Goal: Task Accomplishment & Management: Manage account settings

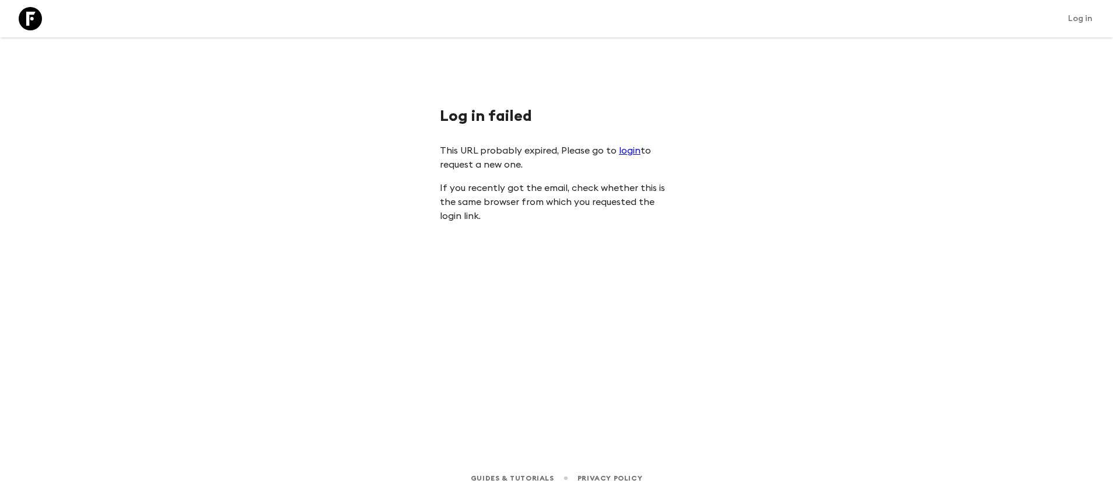
drag, startPoint x: 0, startPoint y: 0, endPoint x: 34, endPoint y: 22, distance: 40.6
click at [34, 22] on link at bounding box center [30, 18] width 33 height 33
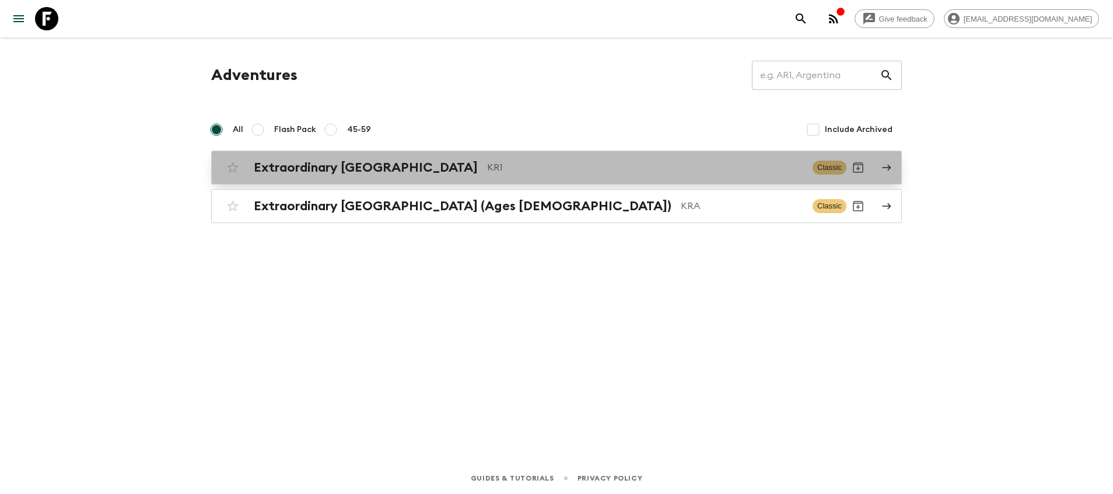
click at [518, 167] on p "KR1" at bounding box center [645, 167] width 316 height 14
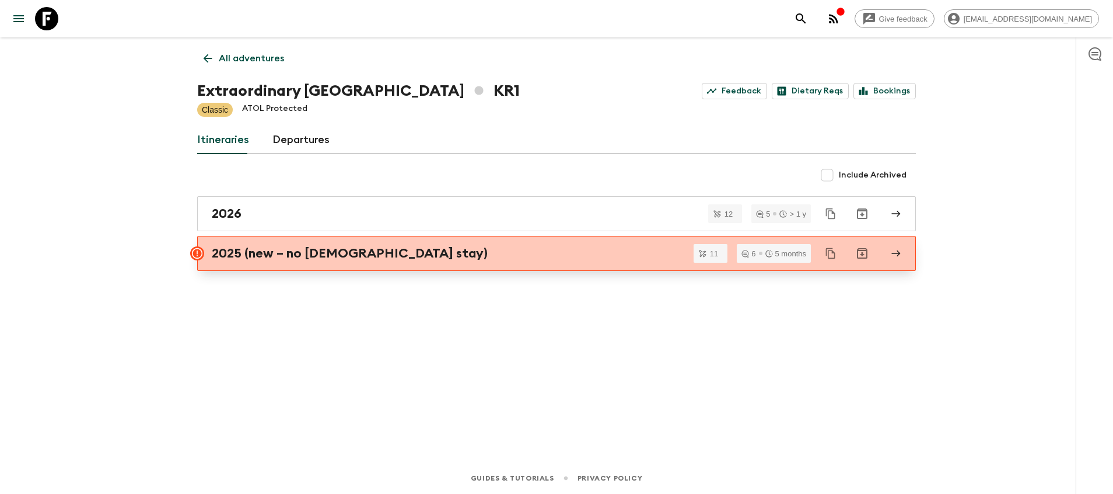
click at [545, 256] on div "2025 (new – no temple stay)" at bounding box center [545, 253] width 667 height 15
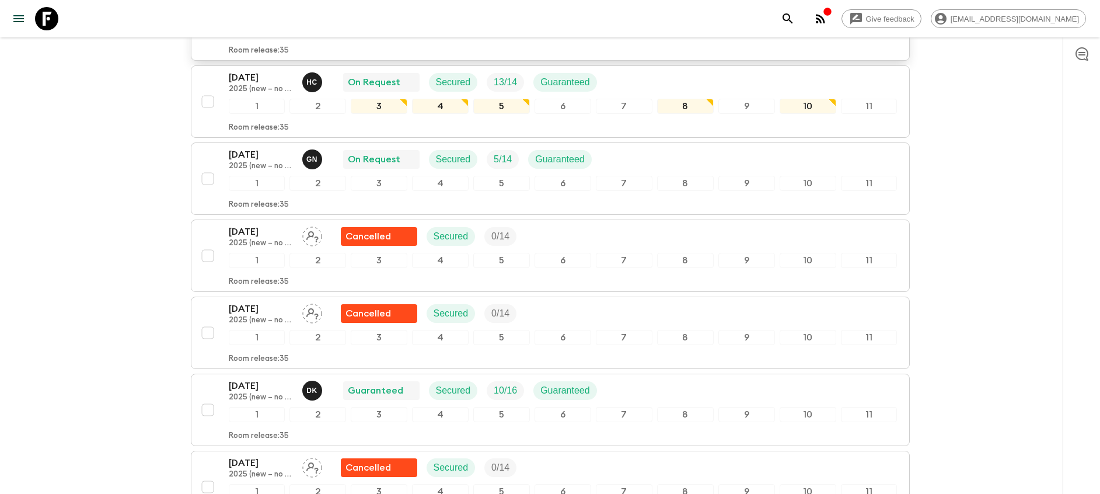
scroll to position [175, 0]
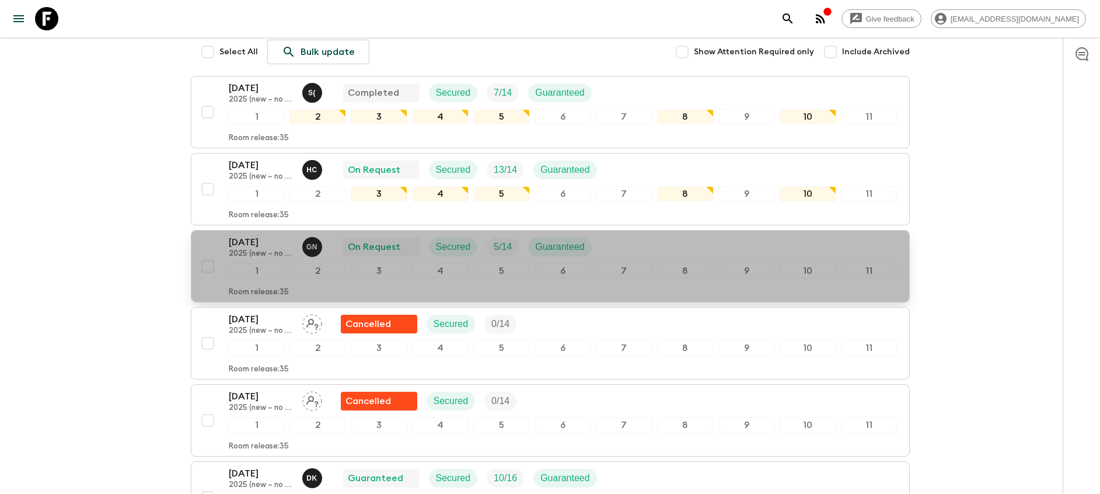
click at [648, 247] on div "13 Sep 2025 2025 (new – no temple stay) G N On Request Secured 5 / 14 Guaranteed" at bounding box center [563, 246] width 669 height 23
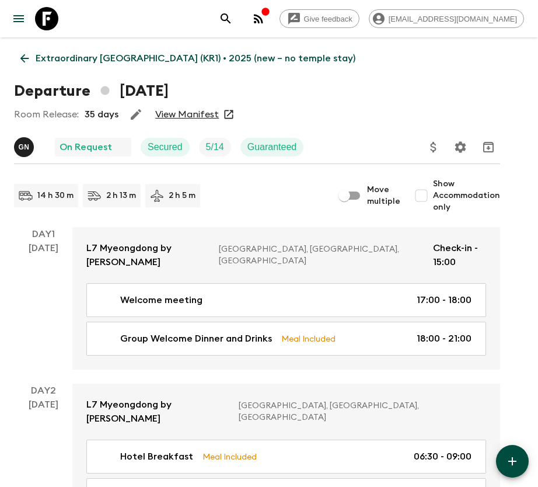
click at [48, 323] on div "[DATE]" at bounding box center [44, 305] width 30 height 128
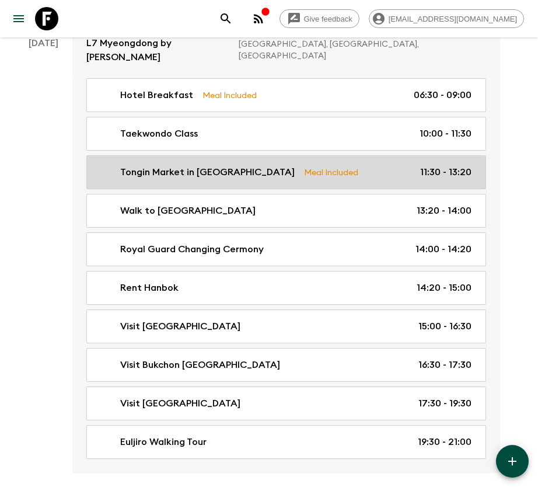
scroll to position [175, 0]
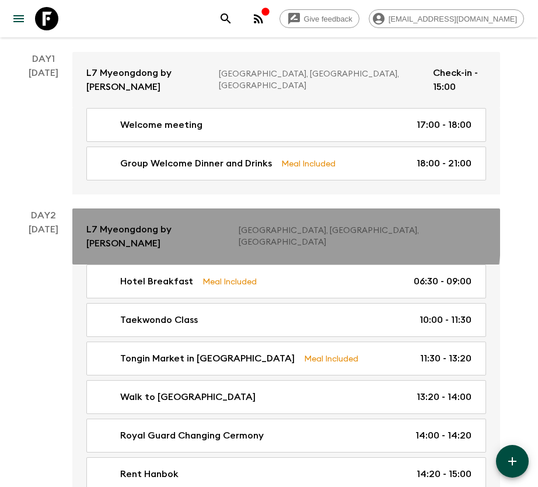
click at [127, 208] on link "L7 Myeongdong by LOTTE Seoul, Korea, Republic of" at bounding box center [286, 236] width 428 height 56
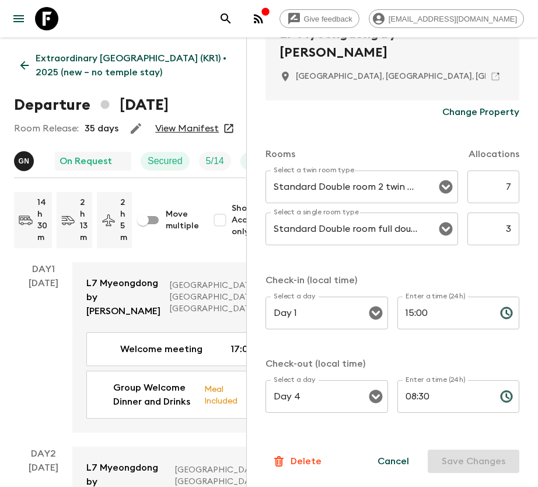
click at [67, 311] on div "Day 1 13 Sep" at bounding box center [43, 347] width 58 height 170
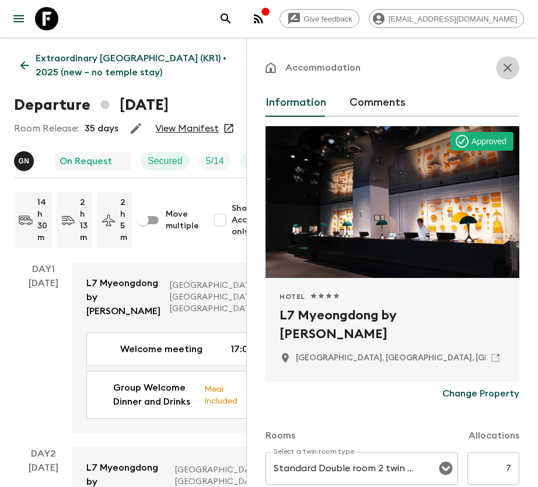
click at [501, 65] on icon "button" at bounding box center [508, 68] width 14 height 14
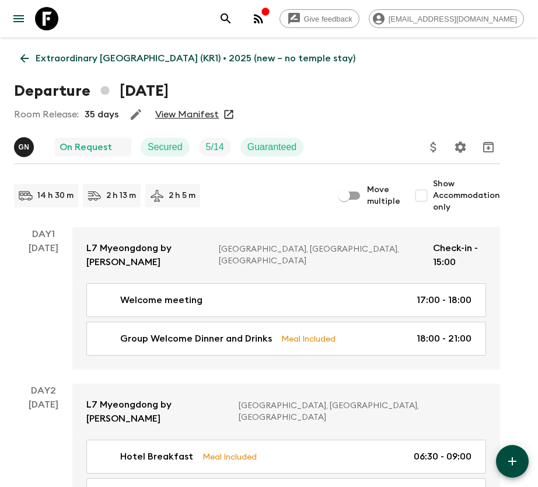
click at [359, 189] on input "Move multiple" at bounding box center [344, 195] width 67 height 22
checkbox input "true"
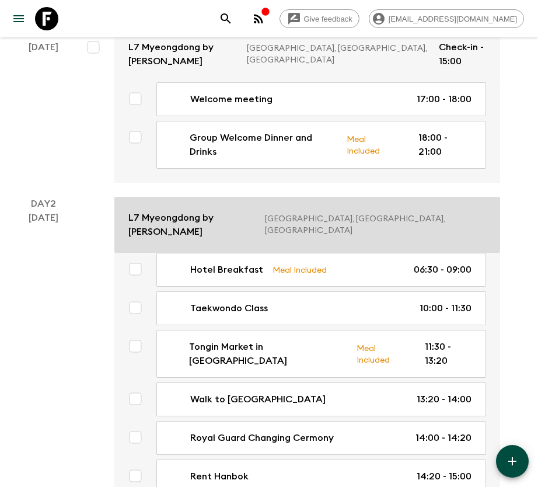
scroll to position [175, 0]
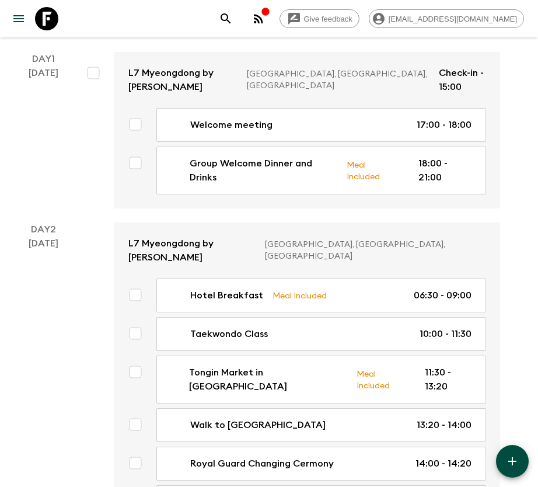
click at [135, 283] on input "checkbox" at bounding box center [135, 294] width 23 height 23
checkbox input "true"
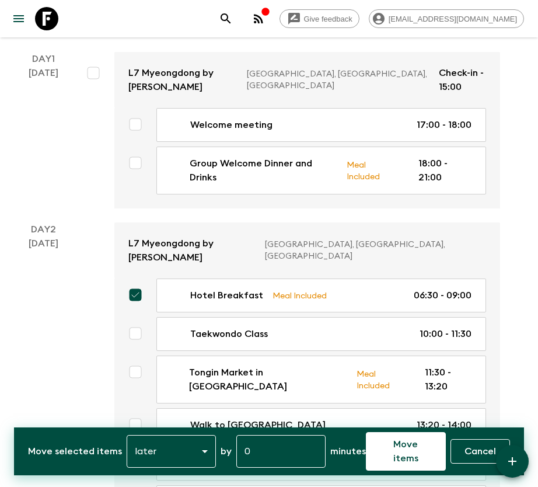
click at [137, 321] on input "checkbox" at bounding box center [135, 332] width 23 height 23
checkbox input "true"
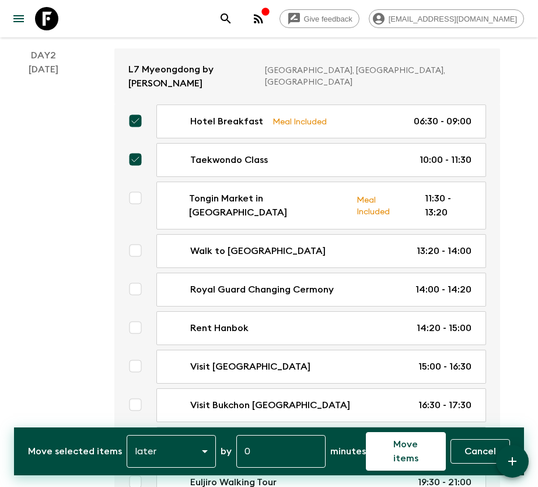
scroll to position [350, 0]
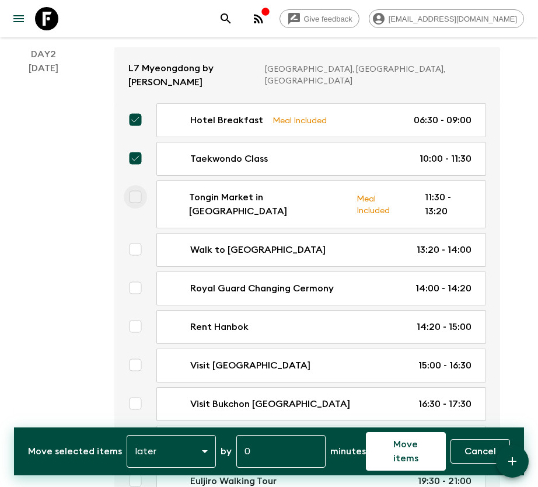
click at [141, 185] on input "checkbox" at bounding box center [135, 196] width 23 height 23
checkbox input "true"
click at [135, 237] on input "checkbox" at bounding box center [135, 248] width 23 height 23
checkbox input "true"
click at [142, 276] on input "checkbox" at bounding box center [135, 287] width 23 height 23
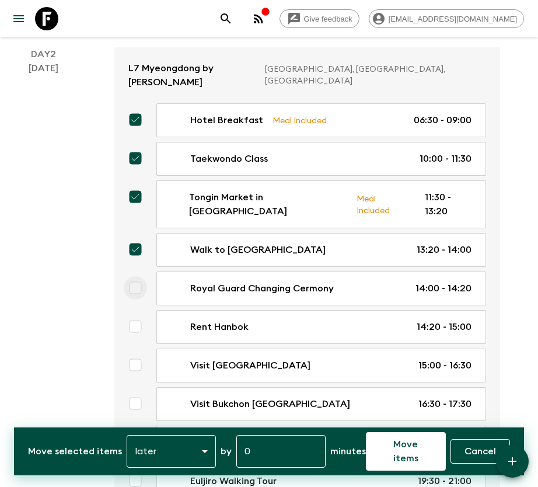
checkbox input "true"
click at [141, 314] on input "checkbox" at bounding box center [135, 325] width 23 height 23
checkbox input "true"
click at [140, 353] on input "checkbox" at bounding box center [135, 364] width 23 height 23
checkbox input "true"
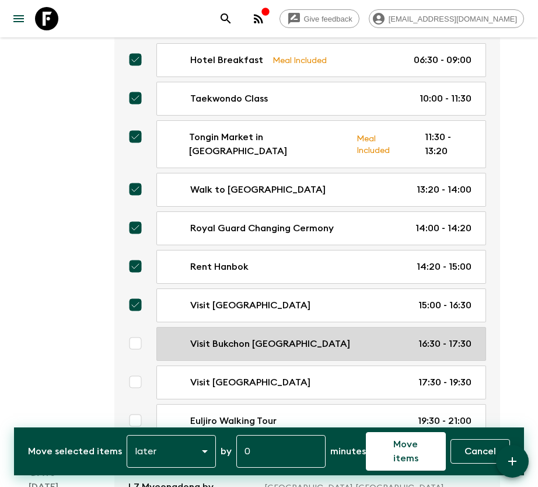
scroll to position [438, 0]
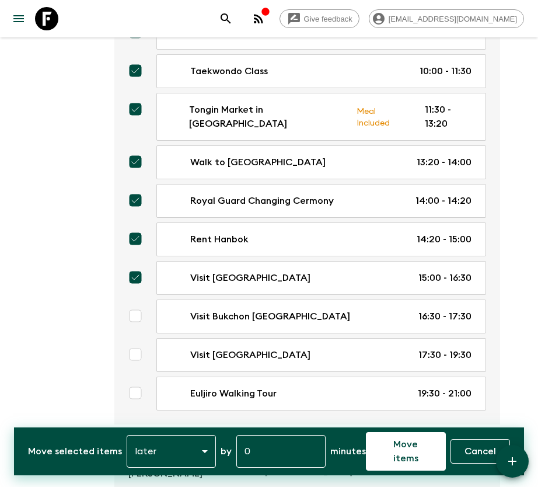
drag, startPoint x: 135, startPoint y: 265, endPoint x: 127, endPoint y: 300, distance: 36.5
click at [136, 304] on input "checkbox" at bounding box center [135, 315] width 23 height 23
checkbox input "true"
click at [129, 342] on input "checkbox" at bounding box center [135, 353] width 23 height 23
checkbox input "true"
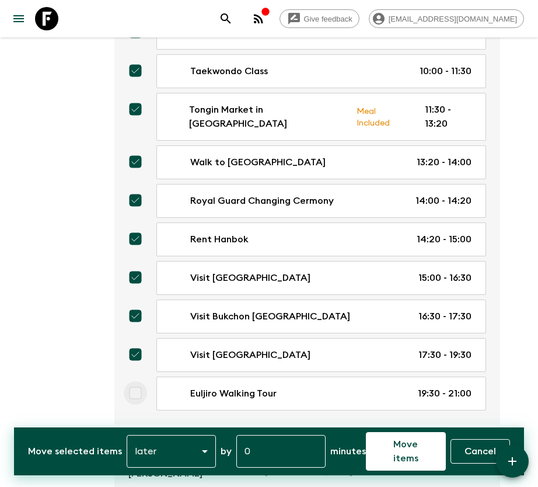
click at [131, 381] on input "checkbox" at bounding box center [135, 392] width 23 height 23
checkbox input "true"
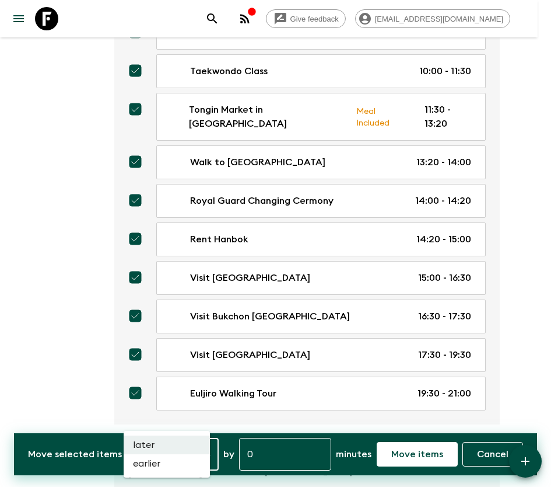
click at [242, 449] on div at bounding box center [275, 243] width 551 height 487
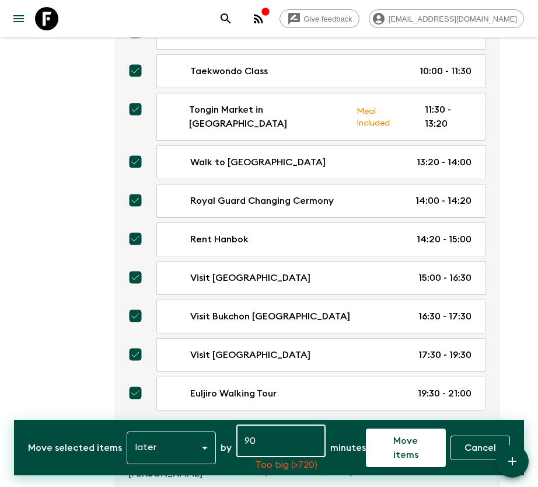
type input "9"
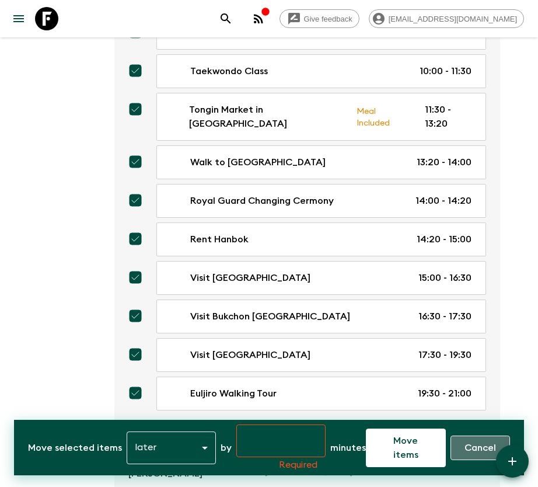
click at [471, 445] on p "Cancel" at bounding box center [480, 447] width 32 height 14
checkbox input "false"
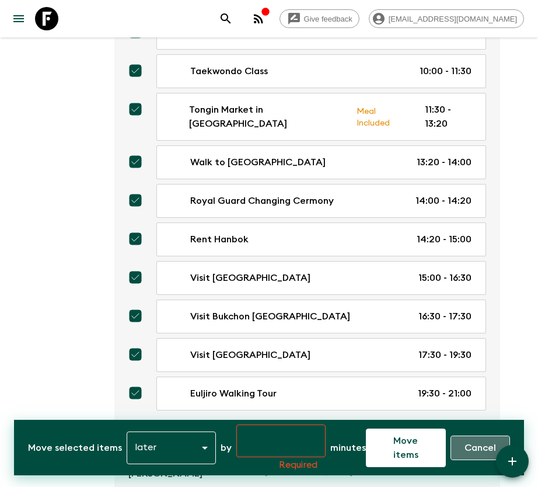
checkbox input "false"
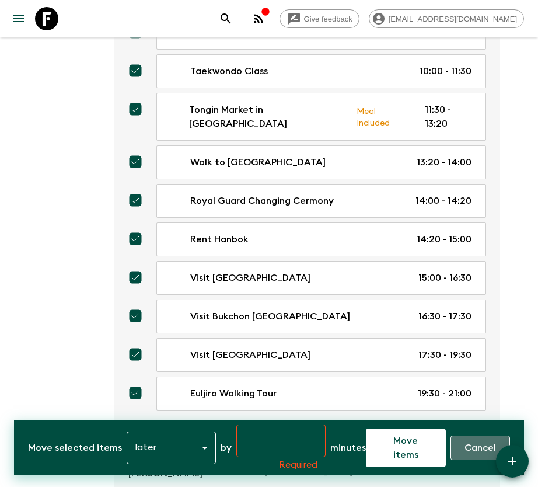
checkbox input "false"
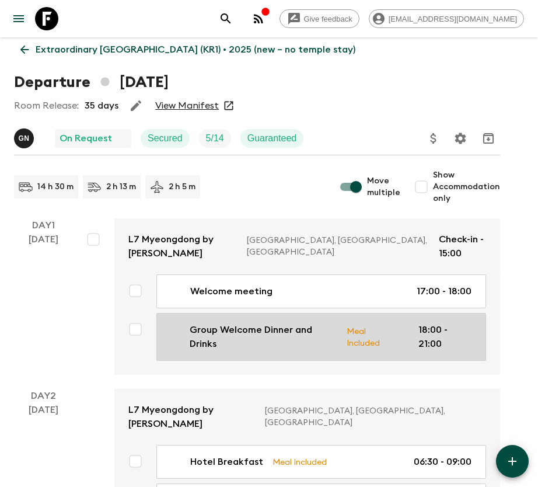
scroll to position [0, 0]
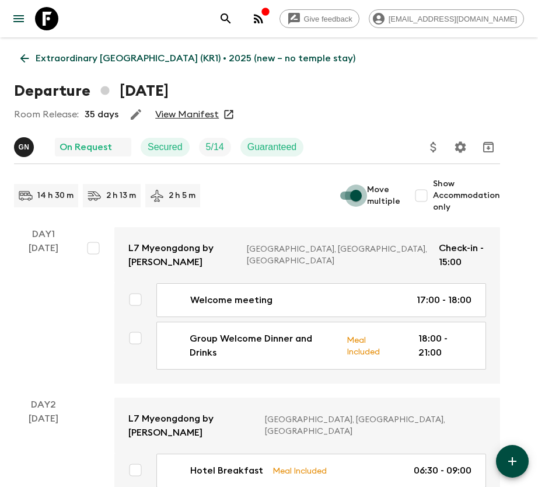
click at [358, 188] on input "Move multiple" at bounding box center [356, 195] width 67 height 22
checkbox input "false"
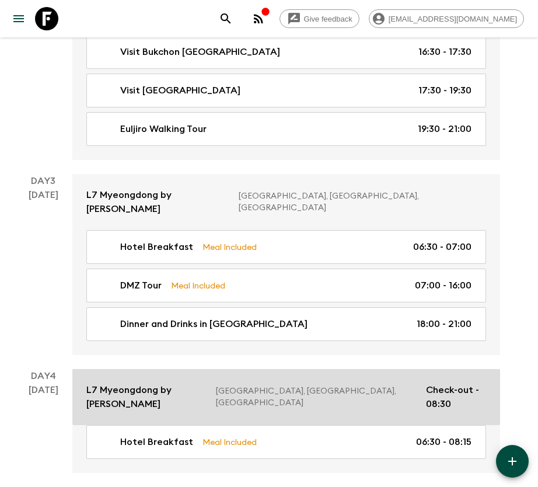
scroll to position [700, 0]
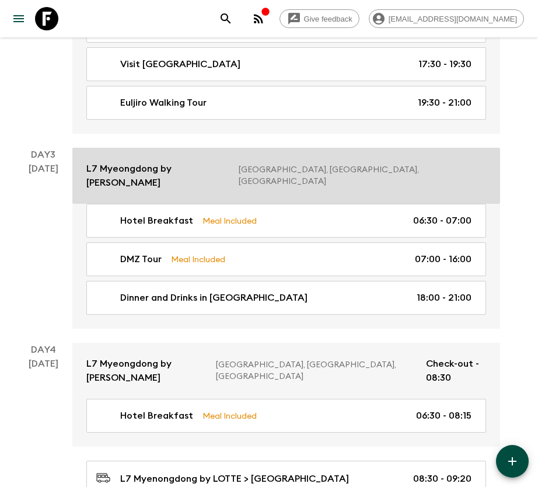
click at [192, 162] on p "L7 Myeongdong by [PERSON_NAME]" at bounding box center [157, 176] width 143 height 28
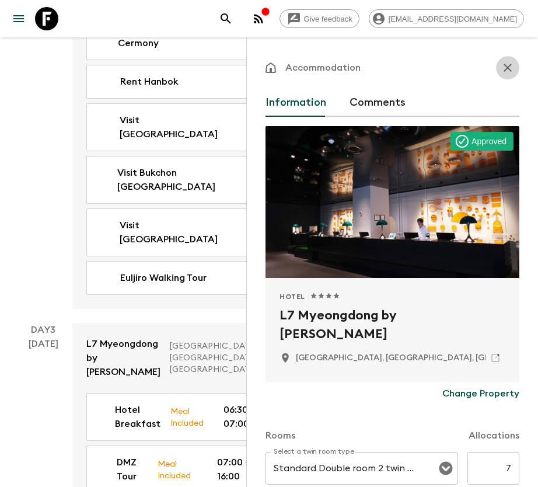
click at [503, 67] on icon "button" at bounding box center [507, 68] width 8 height 8
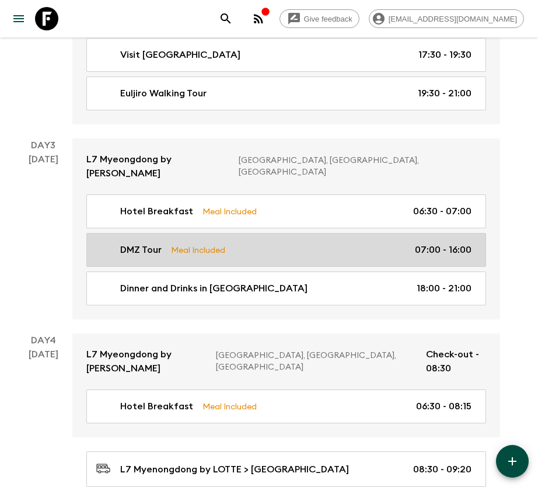
scroll to position [700, 0]
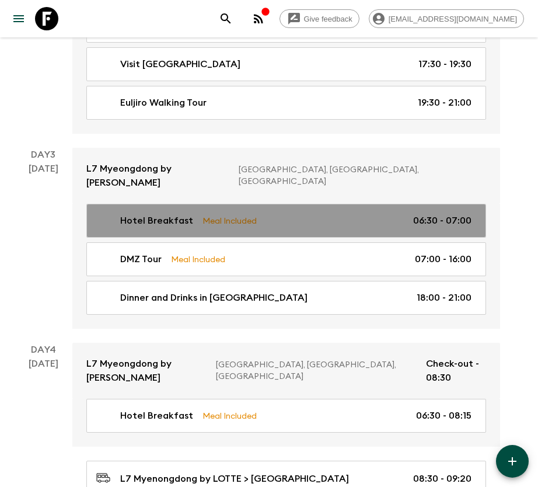
click at [219, 214] on p "Meal Included" at bounding box center [229, 220] width 54 height 13
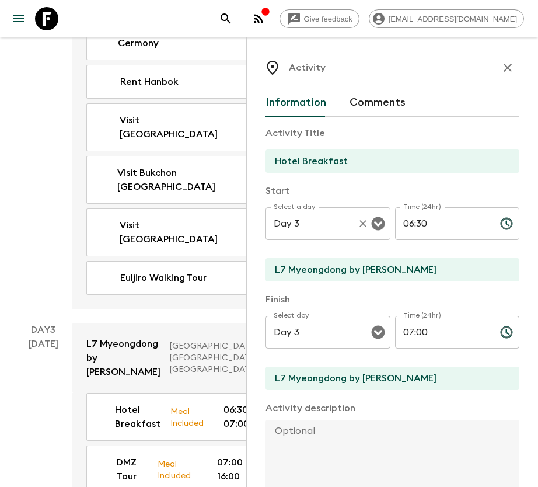
click at [331, 222] on input "Day 3" at bounding box center [312, 223] width 82 height 22
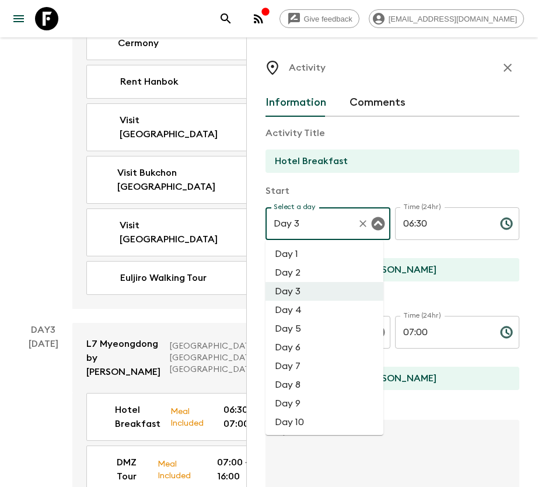
click at [302, 274] on li "Day 2" at bounding box center [324, 272] width 118 height 19
type input "Day 2"
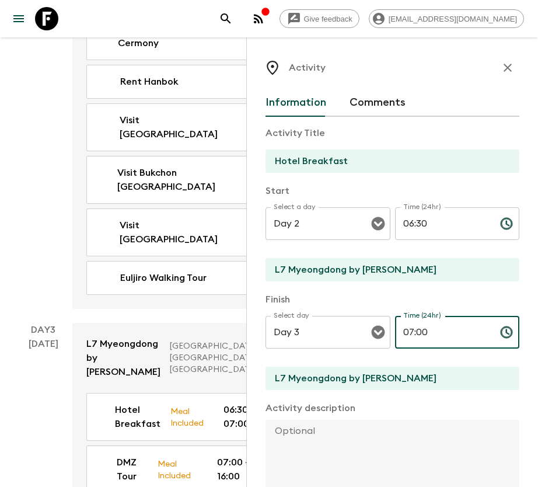
click at [406, 332] on input "07:00" at bounding box center [443, 332] width 96 height 33
type input "08:30"
click at [463, 296] on p "Finish" at bounding box center [392, 299] width 254 height 14
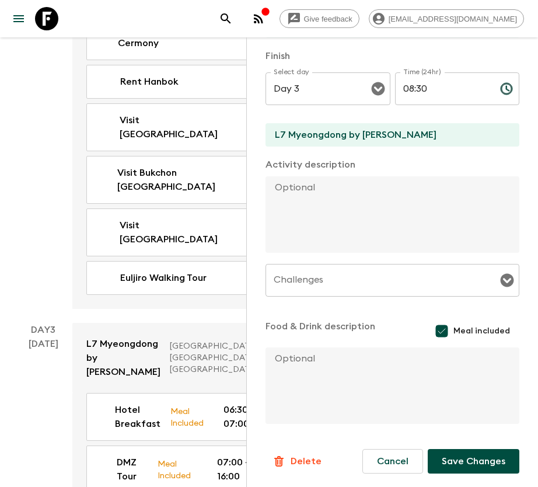
scroll to position [244, 0]
click at [307, 89] on input "Day 3" at bounding box center [312, 88] width 82 height 22
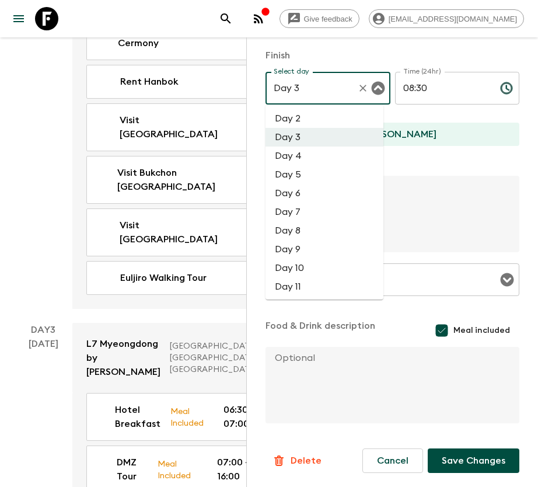
click at [307, 120] on li "Day 2" at bounding box center [324, 118] width 118 height 19
type input "Day 2"
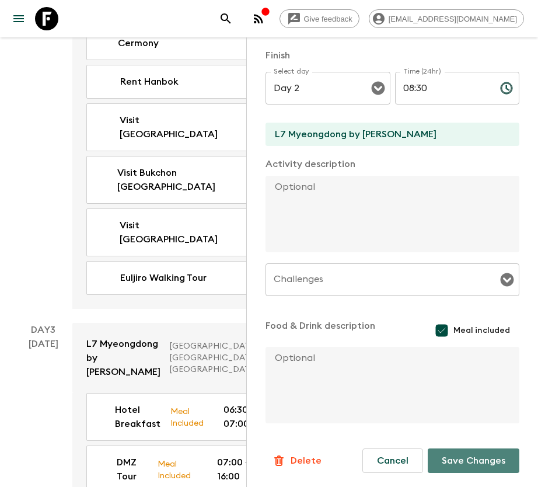
click at [463, 466] on button "Save Changes" at bounding box center [474, 460] width 92 height 25
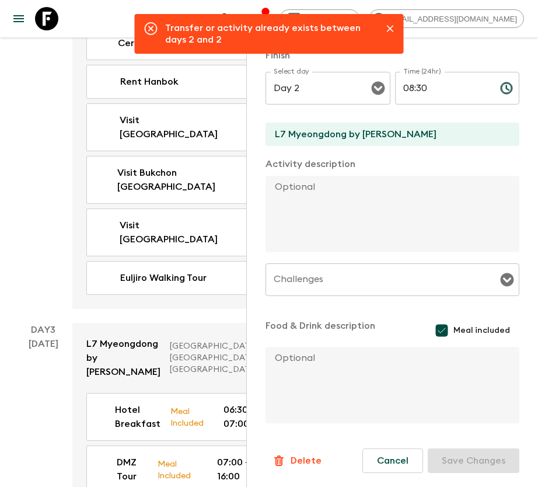
click at [393, 25] on icon "Close" at bounding box center [390, 29] width 12 height 12
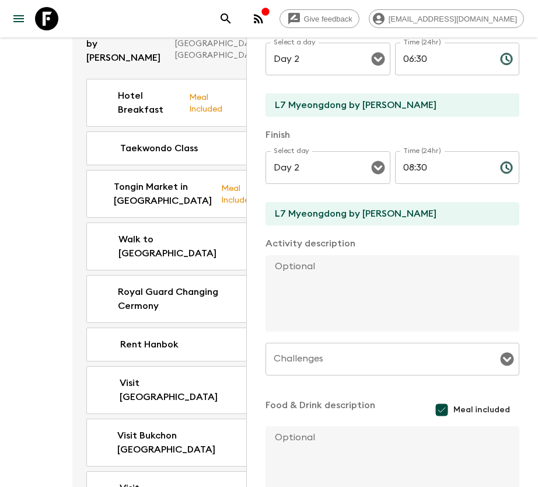
scroll to position [69, 0]
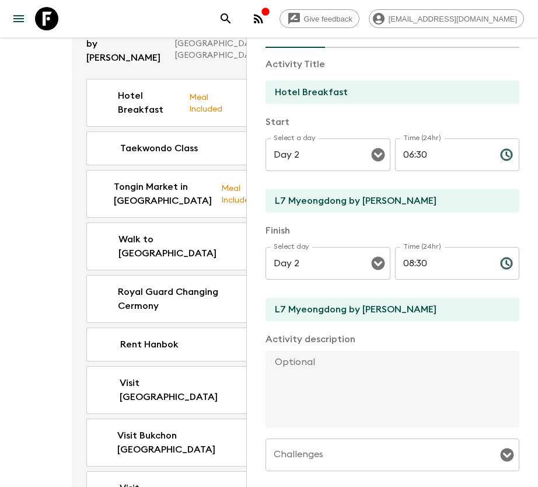
click at [15, 272] on div "Day 2 [DATE]" at bounding box center [43, 290] width 58 height 562
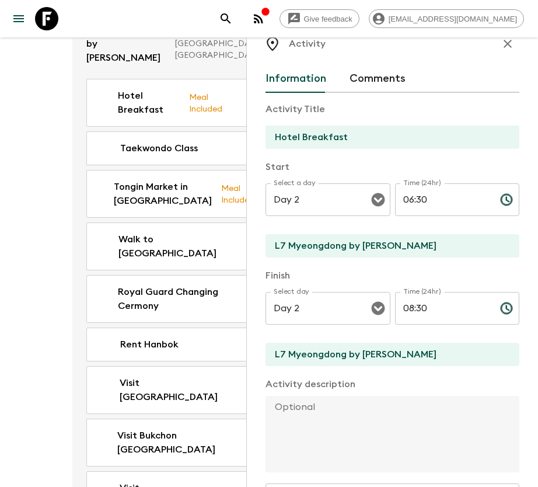
scroll to position [0, 0]
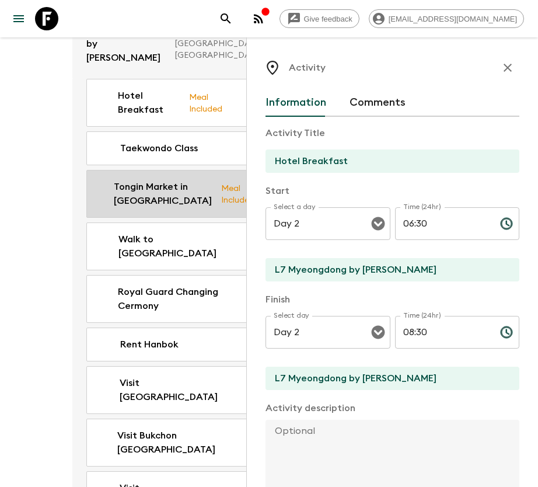
click at [501, 62] on icon "button" at bounding box center [508, 68] width 14 height 14
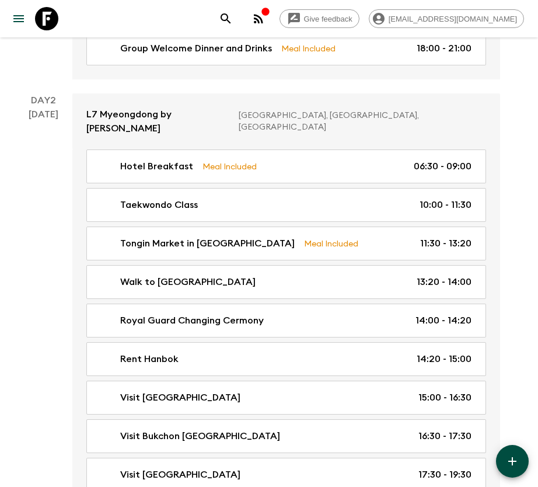
scroll to position [263, 0]
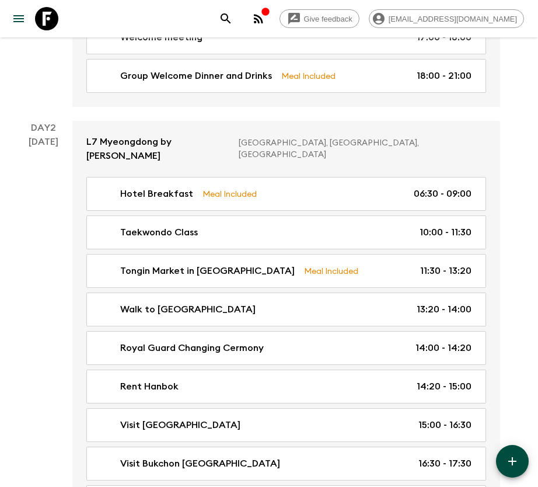
click at [430, 72] on link "Group Welcome Dinner and Drinks Meal Included 18:00 - 21:00" at bounding box center [286, 76] width 400 height 34
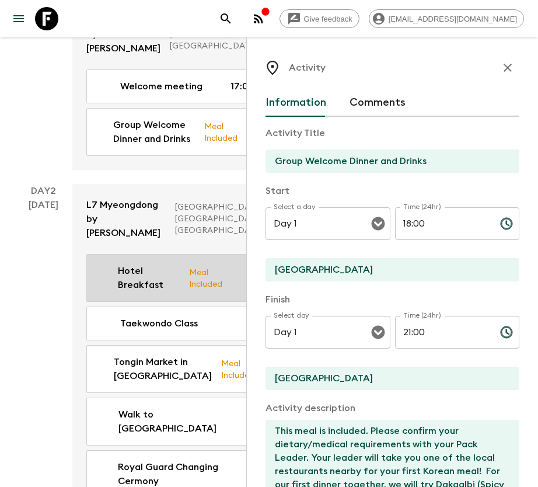
click at [149, 292] on p "Hotel Breakfast" at bounding box center [149, 278] width 62 height 28
type input "Hotel Breakfast"
type input "L7 Myeongdong by [PERSON_NAME]"
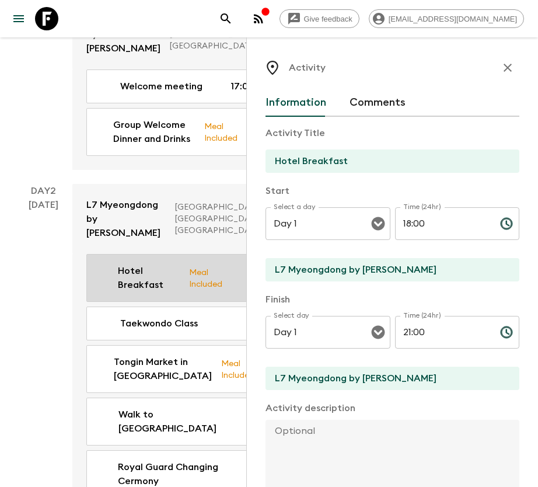
type input "Day 2"
type input "06:30"
type input "Day 2"
type input "09:00"
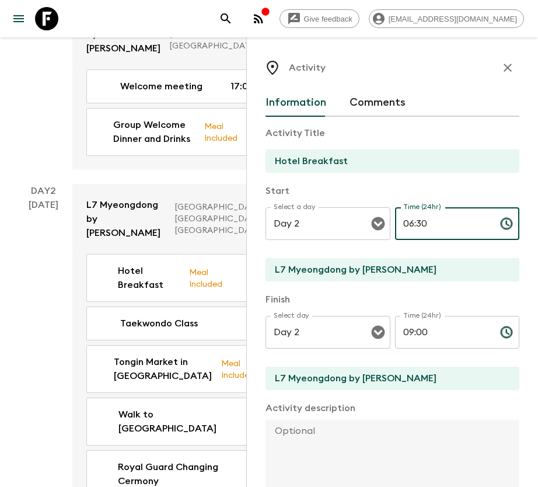
click at [406, 225] on input "06:30" at bounding box center [443, 223] width 96 height 33
type input "08:30"
click at [326, 225] on input "Day 2" at bounding box center [312, 223] width 82 height 22
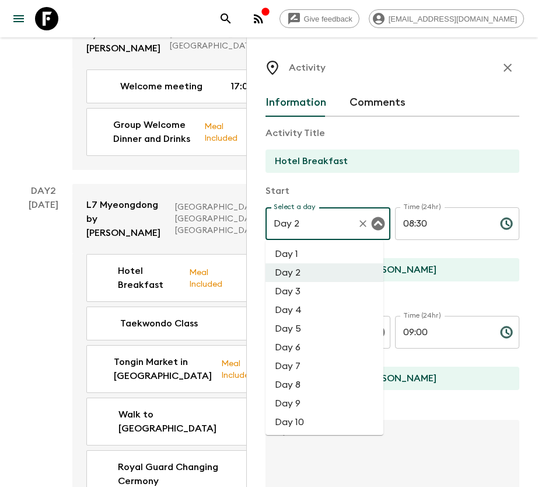
click at [314, 293] on li "Day 3" at bounding box center [324, 291] width 118 height 19
type input "Day 3"
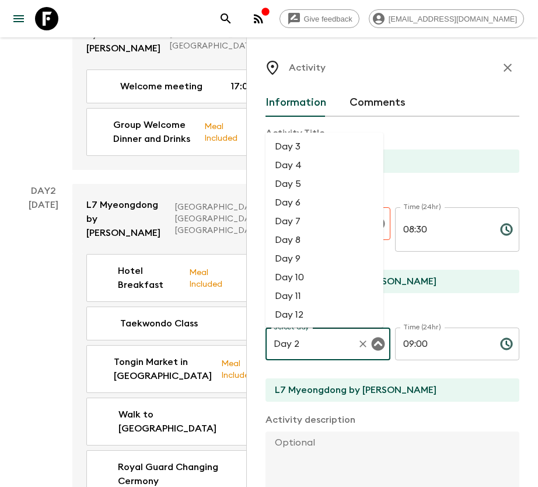
click at [319, 334] on input "Day 2" at bounding box center [312, 344] width 82 height 22
click at [310, 150] on li "Day 3" at bounding box center [324, 146] width 118 height 19
type input "Day 3"
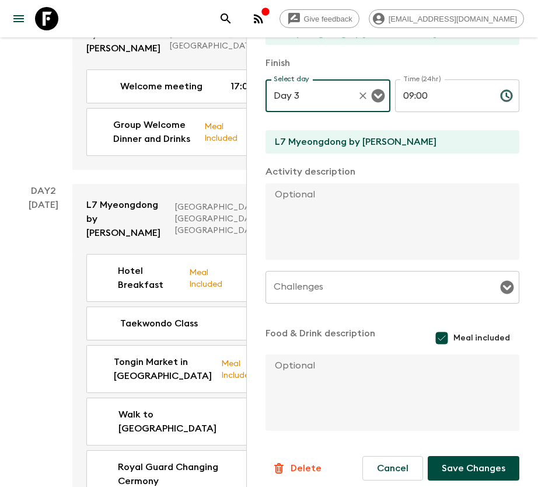
scroll to position [244, 0]
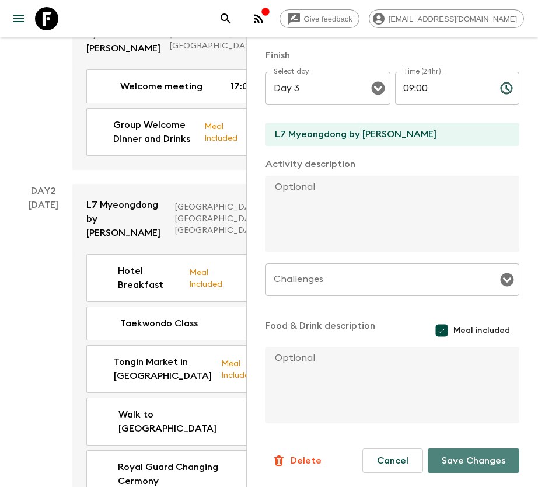
click at [467, 469] on button "Save Changes" at bounding box center [474, 460] width 92 height 25
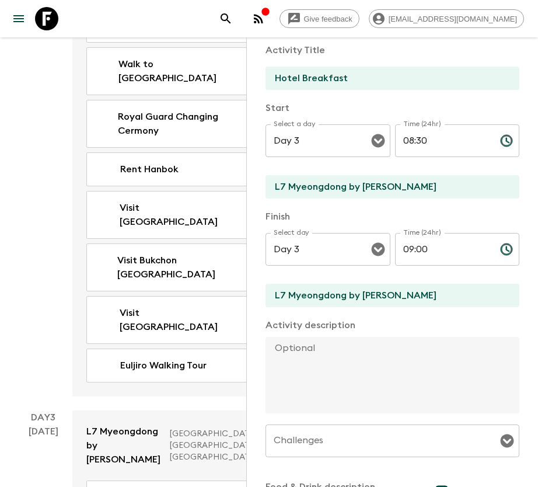
scroll to position [0, 0]
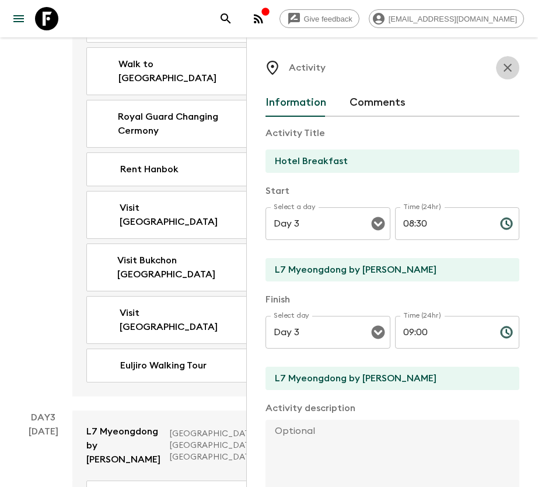
click at [501, 67] on icon "button" at bounding box center [508, 68] width 14 height 14
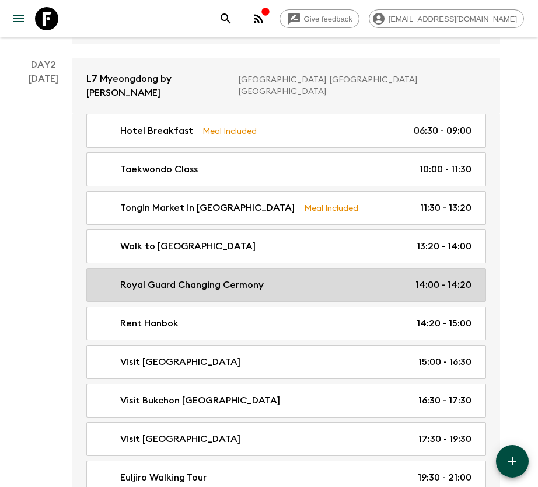
scroll to position [263, 0]
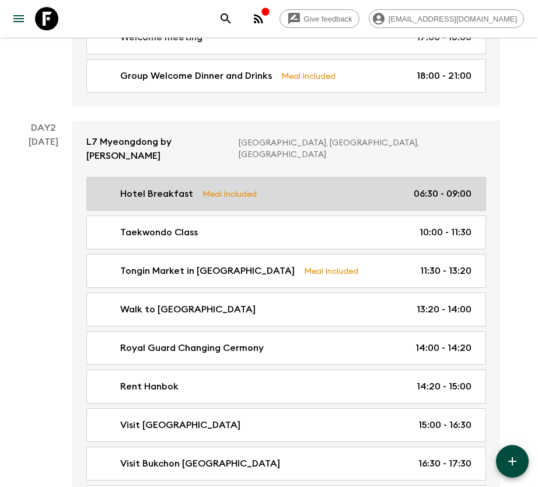
click at [310, 187] on div "Hotel Breakfast Meal Included 06:30 - 09:00" at bounding box center [283, 194] width 375 height 14
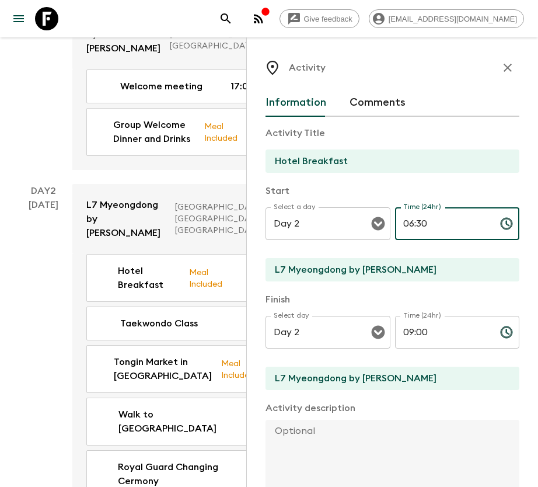
click at [405, 224] on input "06:30" at bounding box center [443, 223] width 96 height 33
type input "01:30"
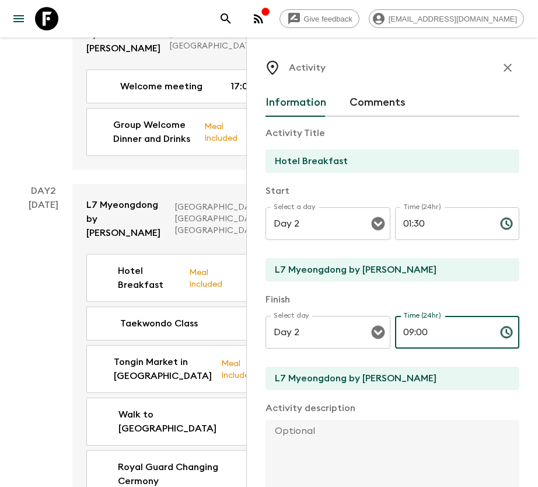
click at [403, 330] on input "09:00" at bounding box center [443, 332] width 96 height 33
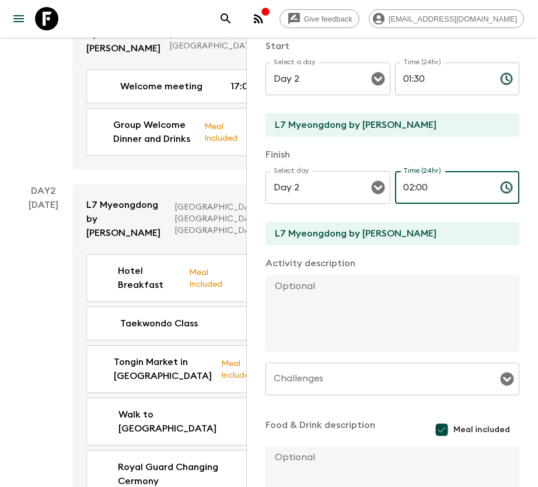
scroll to position [69, 0]
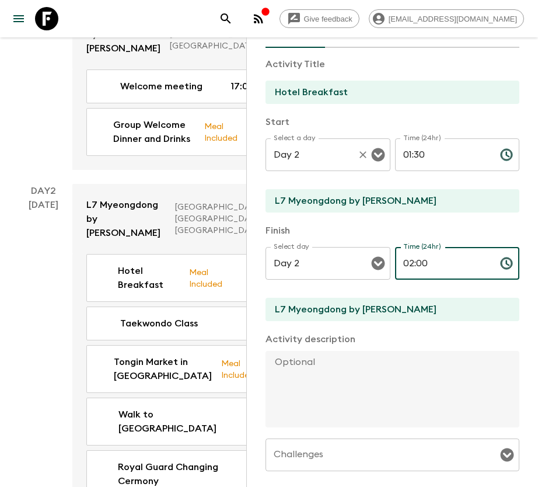
type input "02:00"
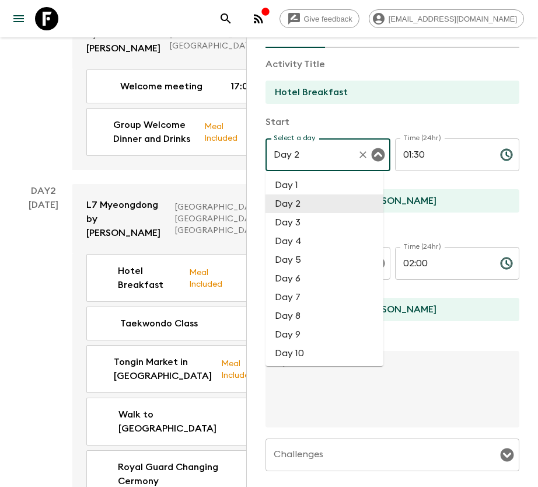
click at [331, 156] on input "Day 2" at bounding box center [312, 155] width 82 height 22
click at [313, 226] on li "Day 3" at bounding box center [324, 222] width 118 height 19
type input "Day 3"
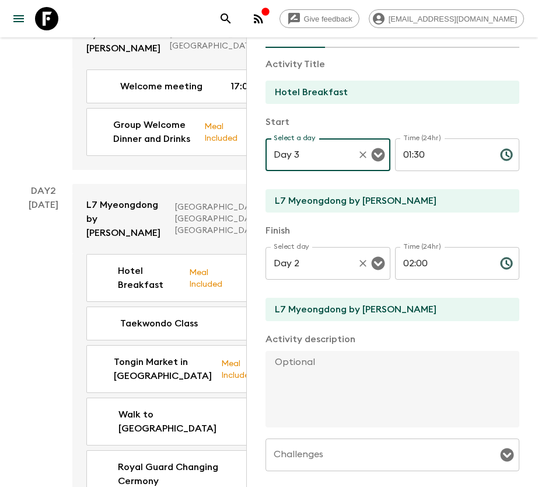
click at [316, 273] on input "Day 2" at bounding box center [312, 263] width 82 height 22
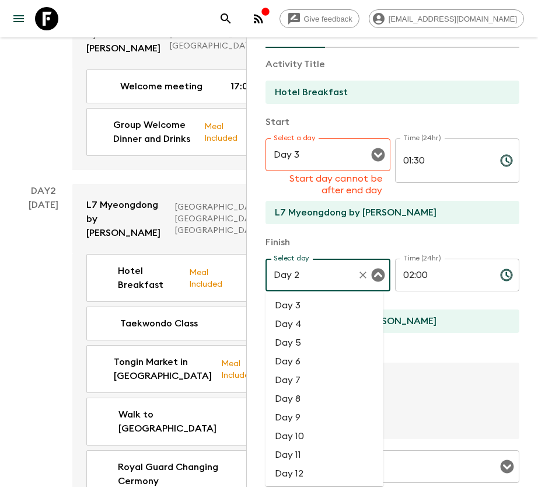
click at [314, 310] on li "Day 3" at bounding box center [324, 305] width 118 height 19
type input "Day 3"
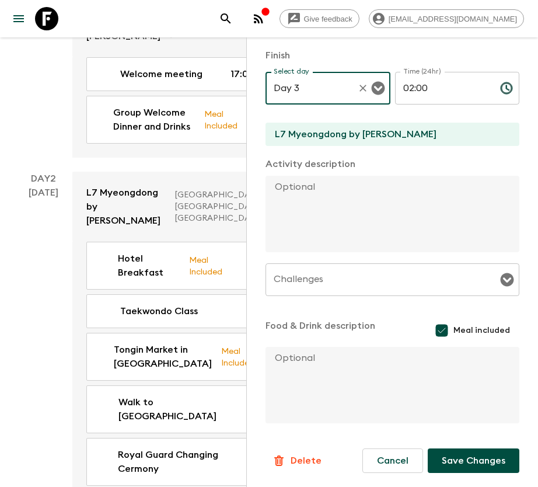
scroll to position [350, 0]
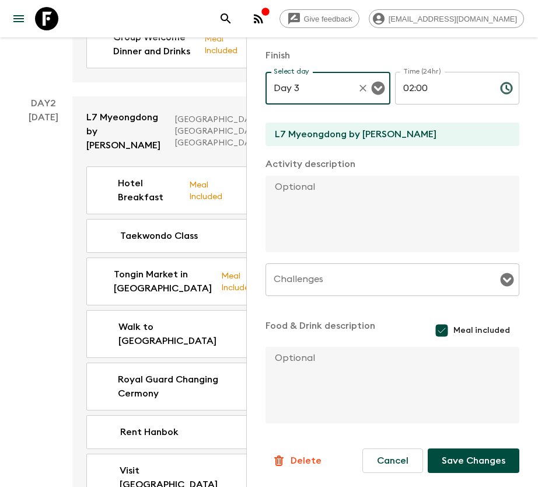
click at [467, 456] on button "Save Changes" at bounding box center [474, 460] width 92 height 25
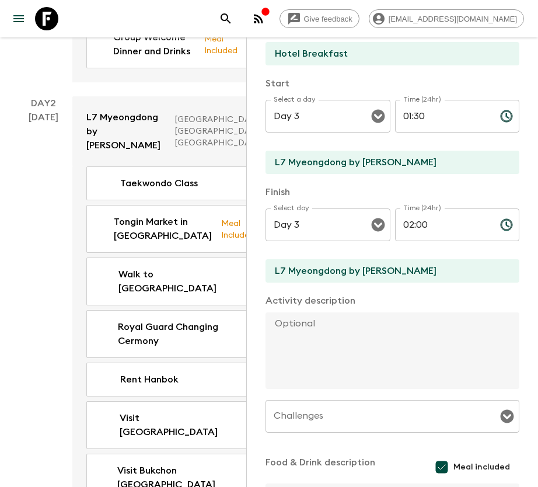
scroll to position [0, 0]
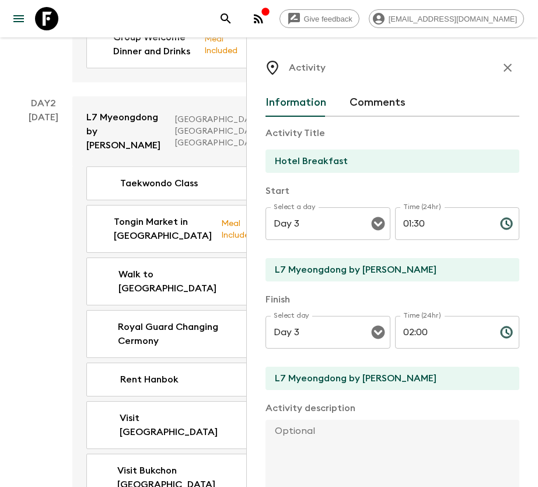
click at [501, 72] on icon "button" at bounding box center [508, 68] width 14 height 14
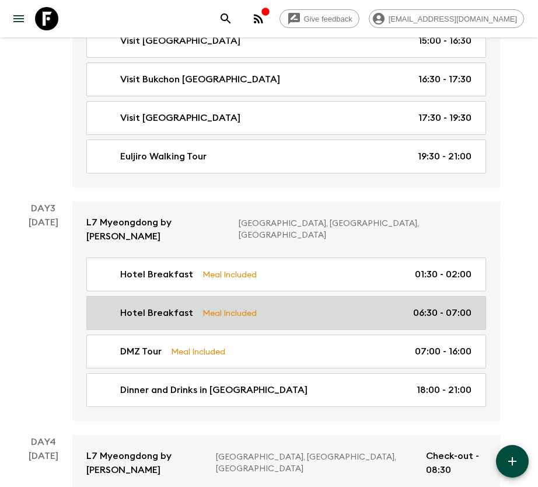
scroll to position [613, 0]
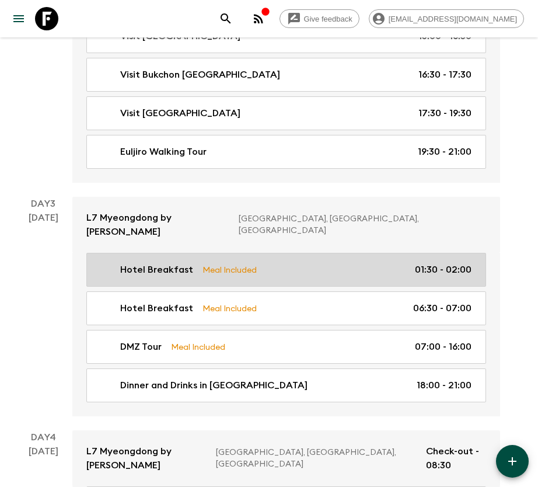
click at [260, 263] on div "Hotel Breakfast Meal Included 01:30 - 02:00" at bounding box center [283, 270] width 375 height 14
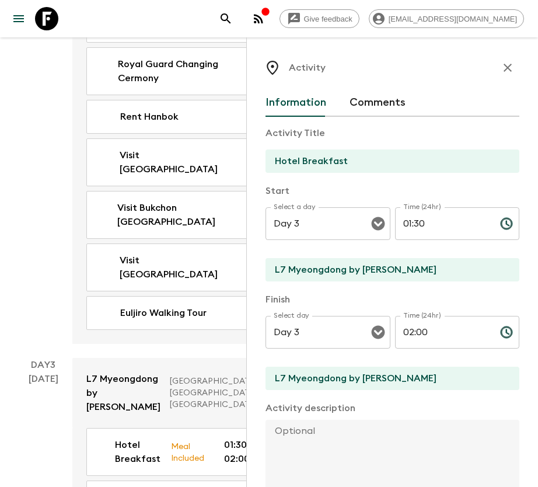
click at [46, 273] on div "[DATE]" at bounding box center [44, 96] width 30 height 496
drag, startPoint x: 496, startPoint y: 67, endPoint x: 489, endPoint y: 69, distance: 7.9
click at [501, 68] on icon "button" at bounding box center [508, 68] width 14 height 14
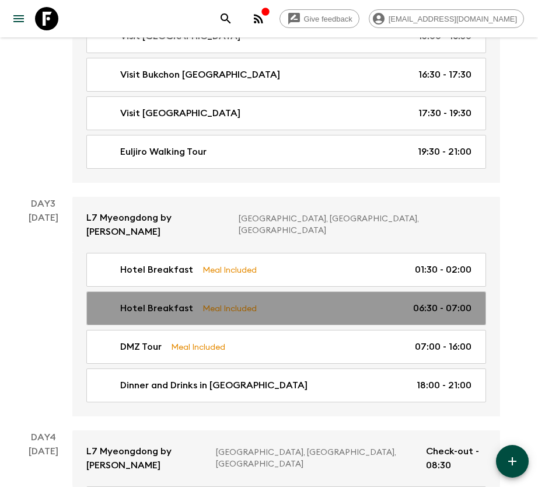
click at [292, 301] on div "Hotel Breakfast Meal Included 06:30 - 07:00" at bounding box center [283, 308] width 375 height 14
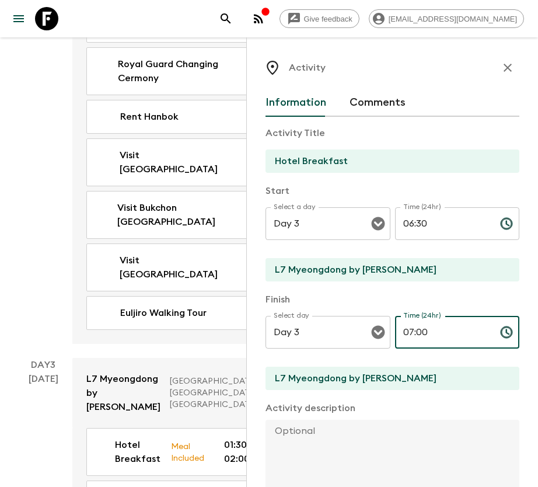
click at [407, 331] on input "07:00" at bounding box center [443, 332] width 96 height 33
type input "08:30"
click at [342, 226] on input "Day 3" at bounding box center [312, 223] width 82 height 22
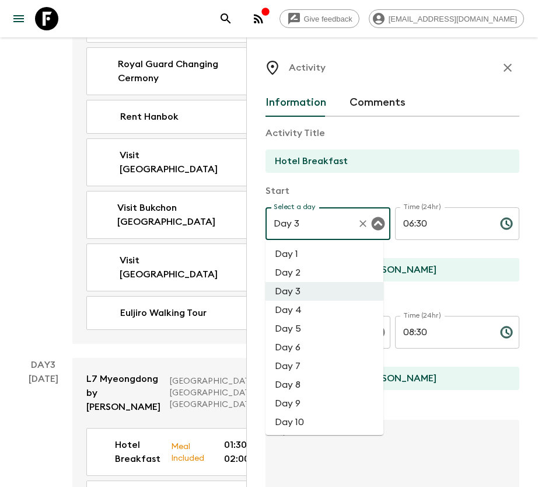
click at [306, 265] on li "Day 2" at bounding box center [324, 272] width 118 height 19
type input "Day 2"
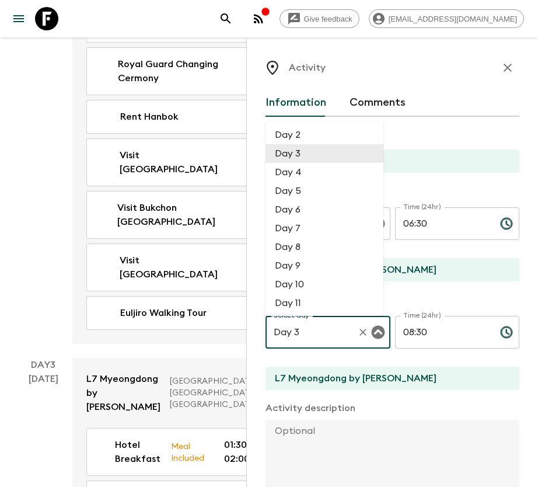
click at [313, 332] on input "Day 3" at bounding box center [312, 332] width 82 height 22
click at [306, 134] on li "Day 2" at bounding box center [324, 134] width 118 height 19
type input "Day 2"
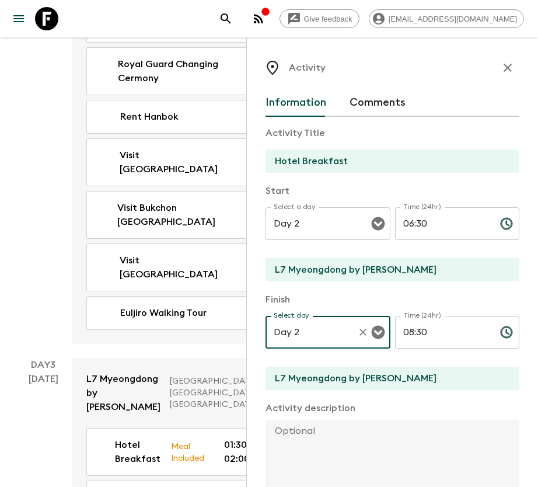
scroll to position [244, 0]
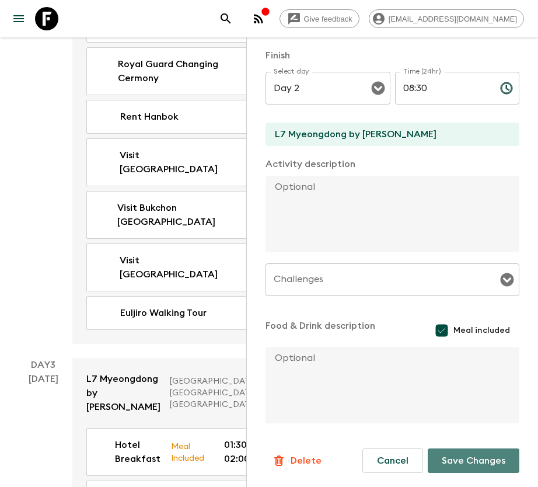
click at [484, 461] on button "Save Changes" at bounding box center [474, 460] width 92 height 25
click at [16, 282] on div "Day 2 [DATE]" at bounding box center [43, 89] width 58 height 510
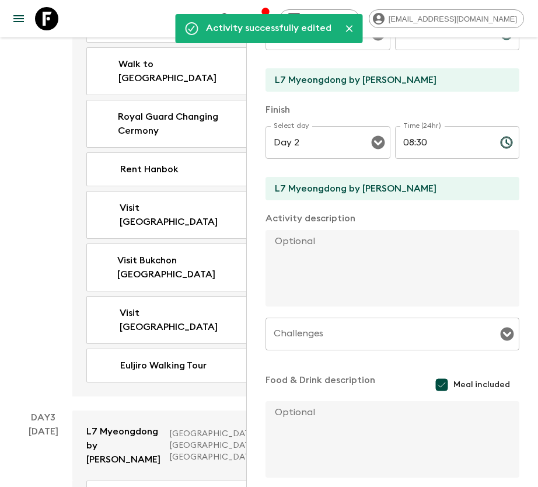
scroll to position [0, 0]
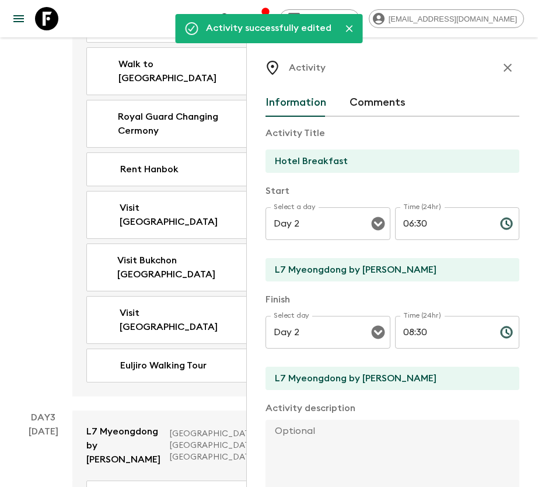
click at [503, 71] on icon "button" at bounding box center [507, 68] width 8 height 8
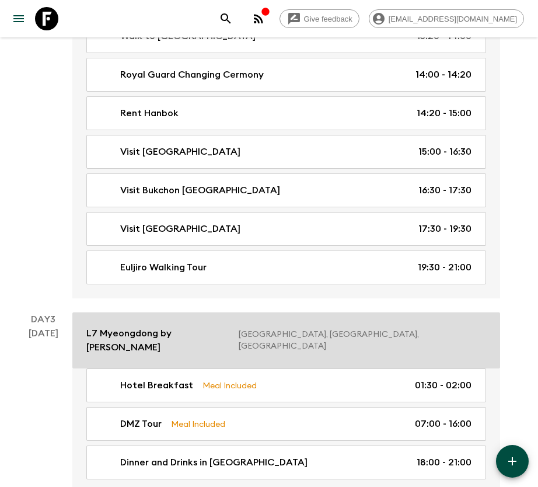
scroll to position [613, 0]
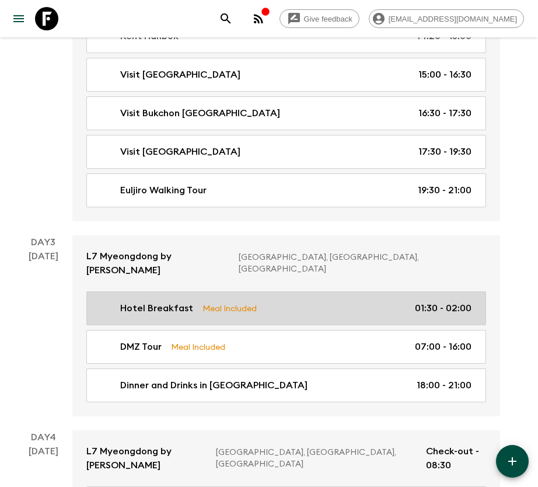
click at [337, 301] on div "Hotel Breakfast Meal Included 01:30 - 02:00" at bounding box center [283, 308] width 375 height 14
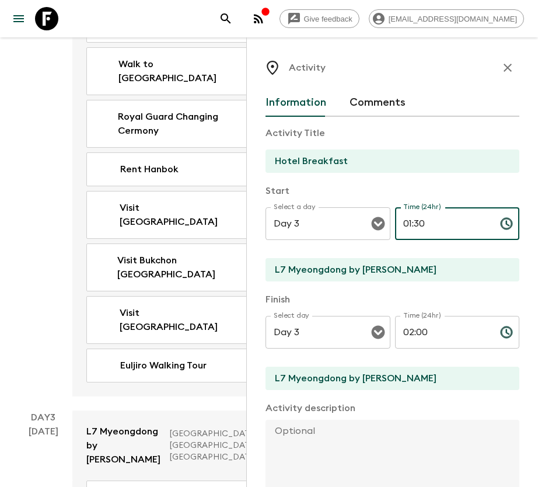
click at [404, 223] on input "01:30" at bounding box center [443, 223] width 96 height 33
click at [411, 221] on input "06:30" at bounding box center [443, 223] width 96 height 33
type input "06:30"
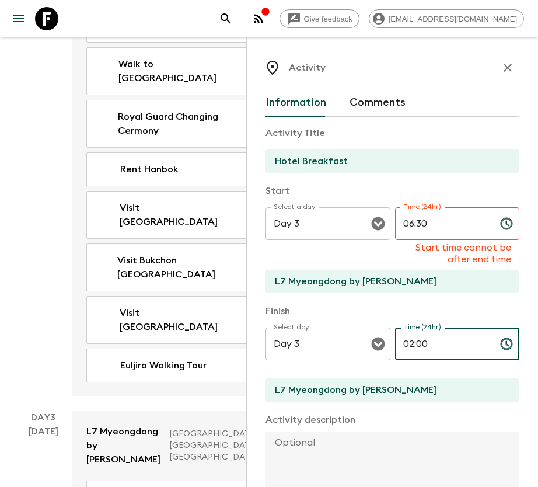
drag, startPoint x: 405, startPoint y: 329, endPoint x: 407, endPoint y: 336, distance: 7.4
click at [407, 336] on input "02:00" at bounding box center [443, 343] width 96 height 33
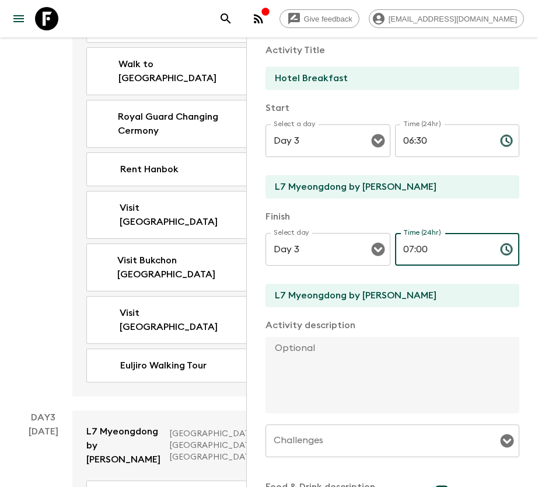
scroll to position [244, 0]
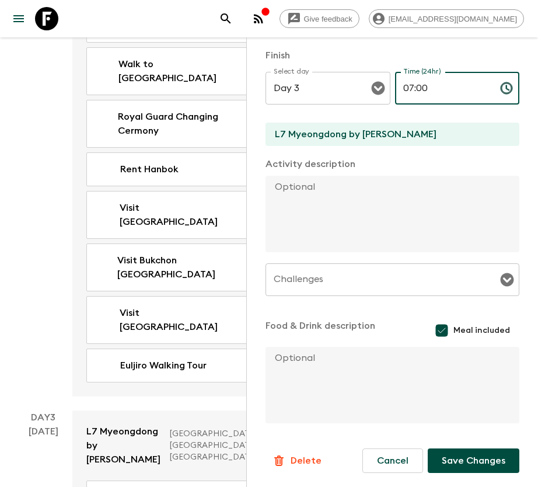
type input "07:00"
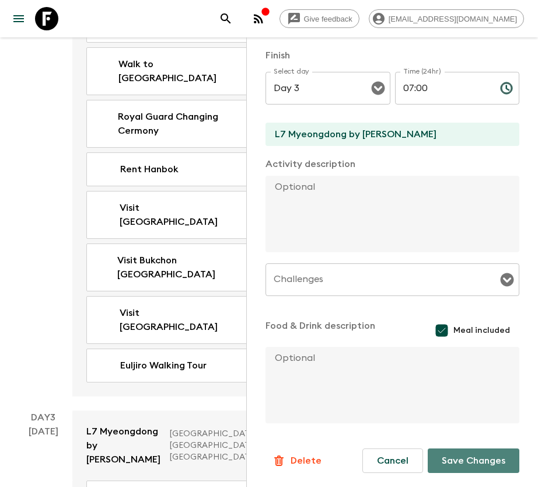
click at [476, 456] on button "Save Changes" at bounding box center [474, 460] width 92 height 25
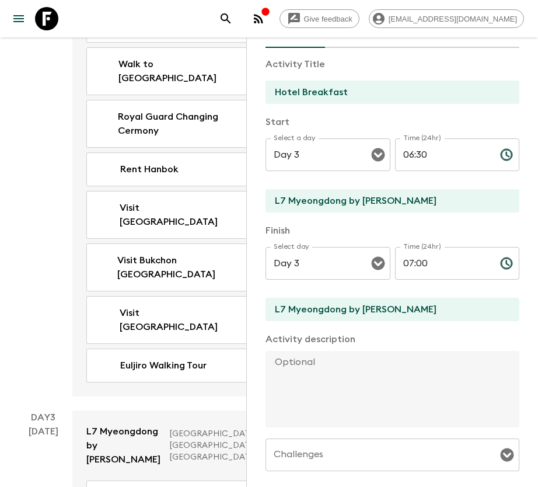
click at [37, 215] on div "[DATE]" at bounding box center [44, 122] width 30 height 548
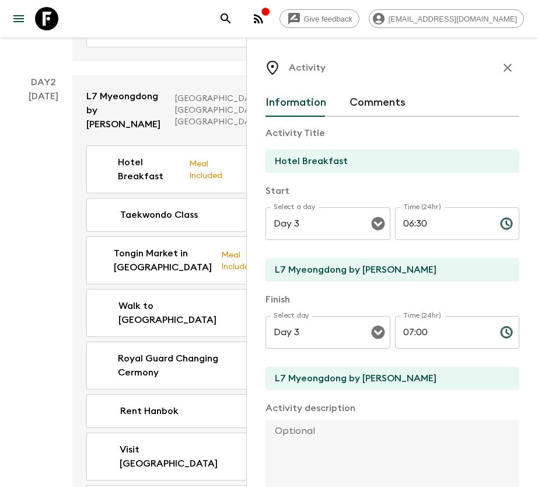
scroll to position [175, 0]
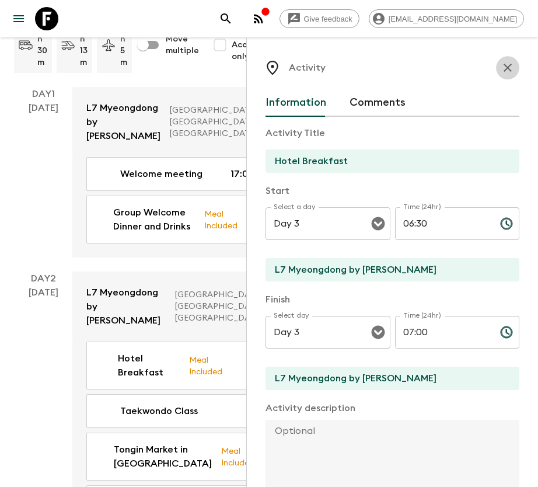
click at [503, 71] on icon "button" at bounding box center [507, 68] width 8 height 8
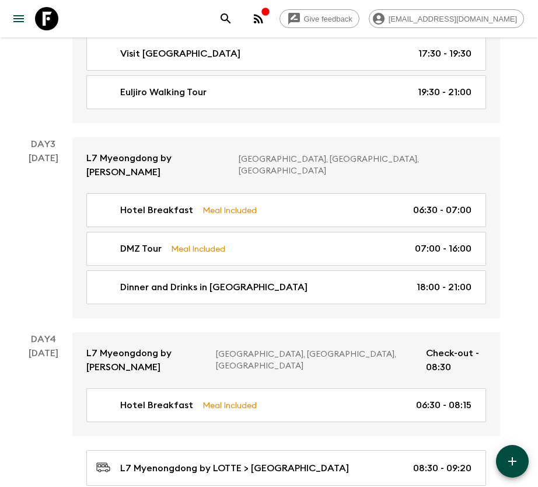
scroll to position [788, 0]
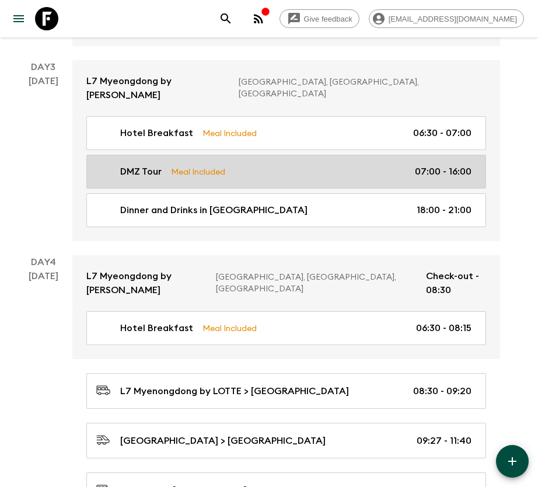
click at [360, 155] on link "DMZ Tour Meal Included 07:00 - 16:00" at bounding box center [286, 172] width 400 height 34
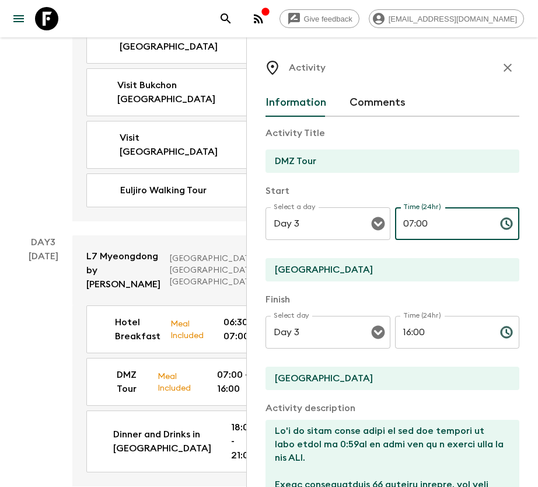
click at [403, 226] on input "07:00" at bounding box center [443, 223] width 96 height 33
type input "08:30"
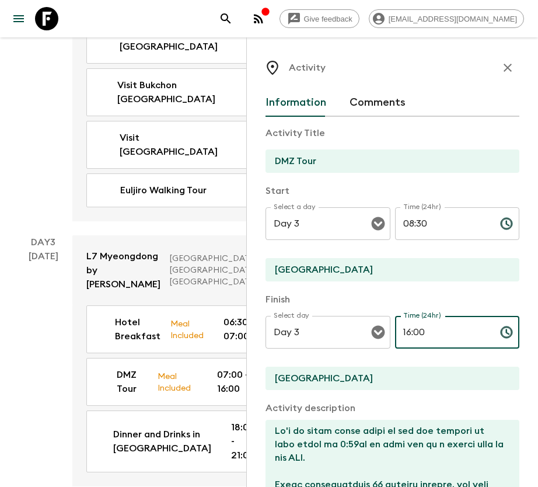
drag, startPoint x: 399, startPoint y: 335, endPoint x: 405, endPoint y: 336, distance: 5.9
click at [405, 336] on input "16:00" at bounding box center [443, 332] width 96 height 33
type input "10:00"
click at [303, 221] on input "Day 3" at bounding box center [312, 223] width 82 height 22
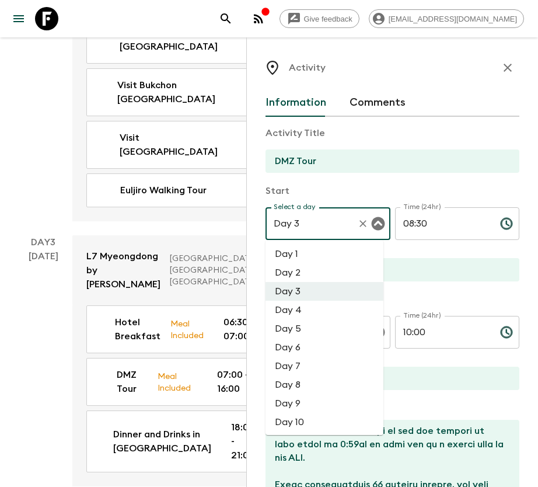
click at [312, 266] on li "Day 2" at bounding box center [324, 272] width 118 height 19
type input "Day 2"
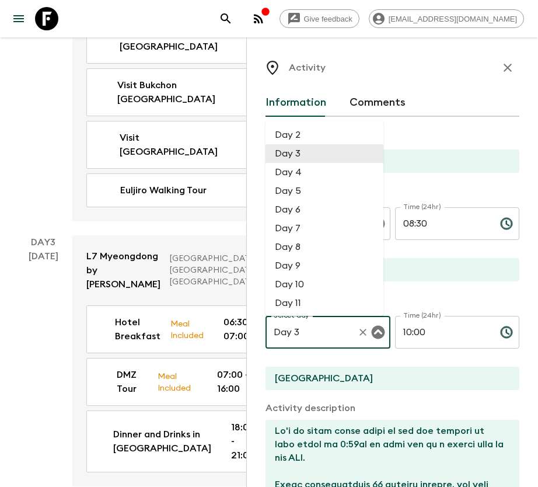
click at [324, 330] on input "Day 3" at bounding box center [312, 332] width 82 height 22
click at [314, 139] on li "Day 2" at bounding box center [324, 134] width 118 height 19
type input "Day 2"
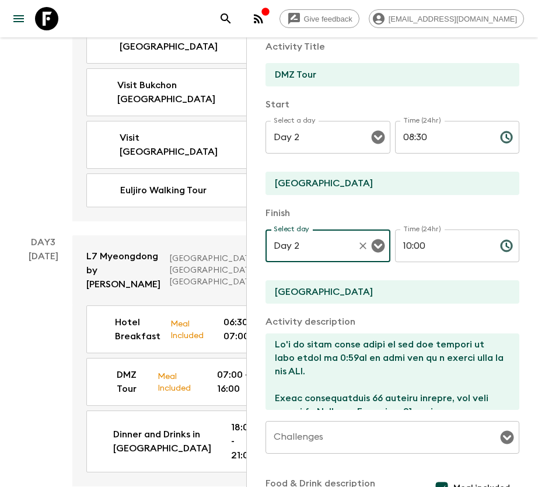
scroll to position [244, 0]
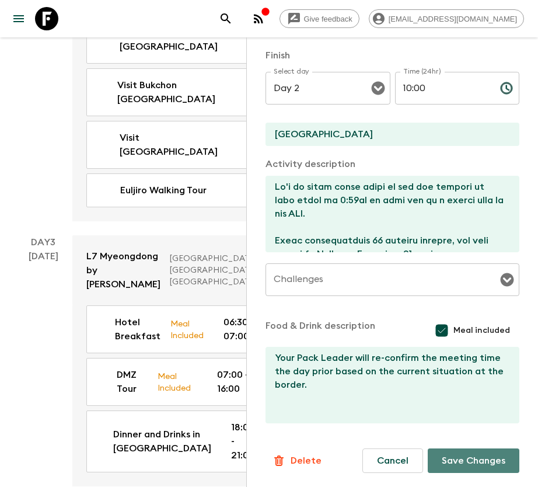
click at [489, 457] on button "Save Changes" at bounding box center [474, 460] width 92 height 25
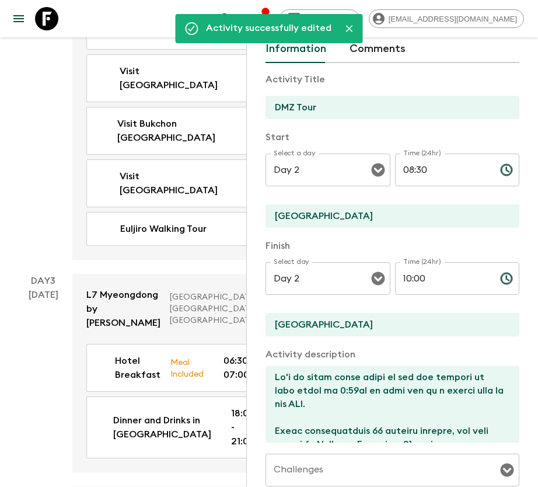
scroll to position [0, 0]
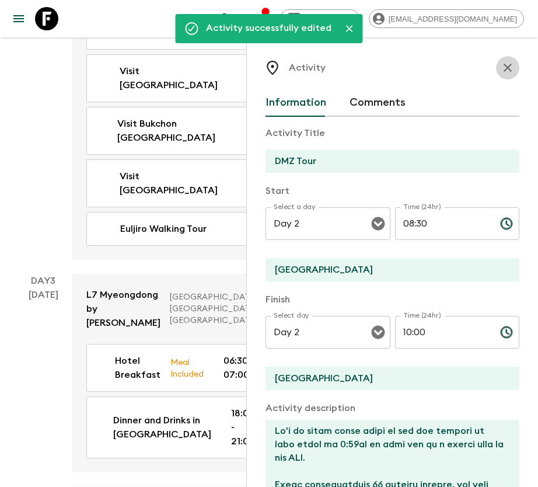
click at [501, 67] on icon "button" at bounding box center [508, 68] width 14 height 14
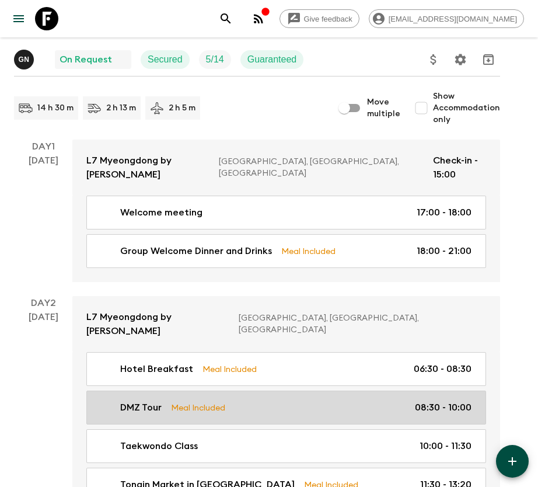
scroll to position [175, 0]
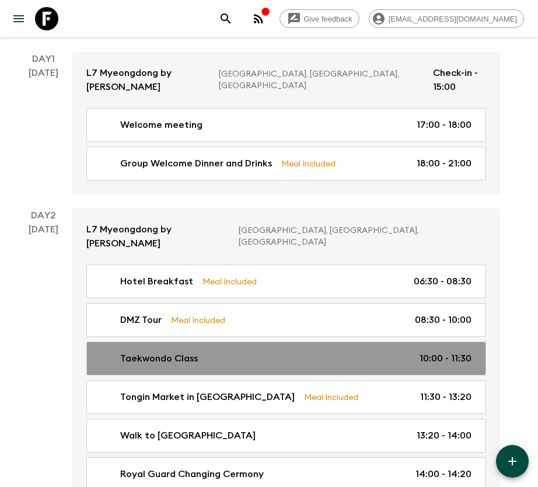
click at [292, 341] on link "Taekwondo Class 10:00 - 11:30" at bounding box center [286, 358] width 400 height 34
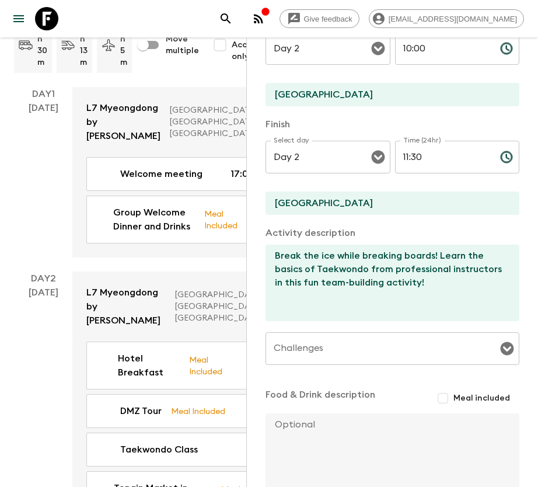
scroll to position [88, 0]
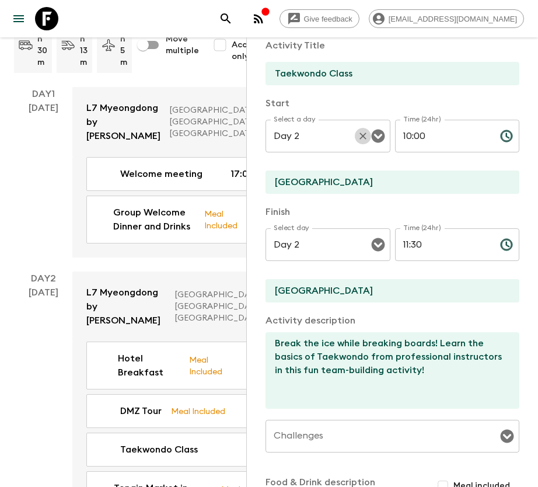
click at [362, 134] on button "Clear" at bounding box center [363, 136] width 16 height 16
click at [371, 134] on icon "Open" at bounding box center [377, 136] width 13 height 13
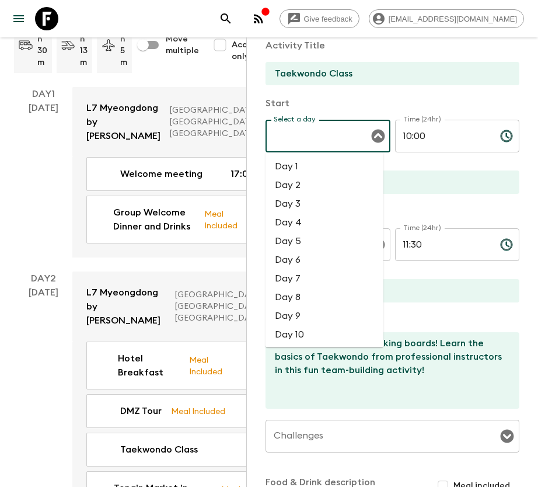
click at [334, 187] on li "Day 2" at bounding box center [324, 185] width 118 height 19
type input "Day 2"
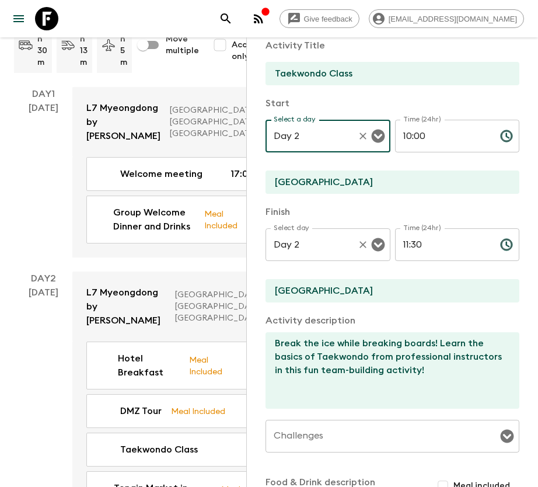
click at [371, 251] on icon "Open" at bounding box center [378, 244] width 14 height 14
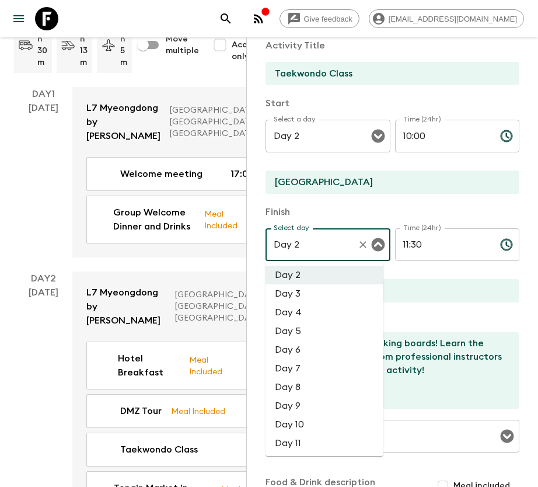
click at [359, 302] on li "Day 3" at bounding box center [324, 293] width 118 height 19
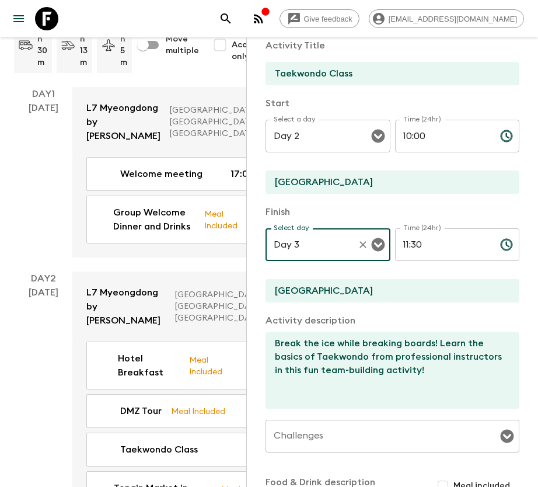
type input "Day 3"
click at [371, 137] on icon "Open" at bounding box center [378, 136] width 14 height 14
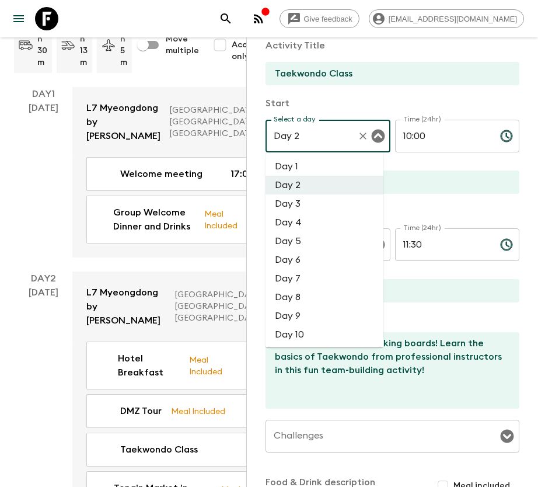
click at [302, 198] on li "Day 3" at bounding box center [324, 203] width 118 height 19
type input "Day 3"
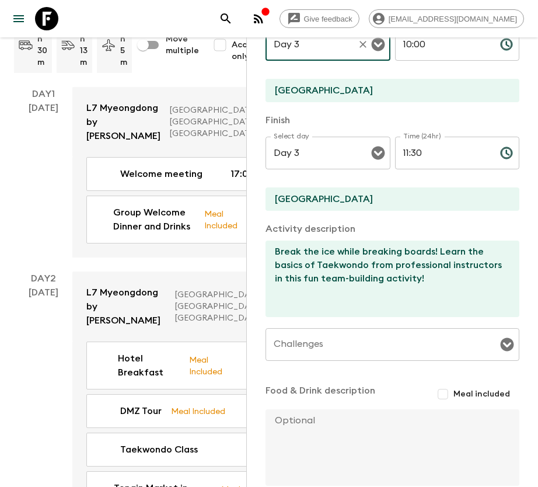
scroll to position [242, 0]
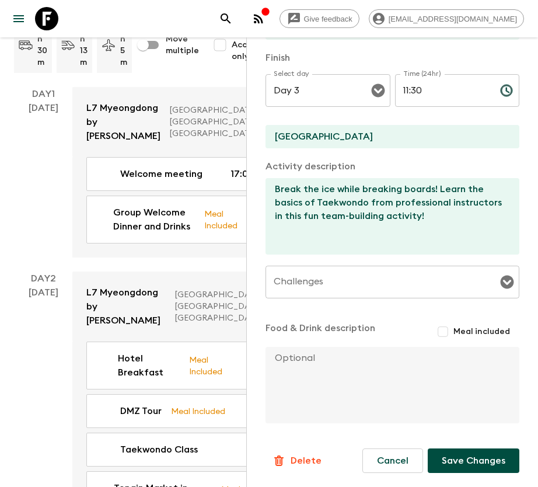
click at [469, 457] on button "Save Changes" at bounding box center [474, 460] width 92 height 25
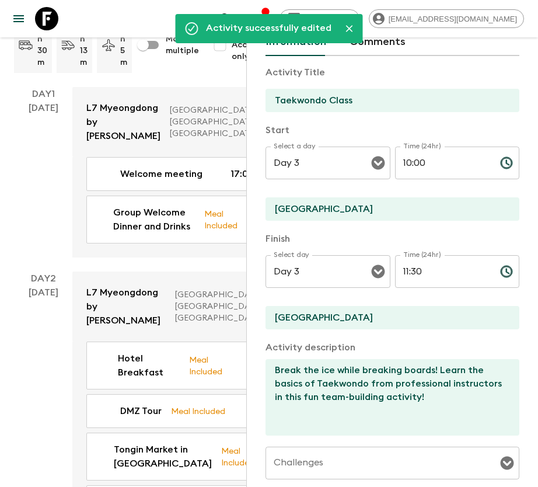
scroll to position [0, 0]
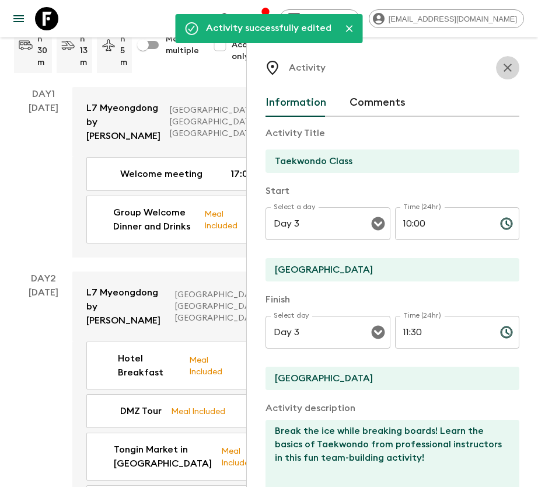
drag, startPoint x: 499, startPoint y: 65, endPoint x: 457, endPoint y: 116, distance: 66.3
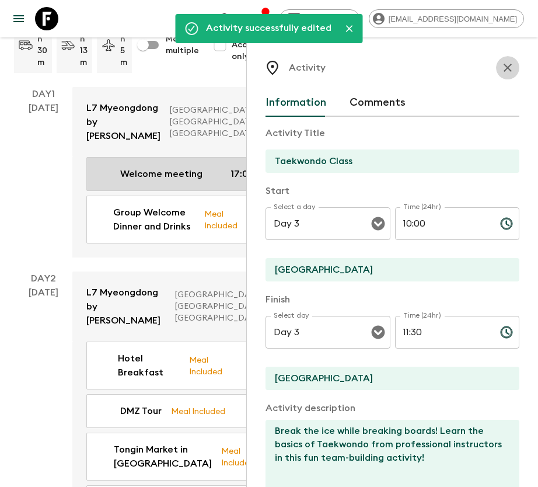
click at [501, 65] on icon "button" at bounding box center [508, 68] width 14 height 14
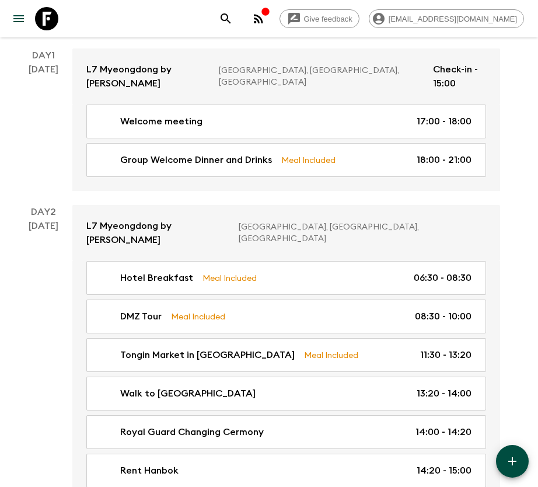
scroll to position [175, 0]
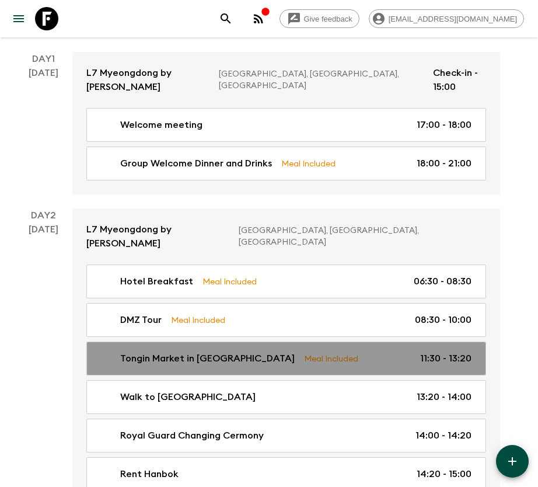
click at [304, 352] on p "Meal Included" at bounding box center [331, 358] width 54 height 13
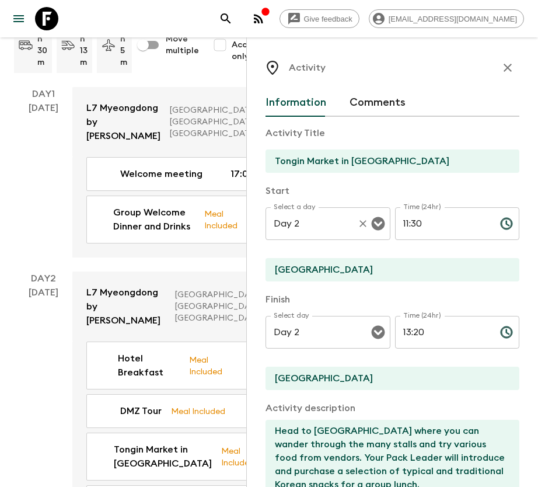
click at [321, 229] on input "Day 2" at bounding box center [312, 223] width 82 height 22
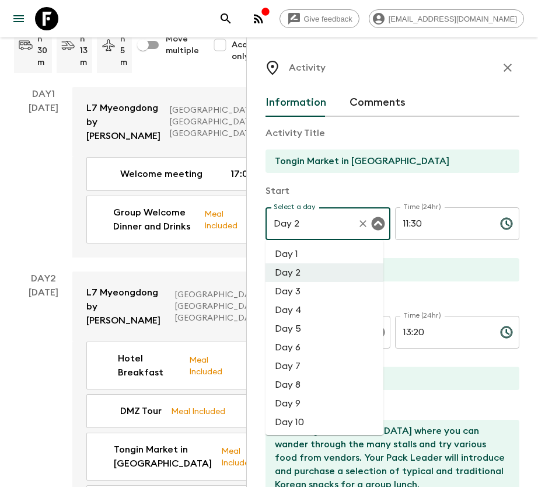
click at [301, 293] on li "Day 3" at bounding box center [324, 291] width 118 height 19
type input "Day 3"
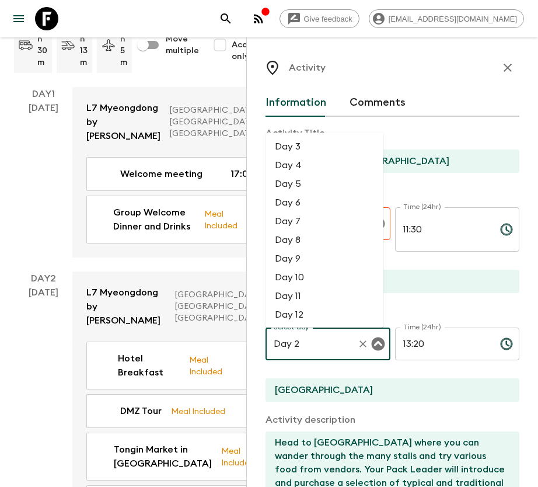
click at [310, 333] on input "Day 2" at bounding box center [312, 344] width 82 height 22
click at [295, 145] on li "Day 3" at bounding box center [324, 146] width 118 height 19
type input "Day 3"
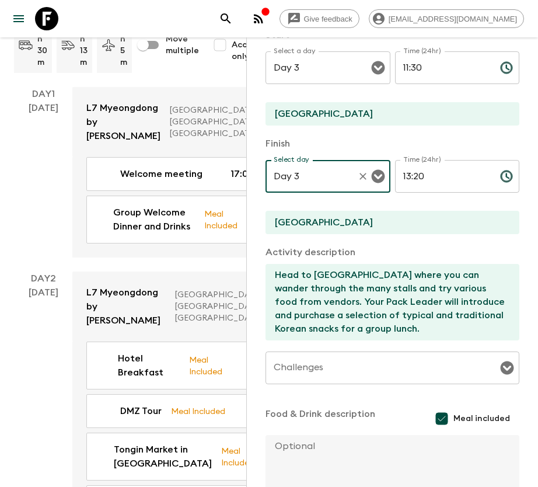
scroll to position [244, 0]
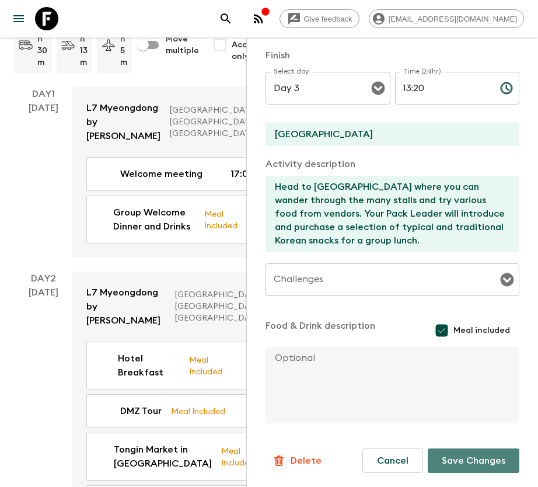
click at [467, 459] on button "Save Changes" at bounding box center [474, 460] width 92 height 25
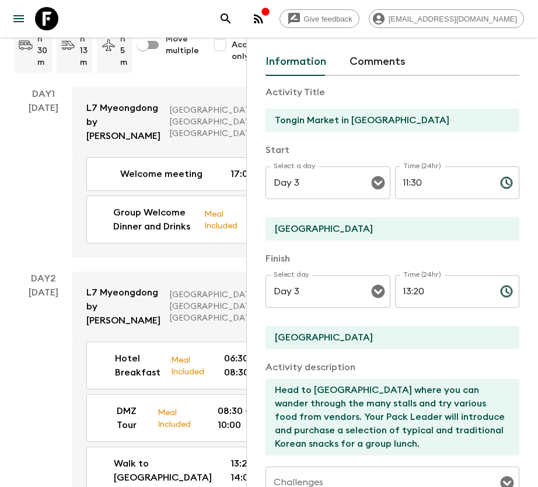
scroll to position [0, 0]
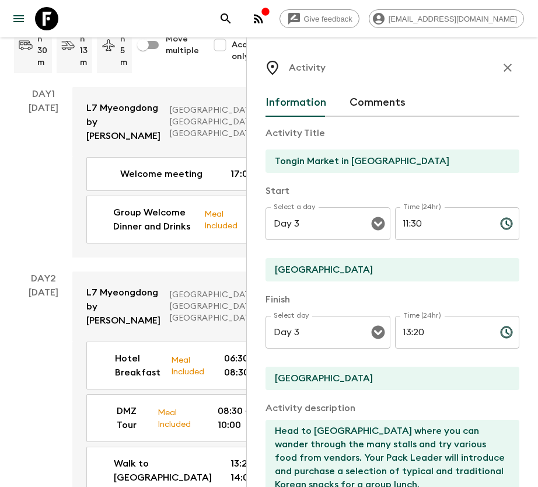
click at [502, 64] on button "button" at bounding box center [507, 67] width 23 height 23
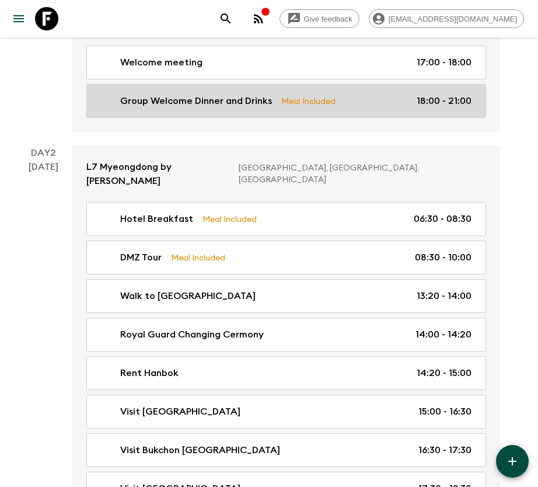
scroll to position [263, 0]
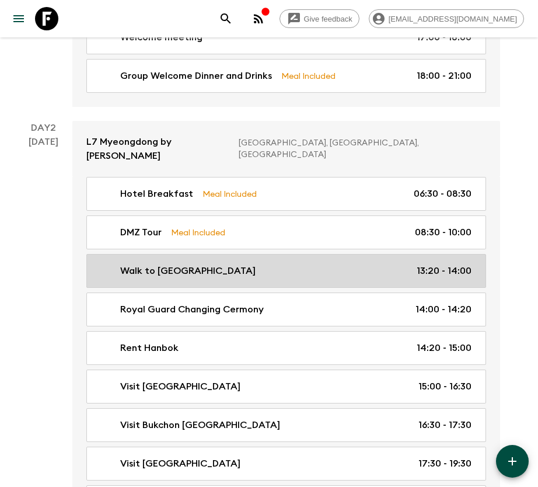
click at [429, 254] on link "Walk to Gyeongbok Palace 13:20 - 14:00" at bounding box center [286, 271] width 400 height 34
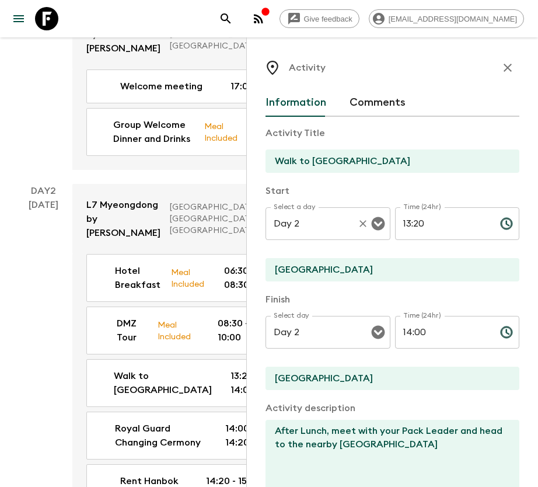
click at [338, 219] on input "Day 2" at bounding box center [312, 223] width 82 height 22
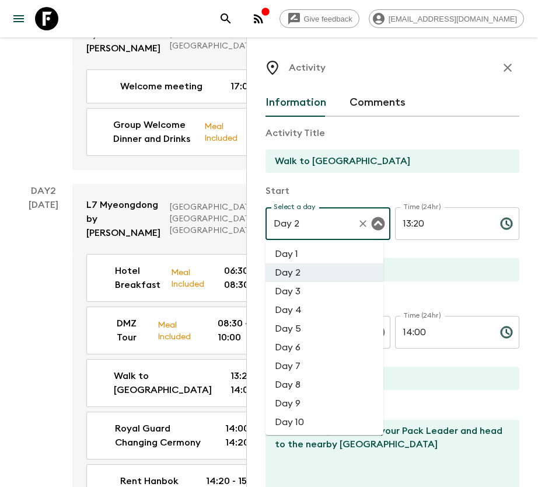
click at [339, 285] on li "Day 3" at bounding box center [324, 291] width 118 height 19
type input "Day 3"
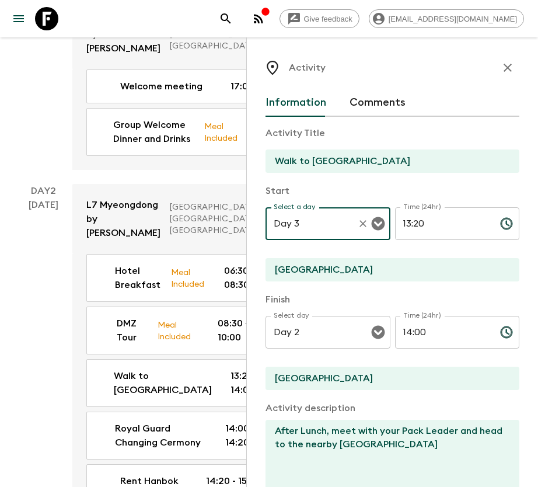
click at [342, 314] on div "Finish Select day Day 2 Select day ​ Time (24hr) 14:00 Time (24hr) ​ Seoul" at bounding box center [392, 341] width 254 height 99
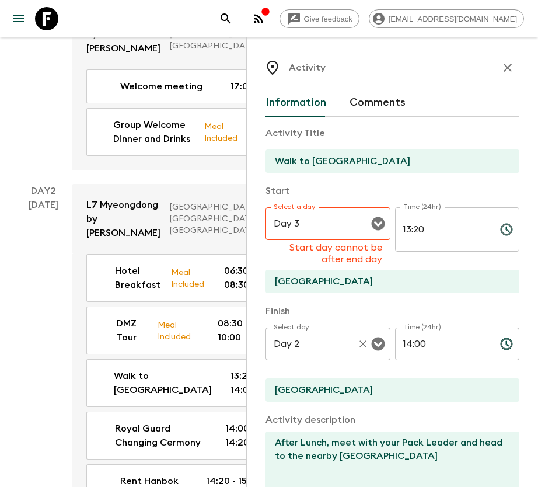
click at [343, 327] on div "Day 2 Select day" at bounding box center [327, 343] width 125 height 33
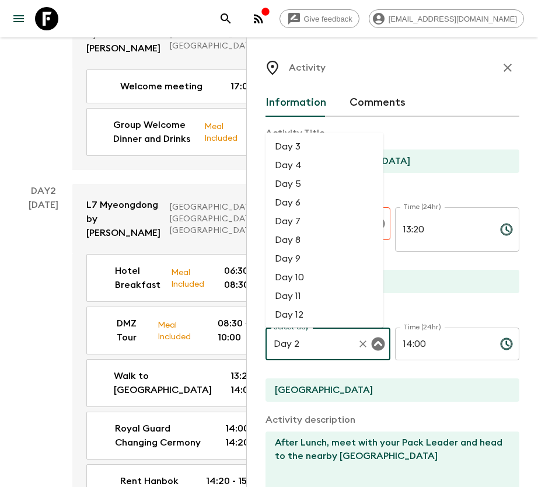
click at [327, 151] on li "Day 3" at bounding box center [324, 146] width 118 height 19
type input "Day 3"
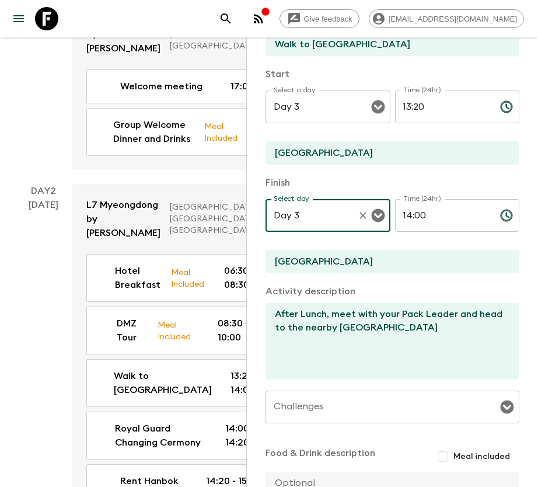
scroll to position [242, 0]
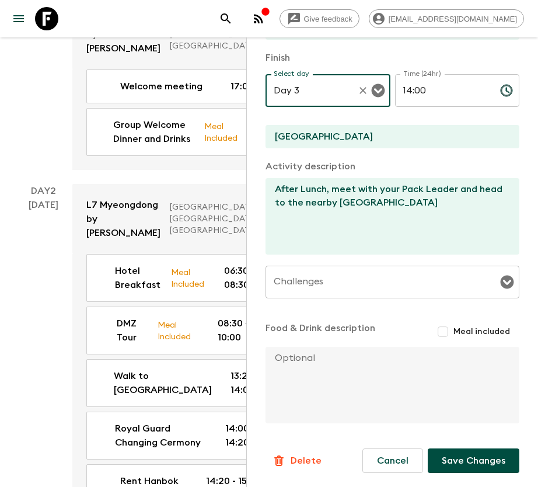
click at [462, 455] on button "Save Changes" at bounding box center [474, 460] width 92 height 25
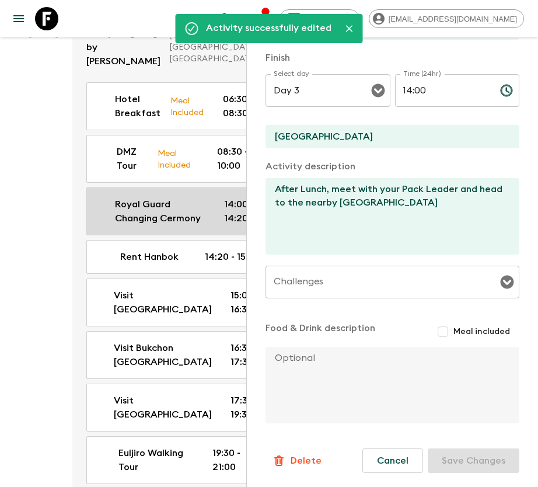
scroll to position [438, 0]
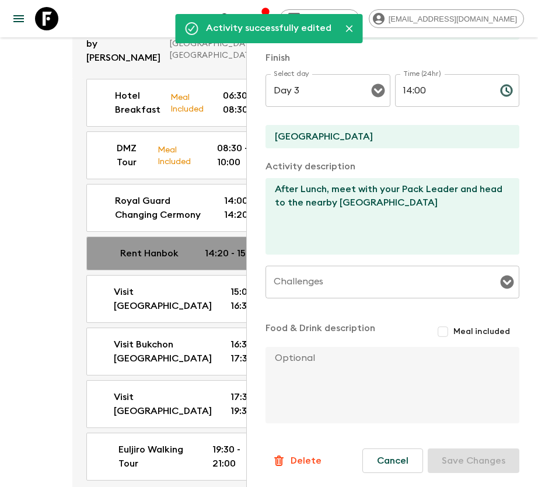
drag, startPoint x: 173, startPoint y: 328, endPoint x: 173, endPoint y: 322, distance: 6.4
click at [173, 260] on p "Rent Hanbok" at bounding box center [149, 253] width 58 height 14
type input "Rent Hanbok"
type textarea "Look the part by renting a Hanbok (Korean traditional clothes) before entering …"
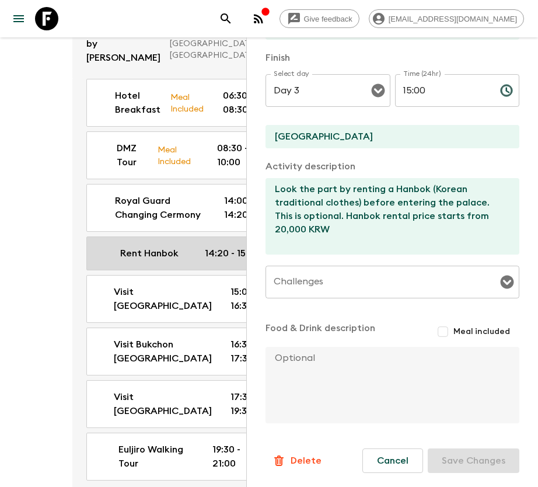
type input "Day 2"
type input "14:20"
type input "Day 2"
type input "15:00"
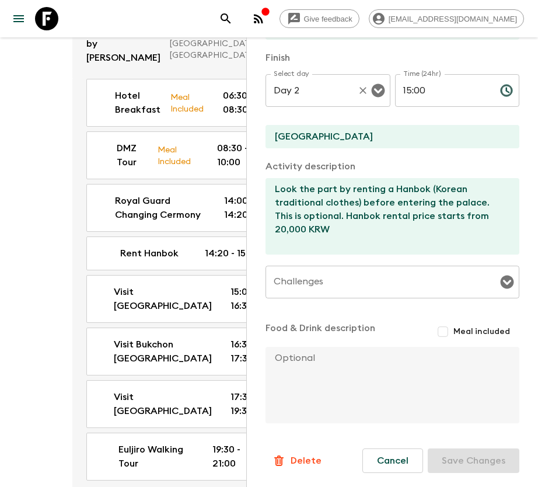
click at [335, 95] on input "Day 2" at bounding box center [312, 90] width 82 height 22
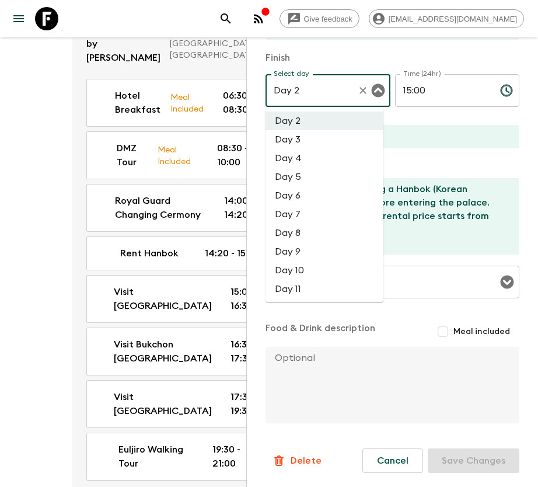
click at [318, 141] on li "Day 3" at bounding box center [324, 139] width 118 height 19
type input "Day 3"
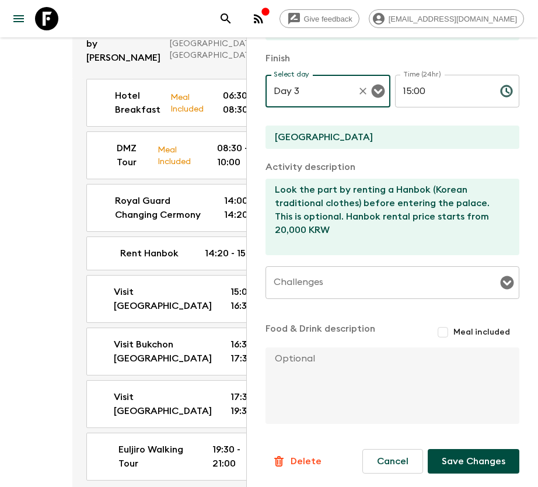
scroll to position [242, 0]
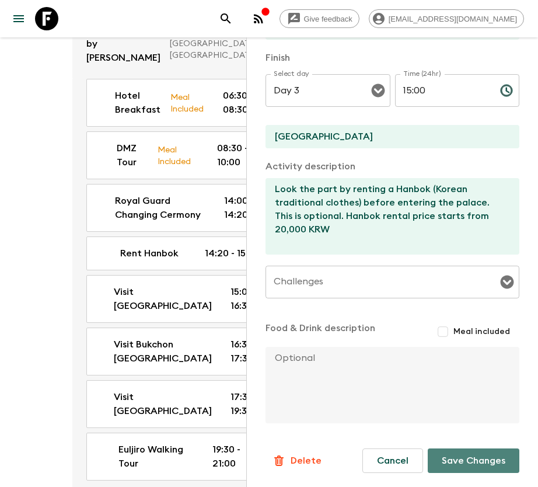
click at [481, 457] on button "Save Changes" at bounding box center [474, 460] width 92 height 25
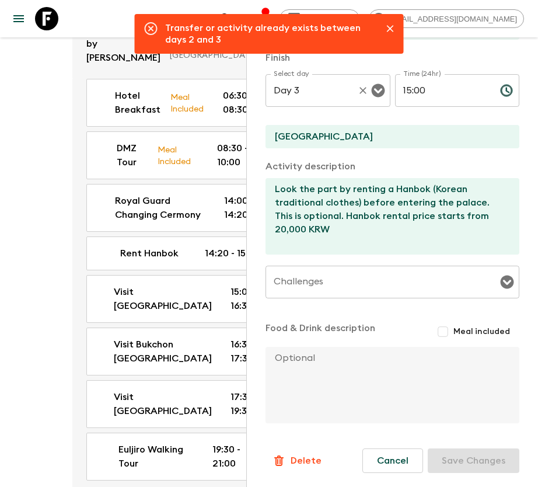
scroll to position [154, 0]
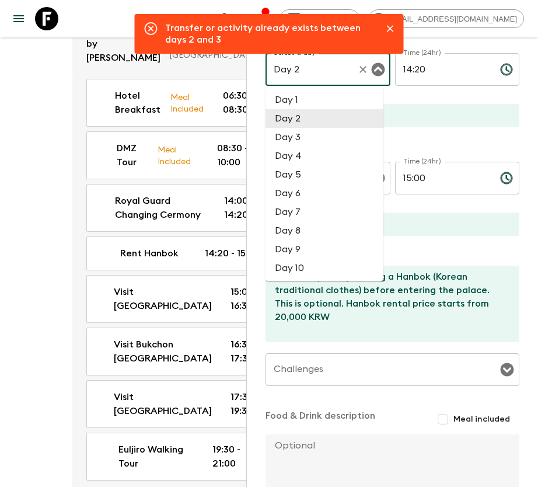
click at [344, 75] on input "Day 2" at bounding box center [312, 69] width 82 height 22
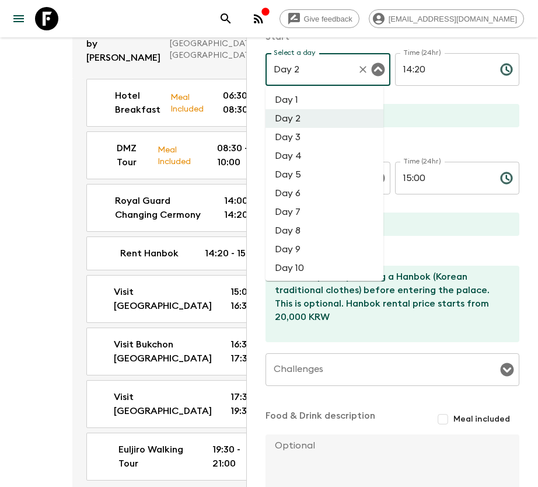
click at [315, 135] on li "Day 3" at bounding box center [324, 137] width 118 height 19
type input "Day 3"
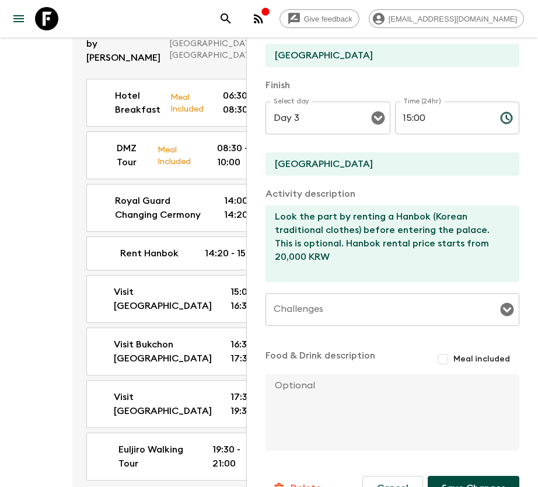
scroll to position [242, 0]
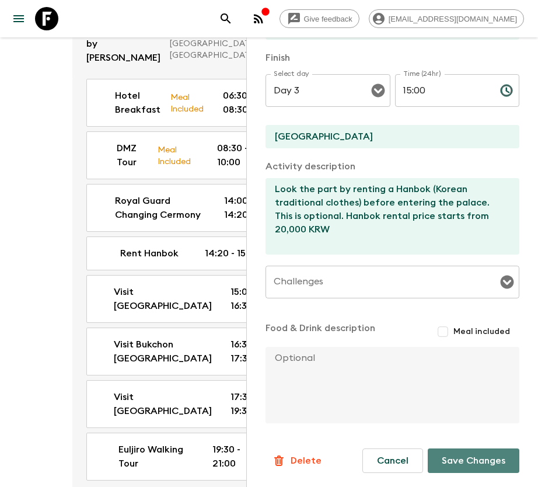
click at [467, 469] on button "Save Changes" at bounding box center [474, 460] width 92 height 25
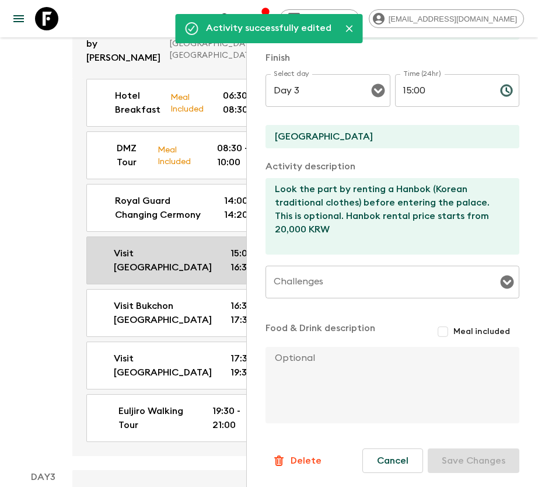
click at [125, 274] on p "Visit [GEOGRAPHIC_DATA]" at bounding box center [163, 260] width 98 height 28
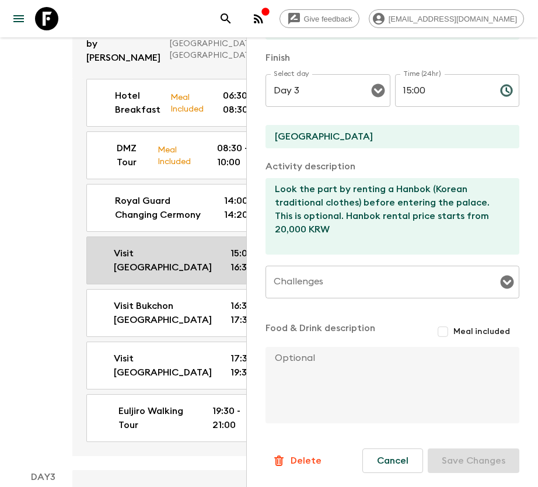
type input "Visit [GEOGRAPHIC_DATA]"
type textarea "Free time will be given to visit the palace independently. Please make sure to …"
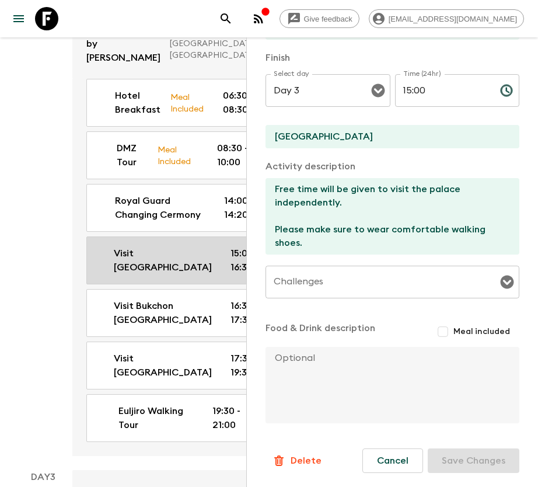
type input "Day 2"
type input "15:00"
type input "Day 2"
type input "16:30"
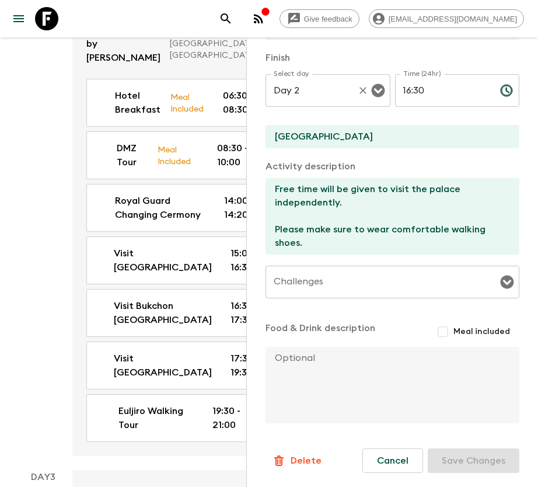
click at [324, 88] on input "Day 2" at bounding box center [312, 90] width 82 height 22
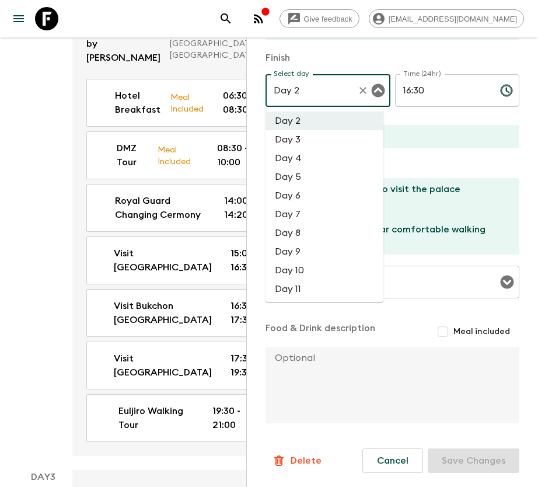
click at [324, 133] on li "Day 3" at bounding box center [324, 139] width 118 height 19
type input "Day 3"
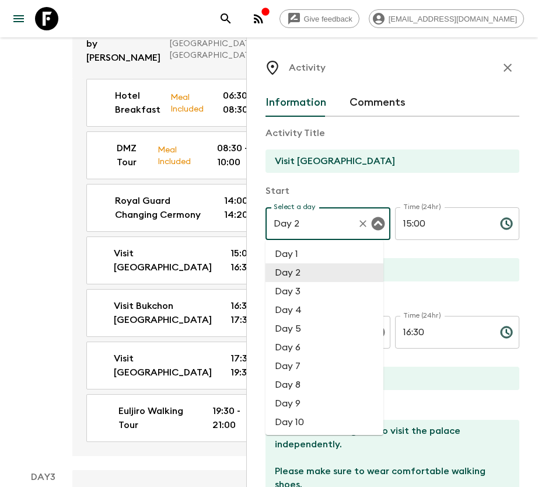
click at [295, 229] on input "Day 2" at bounding box center [312, 223] width 82 height 22
click at [296, 296] on li "Day 3" at bounding box center [324, 291] width 118 height 19
type input "Day 3"
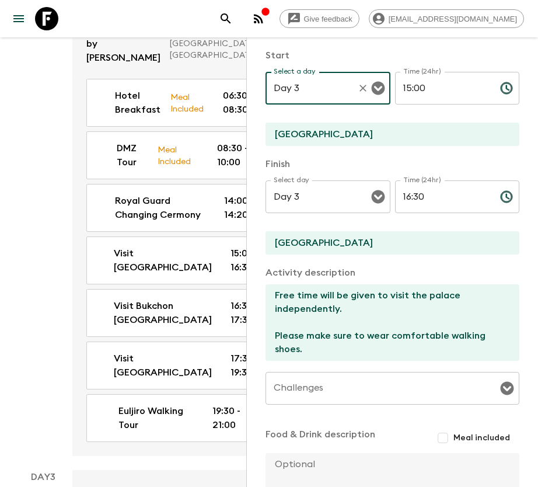
scroll to position [242, 0]
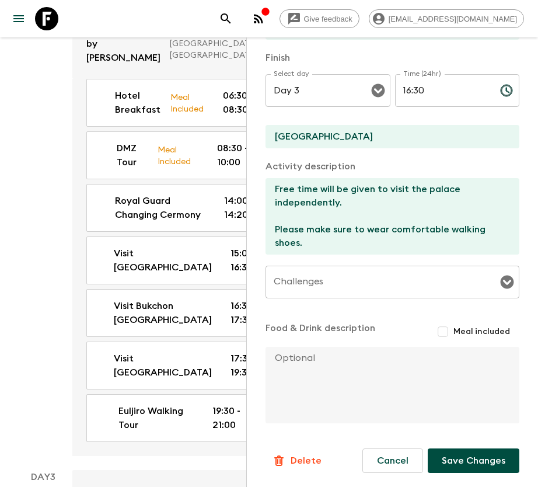
click at [454, 454] on button "Save Changes" at bounding box center [474, 460] width 92 height 25
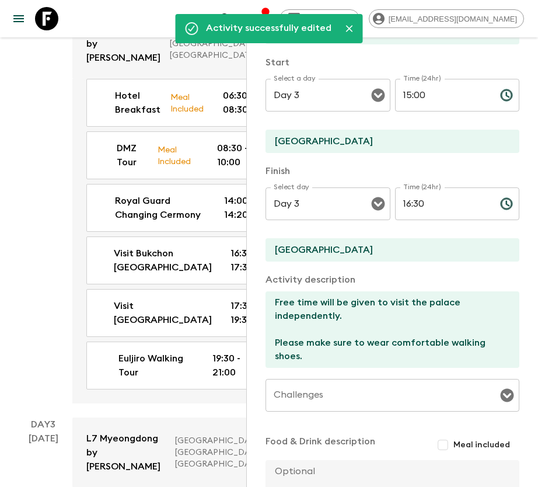
scroll to position [0, 0]
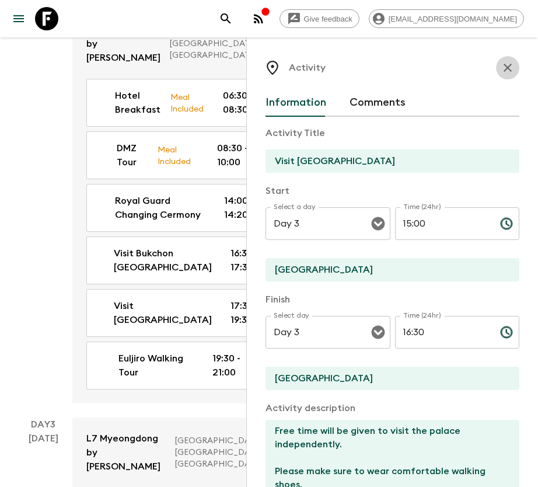
click at [503, 66] on icon "button" at bounding box center [507, 68] width 8 height 8
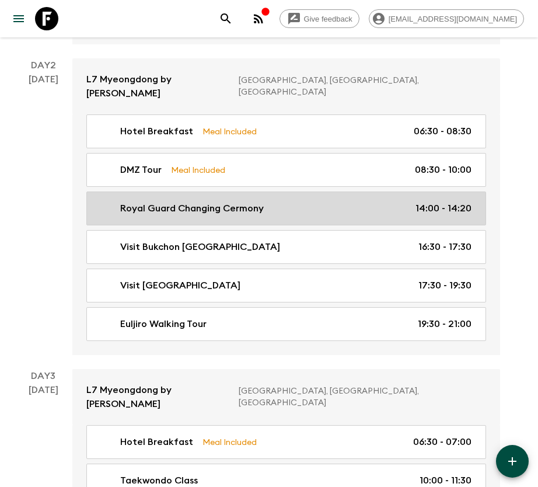
scroll to position [350, 0]
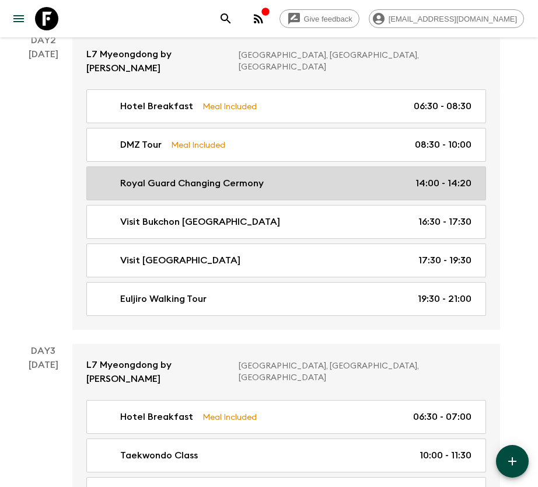
click at [314, 176] on div "Royal Guard Changing Cermony 14:00 - 14:20" at bounding box center [283, 183] width 375 height 14
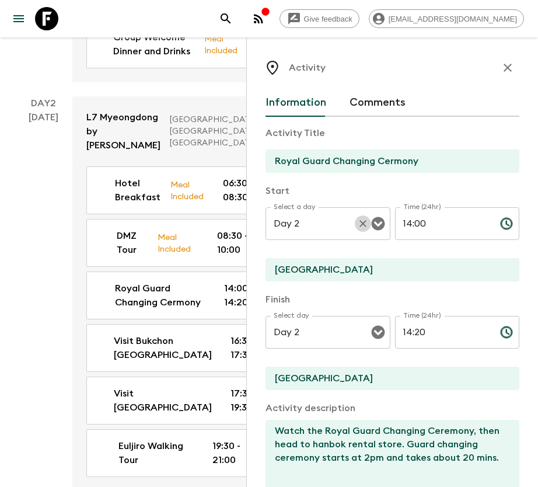
click at [355, 221] on button "Clear" at bounding box center [363, 223] width 16 height 16
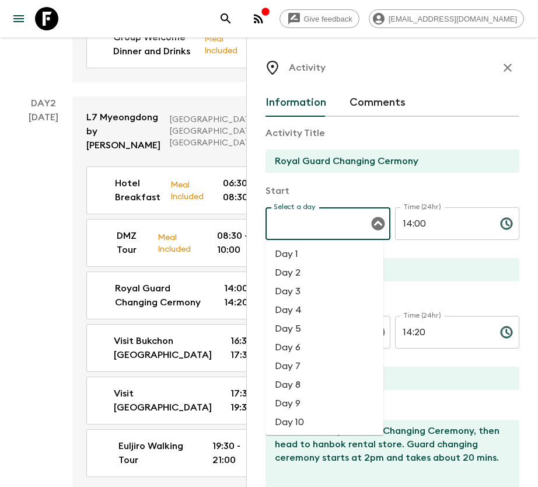
click at [303, 228] on input "Select a day" at bounding box center [319, 223] width 97 height 22
click at [301, 292] on li "Day 3" at bounding box center [324, 291] width 118 height 19
type input "Day 3"
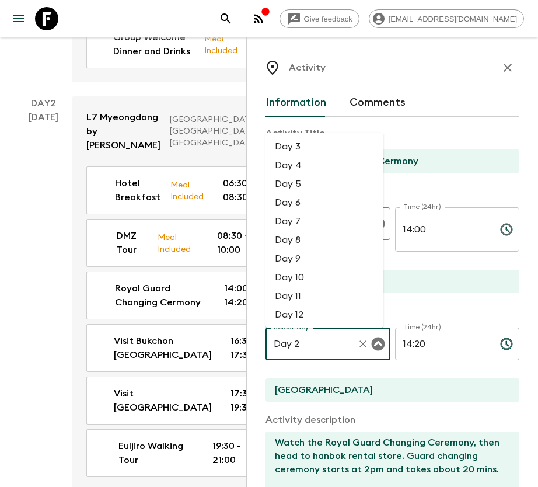
click at [320, 341] on input "Day 2" at bounding box center [312, 344] width 82 height 22
click at [305, 144] on li "Day 3" at bounding box center [324, 146] width 118 height 19
type input "Day 3"
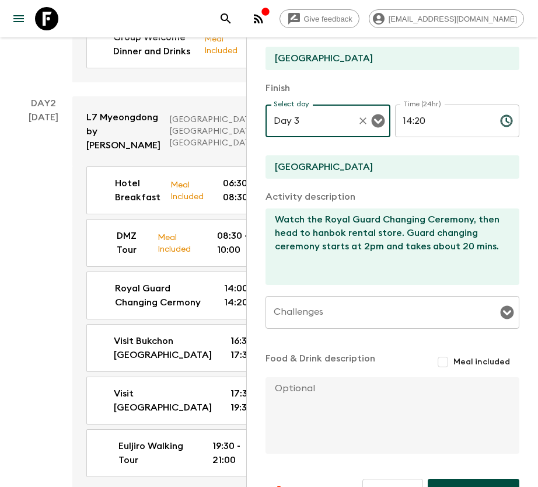
scroll to position [242, 0]
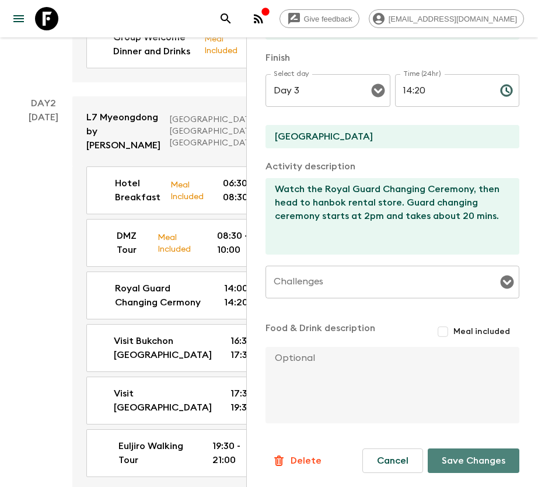
click at [462, 463] on button "Save Changes" at bounding box center [474, 460] width 92 height 25
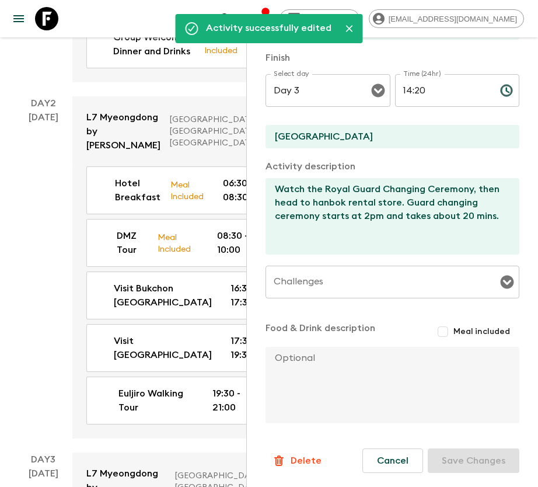
click at [275, 297] on div "Challenges" at bounding box center [392, 281] width 254 height 33
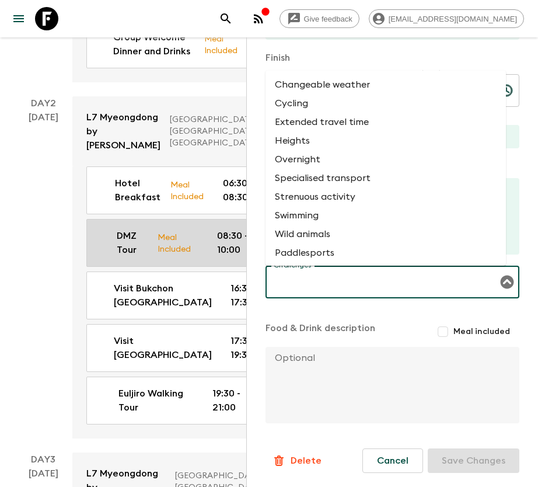
click at [217, 257] on p "08:30 - 10:00" at bounding box center [238, 243] width 43 height 28
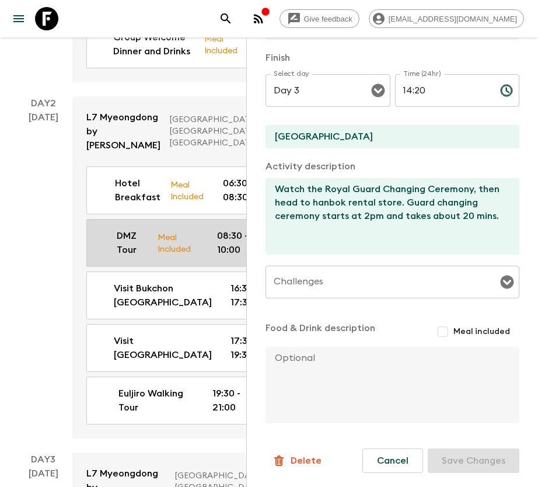
type input "DMZ Tour"
type textarea "It's an early start today as the bus arrives at your hotel at 7:00am to take yo…"
checkbox input "true"
type textarea "Your Pack Leader will re-confirm the meeting time the day prior based on the cu…"
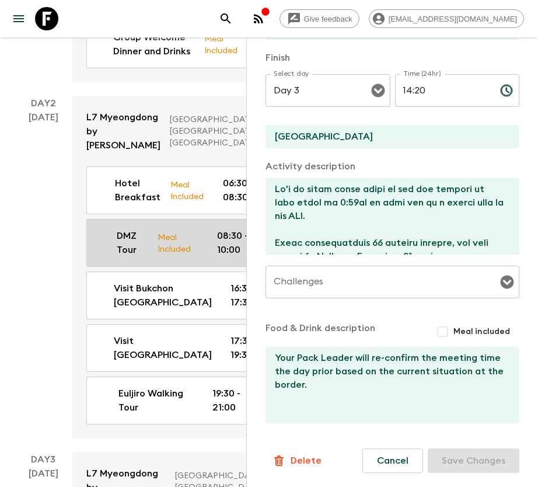
type input "Day 2"
type input "08:30"
type input "Day 2"
type input "10:00"
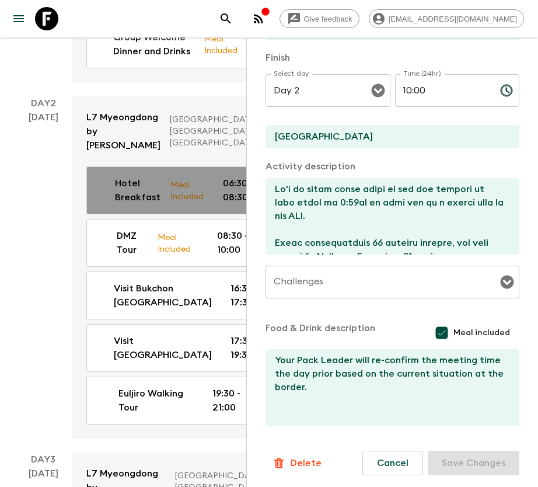
click at [112, 204] on div "Hotel Breakfast Meal Included 06:30 - 08:30" at bounding box center [177, 190] width 163 height 28
type input "Hotel Breakfast"
type input "L7 Myeongdong by [PERSON_NAME]"
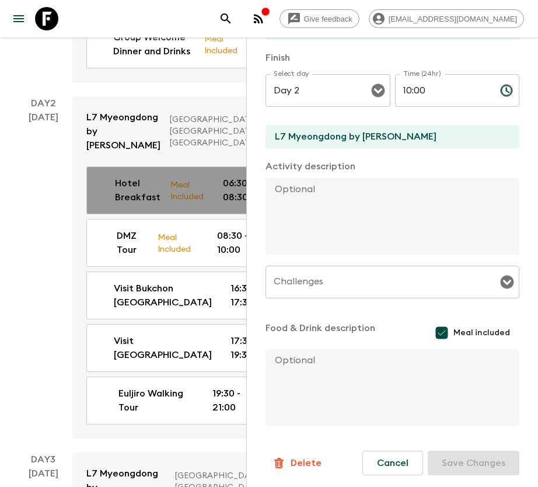
type input "06:30"
type input "08:30"
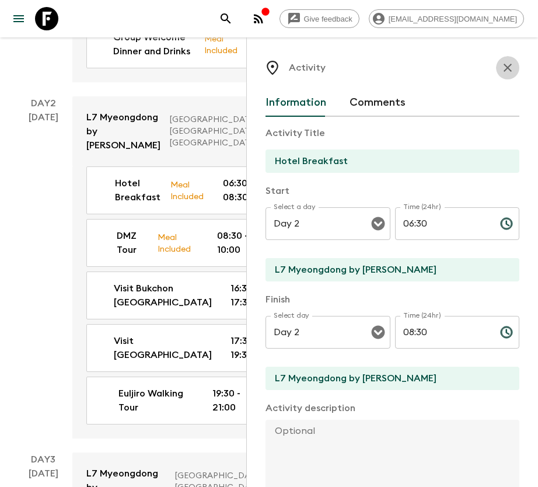
click at [501, 71] on icon "button" at bounding box center [508, 68] width 14 height 14
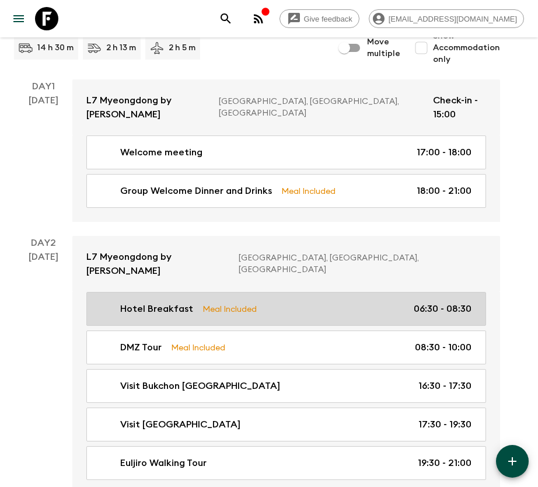
scroll to position [263, 0]
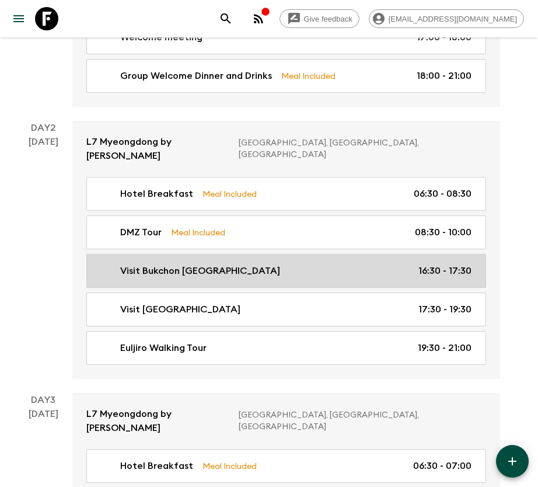
click at [356, 254] on link "Visit Bukchon Hanok Village 16:30 - 17:30" at bounding box center [286, 271] width 400 height 34
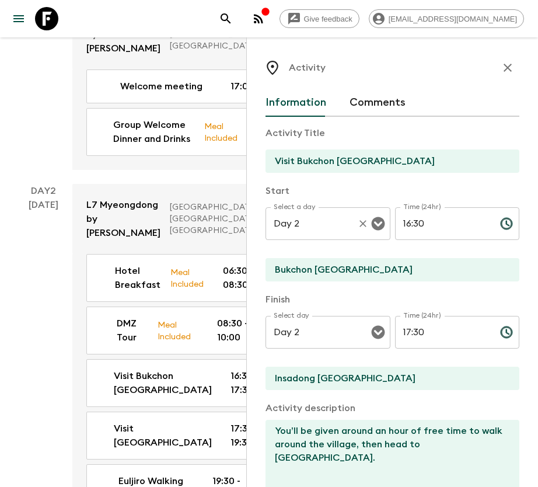
click at [347, 219] on div "Day 2 Select a day" at bounding box center [327, 223] width 125 height 33
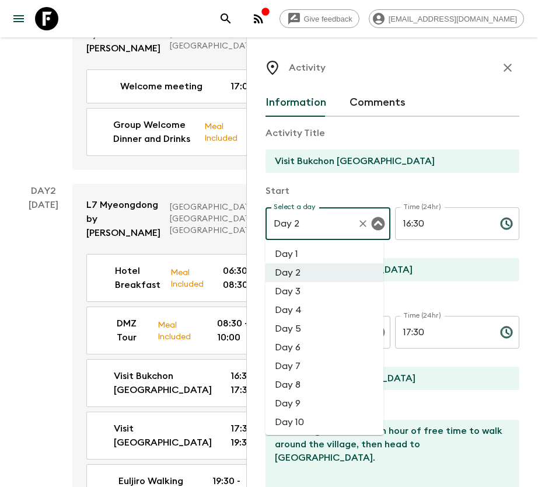
click at [322, 287] on li "Day 3" at bounding box center [324, 291] width 118 height 19
type input "Day 3"
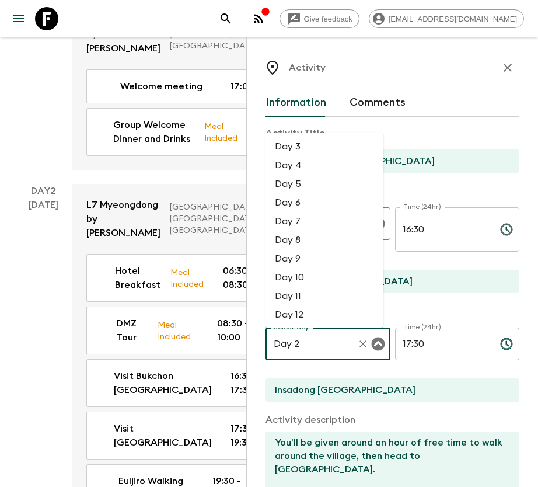
click at [331, 327] on div "Day 2 Select day" at bounding box center [327, 343] width 125 height 33
drag, startPoint x: 272, startPoint y: 177, endPoint x: 313, endPoint y: 148, distance: 49.9
click at [313, 148] on ul "Day 3 Day 4 Day 5 Day 6 Day 7 Day 8 Day 9 Day 10 Day 11 Day 12 Day 13 Day 14 Da…" at bounding box center [324, 229] width 118 height 195
click at [313, 149] on li "Day 3" at bounding box center [324, 146] width 118 height 19
type input "Day 3"
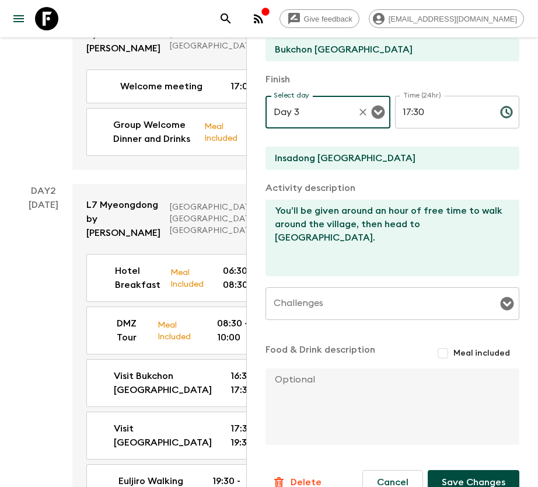
scroll to position [242, 0]
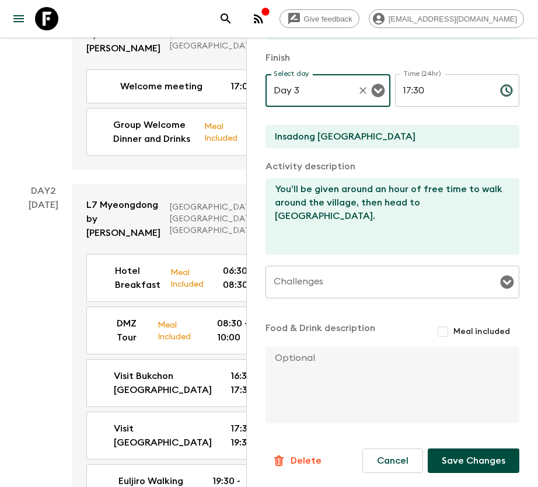
click at [466, 453] on button "Save Changes" at bounding box center [474, 460] width 92 height 25
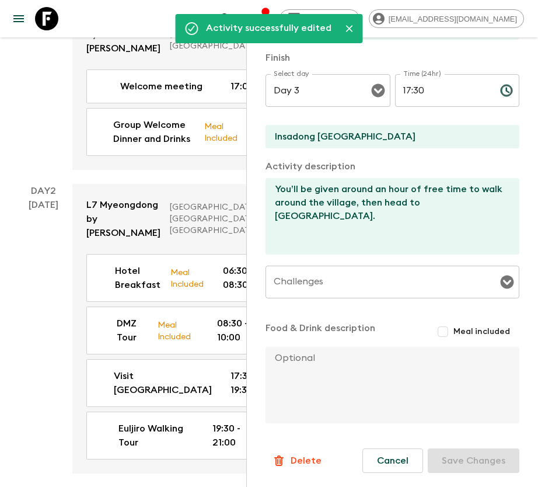
click at [40, 170] on div "[DATE]" at bounding box center [44, 91] width 30 height 156
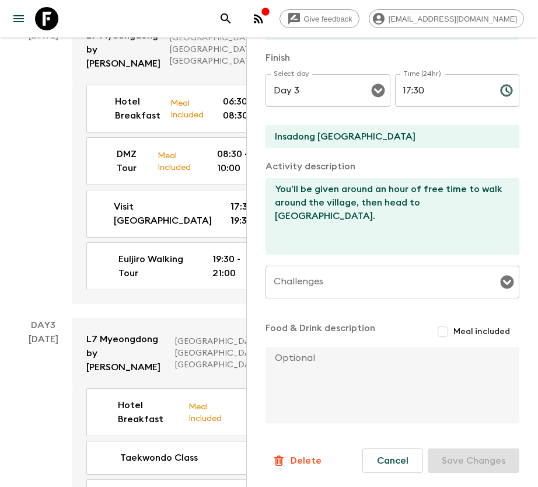
scroll to position [438, 0]
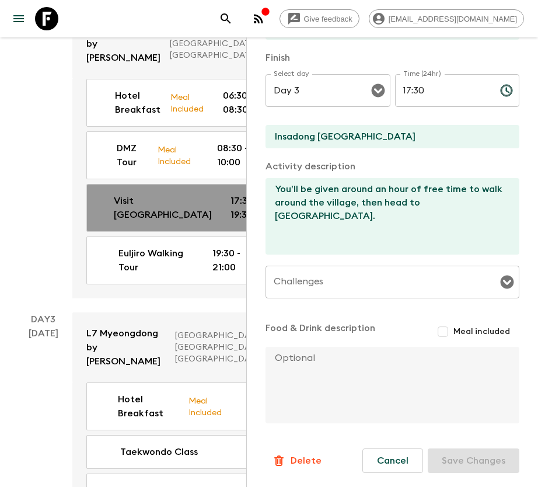
click at [181, 222] on p "Visit [GEOGRAPHIC_DATA]" at bounding box center [163, 208] width 98 height 28
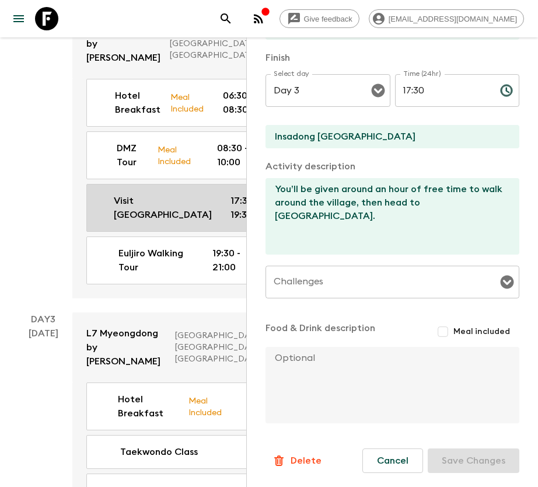
type input "Visit [GEOGRAPHIC_DATA]"
type input "[GEOGRAPHIC_DATA]"
type textarea "Insadong is a place for traditional culture. Your Pack Leader will show you aro…"
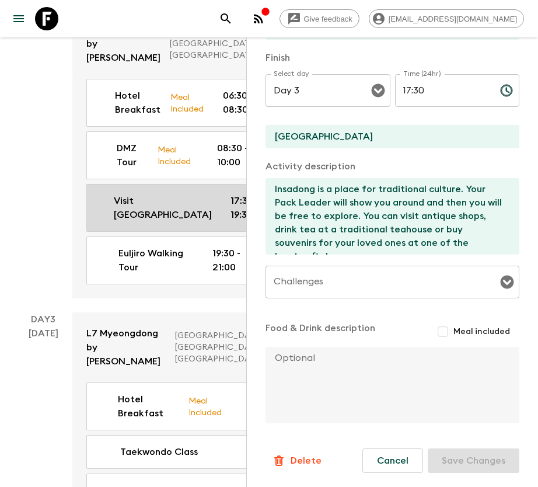
type input "Day 2"
type input "17:30"
type input "Day 2"
type input "19:30"
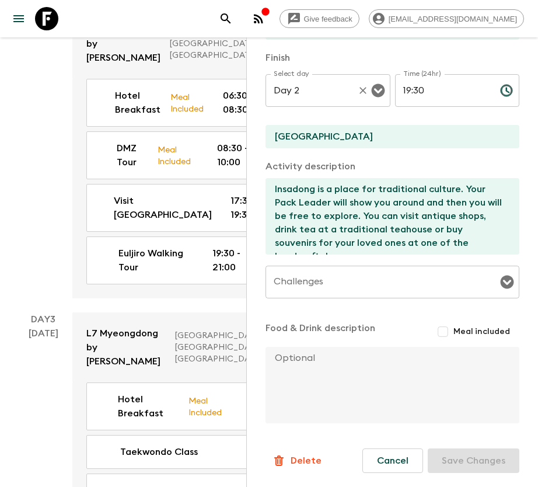
click at [326, 88] on input "Day 2" at bounding box center [312, 90] width 82 height 22
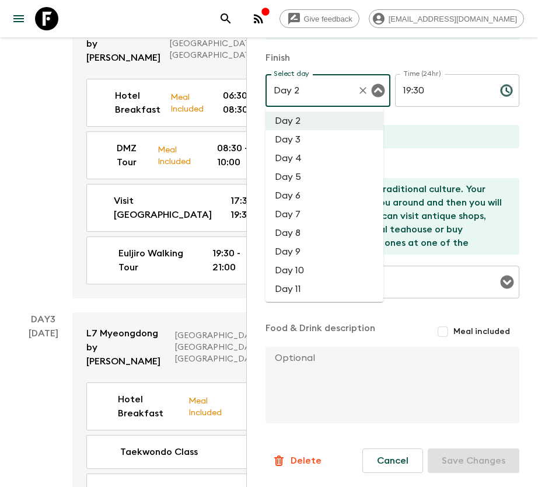
click at [314, 137] on li "Day 3" at bounding box center [324, 139] width 118 height 19
type input "Day 3"
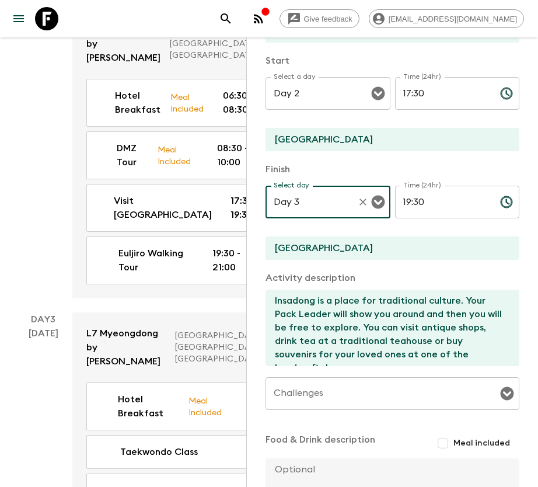
scroll to position [67, 0]
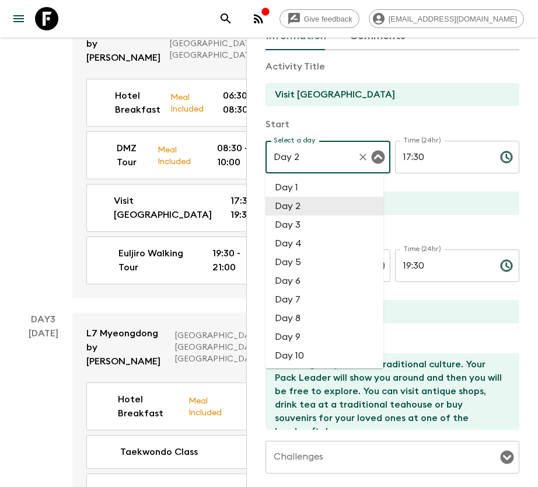
click at [338, 159] on input "Day 2" at bounding box center [312, 157] width 82 height 22
click at [314, 221] on li "Day 3" at bounding box center [324, 224] width 118 height 19
type input "Day 3"
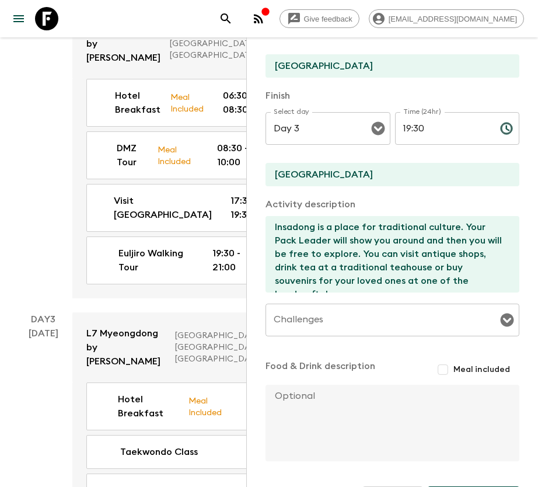
scroll to position [242, 0]
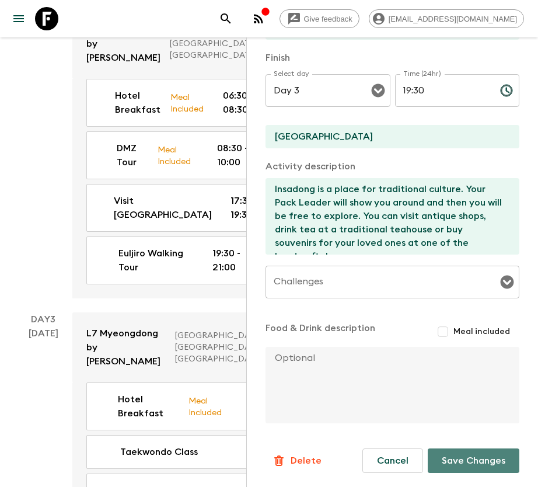
click at [467, 459] on button "Save Changes" at bounding box center [474, 460] width 92 height 25
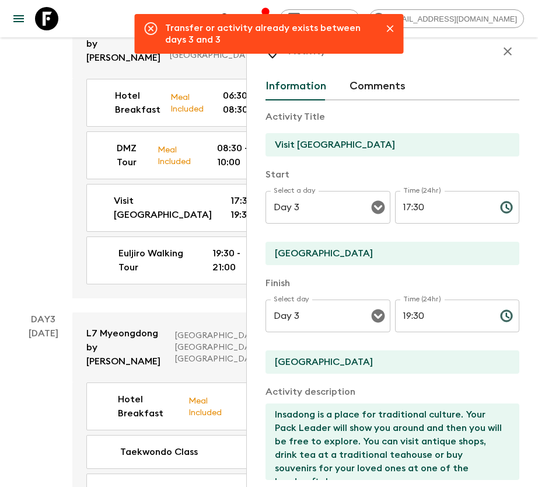
scroll to position [0, 0]
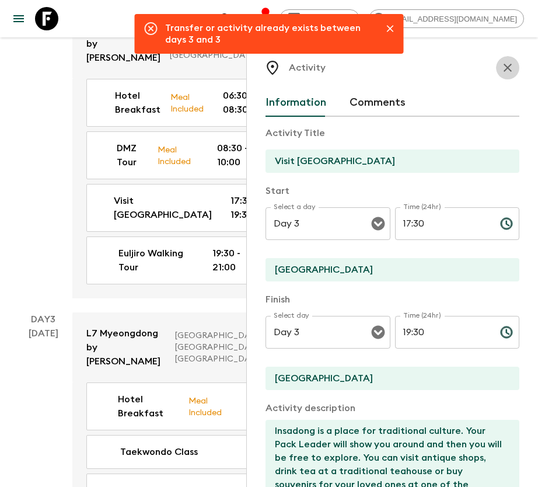
click at [501, 65] on icon "button" at bounding box center [508, 68] width 14 height 14
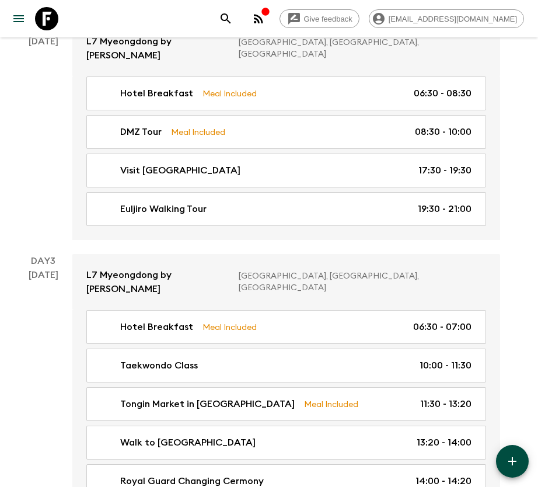
scroll to position [263, 0]
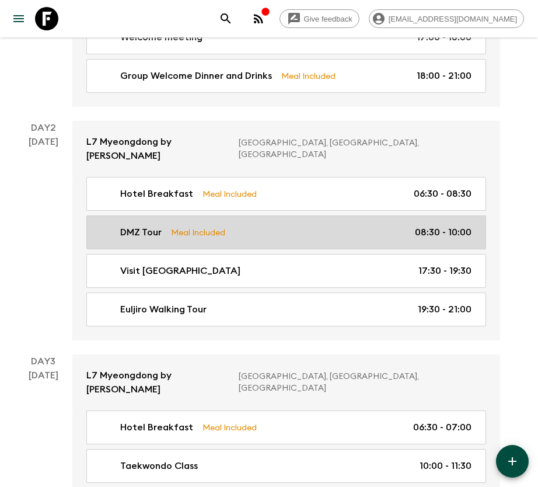
click at [314, 225] on div "DMZ Tour Meal Included 08:30 - 10:00" at bounding box center [283, 232] width 375 height 14
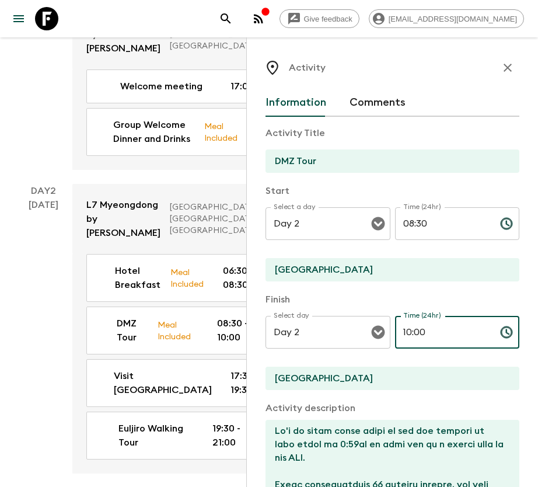
click at [400, 333] on input "10:00" at bounding box center [443, 332] width 96 height 33
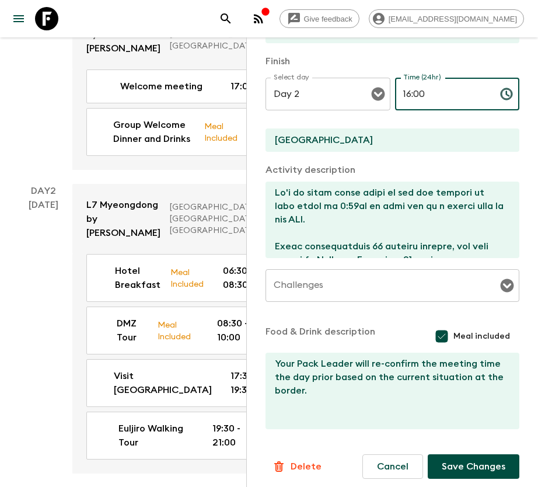
scroll to position [244, 0]
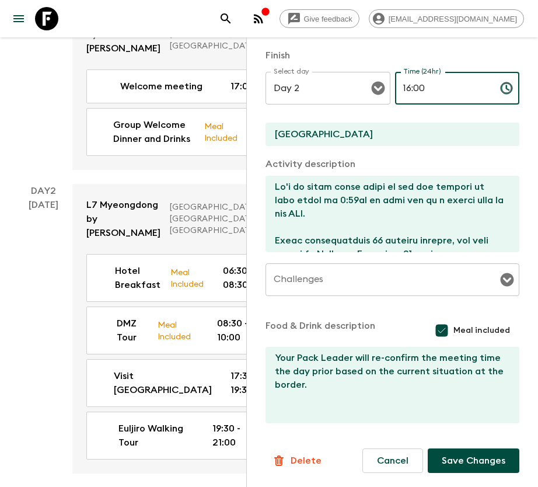
type input "16:00"
click at [480, 466] on button "Save Changes" at bounding box center [474, 460] width 92 height 25
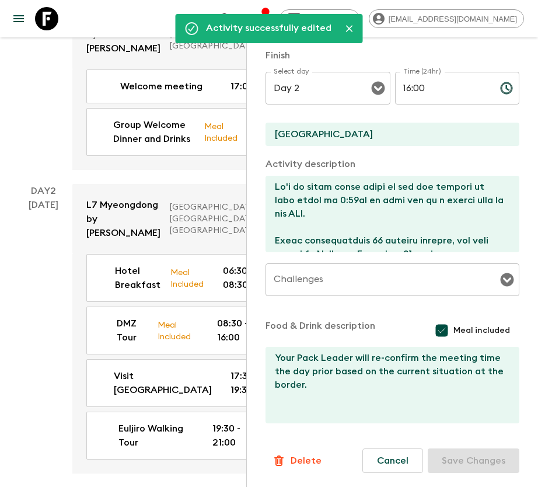
click at [35, 170] on div "[DATE]" at bounding box center [44, 91] width 30 height 156
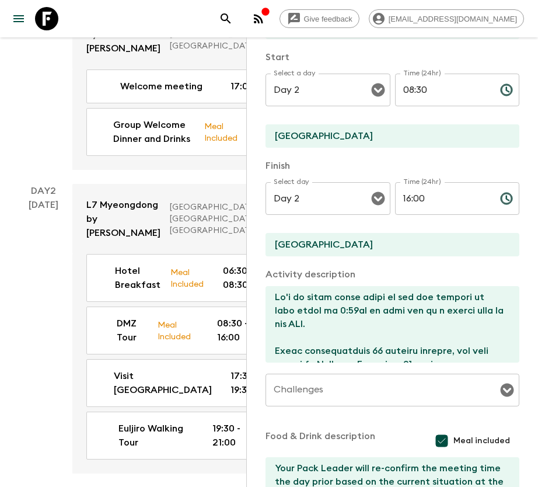
scroll to position [0, 0]
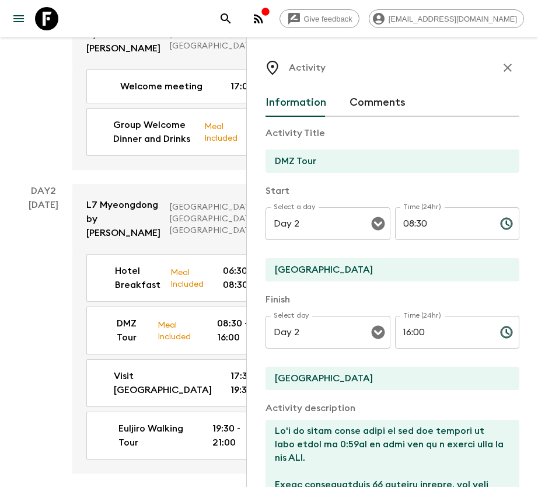
click at [501, 71] on icon "button" at bounding box center [508, 68] width 14 height 14
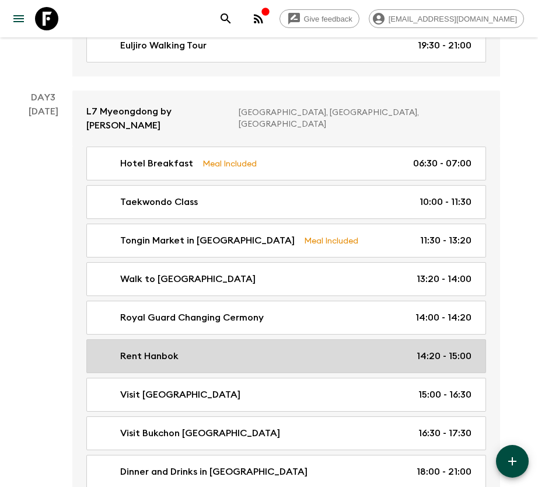
scroll to position [613, 0]
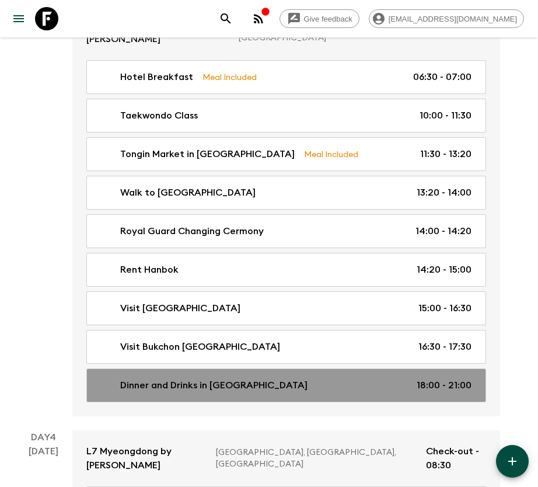
click at [241, 368] on link "Dinner and Drinks in Hongdae 18:00 - 21:00" at bounding box center [286, 385] width 400 height 34
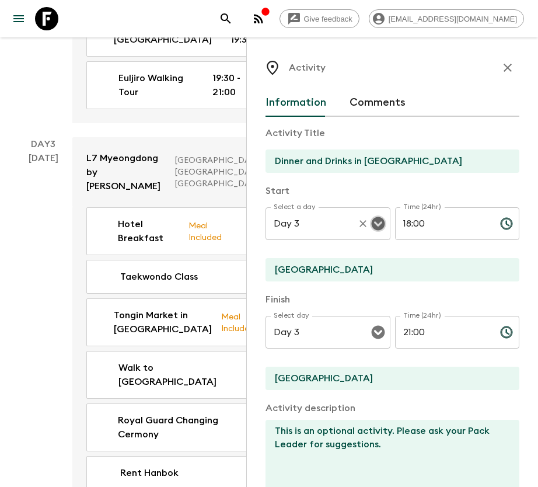
click at [371, 222] on icon "Open" at bounding box center [377, 223] width 13 height 13
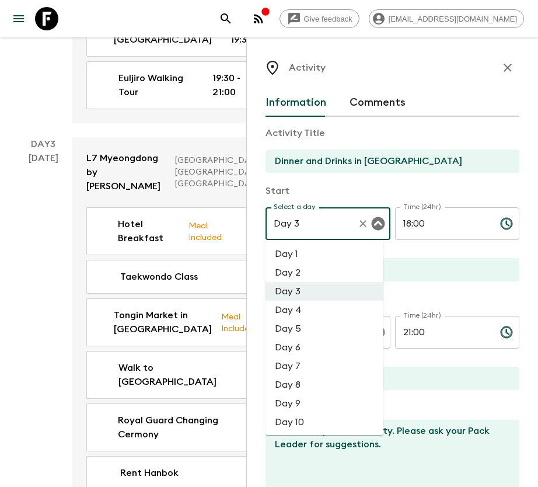
click at [345, 269] on li "Day 2" at bounding box center [324, 272] width 118 height 19
type input "Day 2"
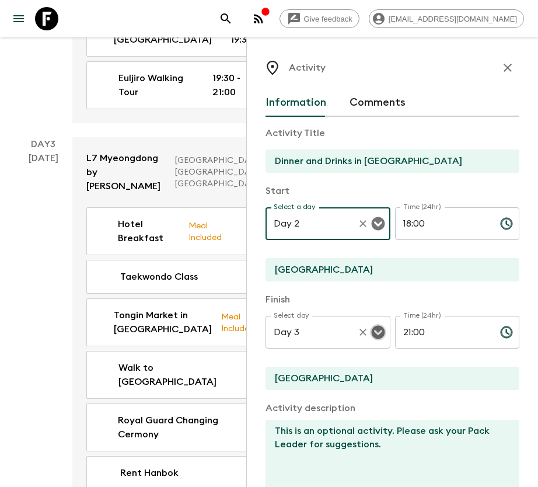
click at [374, 330] on icon "Open" at bounding box center [378, 332] width 14 height 14
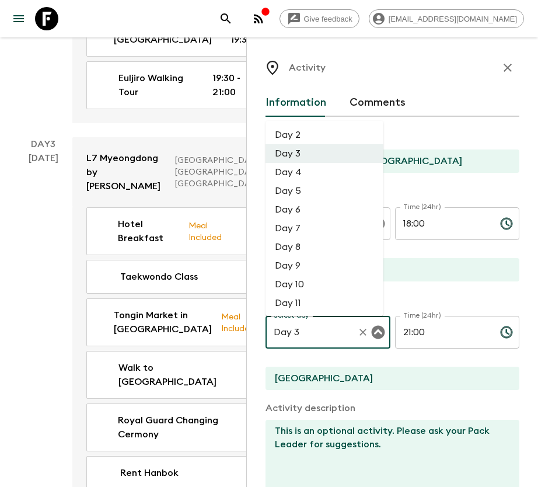
click at [308, 140] on li "Day 2" at bounding box center [324, 134] width 118 height 19
type input "Day 2"
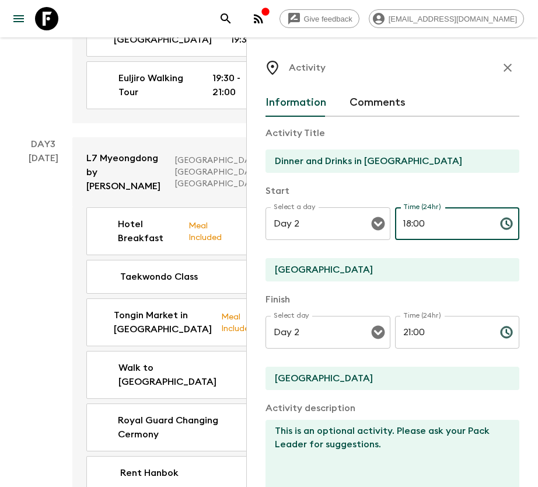
click at [400, 220] on input "18:00" at bounding box center [443, 223] width 96 height 33
drag, startPoint x: 396, startPoint y: 219, endPoint x: 405, endPoint y: 220, distance: 9.4
click at [405, 220] on input "18:00" at bounding box center [443, 223] width 96 height 33
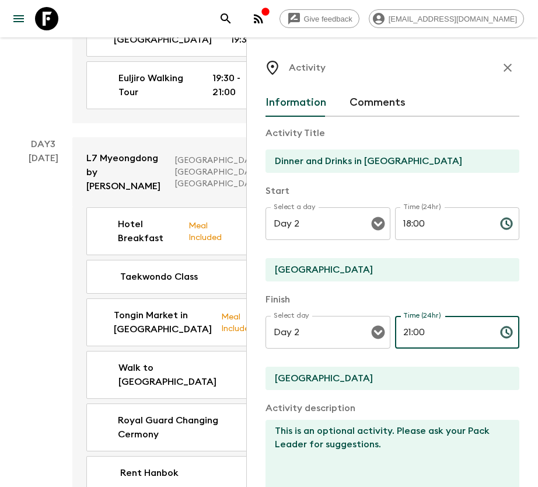
click at [405, 332] on input "21:00" at bounding box center [443, 332] width 96 height 33
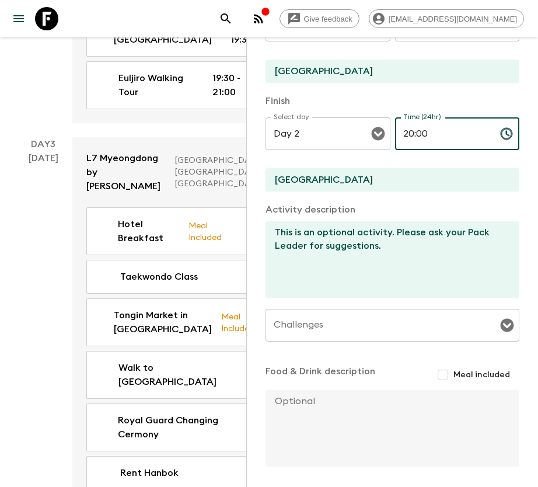
scroll to position [242, 0]
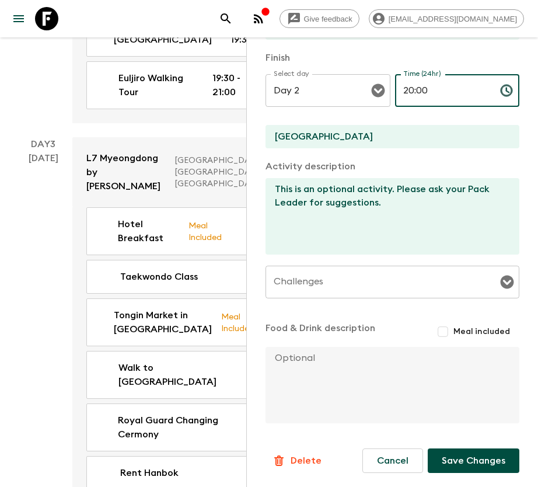
click at [469, 456] on button "Save Changes" at bounding box center [474, 460] width 92 height 25
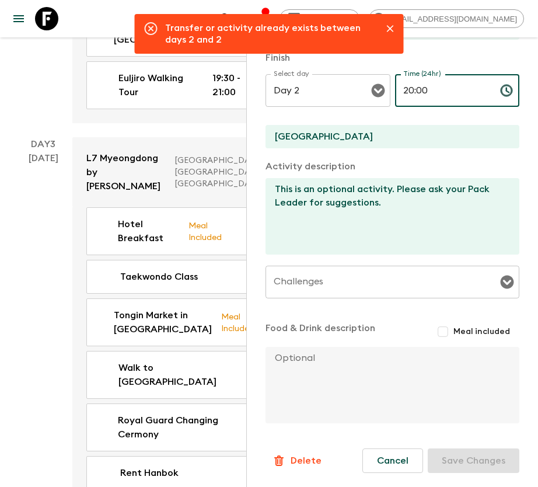
click at [406, 90] on input "20:00" at bounding box center [443, 90] width 96 height 33
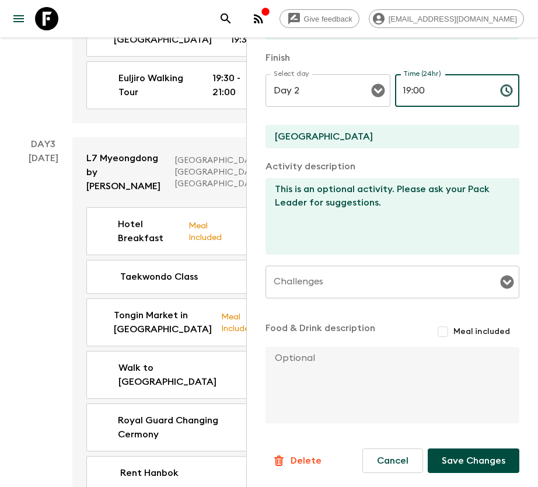
type input "19:00"
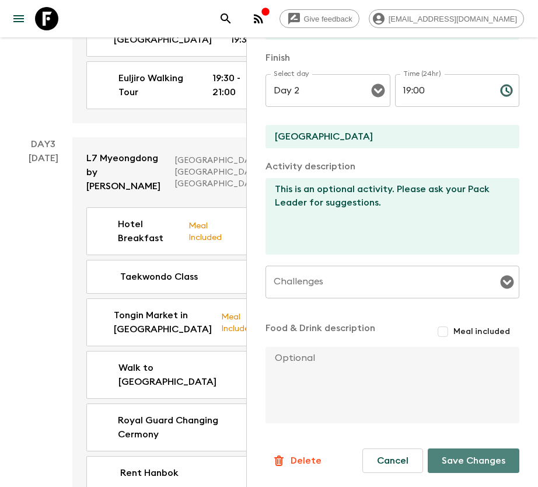
click at [474, 463] on button "Save Changes" at bounding box center [474, 460] width 92 height 25
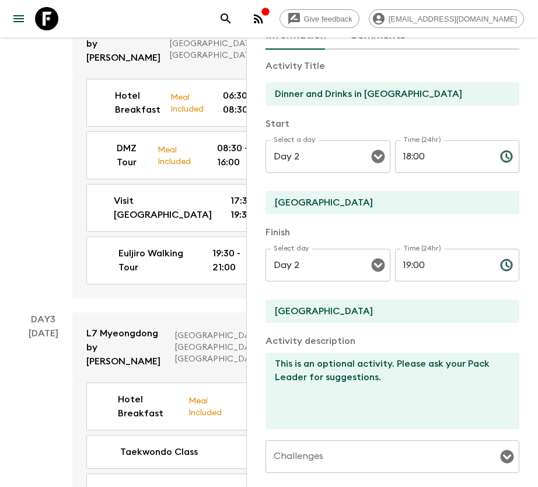
scroll to position [67, 0]
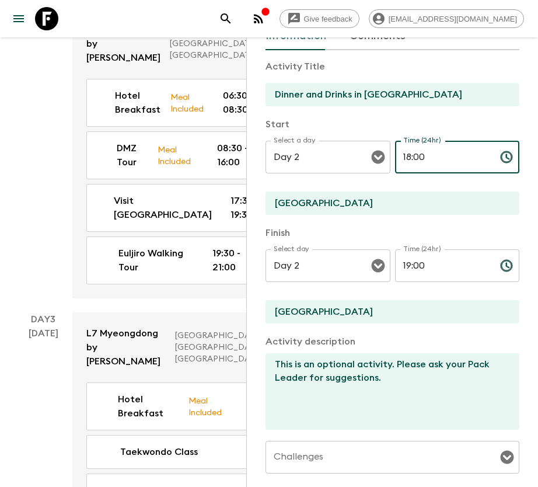
drag, startPoint x: 407, startPoint y: 155, endPoint x: 391, endPoint y: 152, distance: 15.4
click at [395, 152] on input "18:00" at bounding box center [443, 157] width 96 height 33
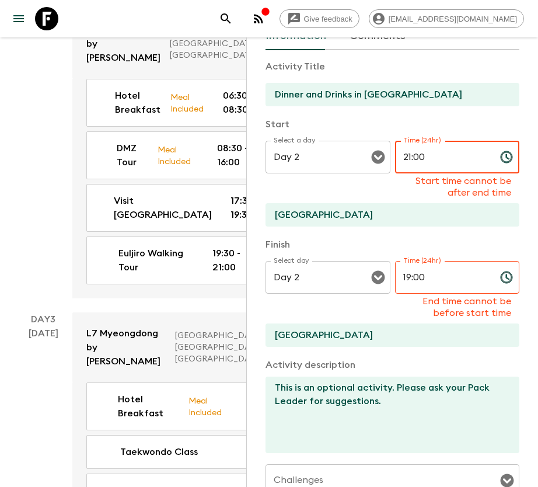
type input "21:00"
drag, startPoint x: 405, startPoint y: 273, endPoint x: 332, endPoint y: 277, distance: 73.0
click at [332, 277] on div "Select day Day 2 Select day ​ Time (24hr) 19:00 Time (24hr) End time cannot be …" at bounding box center [392, 290] width 254 height 58
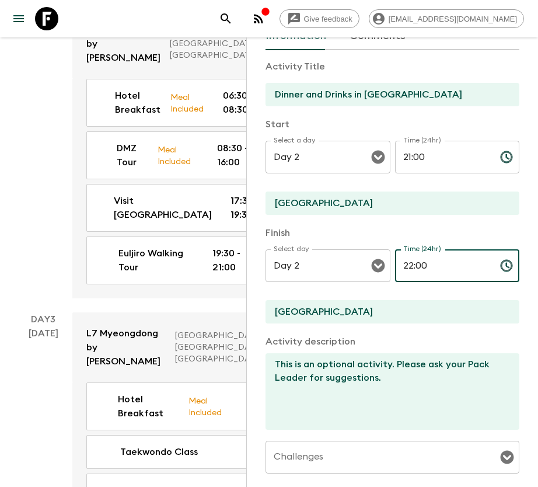
scroll to position [242, 0]
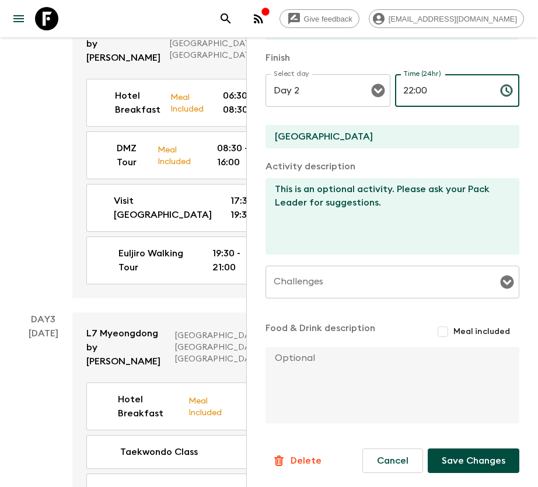
type input "22:00"
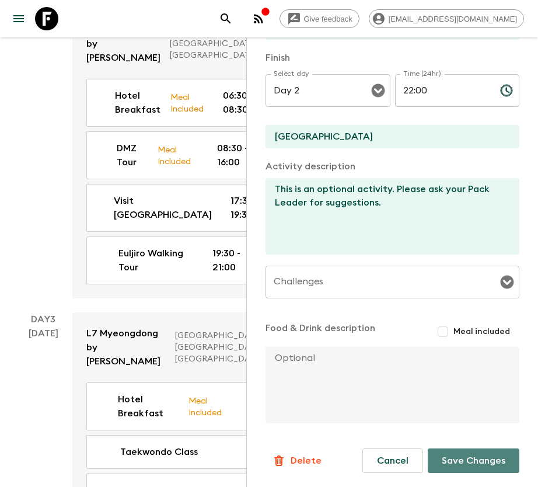
click at [455, 460] on button "Save Changes" at bounding box center [474, 460] width 92 height 25
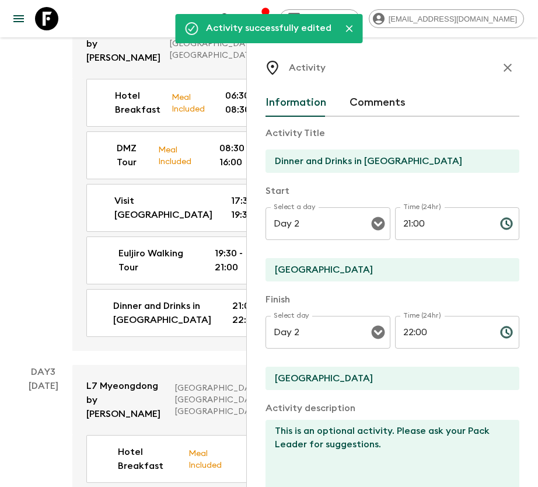
click at [501, 67] on icon "button" at bounding box center [508, 68] width 14 height 14
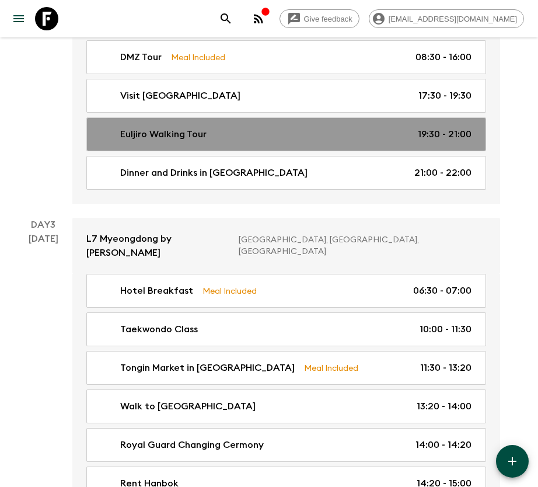
click at [230, 117] on link "Euljiro Walking Tour 19:30 - 21:00" at bounding box center [286, 134] width 400 height 34
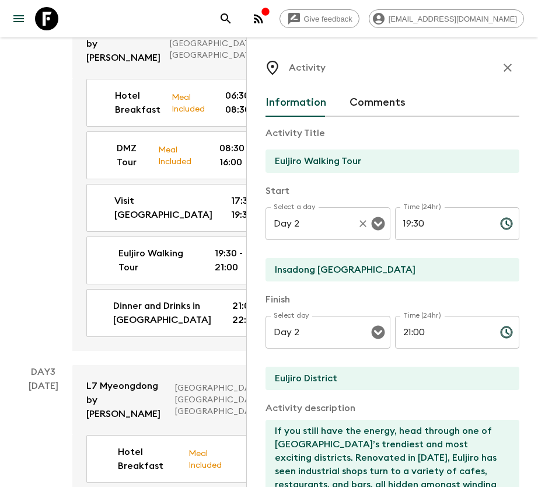
click at [340, 228] on input "Day 2" at bounding box center [312, 223] width 82 height 22
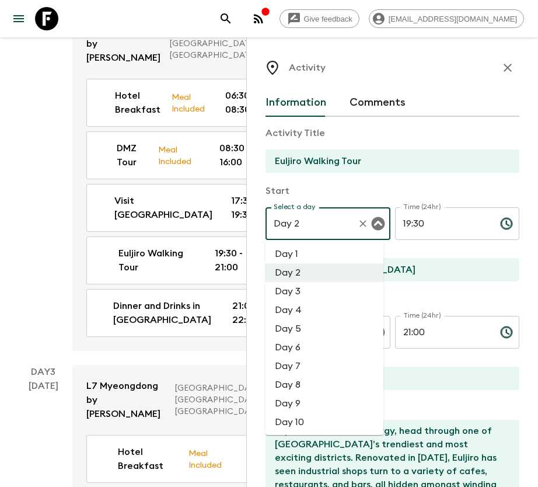
click at [314, 291] on li "Day 3" at bounding box center [324, 291] width 118 height 19
type input "Day 3"
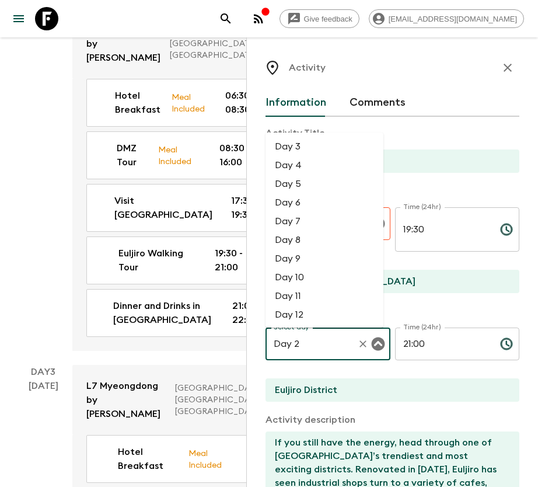
click at [316, 331] on div "Day 2 Select day" at bounding box center [327, 343] width 125 height 33
click at [295, 148] on li "Day 3" at bounding box center [324, 146] width 118 height 19
type input "Day 3"
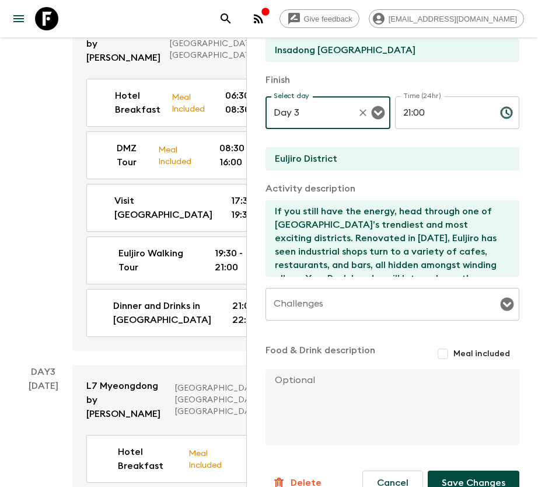
scroll to position [242, 0]
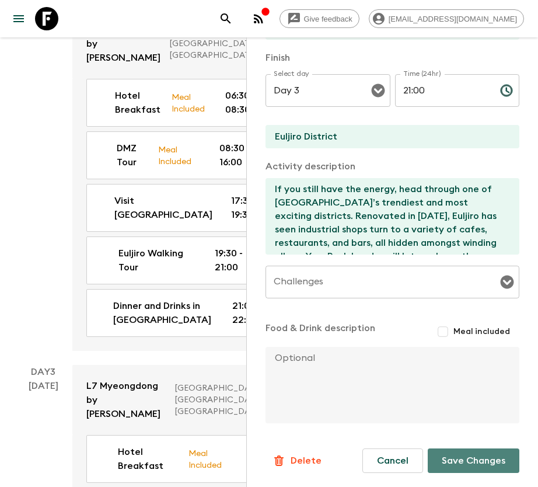
click at [470, 463] on button "Save Changes" at bounding box center [474, 460] width 92 height 25
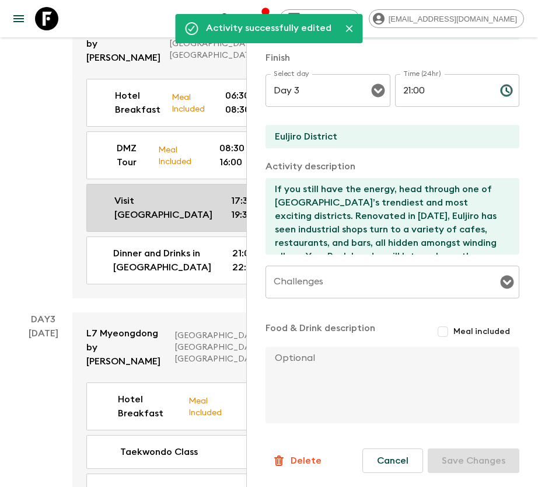
click at [172, 222] on p "Visit [GEOGRAPHIC_DATA]" at bounding box center [163, 208] width 98 height 28
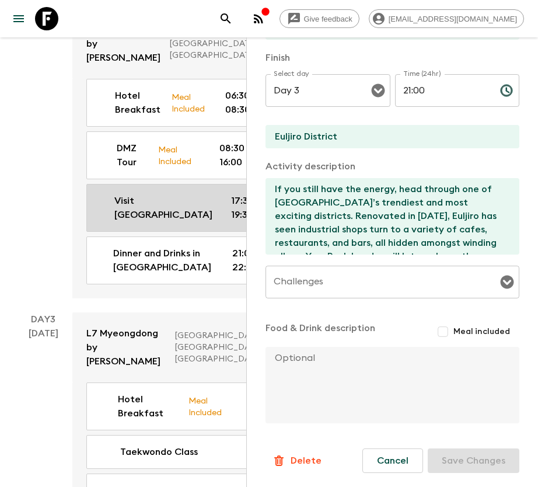
type input "Visit [GEOGRAPHIC_DATA]"
type input "[GEOGRAPHIC_DATA]"
type textarea "Insadong is a place for traditional culture. Your Pack Leader will show you aro…"
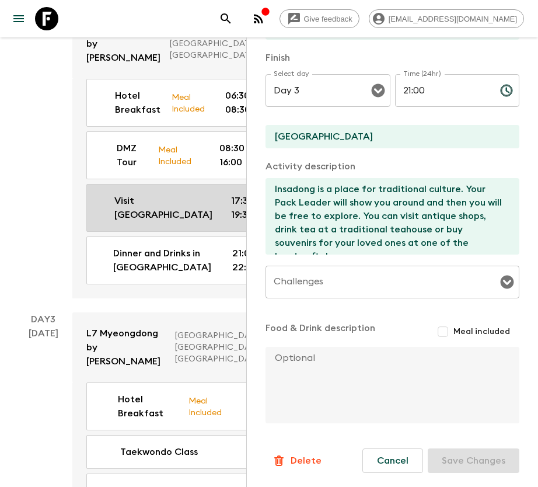
type input "Day 2"
type input "17:30"
type input "Day 2"
type input "19:30"
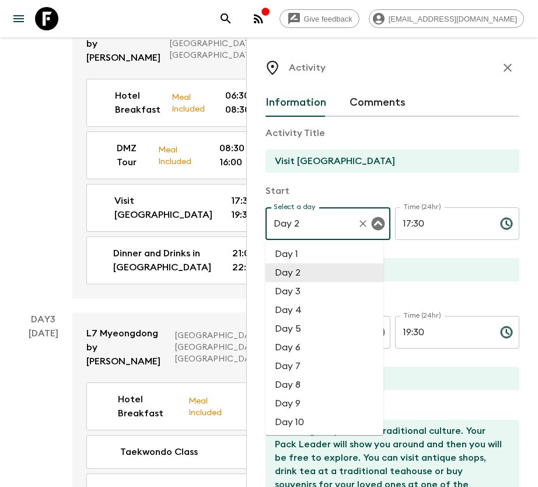
click at [340, 224] on input "Day 2" at bounding box center [312, 223] width 82 height 22
click at [317, 295] on li "Day 3" at bounding box center [324, 291] width 118 height 19
type input "Day 3"
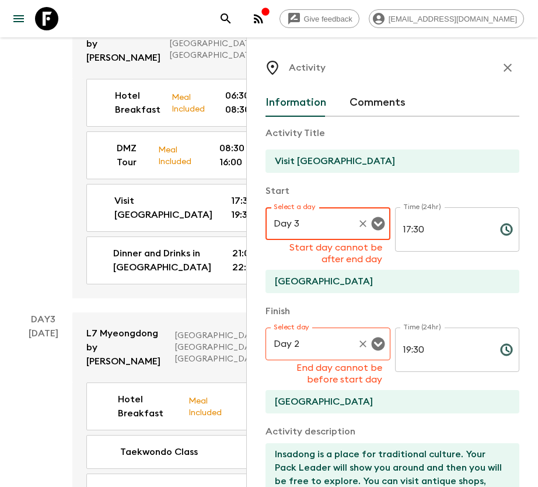
click at [321, 336] on input "Day 2" at bounding box center [312, 344] width 82 height 22
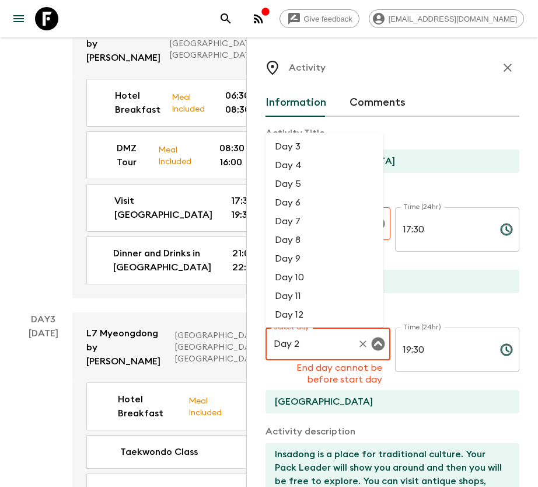
click at [306, 149] on li "Day 3" at bounding box center [324, 146] width 118 height 19
type input "Day 3"
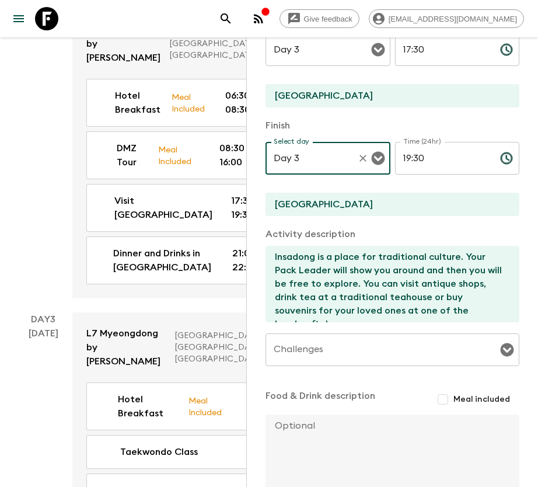
scroll to position [242, 0]
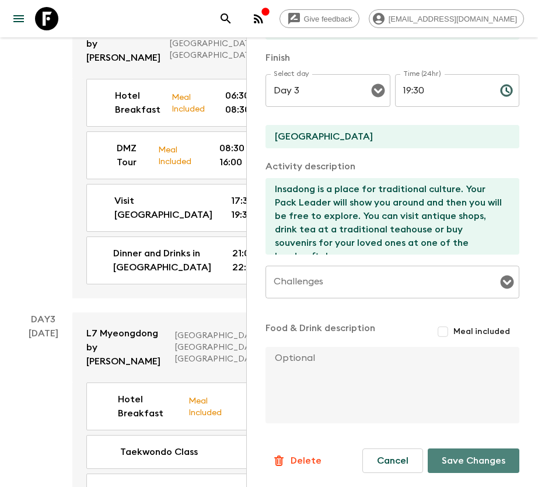
click at [457, 459] on button "Save Changes" at bounding box center [474, 460] width 92 height 25
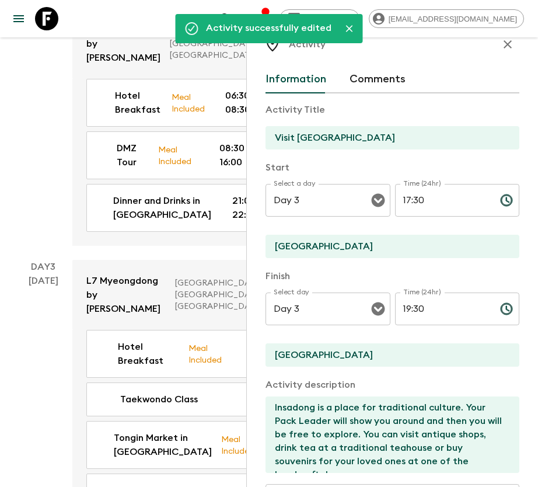
scroll to position [0, 0]
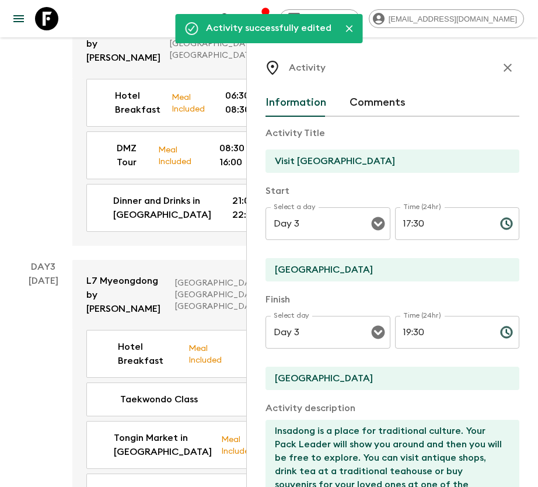
click at [501, 70] on icon "button" at bounding box center [508, 68] width 14 height 14
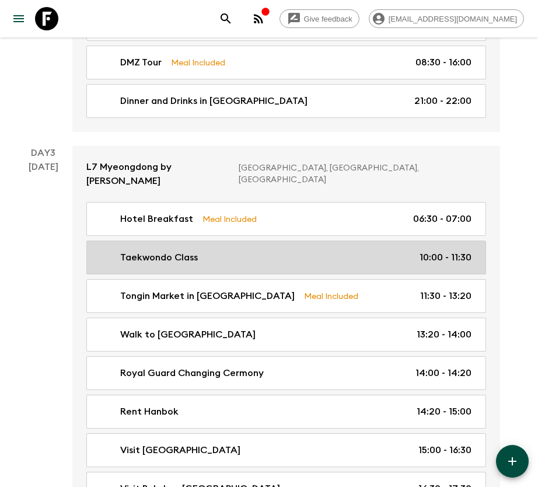
scroll to position [350, 0]
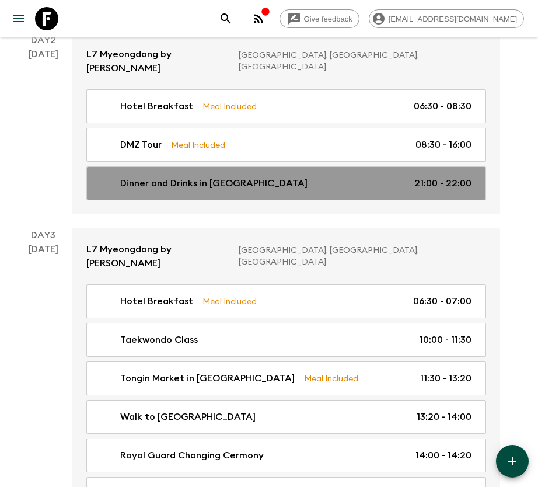
click at [369, 166] on link "Dinner and Drinks in Hongdae 21:00 - 22:00" at bounding box center [286, 183] width 400 height 34
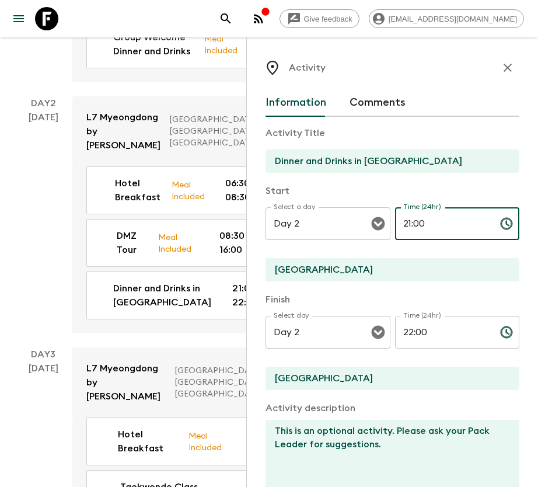
click at [397, 224] on input "21:00" at bounding box center [443, 223] width 96 height 33
type input "18:00"
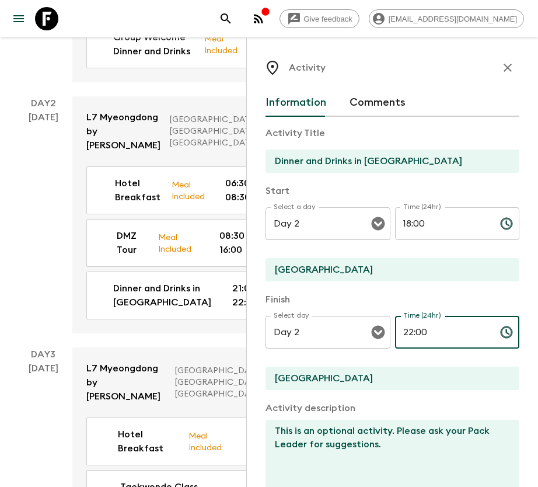
click at [403, 335] on input "22:00" at bounding box center [443, 332] width 96 height 33
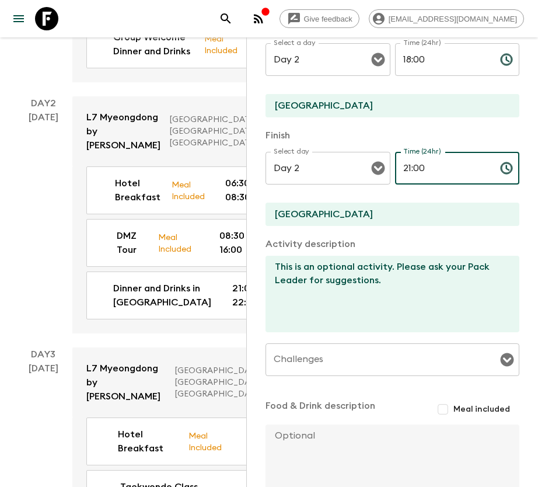
scroll to position [242, 0]
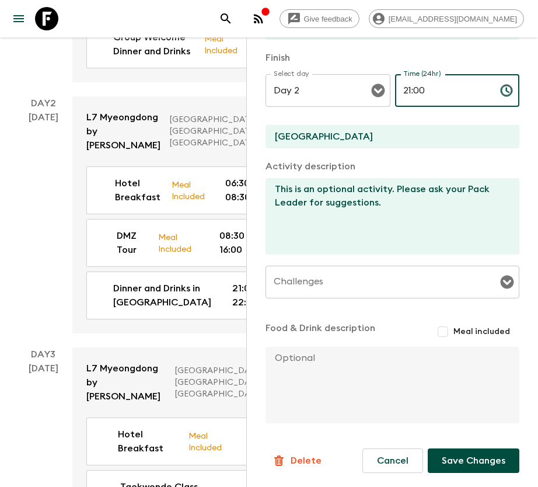
type input "21:00"
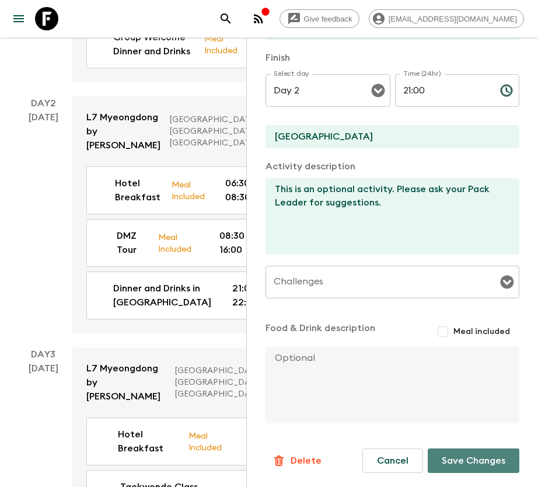
click at [490, 470] on button "Save Changes" at bounding box center [474, 460] width 92 height 25
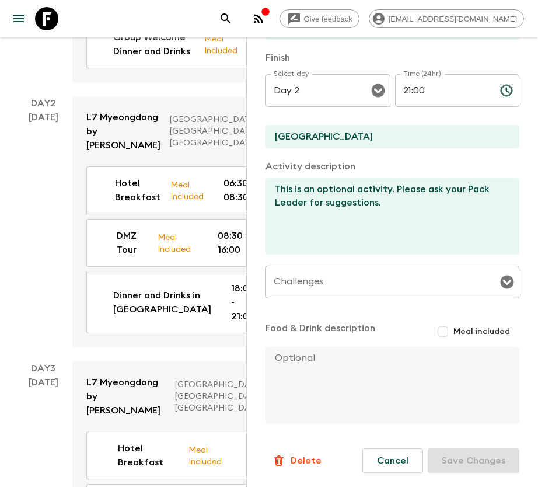
click at [15, 260] on div "Day 2 [DATE]" at bounding box center [43, 221] width 58 height 251
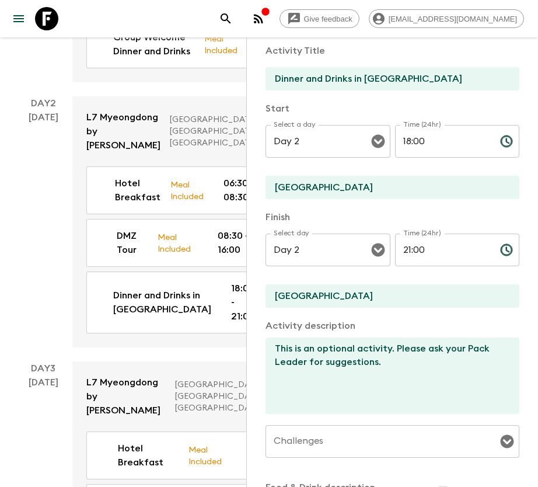
scroll to position [0, 0]
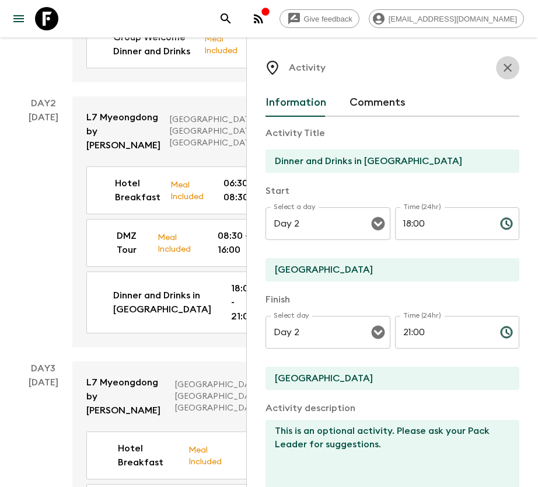
click at [502, 73] on button "button" at bounding box center [507, 67] width 23 height 23
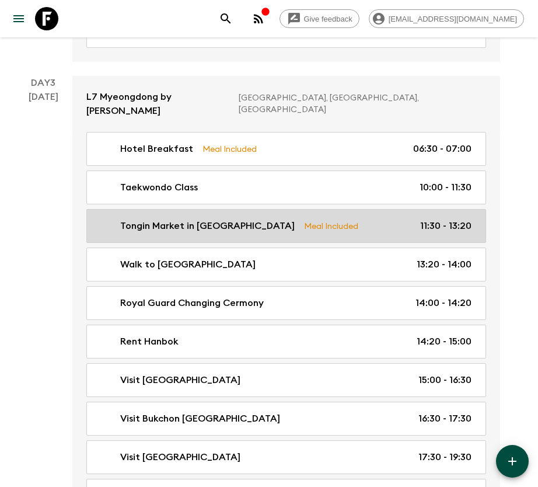
scroll to position [525, 0]
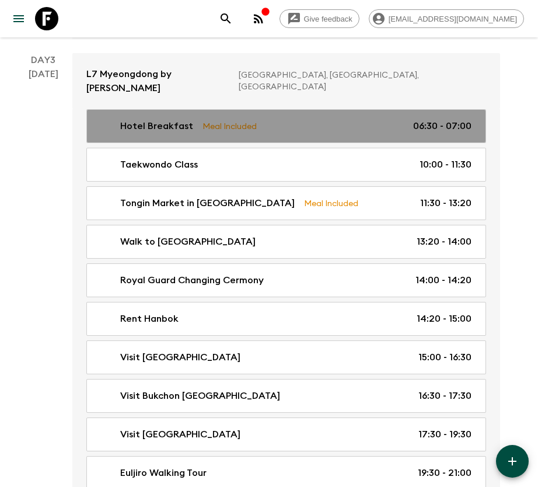
click at [468, 119] on p "06:30 - 07:00" at bounding box center [442, 126] width 58 height 14
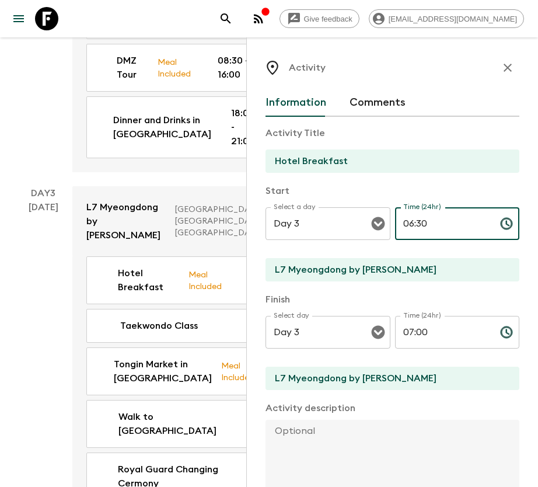
click at [404, 220] on input "06:30" at bounding box center [443, 223] width 96 height 33
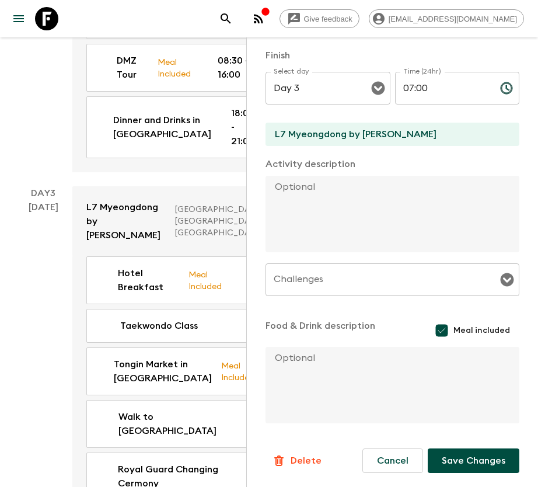
type input "08:45"
drag, startPoint x: 471, startPoint y: 461, endPoint x: 435, endPoint y: 284, distance: 180.4
click at [446, 310] on form "Activity Title Hotel Breakfast Start Select a day Day 3 Select a day ​ Time (24…" at bounding box center [392, 166] width 254 height 611
click at [479, 460] on button "Save Changes" at bounding box center [474, 460] width 92 height 25
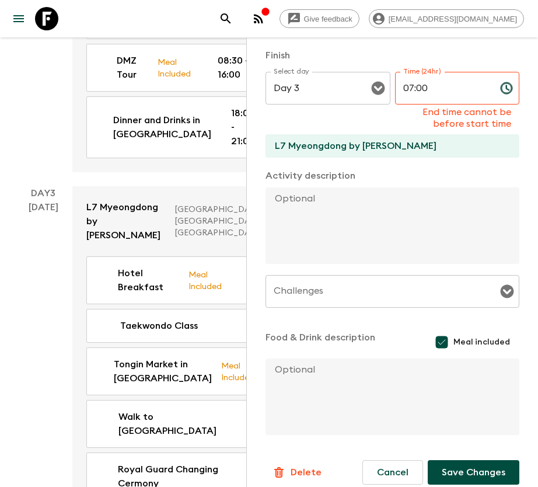
click at [459, 474] on button "Save Changes" at bounding box center [474, 472] width 92 height 25
click at [43, 373] on div "[DATE]" at bounding box center [44, 474] width 30 height 548
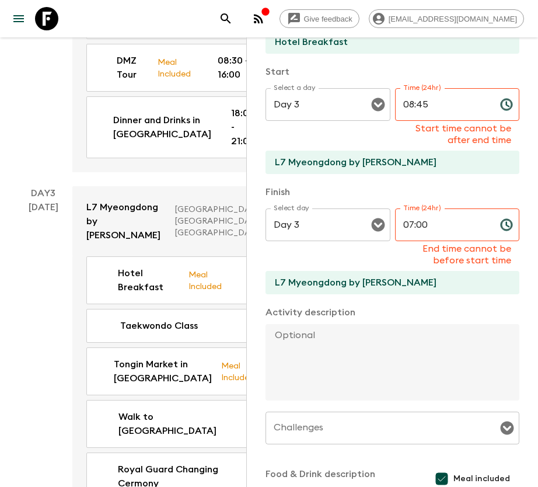
scroll to position [0, 0]
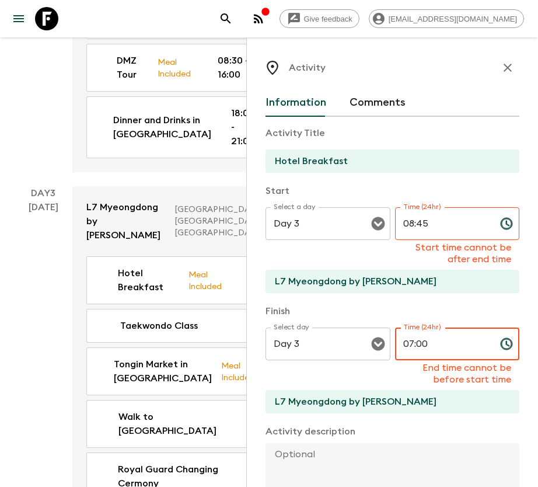
click at [405, 340] on input "07:00" at bounding box center [443, 343] width 96 height 33
click at [501, 66] on icon "button" at bounding box center [508, 68] width 14 height 14
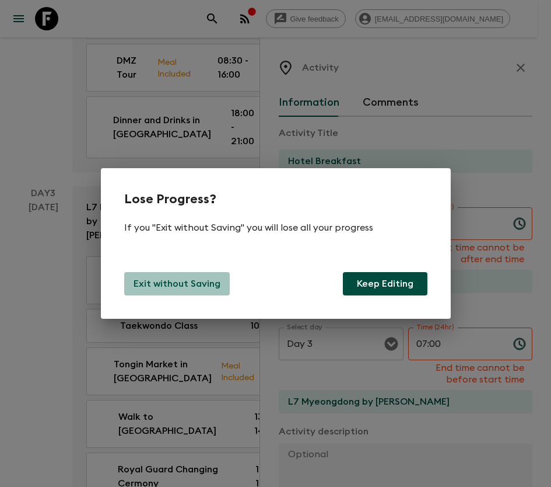
click at [200, 285] on p "Exit without Saving" at bounding box center [177, 284] width 87 height 14
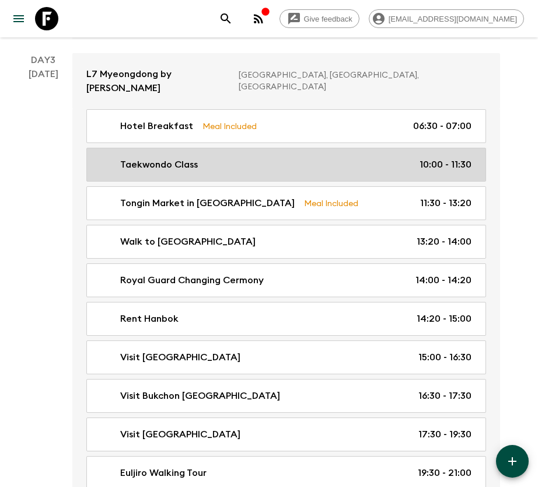
scroll to position [438, 0]
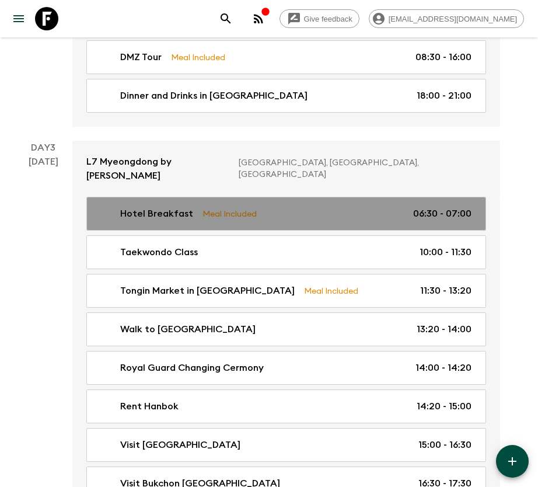
click at [446, 207] on p "06:30 - 07:00" at bounding box center [442, 214] width 58 height 14
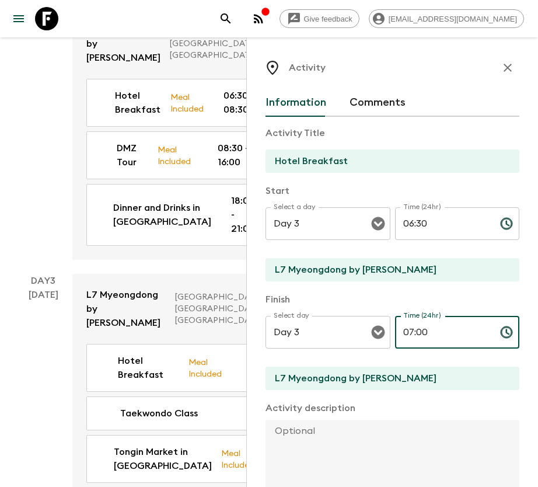
drag, startPoint x: 400, startPoint y: 334, endPoint x: 407, endPoint y: 332, distance: 7.9
click at [407, 332] on input "07:00" at bounding box center [443, 332] width 96 height 33
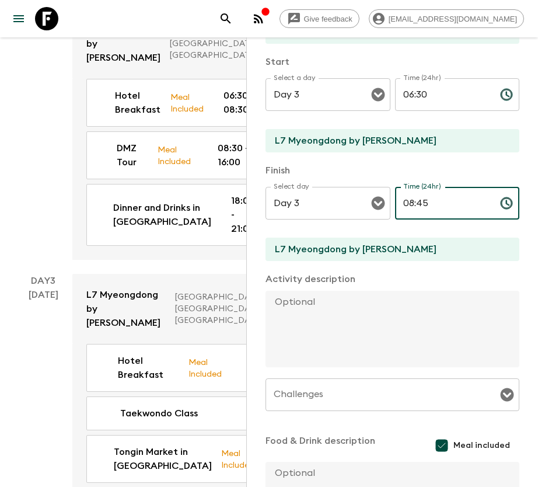
scroll to position [244, 0]
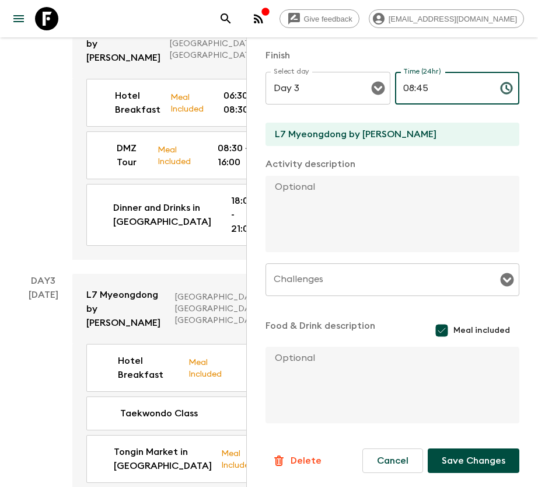
type input "08:45"
click at [473, 466] on button "Save Changes" at bounding box center [474, 460] width 92 height 25
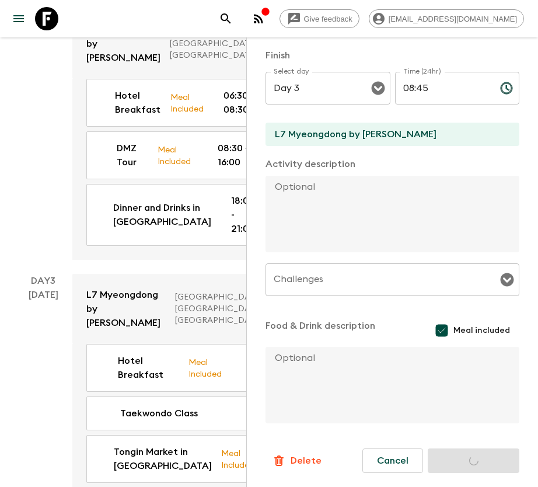
click at [73, 179] on div "DMZ Tour Meal Included 08:30 - 16:00" at bounding box center [180, 155] width 216 height 48
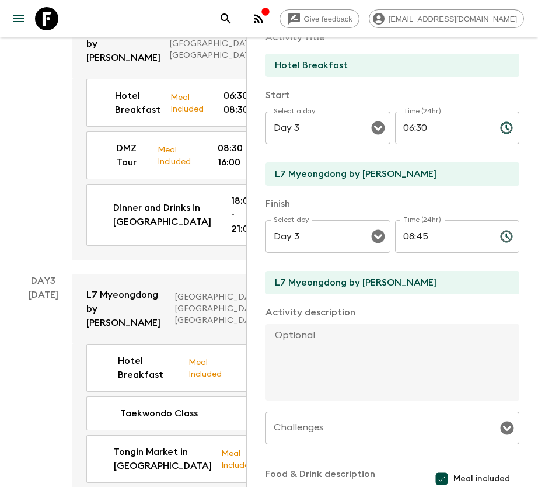
scroll to position [0, 0]
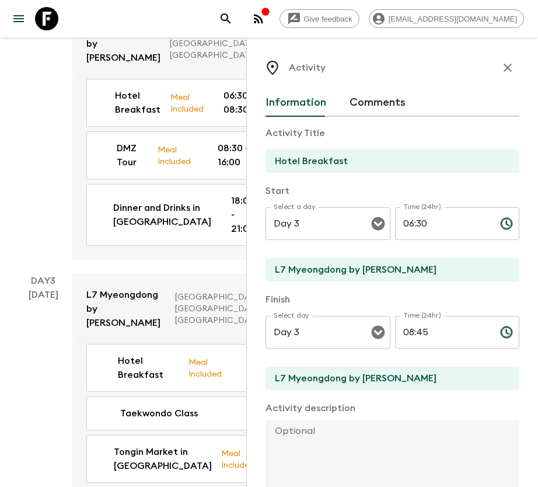
click at [501, 68] on icon "button" at bounding box center [508, 68] width 14 height 14
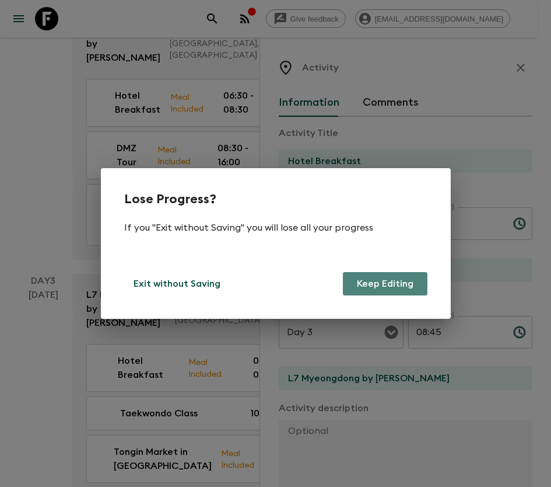
click at [368, 284] on button "Keep Editing" at bounding box center [385, 283] width 85 height 23
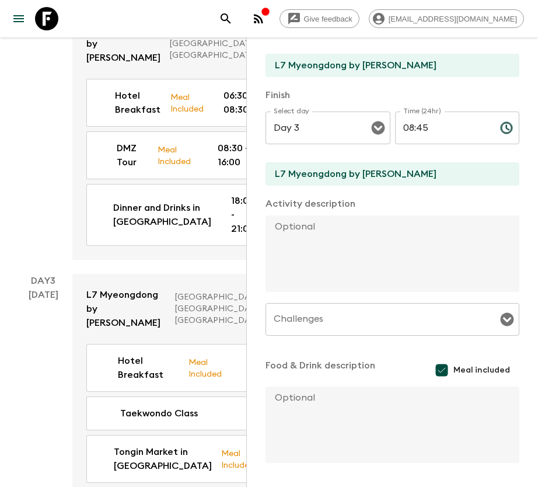
scroll to position [244, 0]
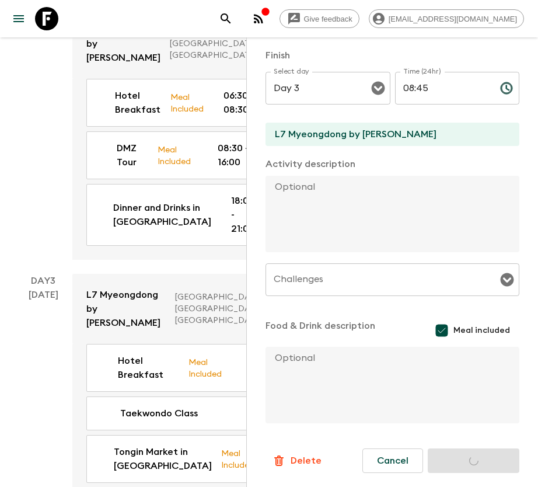
click at [293, 208] on textarea at bounding box center [387, 214] width 244 height 76
click at [397, 405] on textarea at bounding box center [387, 385] width 244 height 76
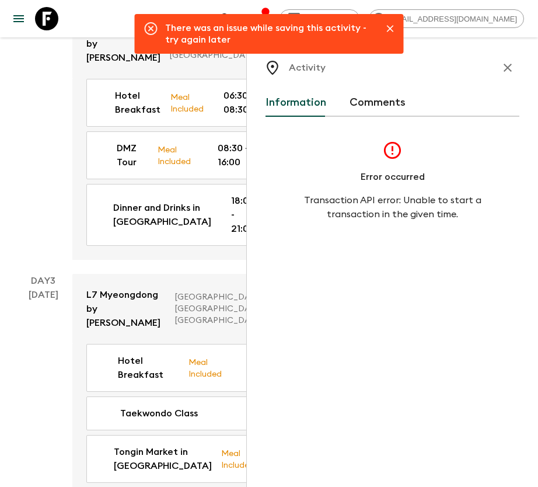
scroll to position [0, 0]
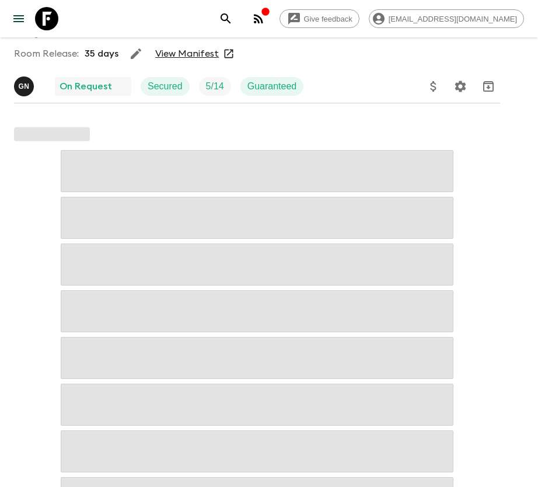
scroll to position [88, 0]
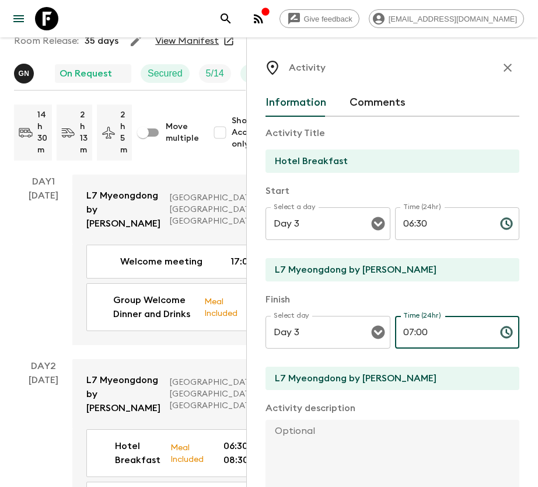
click at [402, 331] on input "07:00" at bounding box center [443, 332] width 96 height 33
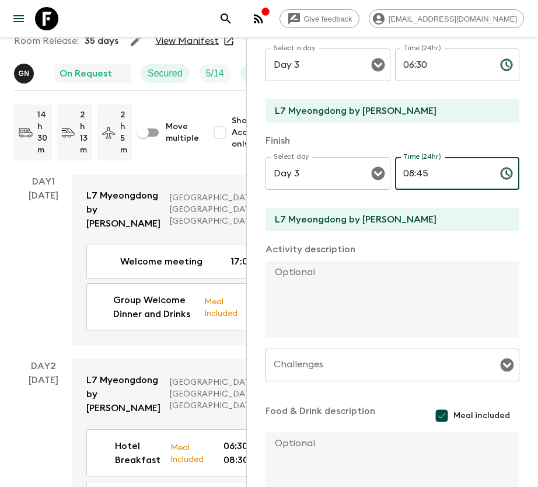
scroll to position [244, 0]
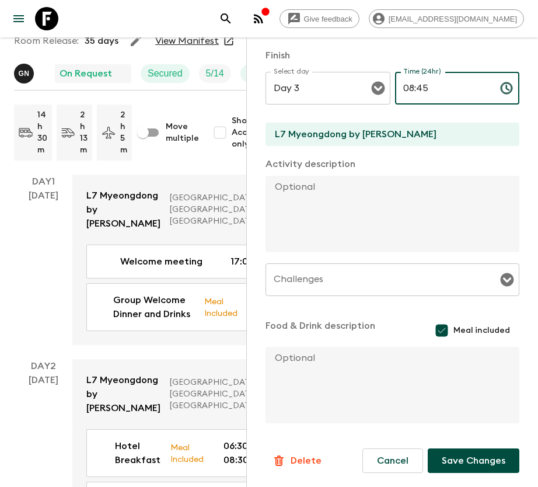
type input "08:45"
click at [461, 461] on button "Save Changes" at bounding box center [474, 460] width 92 height 25
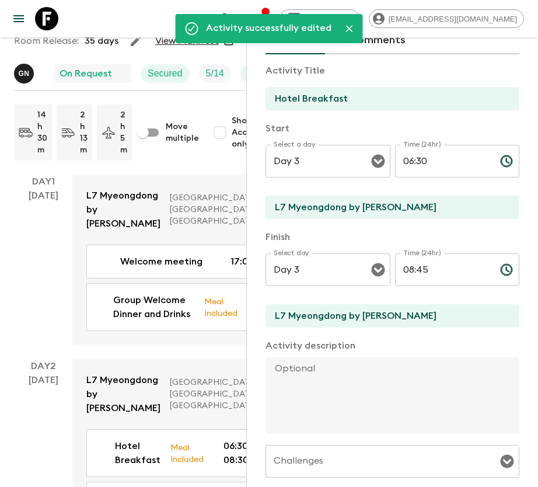
scroll to position [0, 0]
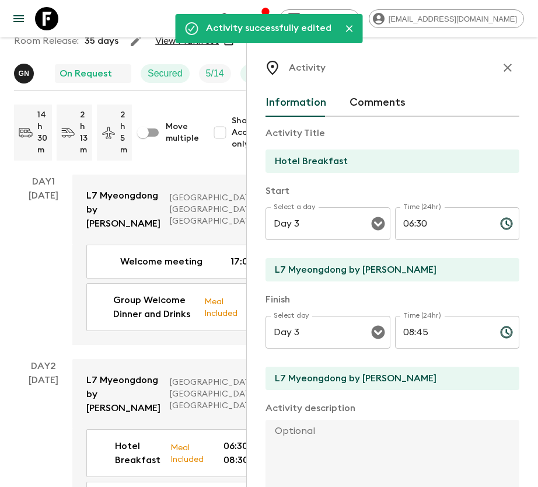
click at [501, 61] on icon "button" at bounding box center [508, 68] width 14 height 14
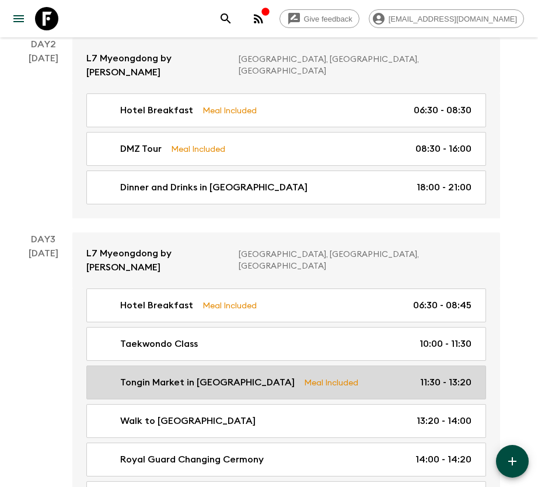
scroll to position [438, 0]
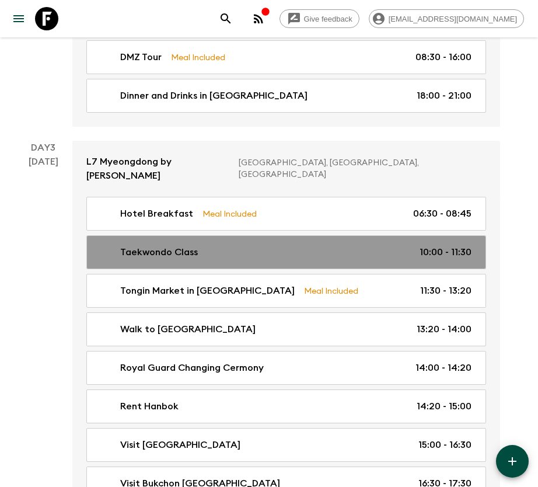
click at [341, 245] on div "Taekwondo Class 10:00 - 11:30" at bounding box center [283, 252] width 375 height 14
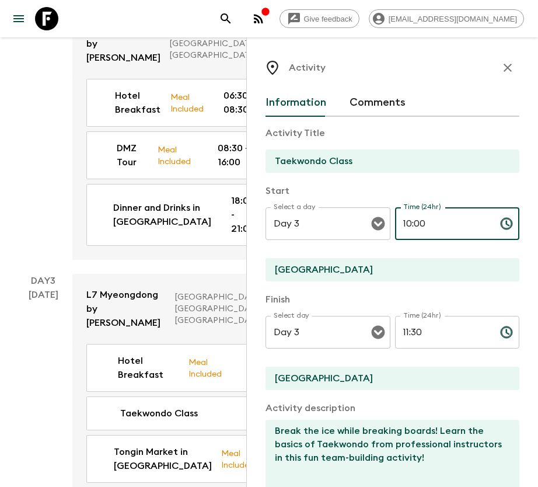
click at [395, 220] on input "10:00" at bounding box center [443, 223] width 96 height 33
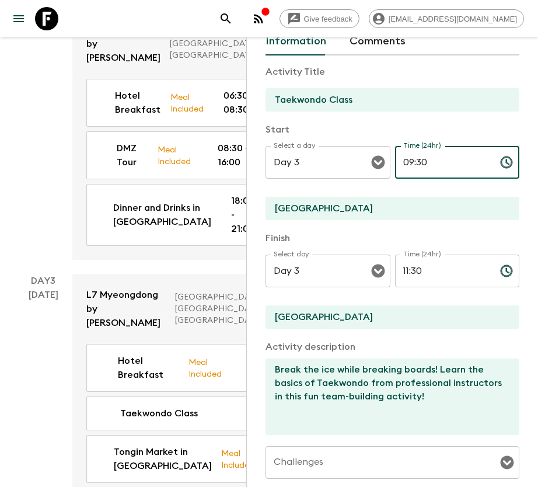
scroll to position [88, 0]
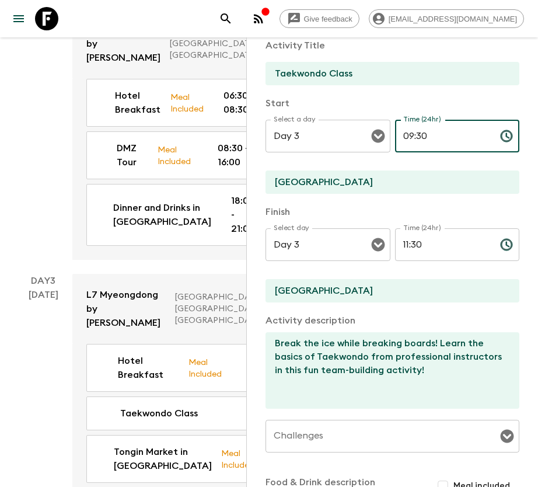
type input "09:30"
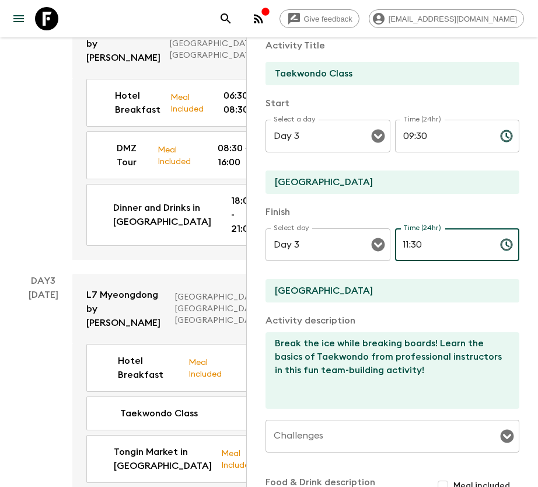
drag, startPoint x: 403, startPoint y: 244, endPoint x: 527, endPoint y: 232, distance: 124.9
click at [518, 246] on div "Activity Information Comments Activity Title Taekwondo Class Start Select a day…" at bounding box center [392, 280] width 292 height 487
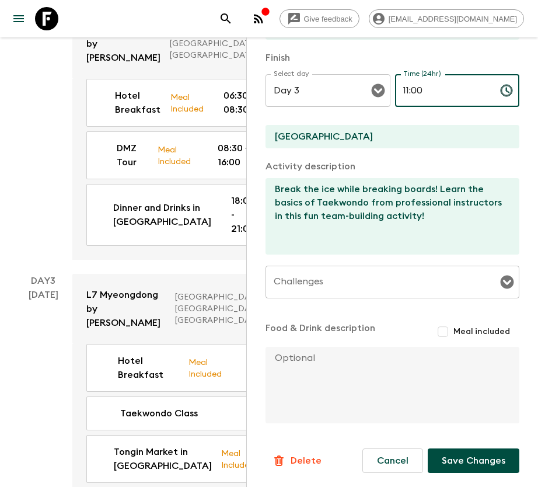
type input "11:00"
click at [474, 456] on button "Save Changes" at bounding box center [474, 460] width 92 height 25
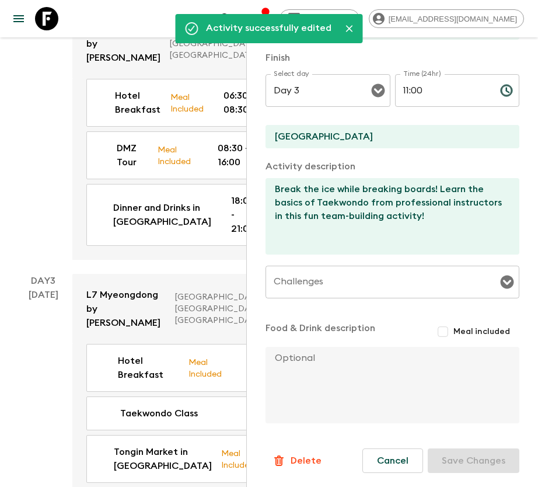
click at [57, 201] on div "Day 2 [DATE]" at bounding box center [43, 134] width 58 height 251
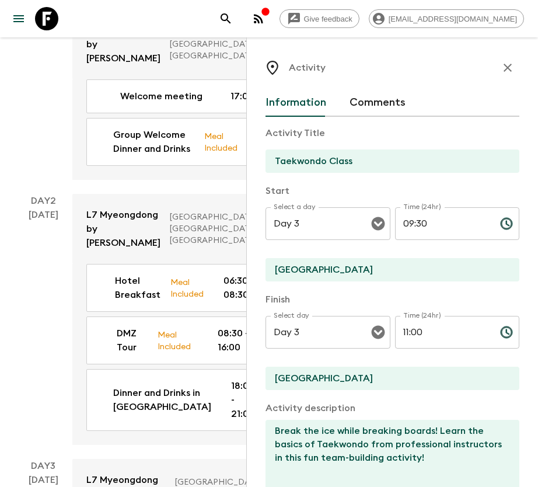
scroll to position [175, 0]
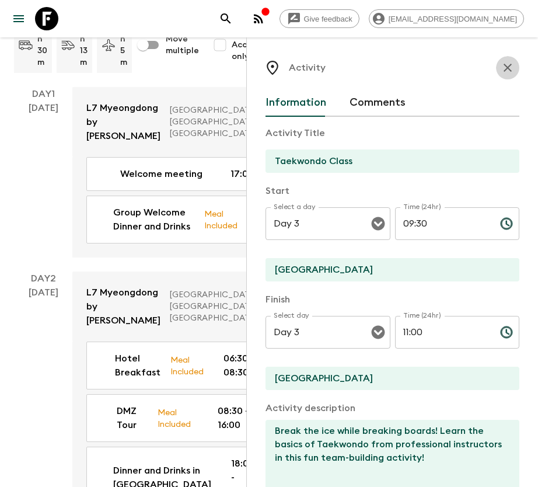
click at [502, 72] on button "button" at bounding box center [507, 67] width 23 height 23
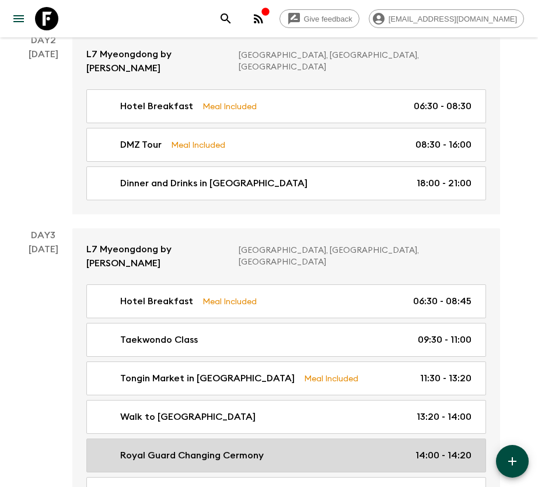
scroll to position [438, 0]
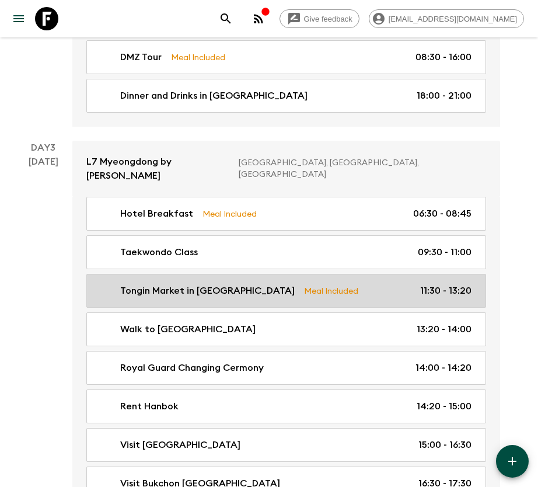
click at [381, 274] on link "Tongin Market in [GEOGRAPHIC_DATA] Meal Included 11:30 - 13:20" at bounding box center [286, 291] width 400 height 34
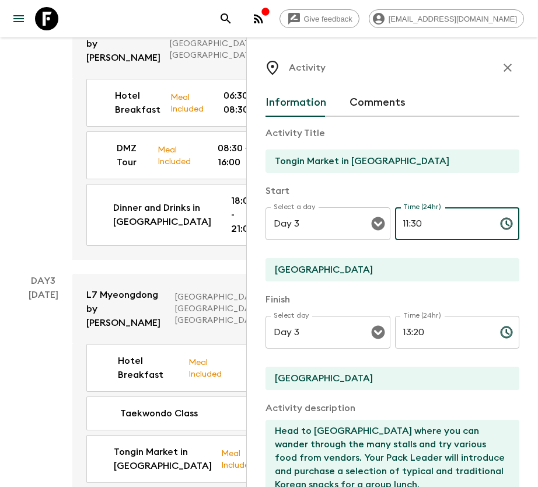
drag, startPoint x: 405, startPoint y: 218, endPoint x: 555, endPoint y: 216, distance: 149.4
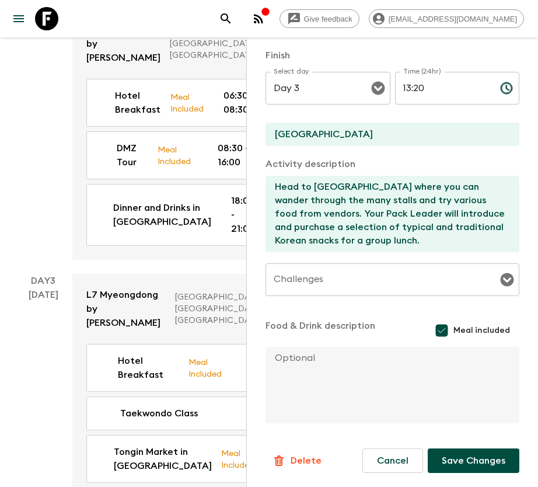
scroll to position [525, 0]
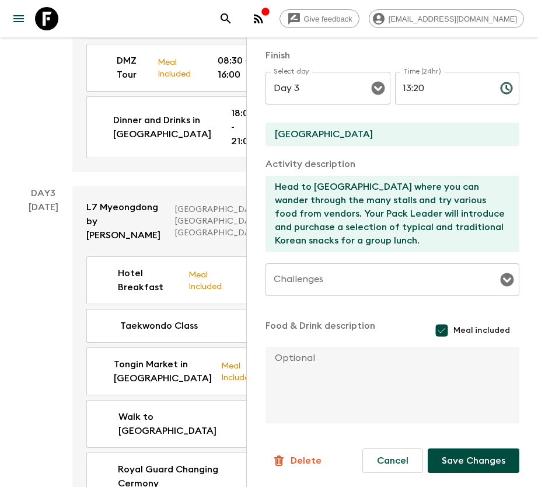
type input "11:45"
drag, startPoint x: 482, startPoint y: 457, endPoint x: 517, endPoint y: 446, distance: 36.7
click at [484, 457] on button "Save Changes" at bounding box center [474, 460] width 92 height 25
click at [47, 363] on div "[DATE]" at bounding box center [44, 474] width 30 height 548
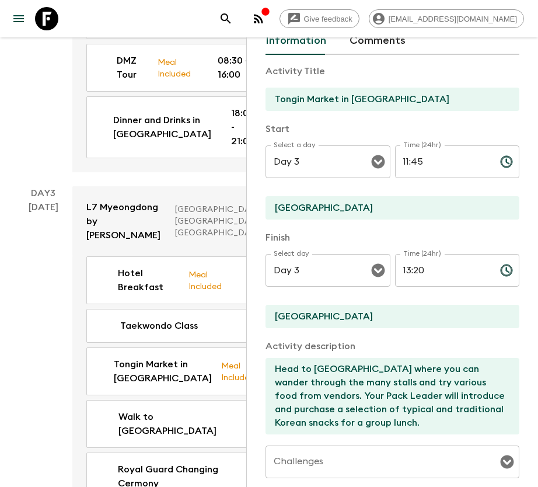
scroll to position [0, 0]
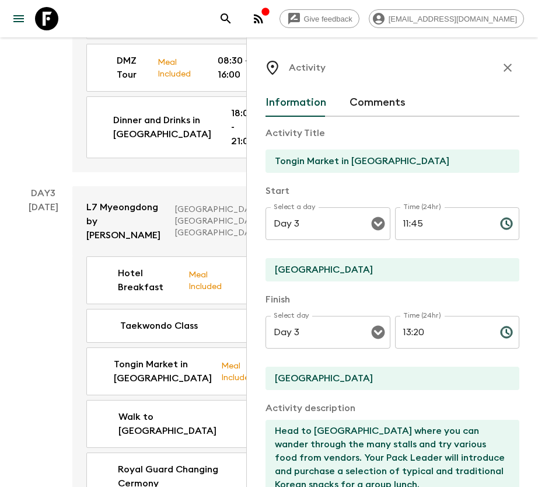
click at [501, 72] on icon "button" at bounding box center [508, 68] width 14 height 14
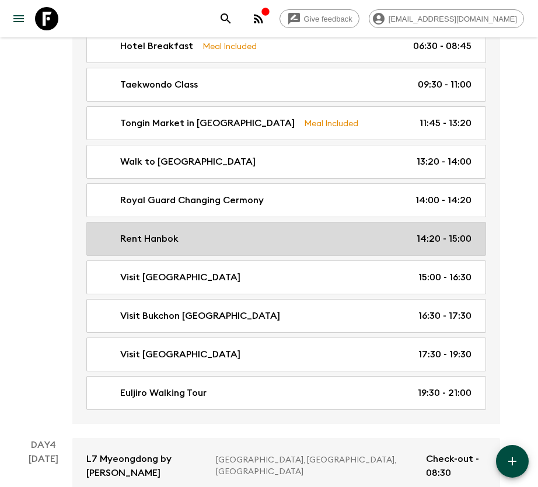
scroll to position [788, 0]
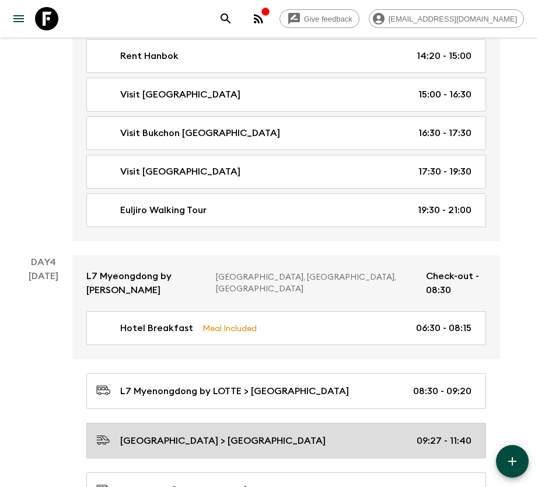
click at [453, 432] on div "[GEOGRAPHIC_DATA] > [GEOGRAPHIC_DATA] 09:27 - 11:40" at bounding box center [283, 440] width 375 height 16
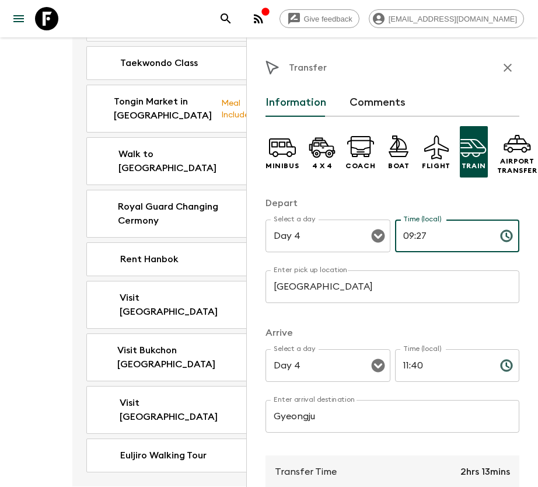
drag, startPoint x: 421, startPoint y: 234, endPoint x: 414, endPoint y: 230, distance: 7.3
click at [414, 230] on input "09:27" at bounding box center [443, 235] width 96 height 33
type input "09:28"
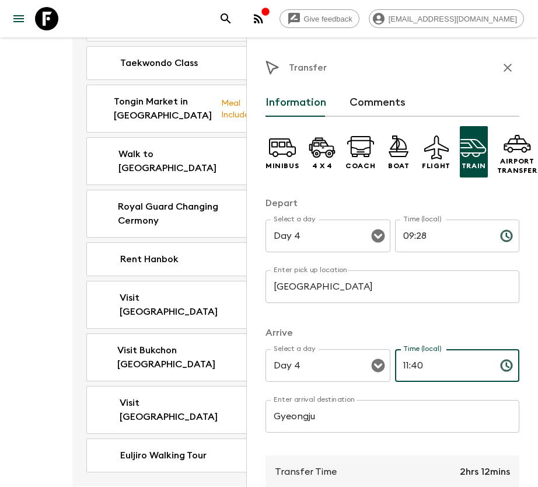
drag, startPoint x: 412, startPoint y: 366, endPoint x: 450, endPoint y: 364, distance: 38.6
click at [450, 364] on input "11:40" at bounding box center [443, 365] width 96 height 33
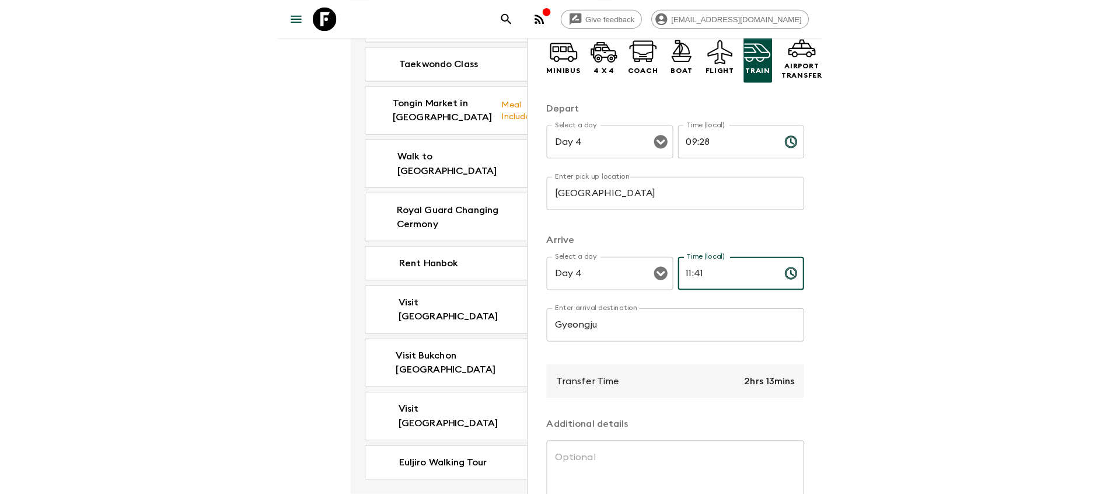
scroll to position [200, 0]
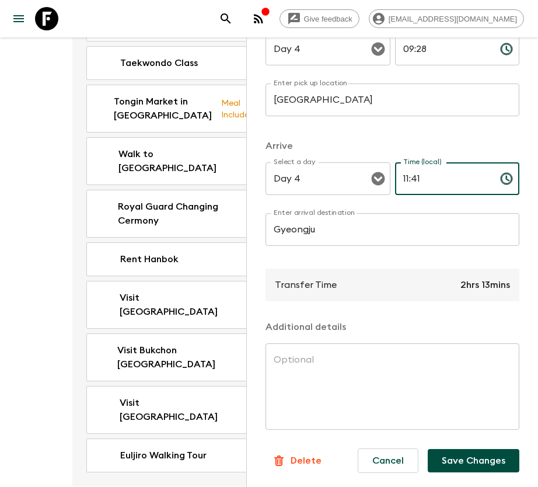
type input "11:41"
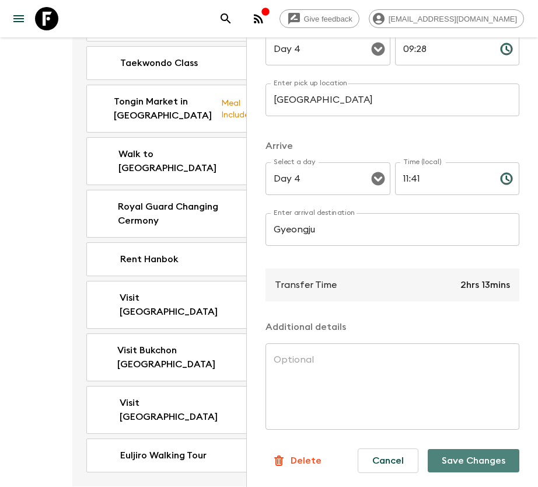
click at [457, 457] on button "Save Changes" at bounding box center [474, 460] width 92 height 23
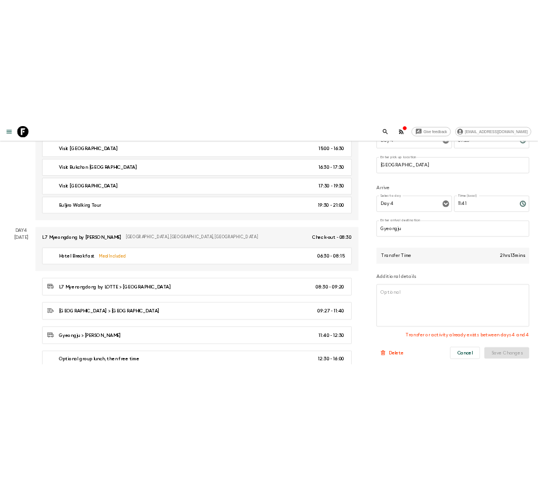
scroll to position [700, 0]
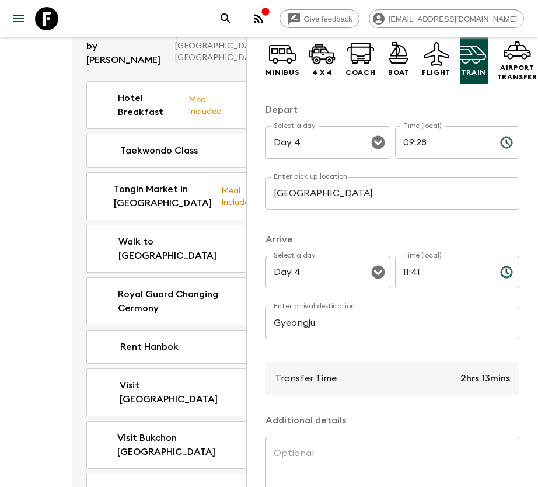
scroll to position [0, 0]
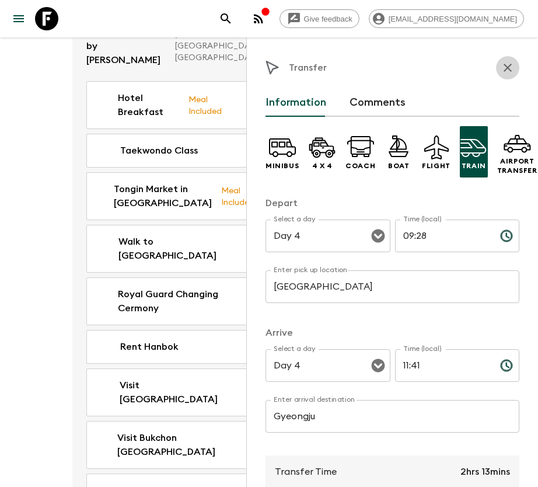
click at [501, 62] on icon "button" at bounding box center [508, 68] width 14 height 14
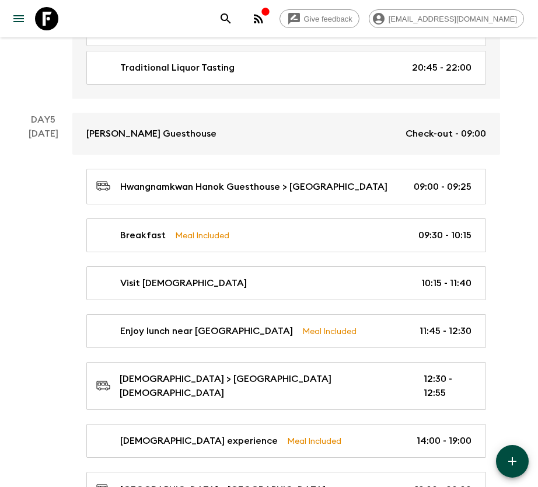
scroll to position [1488, 0]
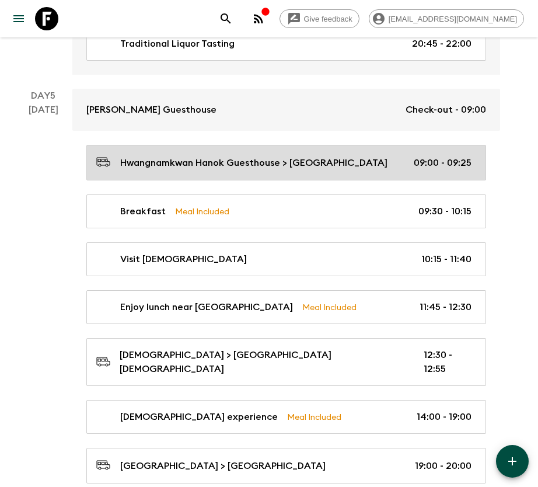
click at [379, 155] on div "Hwangnamkwan Hanok Guesthouse > [GEOGRAPHIC_DATA] 09:00 - 09:25" at bounding box center [283, 163] width 375 height 16
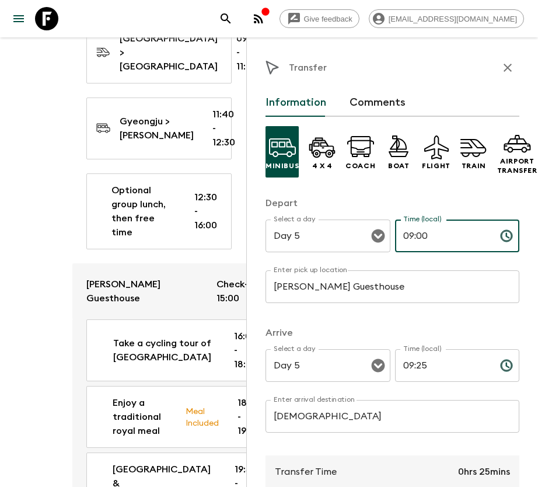
click at [404, 234] on input "09:00" at bounding box center [443, 235] width 96 height 33
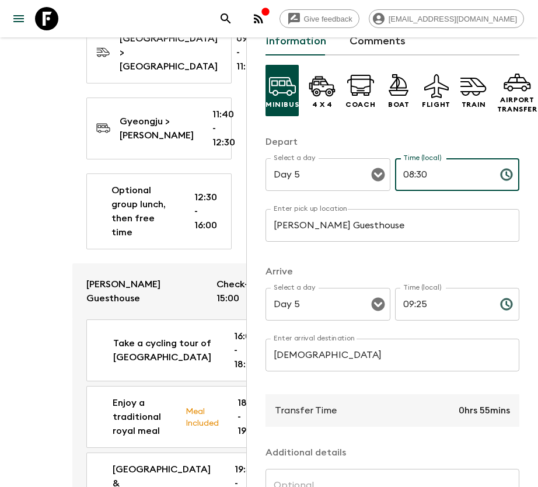
scroll to position [88, 0]
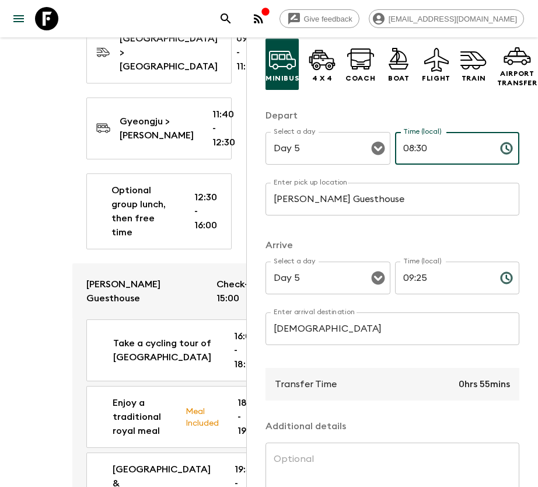
type input "08:30"
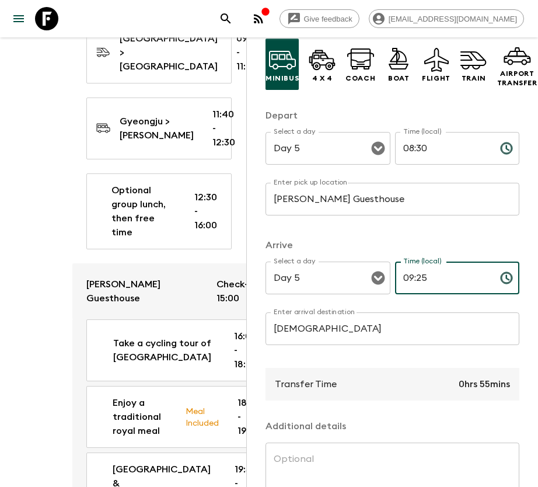
click at [410, 281] on input "09:25" at bounding box center [443, 277] width 96 height 33
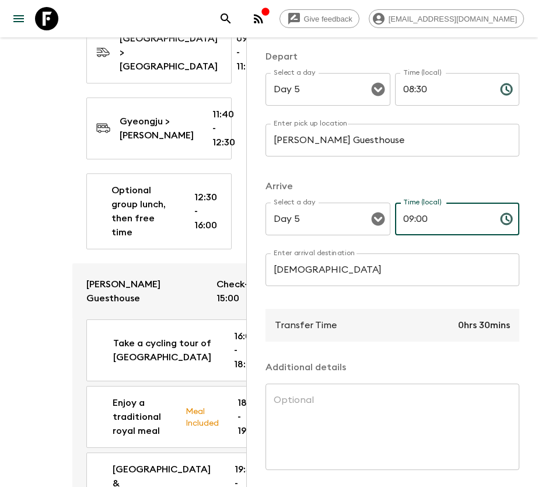
scroll to position [200, 0]
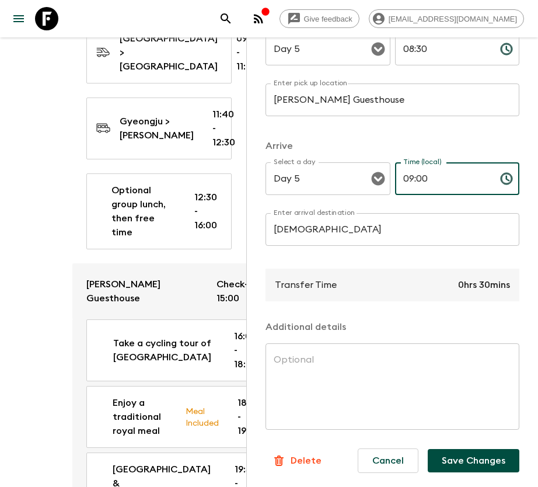
type input "09:00"
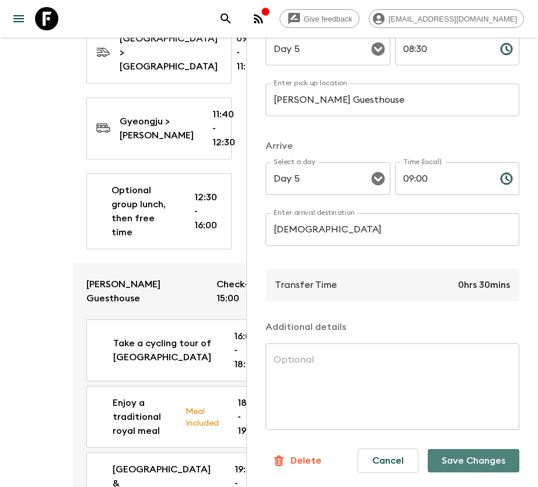
click at [470, 449] on button "Save Changes" at bounding box center [474, 460] width 92 height 23
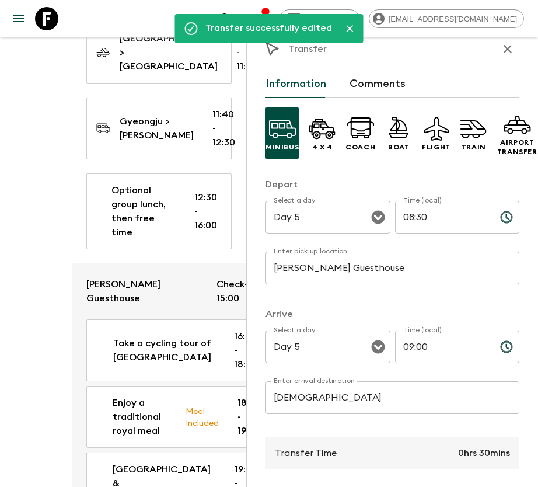
scroll to position [0, 0]
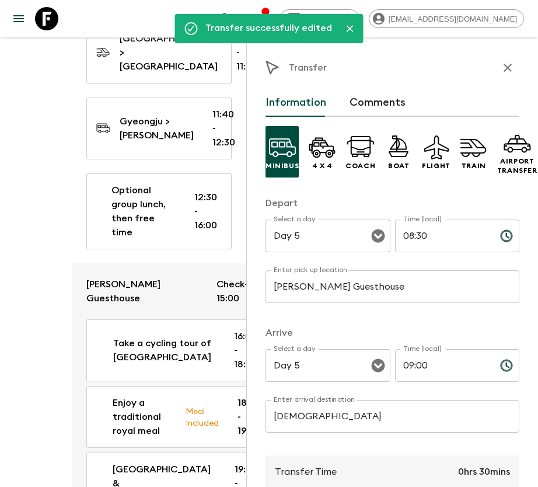
click at [501, 68] on icon "button" at bounding box center [508, 68] width 14 height 14
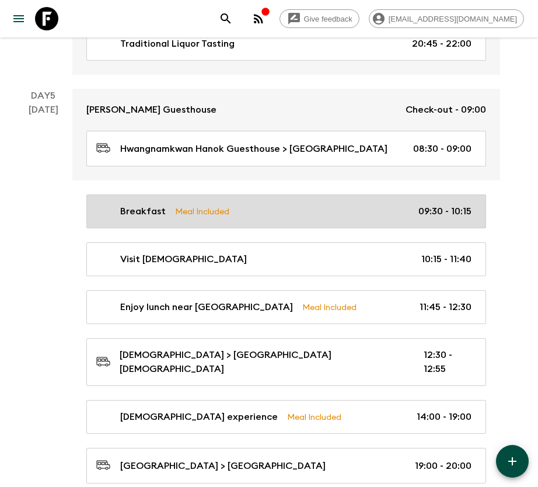
click at [308, 204] on div "Breakfast Meal Included 09:30 - 10:15" at bounding box center [283, 211] width 375 height 14
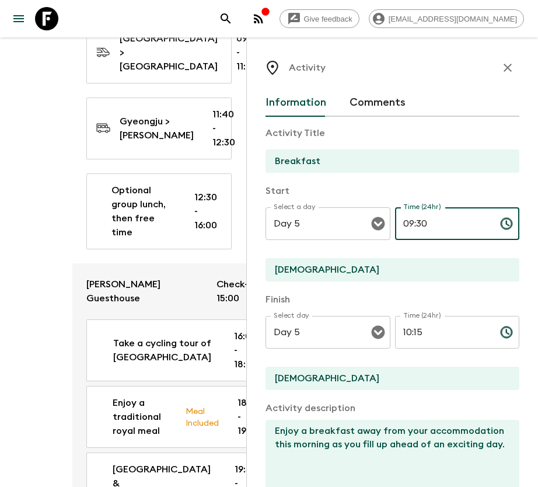
drag, startPoint x: 411, startPoint y: 229, endPoint x: 433, endPoint y: 230, distance: 22.2
click at [433, 230] on input "09:30" at bounding box center [443, 223] width 96 height 33
type input "09:00"
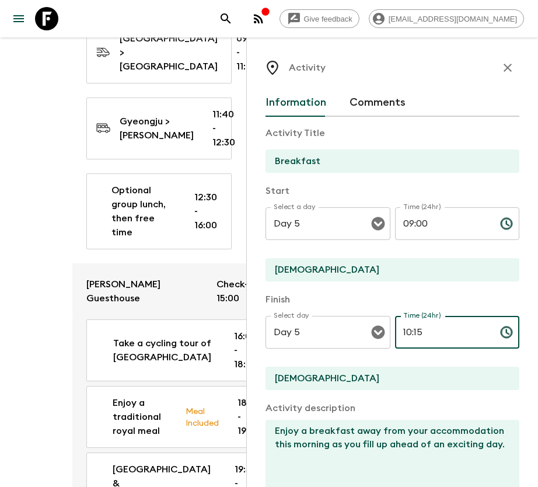
drag, startPoint x: 396, startPoint y: 337, endPoint x: 429, endPoint y: 335, distance: 33.3
click at [429, 335] on input "10:15" at bounding box center [443, 332] width 96 height 33
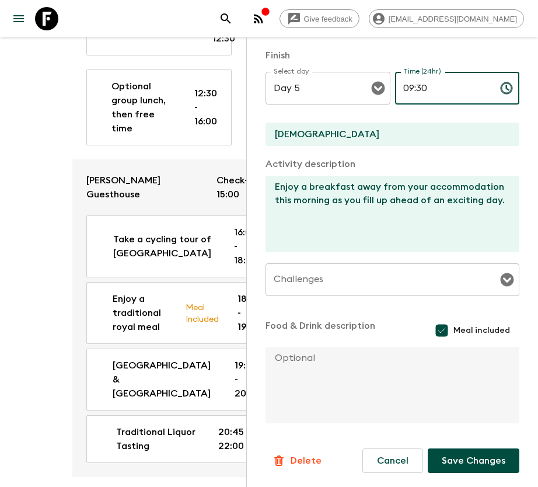
scroll to position [1750, 0]
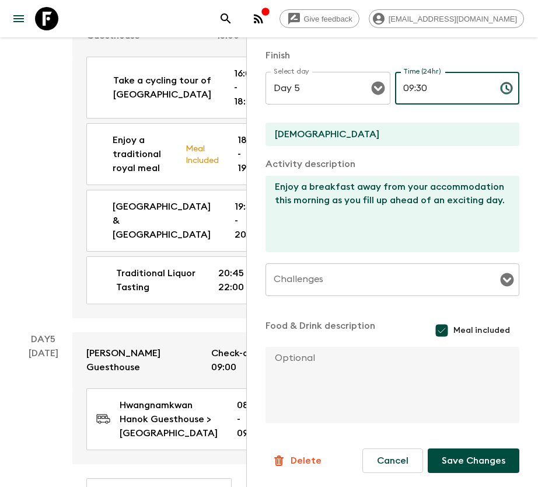
type input "09:30"
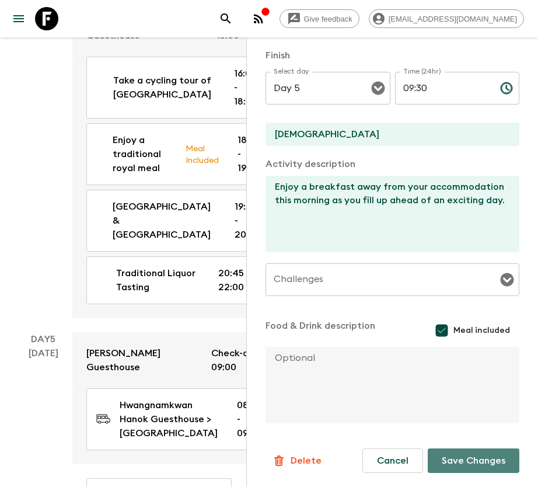
click at [469, 459] on button "Save Changes" at bounding box center [474, 460] width 92 height 25
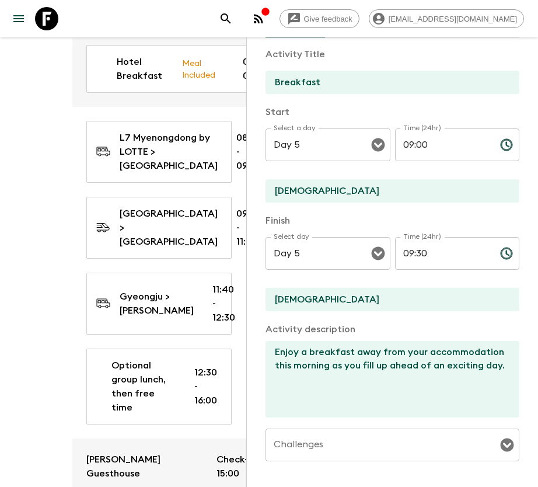
scroll to position [0, 0]
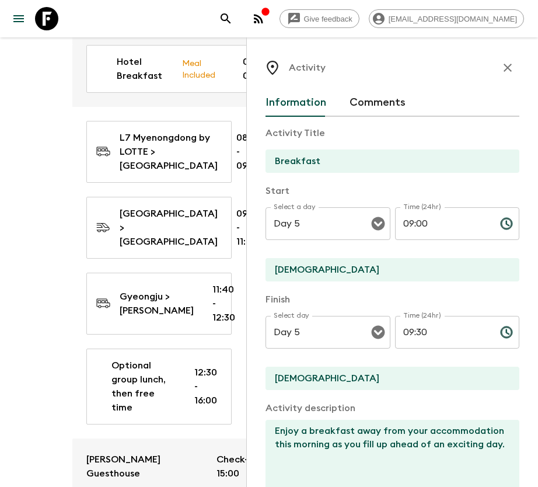
click at [501, 70] on icon "button" at bounding box center [508, 68] width 14 height 14
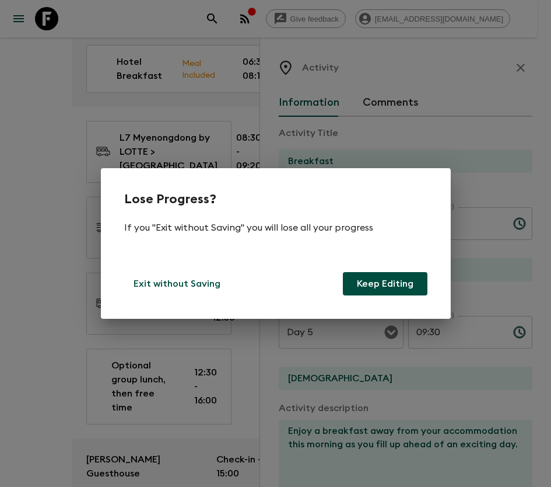
drag, startPoint x: 177, startPoint y: 290, endPoint x: 354, endPoint y: 237, distance: 184.6
click at [338, 230] on div "Lose Progress? If you "Exit without Saving" you will lose all your progress Exi…" at bounding box center [276, 243] width 350 height 151
click at [400, 284] on button "Keep Editing" at bounding box center [385, 283] width 85 height 23
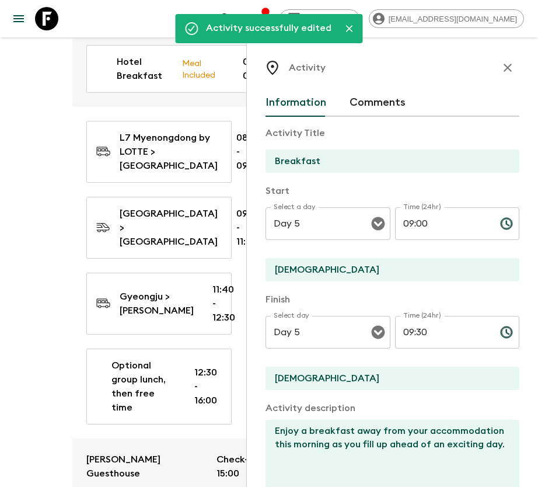
click at [501, 67] on icon "button" at bounding box center [508, 68] width 14 height 14
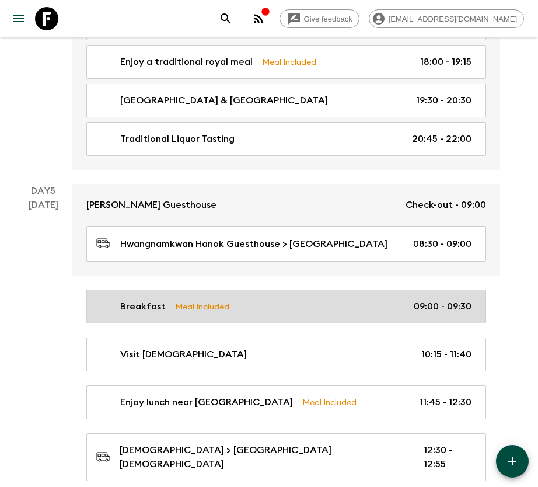
scroll to position [1488, 0]
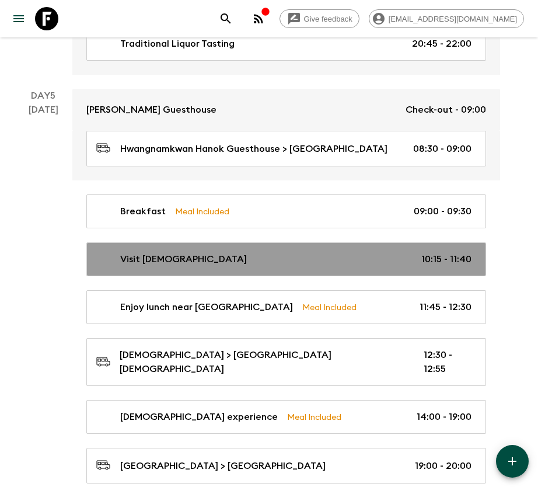
click at [381, 252] on div "Visit [DEMOGRAPHIC_DATA] 10:15 - 11:40" at bounding box center [283, 259] width 375 height 14
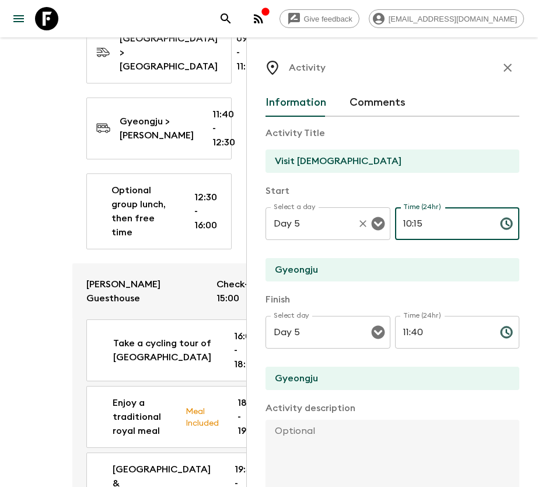
drag, startPoint x: 429, startPoint y: 222, endPoint x: 327, endPoint y: 230, distance: 102.4
click at [327, 230] on div "Select a day Day 5 Select a day ​ Time (24hr) 10:15 Time (24hr) ​" at bounding box center [392, 230] width 254 height 46
type input "09:30"
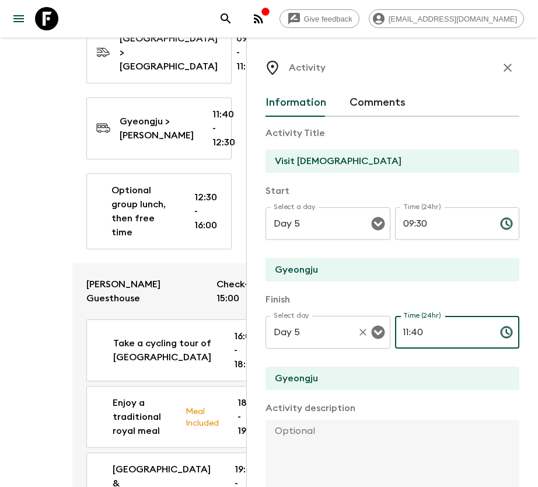
drag, startPoint x: 428, startPoint y: 330, endPoint x: 277, endPoint y: 340, distance: 150.8
click at [277, 340] on div "Select day Day 5 Select day ​ Time (24hr) 11:40 Time (24hr) ​" at bounding box center [392, 339] width 254 height 46
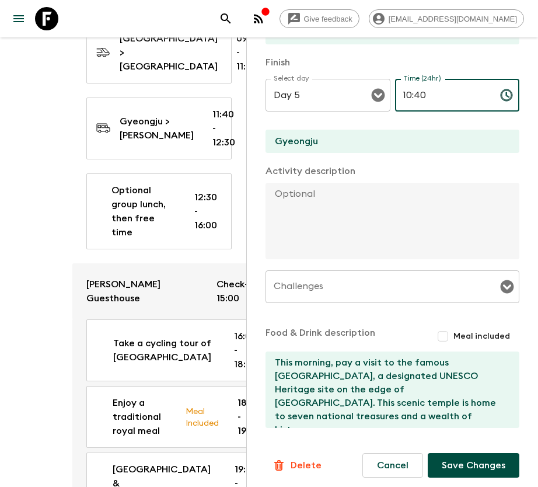
scroll to position [242, 0]
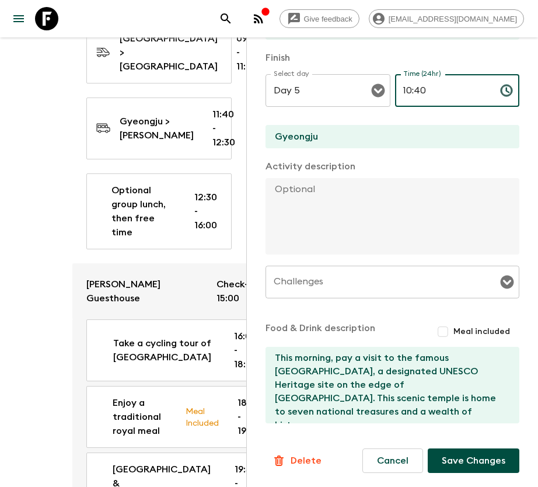
type input "10:40"
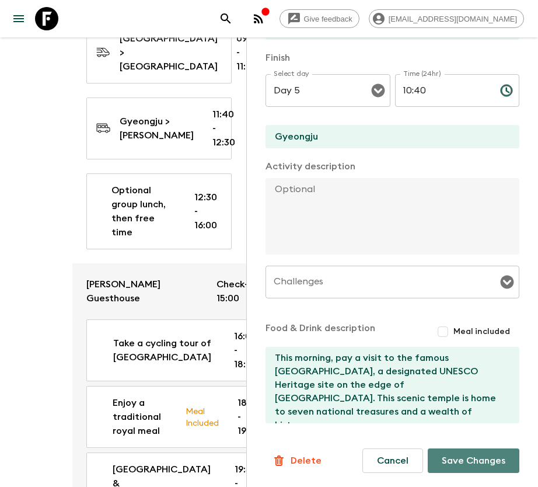
click at [452, 457] on button "Save Changes" at bounding box center [474, 460] width 92 height 25
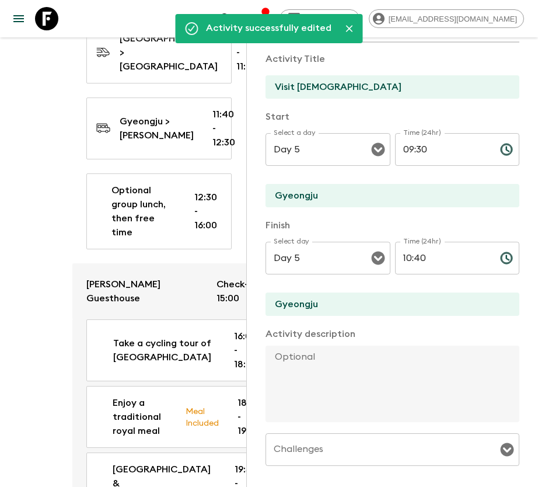
scroll to position [0, 0]
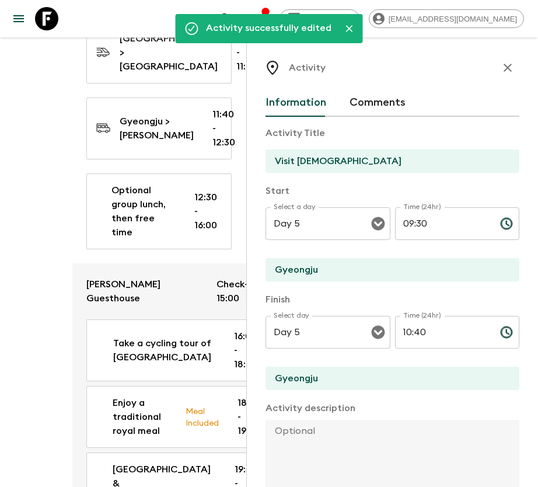
click at [501, 72] on icon "button" at bounding box center [508, 68] width 14 height 14
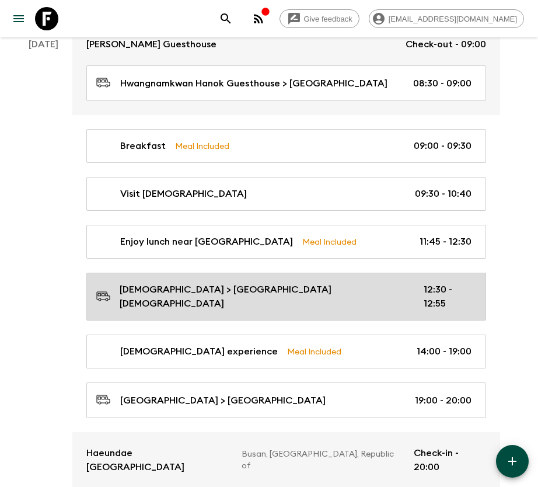
scroll to position [1575, 0]
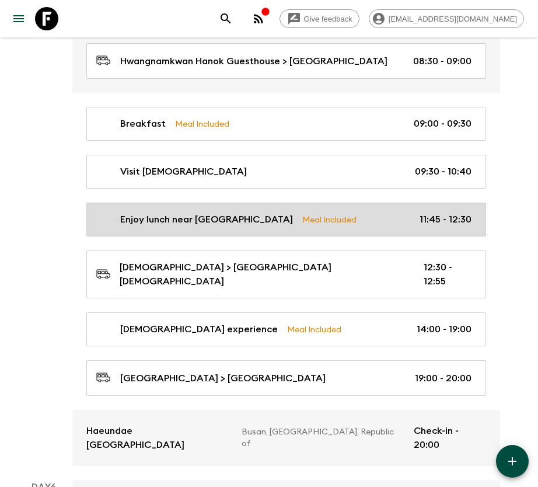
click at [341, 212] on div "Enjoy lunch near [GEOGRAPHIC_DATA] Meal Included 11:45 - 12:30" at bounding box center [283, 219] width 375 height 14
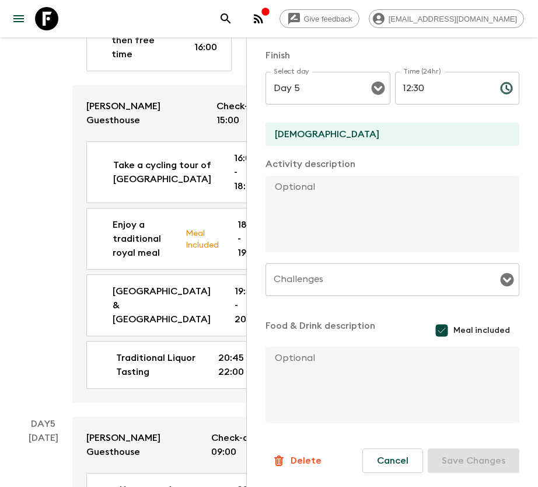
scroll to position [1750, 0]
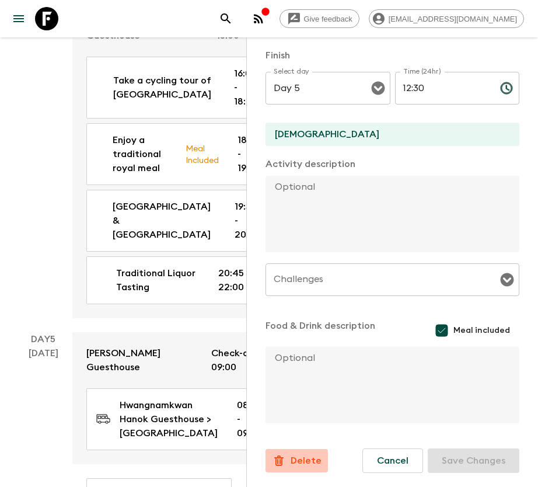
click at [307, 460] on p "Delete" at bounding box center [306, 460] width 31 height 14
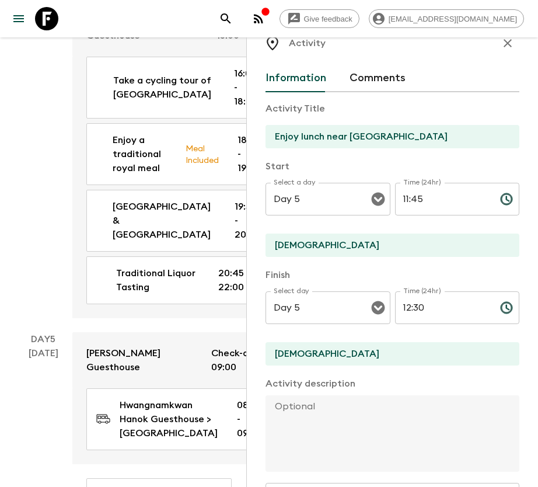
scroll to position [0, 0]
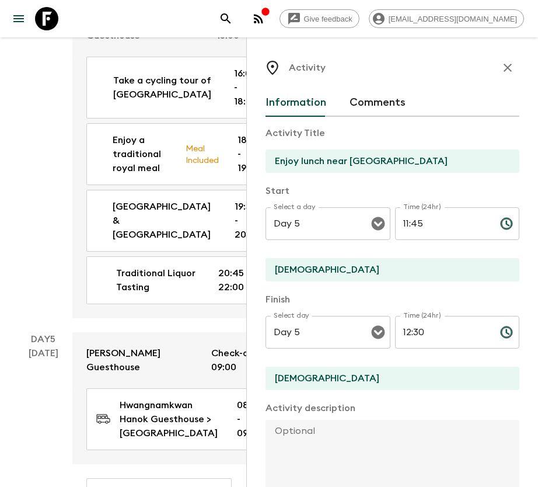
click at [501, 62] on icon "button" at bounding box center [508, 68] width 14 height 14
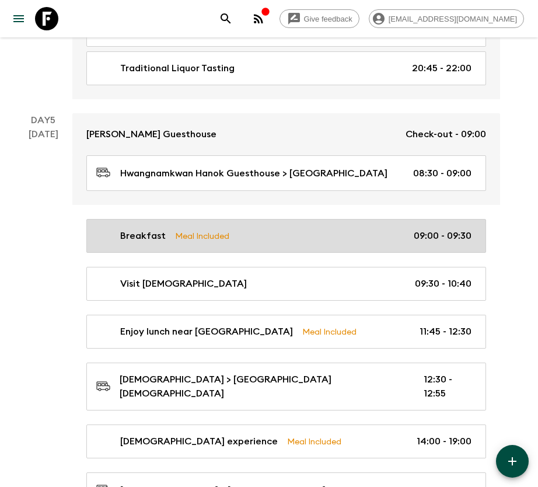
scroll to position [1488, 0]
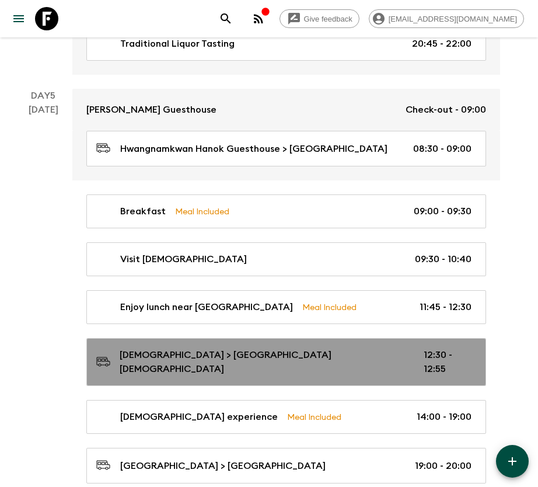
click at [324, 338] on link "[DEMOGRAPHIC_DATA] > [GEOGRAPHIC_DATA][DEMOGRAPHIC_DATA] 12:30 - 12:55" at bounding box center [286, 362] width 400 height 48
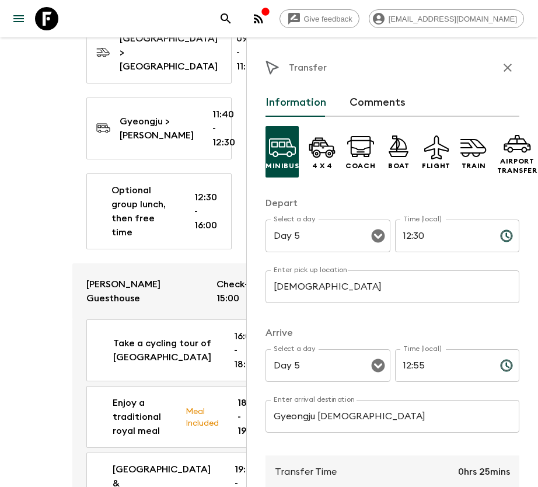
click at [403, 235] on input "12:30" at bounding box center [443, 235] width 96 height 33
type input "10:40"
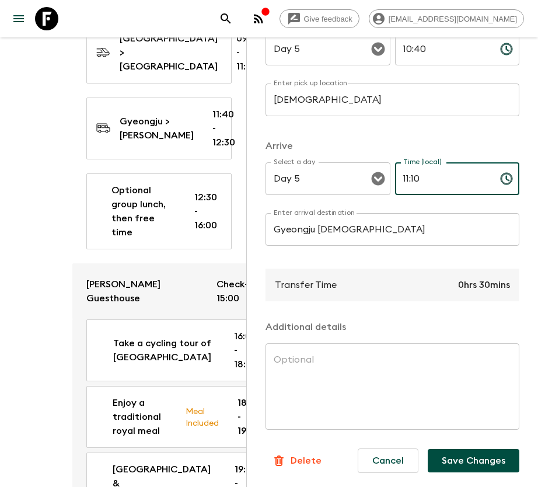
scroll to position [200, 0]
type input "11:10"
click at [475, 450] on button "Save Changes" at bounding box center [474, 460] width 92 height 23
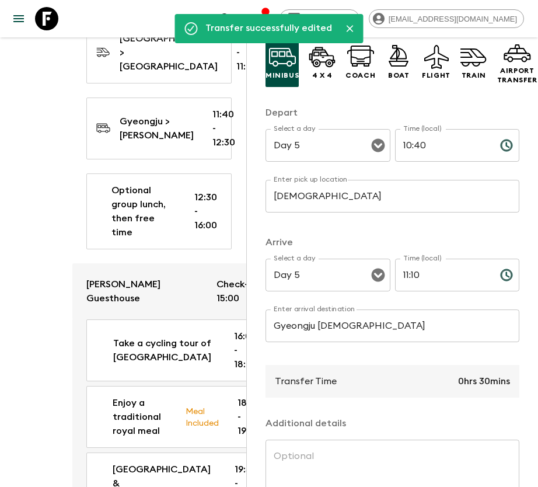
scroll to position [0, 0]
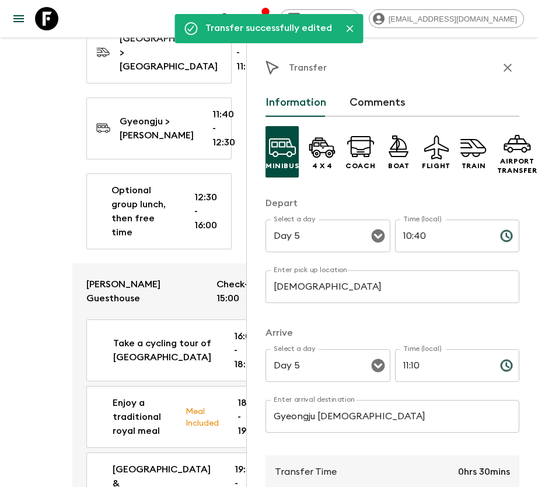
click at [496, 60] on button "button" at bounding box center [507, 67] width 23 height 23
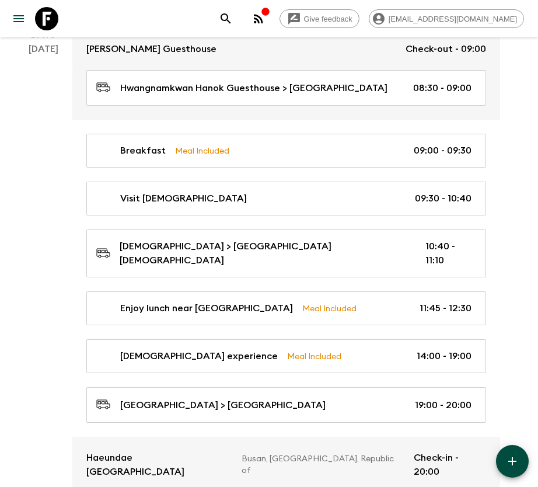
scroll to position [1575, 0]
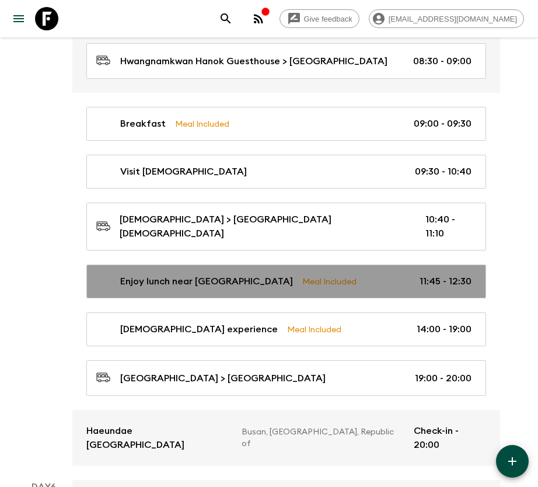
click at [447, 274] on p "11:45 - 12:30" at bounding box center [445, 281] width 52 height 14
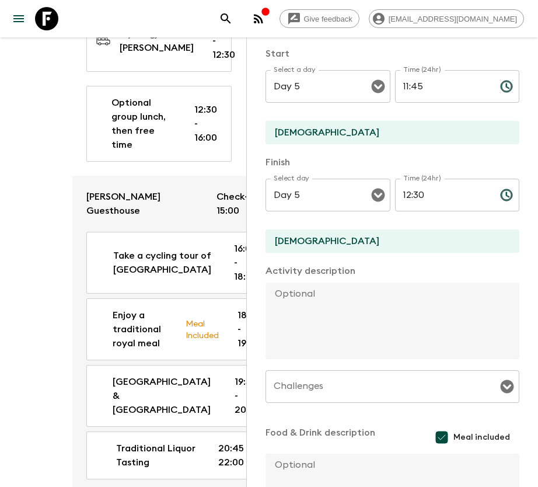
scroll to position [244, 0]
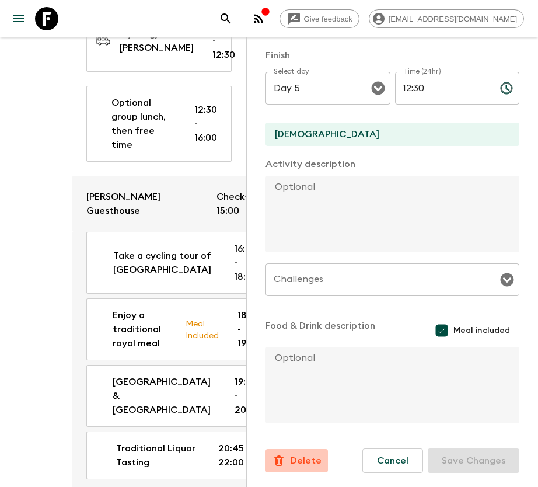
click at [312, 458] on p "Delete" at bounding box center [306, 460] width 31 height 14
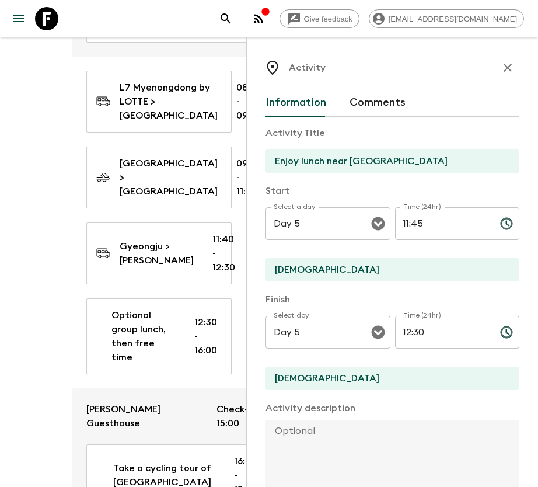
scroll to position [1225, 0]
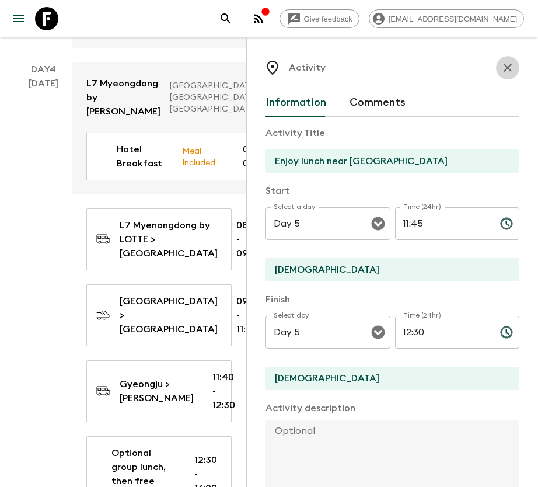
click at [504, 62] on button "button" at bounding box center [507, 67] width 23 height 23
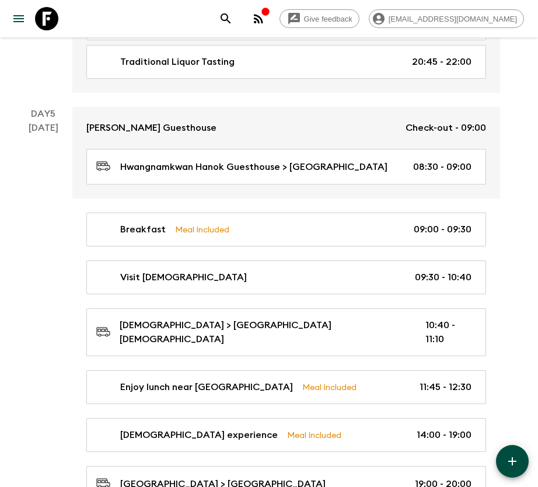
scroll to position [1575, 0]
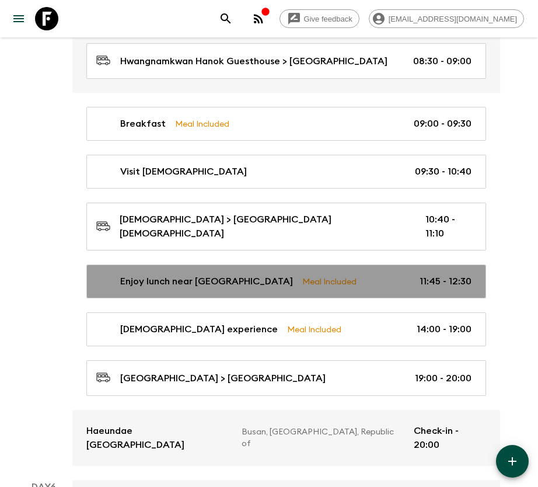
click at [356, 264] on link "Enjoy lunch near [GEOGRAPHIC_DATA] Meal Included 11:45 - 12:30" at bounding box center [286, 281] width 400 height 34
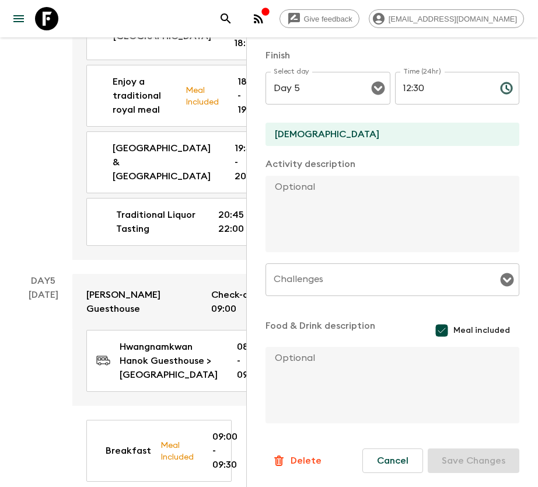
scroll to position [2100, 0]
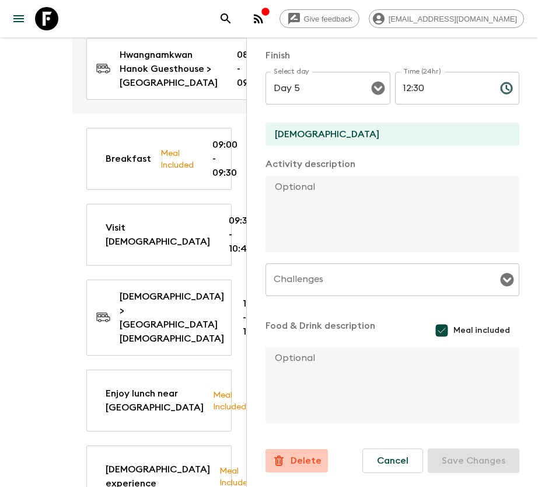
click at [302, 454] on p "Delete" at bounding box center [306, 460] width 31 height 14
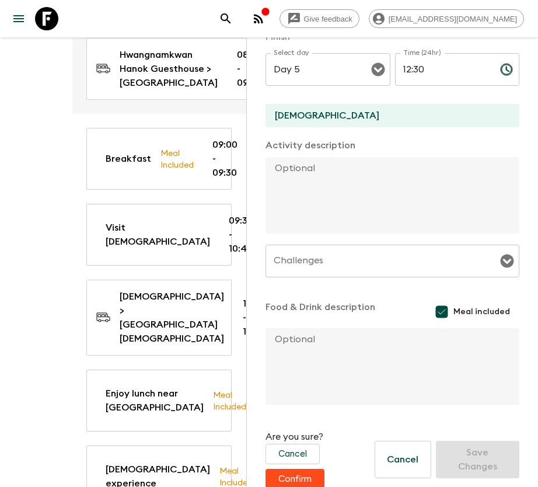
scroll to position [279, 0]
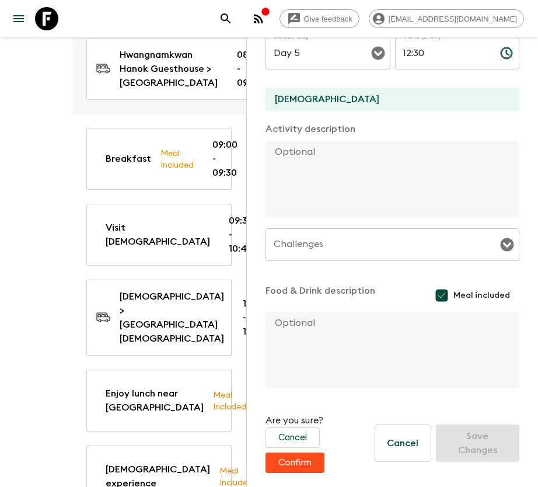
click at [299, 464] on button "Confirm" at bounding box center [294, 462] width 59 height 20
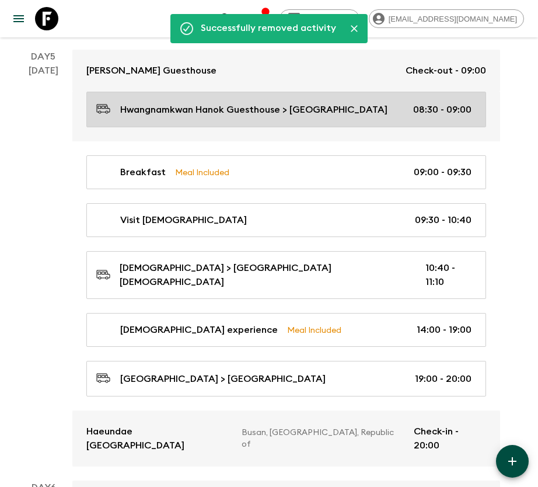
scroll to position [1400, 0]
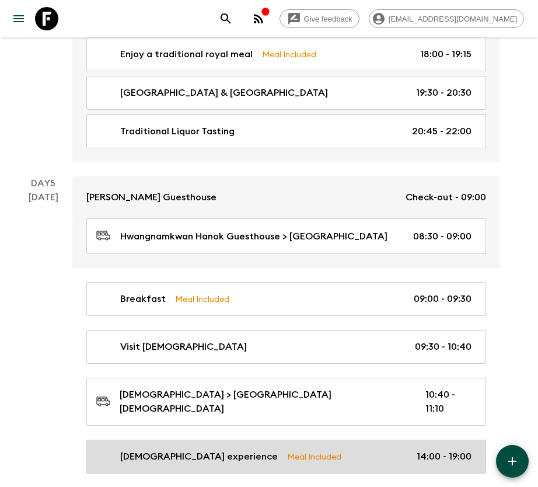
click at [316, 449] on div "[DEMOGRAPHIC_DATA] experience Meal Included 14:00 - 19:00" at bounding box center [283, 456] width 375 height 14
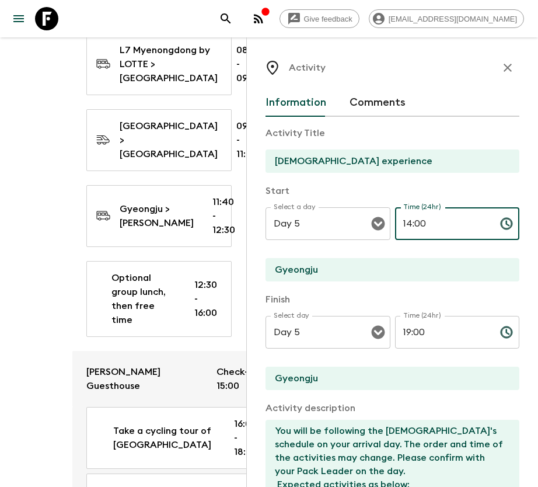
click at [399, 228] on input "14:00" at bounding box center [443, 223] width 96 height 33
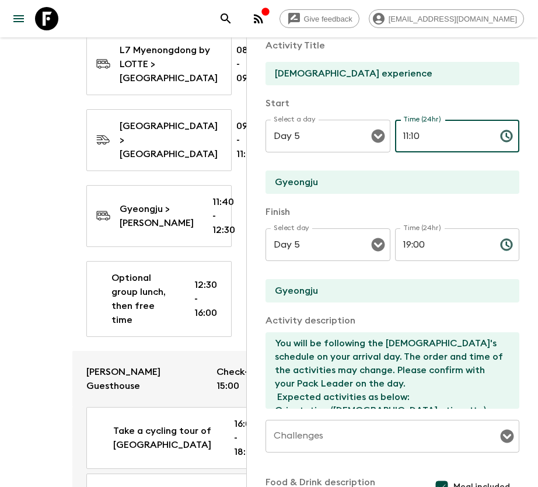
type input "11:10"
click at [422, 383] on textarea "You will be following the [DEMOGRAPHIC_DATA]'s schedule on your arrival day. Th…" at bounding box center [387, 370] width 244 height 76
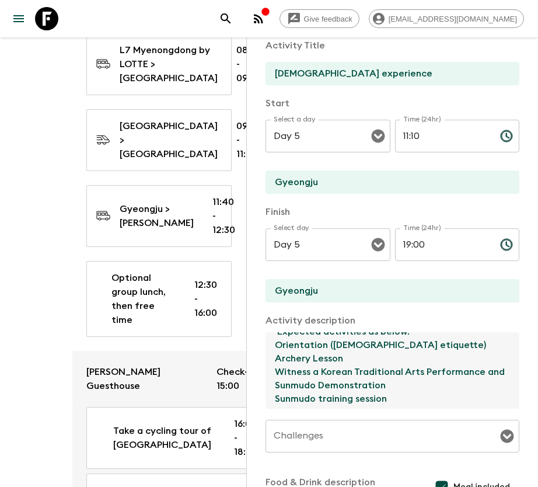
scroll to position [88, 0]
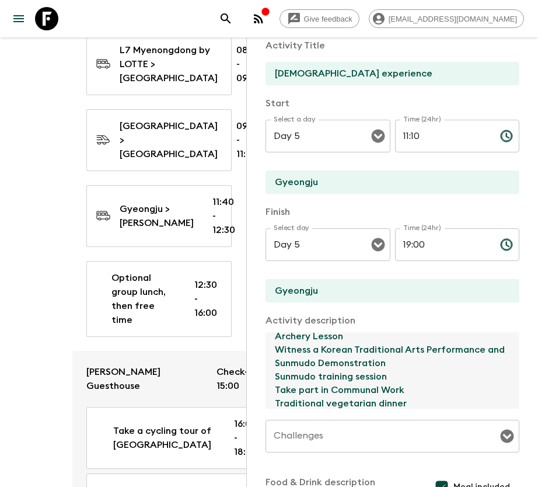
click at [422, 343] on textarea "You will be following the [DEMOGRAPHIC_DATA]'s schedule on your arrival day. Th…" at bounding box center [387, 370] width 244 height 76
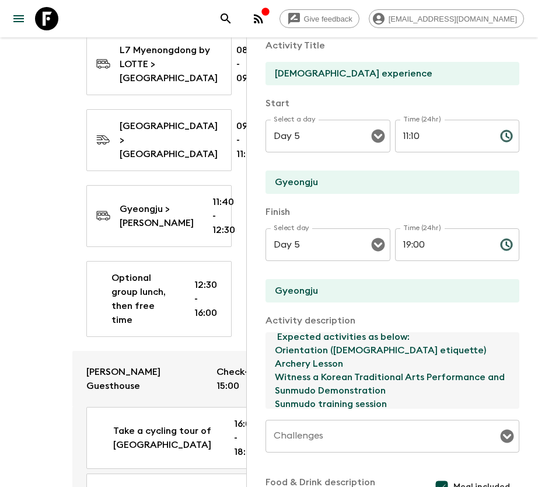
scroll to position [47, 0]
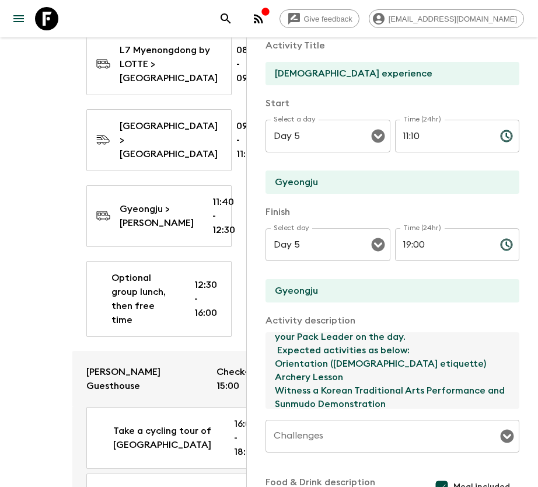
click at [278, 359] on textarea "You will be following the [DEMOGRAPHIC_DATA]'s schedule on your arrival day. Th…" at bounding box center [387, 370] width 244 height 76
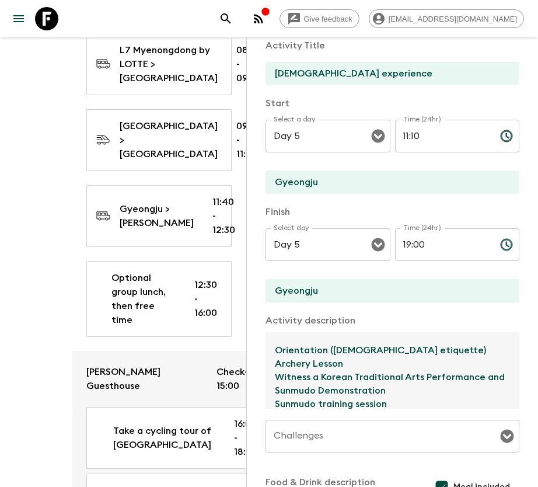
scroll to position [60, 0]
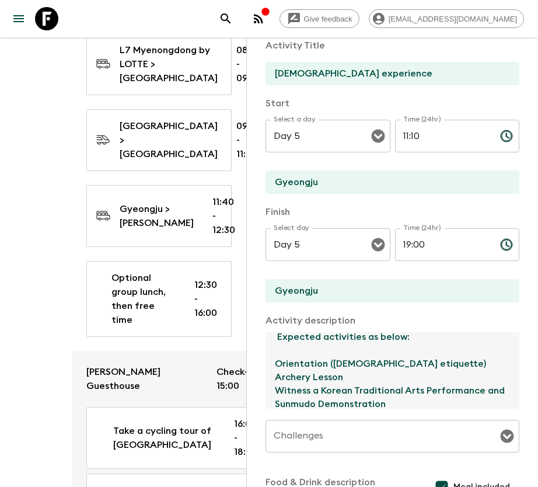
paste textarea "Traditional vegetarian dinner"
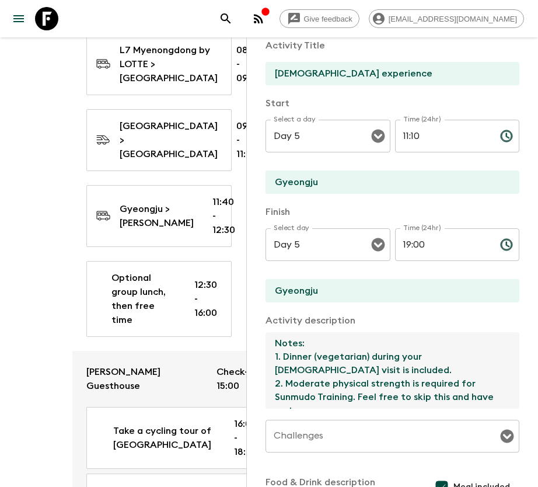
scroll to position [127, 0]
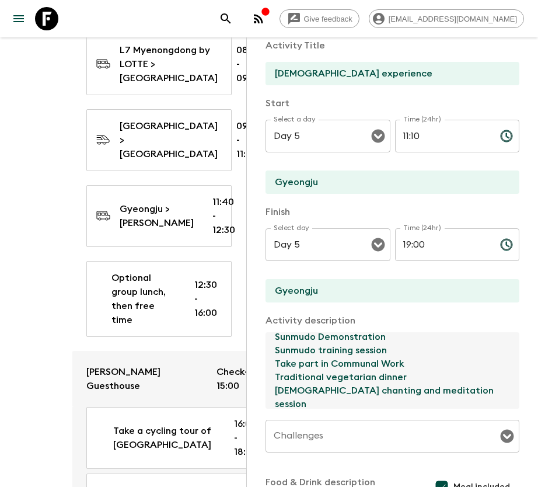
click at [348, 370] on textarea "You will be following the [DEMOGRAPHIC_DATA]'s schedule on your arrival day. Th…" at bounding box center [387, 370] width 244 height 76
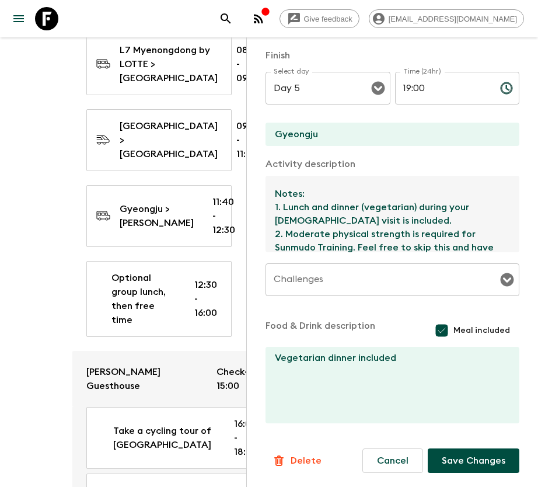
scroll to position [1488, 0]
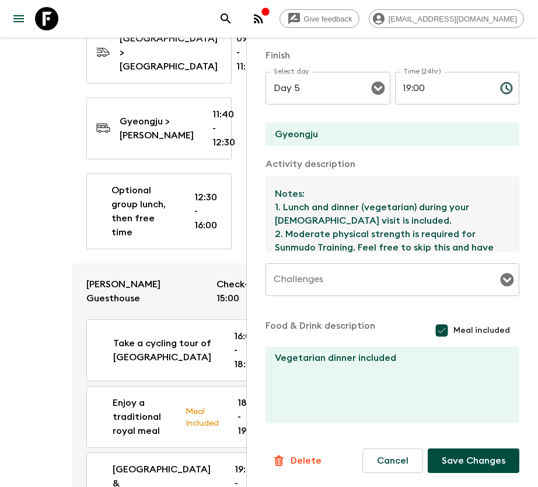
type textarea "You will be following the [DEMOGRAPHIC_DATA]'s schedule on your arrival day. Th…"
click at [328, 356] on textarea "Vegetarian dinner included" at bounding box center [387, 385] width 244 height 76
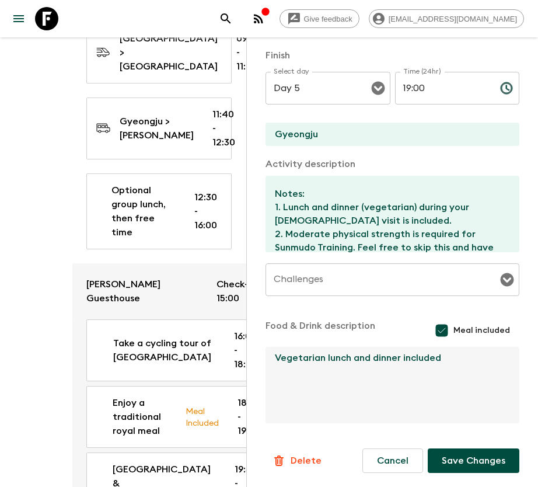
type textarea "Vegetarian lunch and dinner included"
click at [463, 457] on button "Save Changes" at bounding box center [474, 460] width 92 height 25
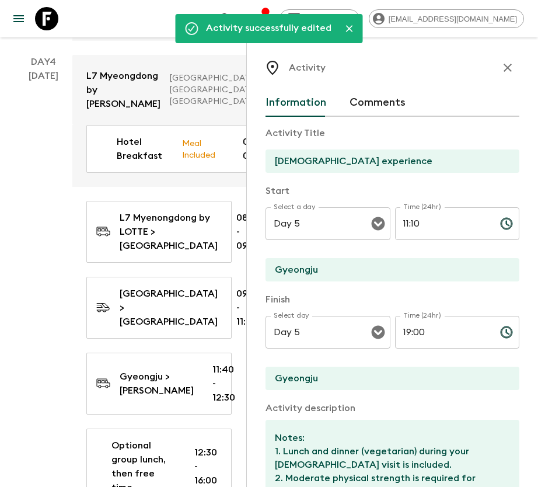
scroll to position [1225, 0]
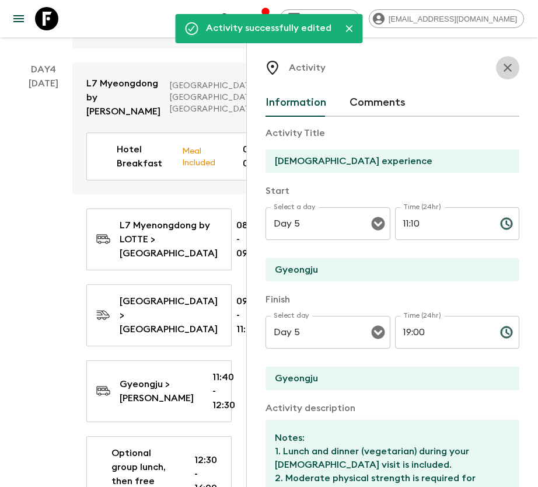
click at [501, 64] on icon "button" at bounding box center [508, 68] width 14 height 14
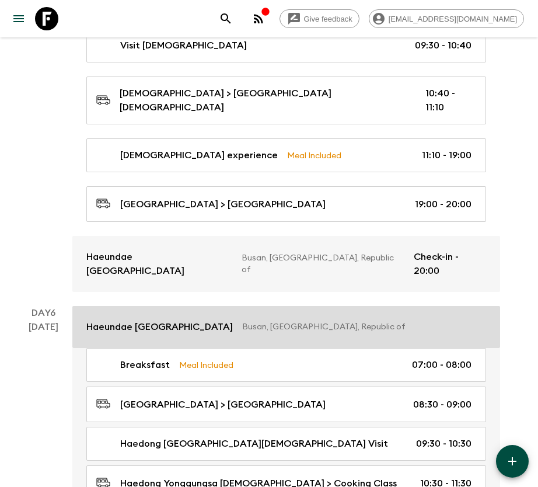
scroll to position [1750, 0]
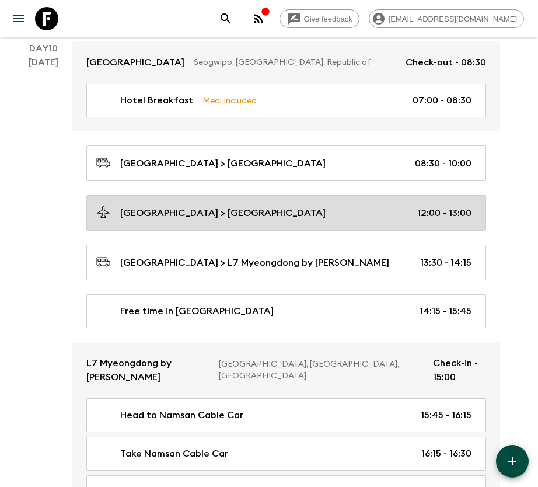
scroll to position [3592, 0]
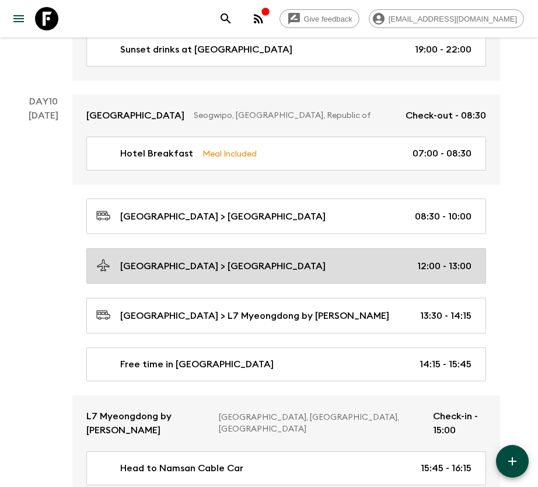
click at [312, 248] on link "[GEOGRAPHIC_DATA] > [GEOGRAPHIC_DATA] 12:00 - 13:00" at bounding box center [286, 266] width 400 height 36
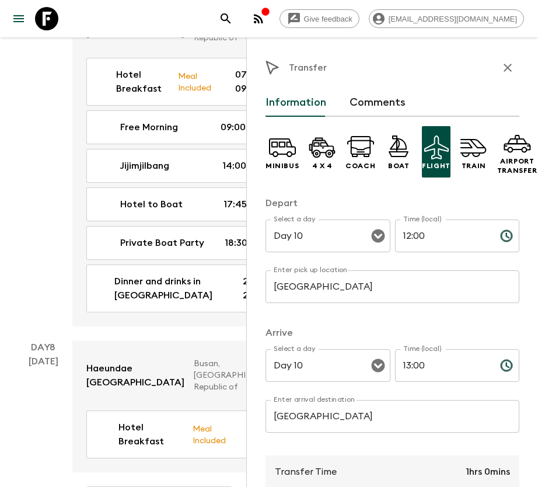
click at [399, 234] on input "12:00" at bounding box center [443, 235] width 96 height 33
type input "11:05"
click at [400, 373] on input "13:00" at bounding box center [443, 365] width 96 height 33
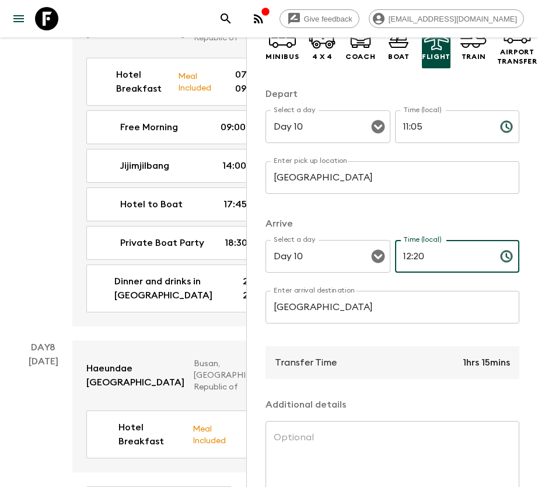
scroll to position [200, 0]
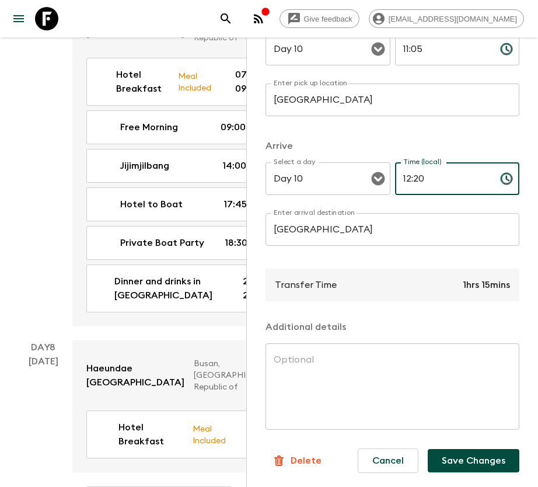
type input "12:20"
click at [478, 450] on button "Save Changes" at bounding box center [474, 460] width 92 height 23
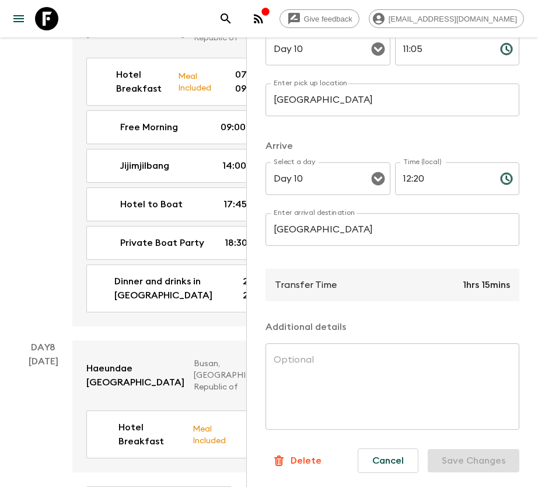
scroll to position [0, 0]
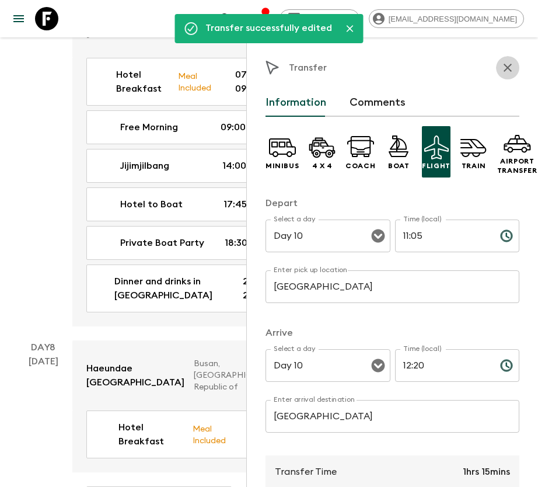
click at [503, 61] on button "button" at bounding box center [507, 67] width 23 height 23
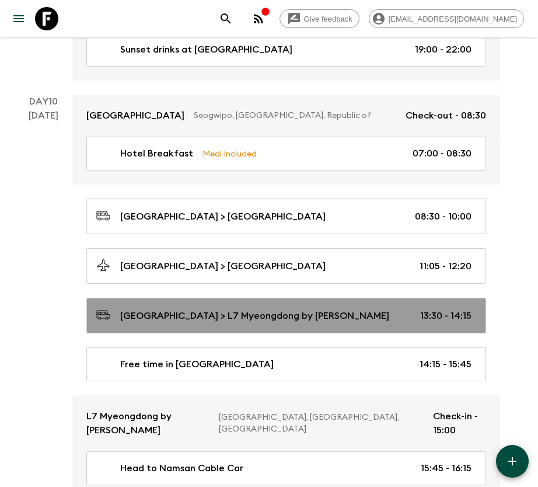
click at [322, 309] on p "[GEOGRAPHIC_DATA] > L7 Myeongdong by [PERSON_NAME]" at bounding box center [254, 316] width 269 height 14
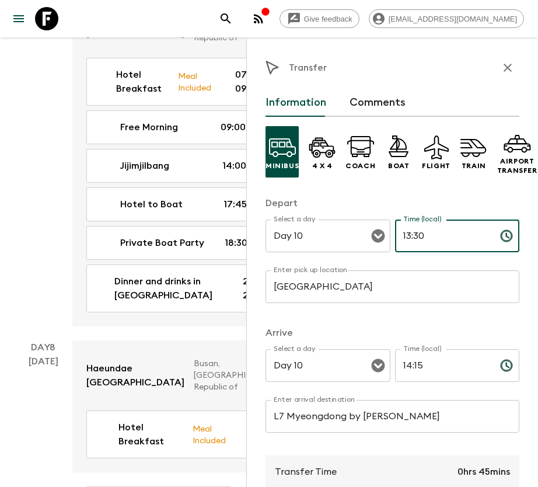
click at [400, 235] on input "13:30" at bounding box center [443, 235] width 96 height 33
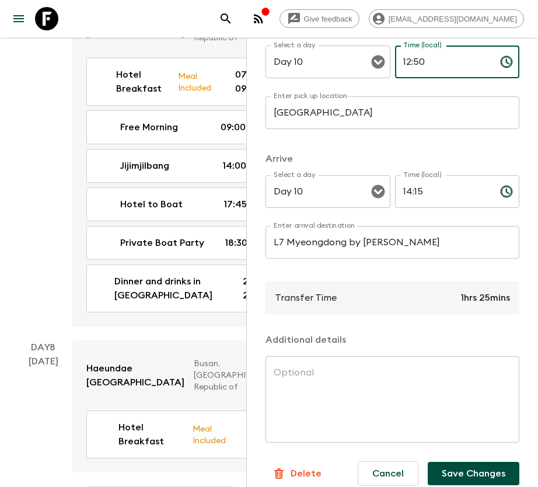
scroll to position [200, 0]
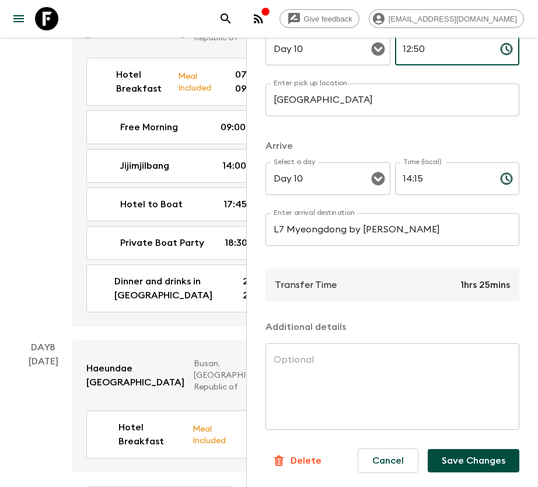
type input "12:50"
click at [473, 449] on button "Save Changes" at bounding box center [474, 460] width 92 height 23
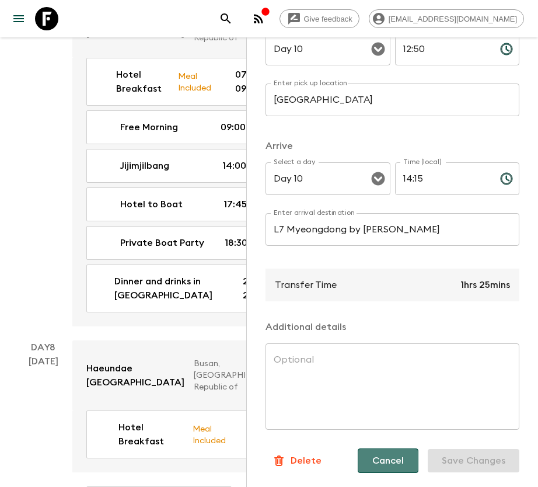
click at [391, 456] on button "Cancel" at bounding box center [388, 460] width 61 height 25
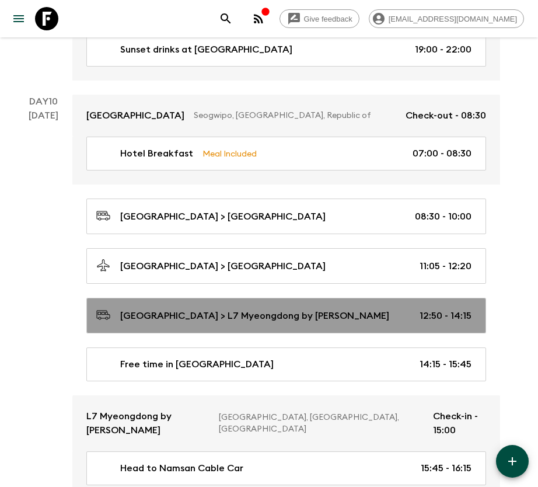
click at [441, 298] on link "[GEOGRAPHIC_DATA] > L7 Myeongdong by LOTTE 12:50 - 14:15" at bounding box center [286, 316] width 400 height 36
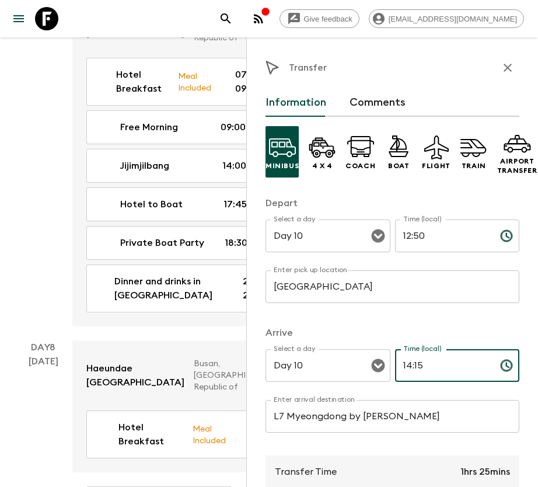
click at [403, 362] on input "14:15" at bounding box center [443, 365] width 96 height 33
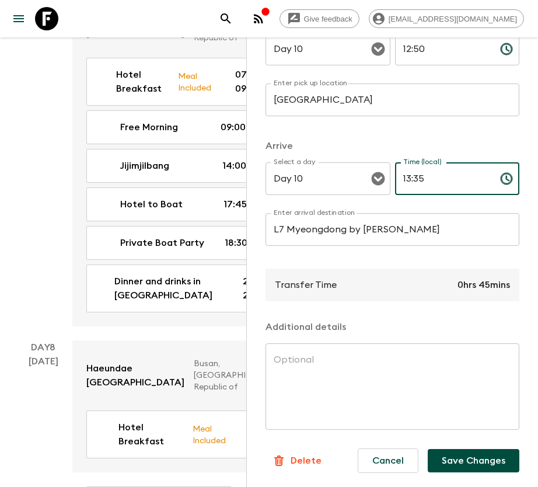
scroll to position [200, 0]
type input "13:35"
click at [471, 449] on button "Save Changes" at bounding box center [474, 460] width 92 height 23
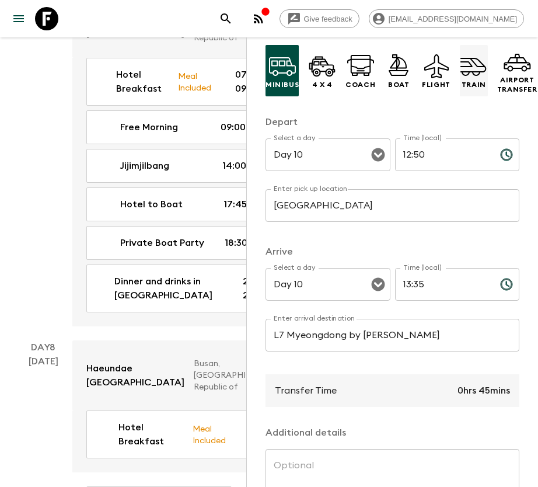
scroll to position [0, 0]
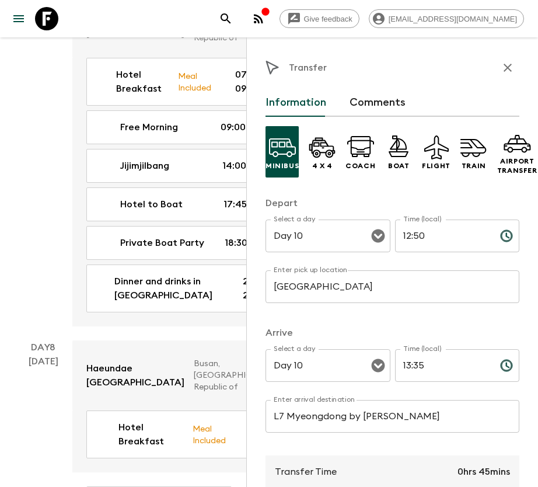
click at [501, 72] on icon "button" at bounding box center [508, 68] width 14 height 14
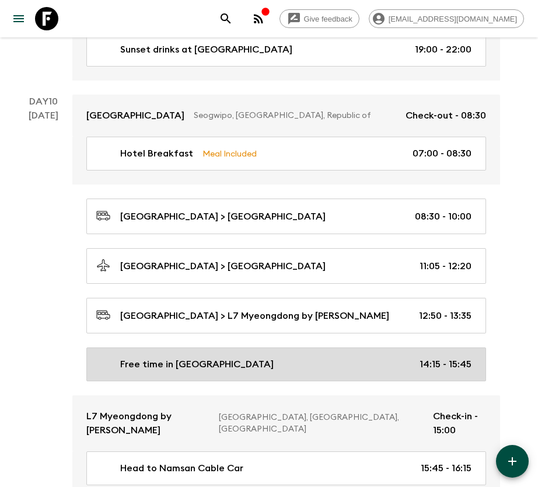
click at [421, 347] on link "Free time in [GEOGRAPHIC_DATA] 14:15 - 15:45" at bounding box center [286, 364] width 400 height 34
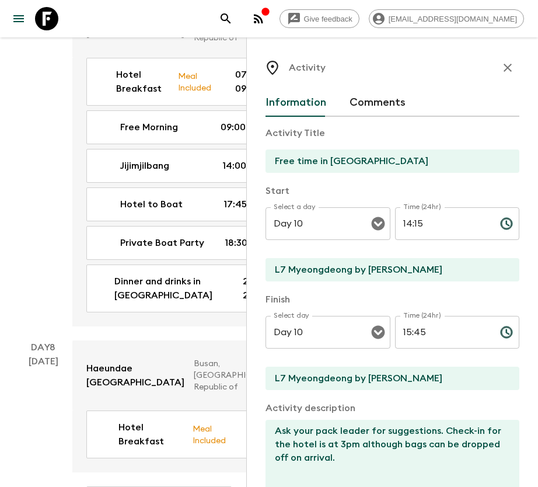
click at [402, 218] on input "14:15" at bounding box center [443, 223] width 96 height 33
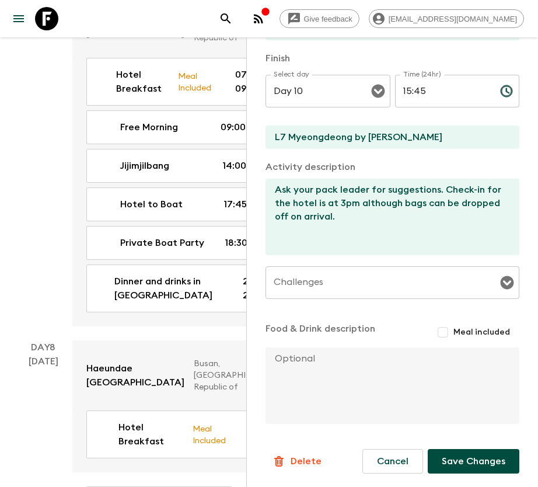
scroll to position [242, 0]
type input "13:35"
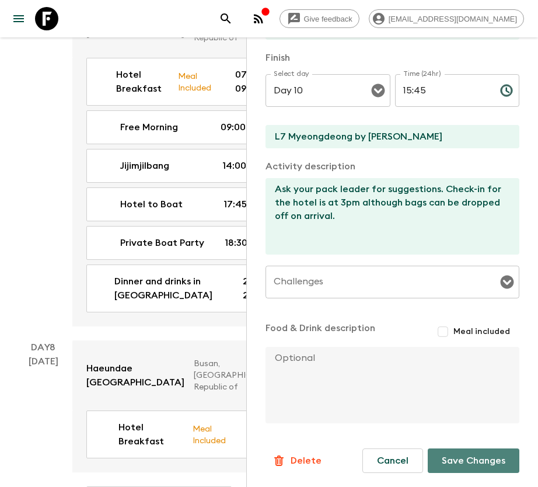
click at [493, 462] on button "Save Changes" at bounding box center [474, 460] width 92 height 25
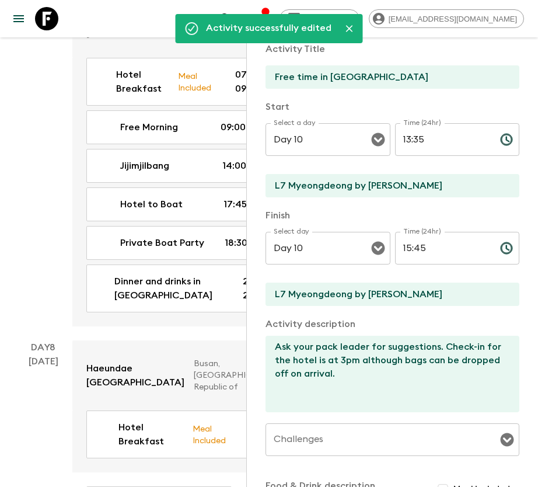
scroll to position [0, 0]
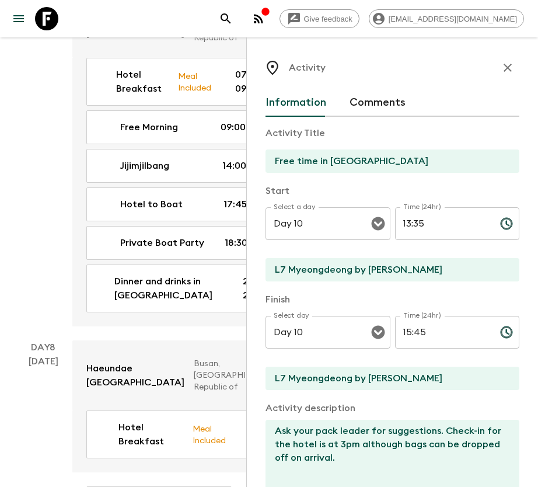
drag, startPoint x: 499, startPoint y: 64, endPoint x: 446, endPoint y: 81, distance: 55.9
click at [501, 64] on icon "button" at bounding box center [508, 68] width 14 height 14
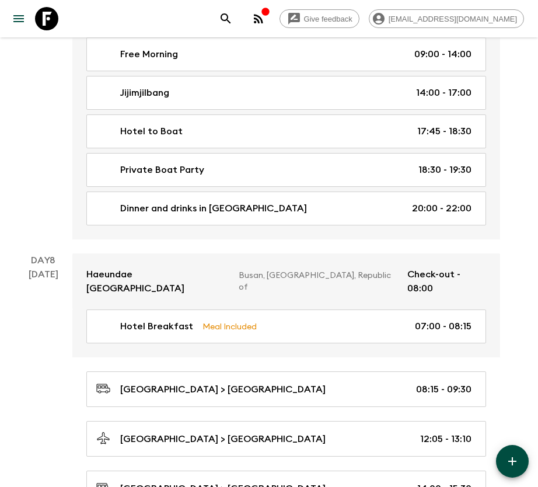
scroll to position [2629, 0]
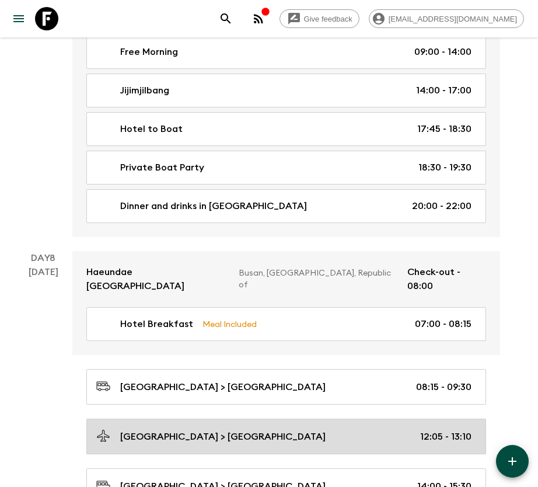
click at [293, 418] on link "[GEOGRAPHIC_DATA] > [GEOGRAPHIC_DATA] 12:05 - 13:10" at bounding box center [286, 436] width 400 height 36
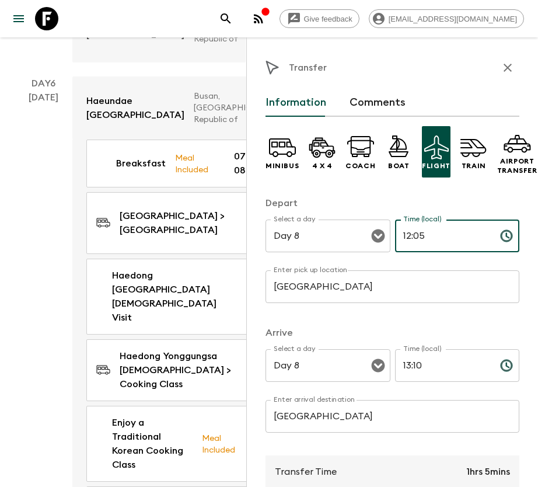
drag, startPoint x: 410, startPoint y: 239, endPoint x: 445, endPoint y: 234, distance: 35.4
click at [410, 239] on input "12:05" at bounding box center [443, 235] width 96 height 33
type input "12:15"
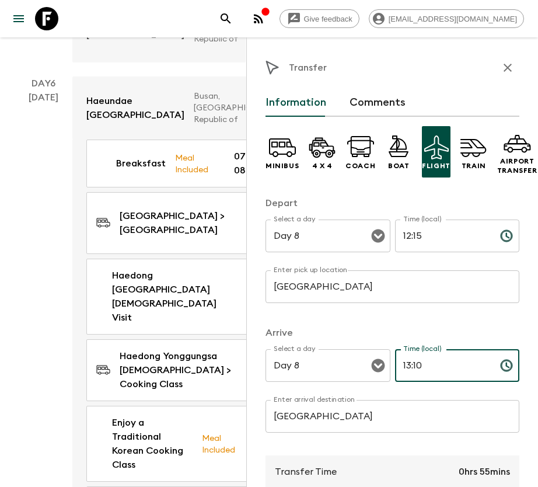
drag, startPoint x: 410, startPoint y: 363, endPoint x: 458, endPoint y: 363, distance: 47.8
click at [458, 363] on input "13:10" at bounding box center [443, 365] width 96 height 33
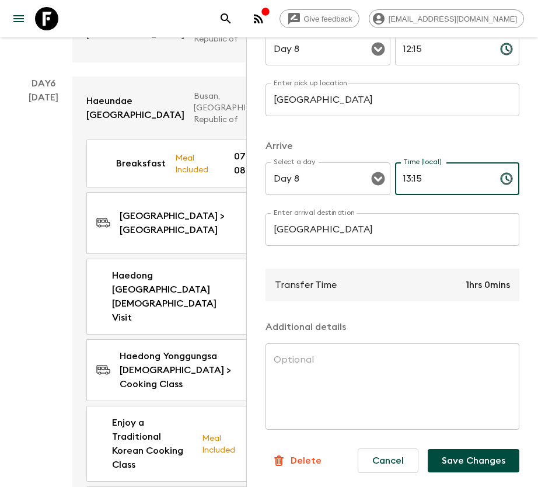
scroll to position [200, 0]
type input "13:15"
click at [475, 449] on button "Save Changes" at bounding box center [474, 460] width 92 height 23
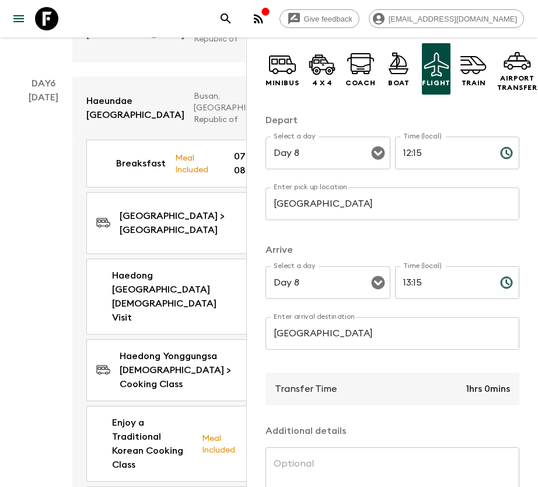
scroll to position [0, 0]
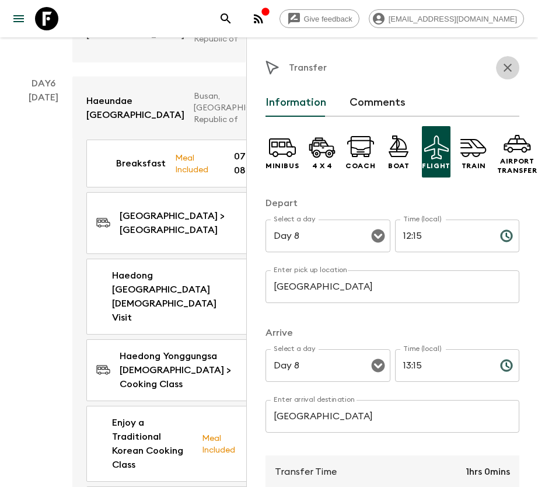
click at [501, 68] on icon "button" at bounding box center [508, 68] width 14 height 14
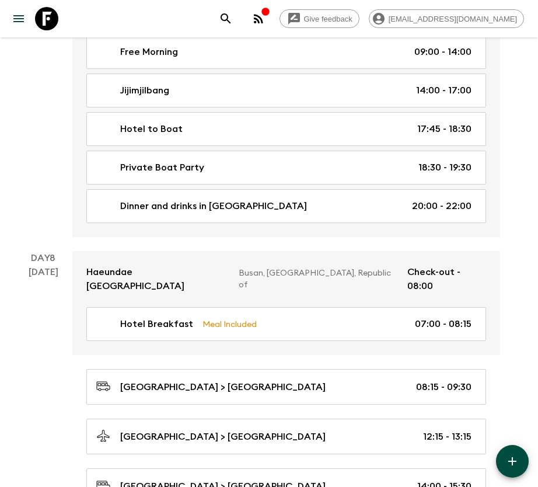
click at [25, 321] on div "Day 8 [DATE]" at bounding box center [43, 478] width 58 height 454
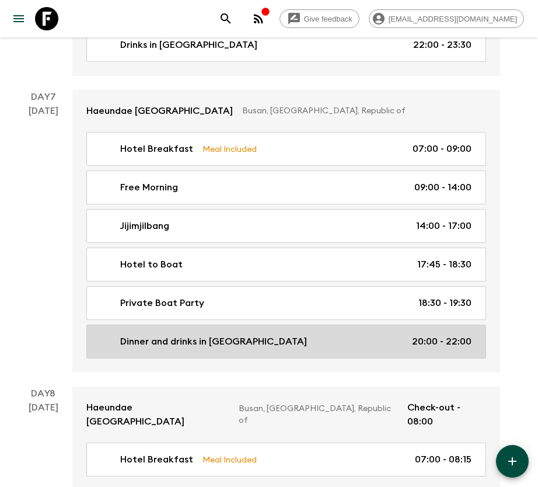
scroll to position [2366, 0]
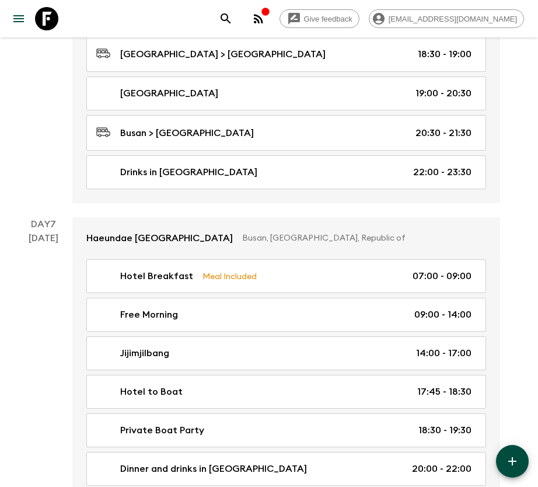
click at [32, 290] on div "[DATE]" at bounding box center [44, 365] width 30 height 268
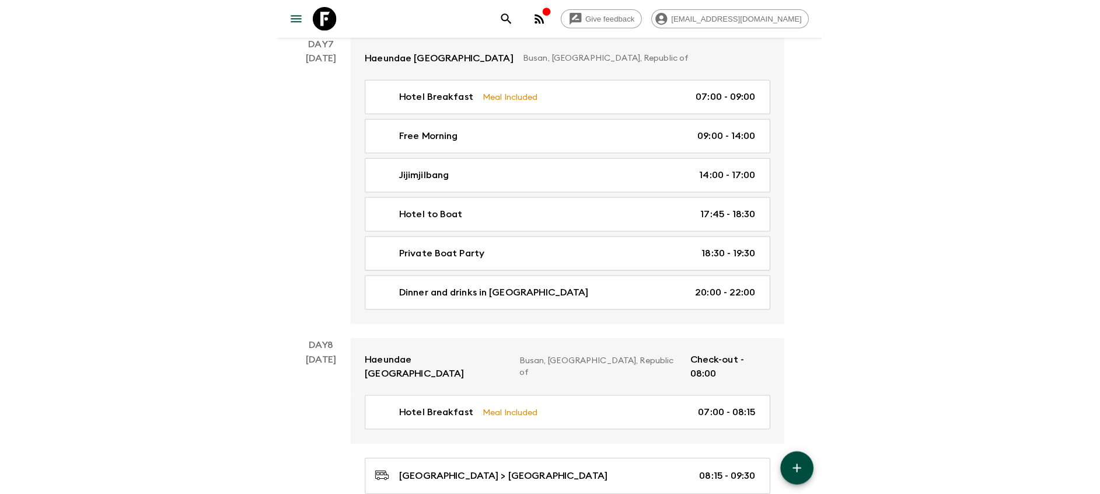
scroll to position [2454, 0]
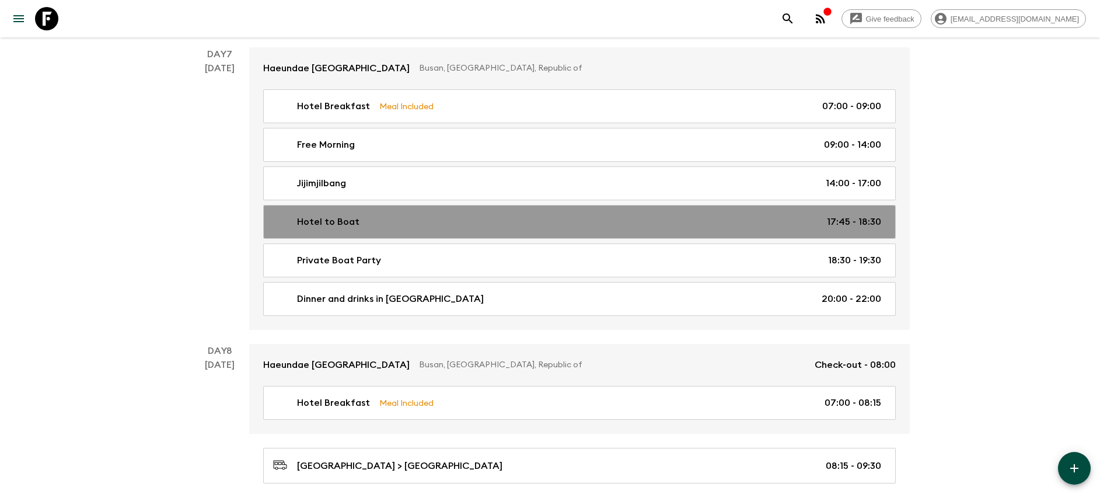
click at [471, 216] on div "Hotel to Boat 17:45 - 18:30" at bounding box center [577, 222] width 608 height 14
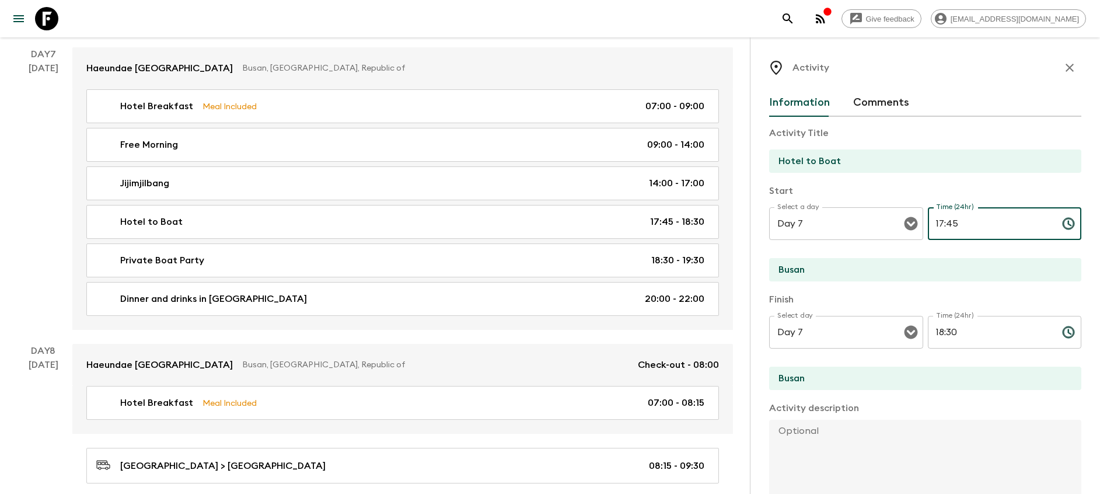
click at [551, 222] on input "17:45" at bounding box center [990, 223] width 125 height 33
type input "18:15"
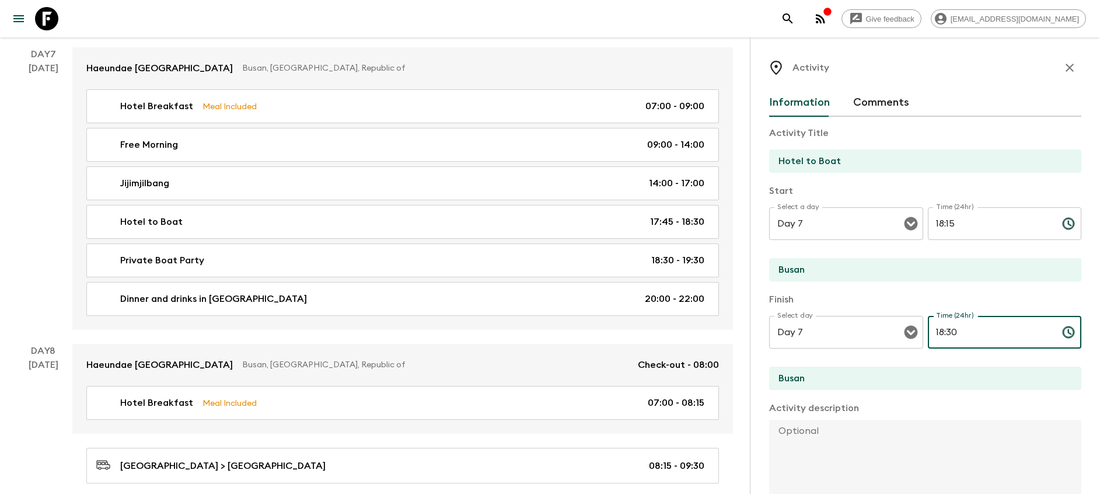
click at [551, 331] on input "18:30" at bounding box center [990, 332] width 125 height 33
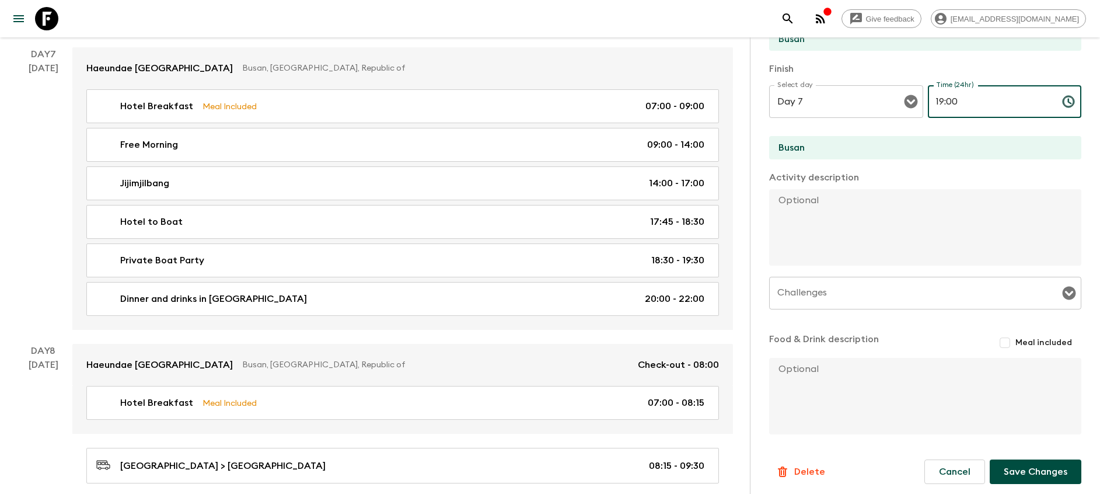
scroll to position [235, 0]
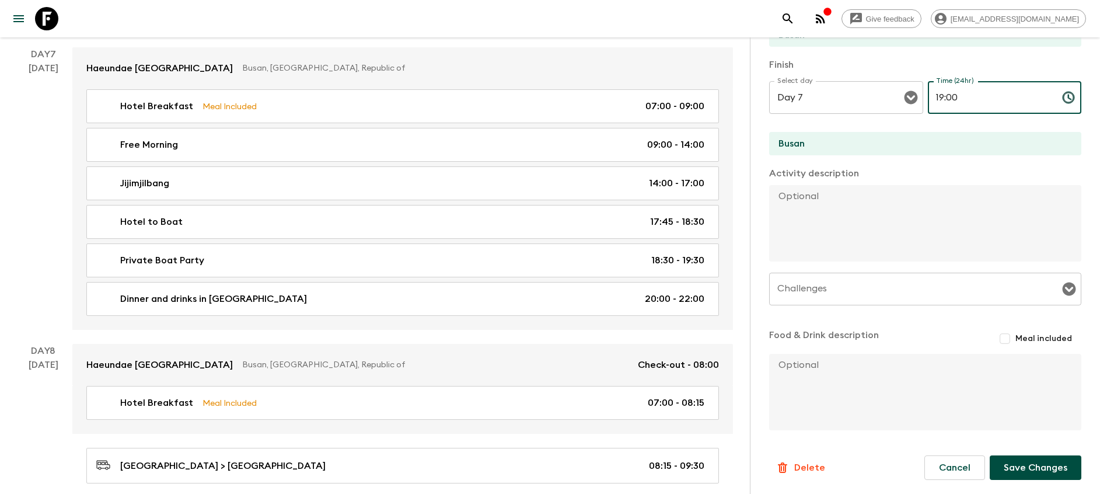
type input "19:00"
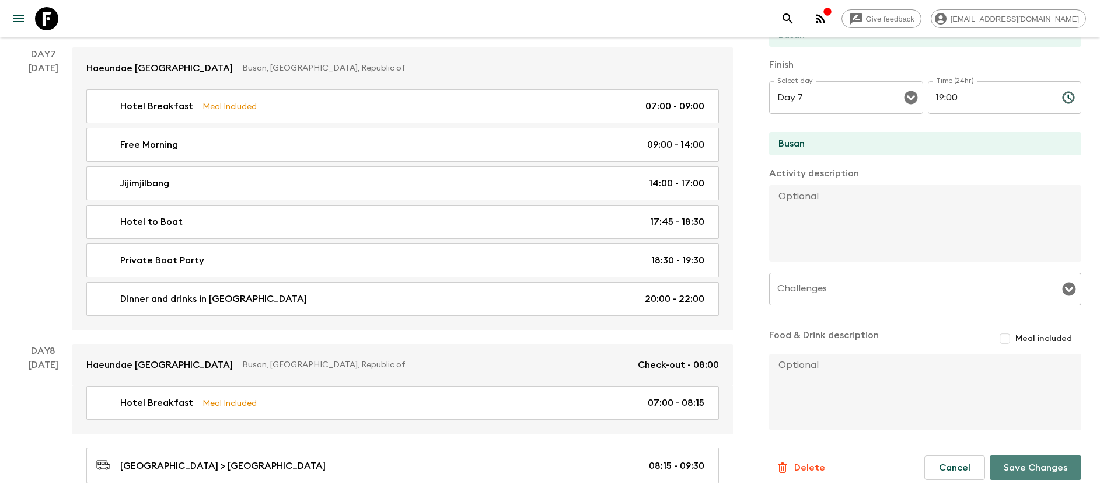
click at [551, 468] on button "Save Changes" at bounding box center [1035, 467] width 92 height 25
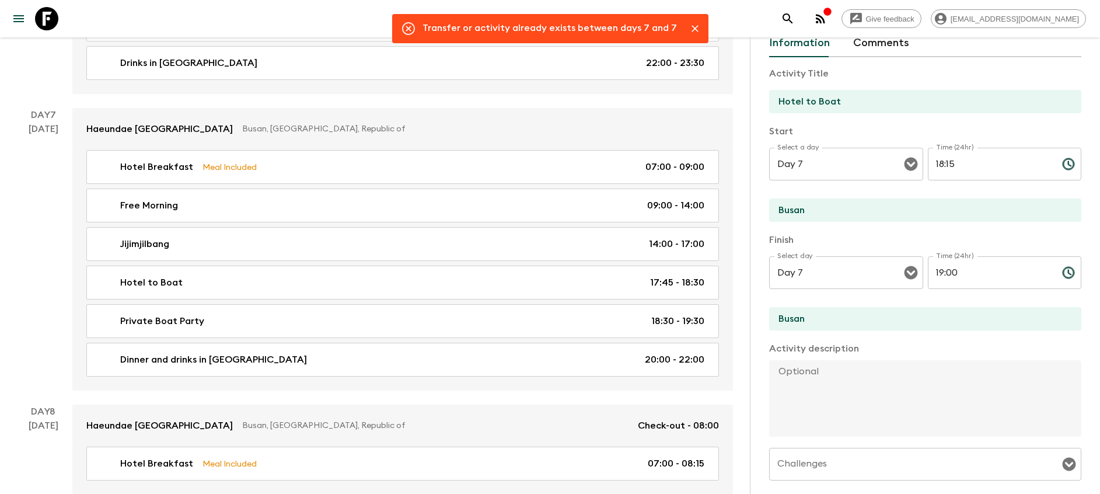
scroll to position [2366, 0]
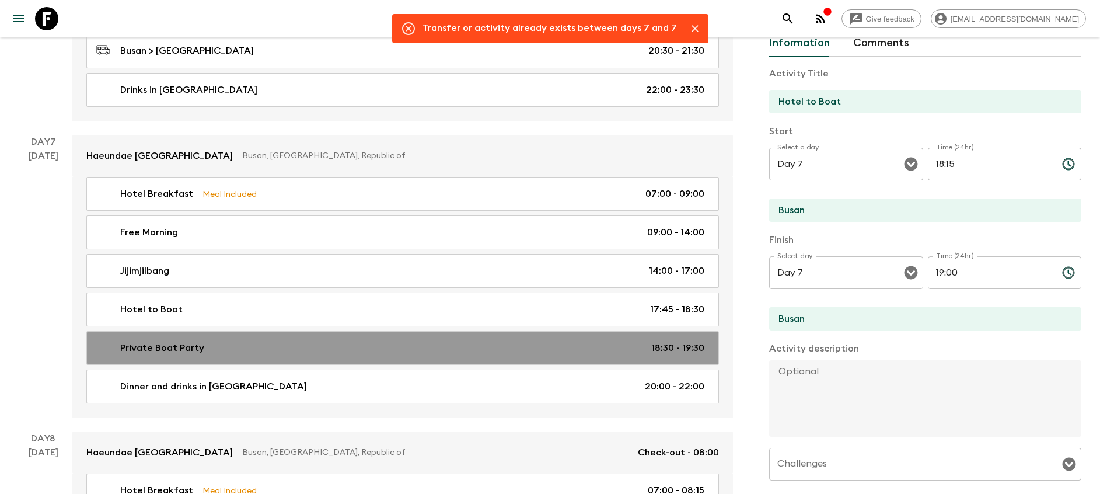
click at [551, 342] on div "Private Boat Party 18:30 - 19:30" at bounding box center [400, 348] width 608 height 14
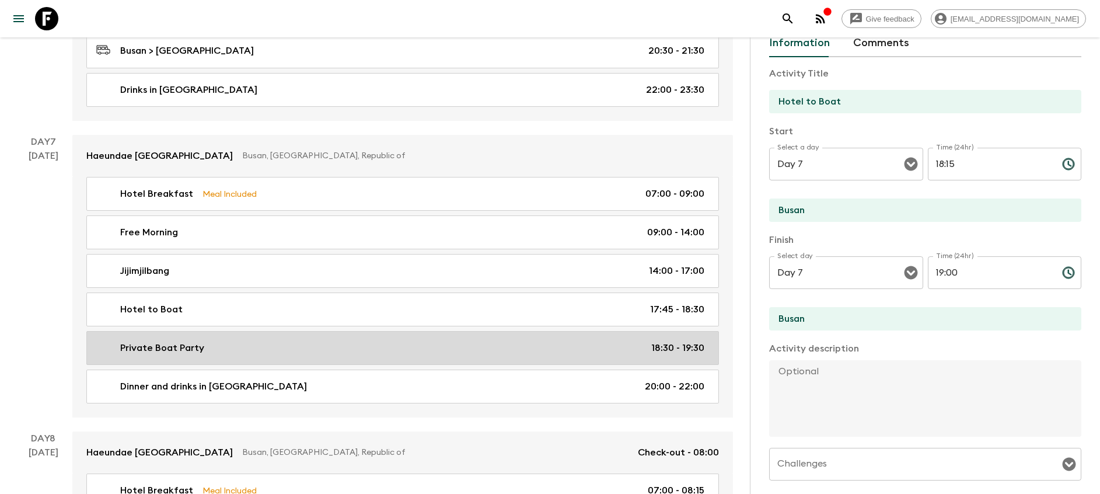
type input "Private Boat Party"
type input "18:30"
type input "19:30"
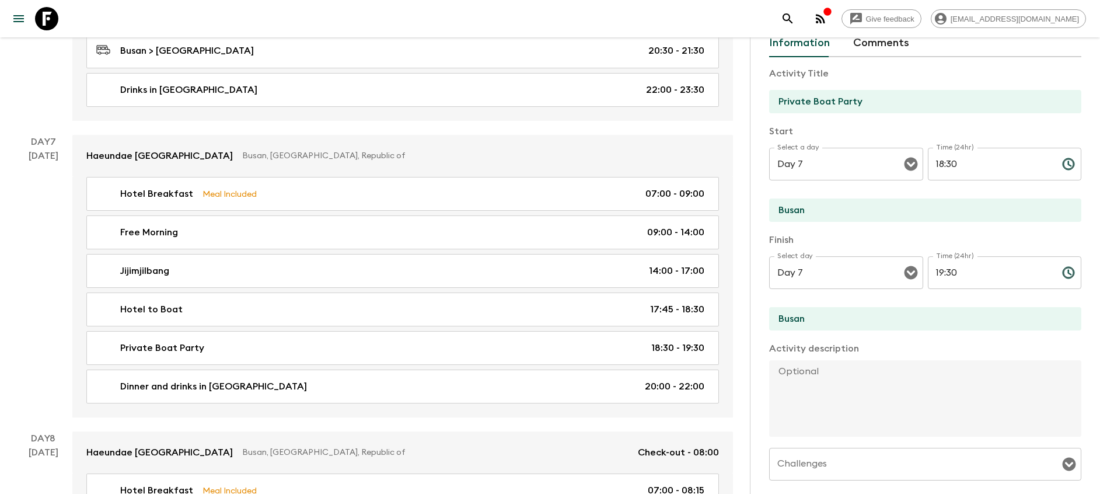
click at [551, 156] on input "18:30" at bounding box center [990, 164] width 125 height 33
type input "19:00"
drag, startPoint x: 928, startPoint y: 271, endPoint x: 953, endPoint y: 269, distance: 25.1
click at [551, 269] on input "19:30" at bounding box center [990, 272] width 125 height 33
type input "1"
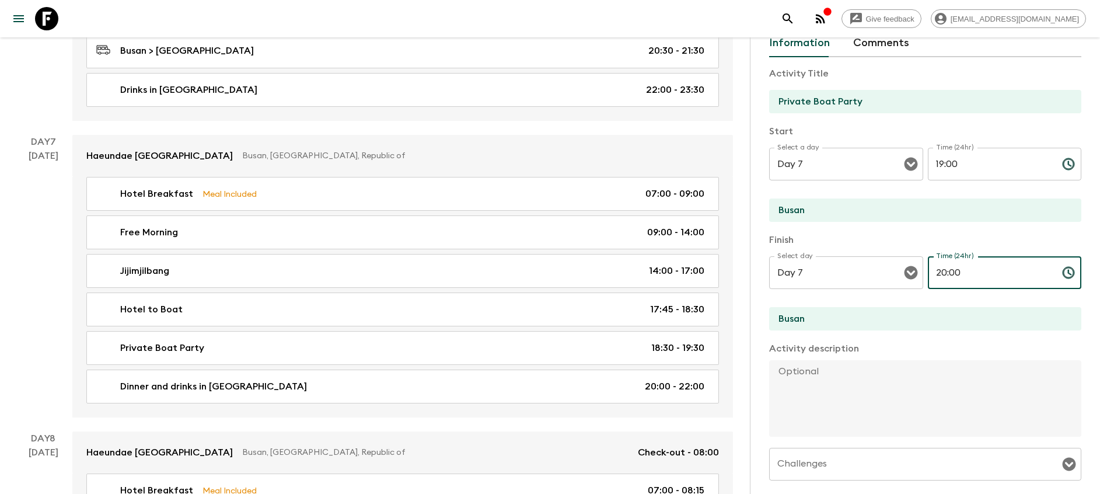
scroll to position [235, 0]
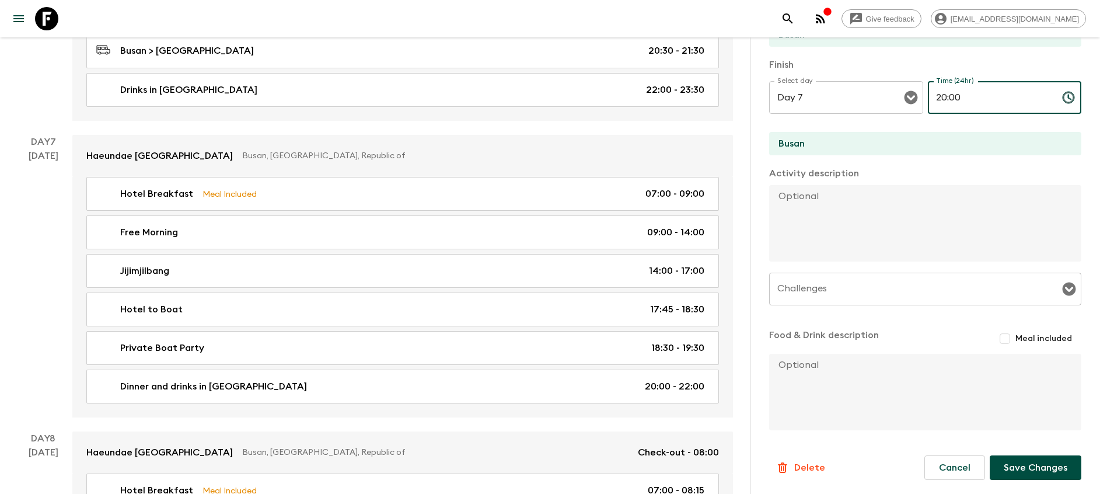
type input "20:00"
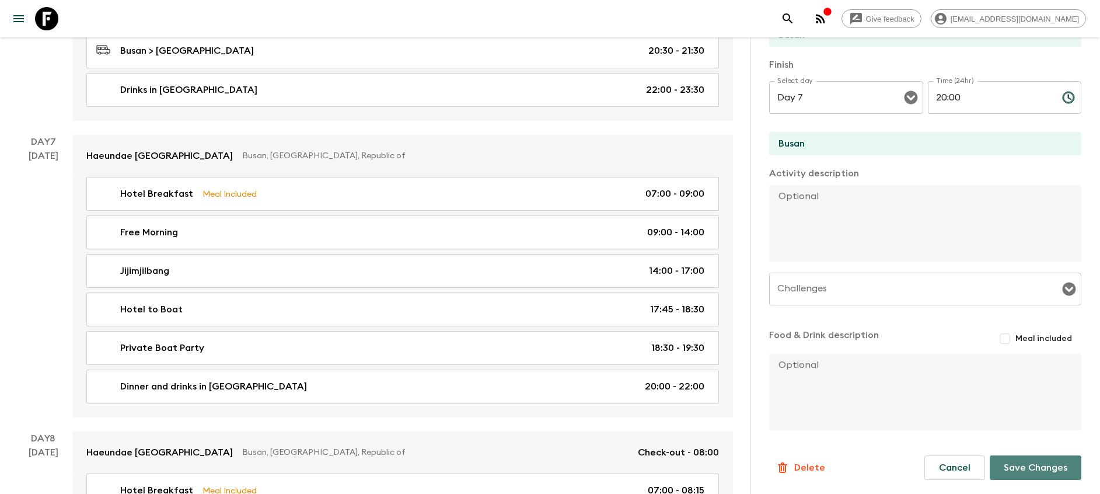
click at [551, 466] on button "Save Changes" at bounding box center [1035, 467] width 92 height 25
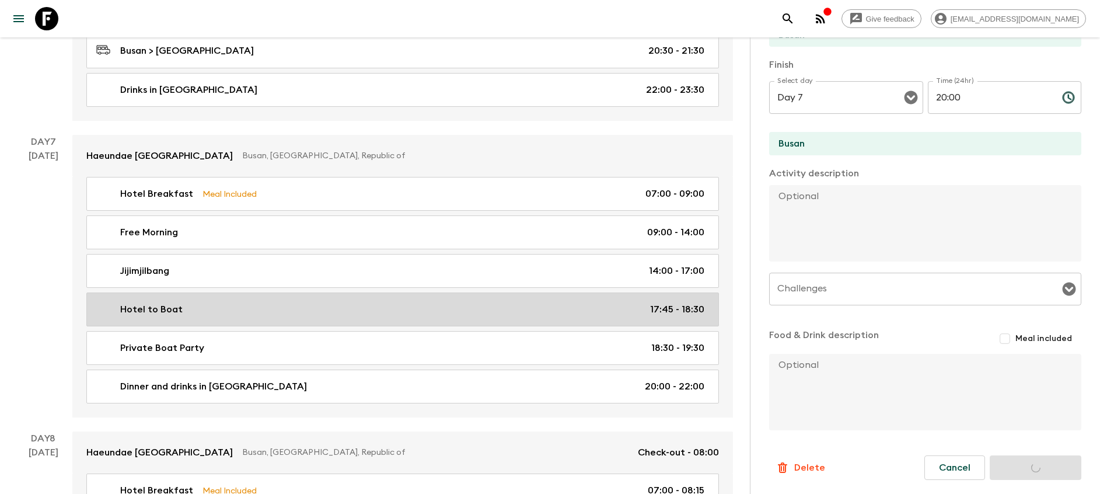
click at [551, 315] on p "17:45 - 18:30" at bounding box center [677, 309] width 54 height 14
type input "Hotel to Boat"
type input "17:45"
type input "18:30"
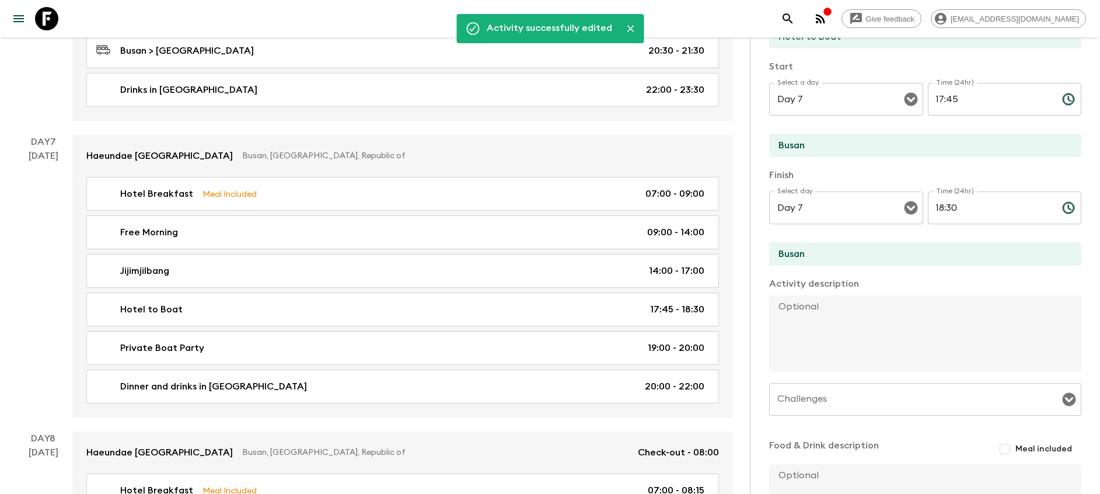
scroll to position [60, 0]
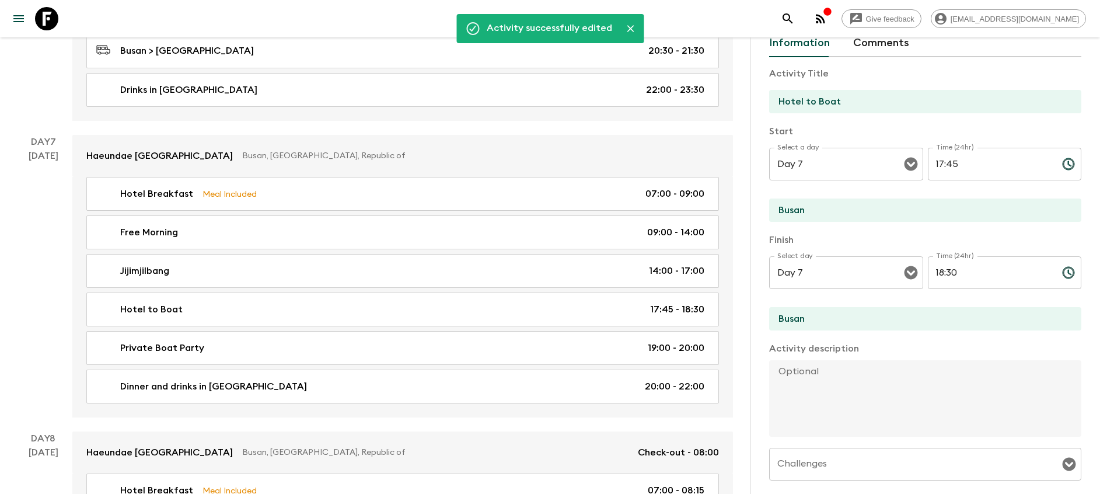
click at [551, 162] on input "17:45" at bounding box center [990, 164] width 125 height 33
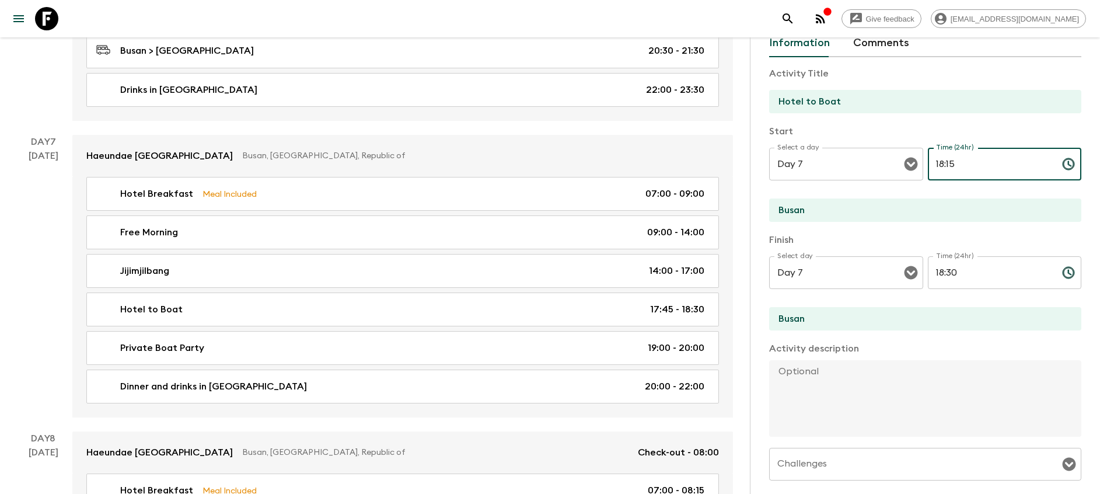
type input "18:15"
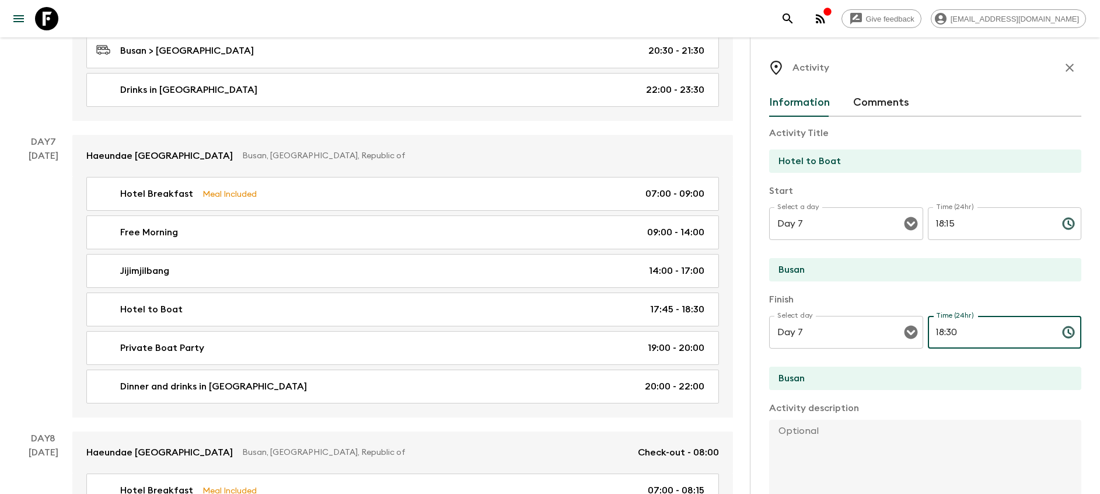
click at [551, 336] on input "18:30" at bounding box center [990, 332] width 125 height 33
drag, startPoint x: 929, startPoint y: 336, endPoint x: 963, endPoint y: 330, distance: 34.3
click at [551, 330] on input "18:30" at bounding box center [990, 332] width 125 height 33
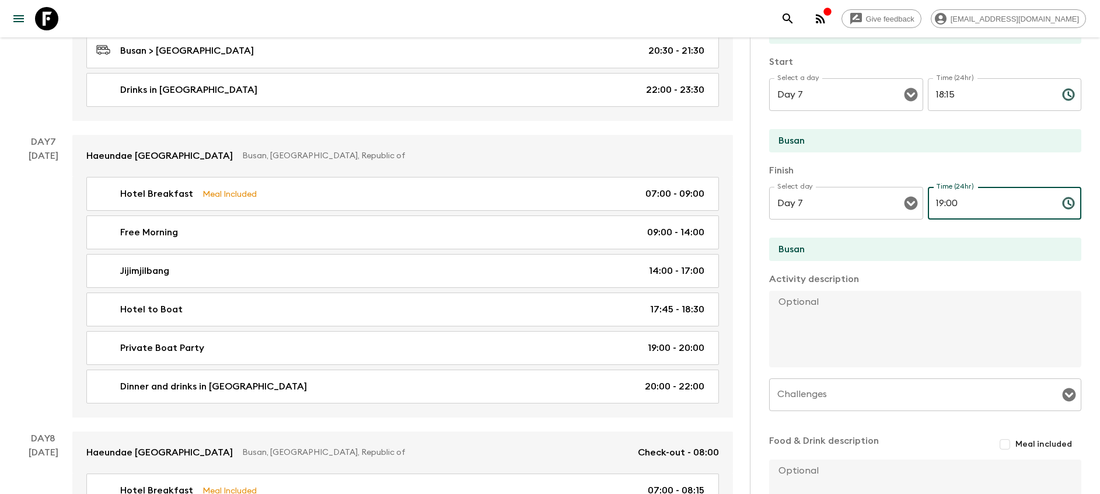
scroll to position [235, 0]
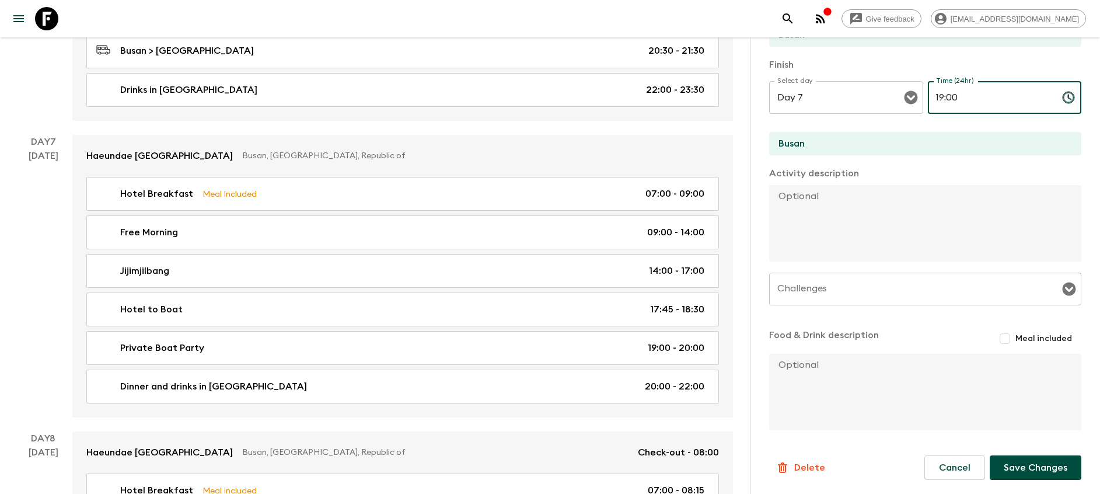
type input "19:00"
click at [551, 467] on button "Save Changes" at bounding box center [1035, 467] width 92 height 25
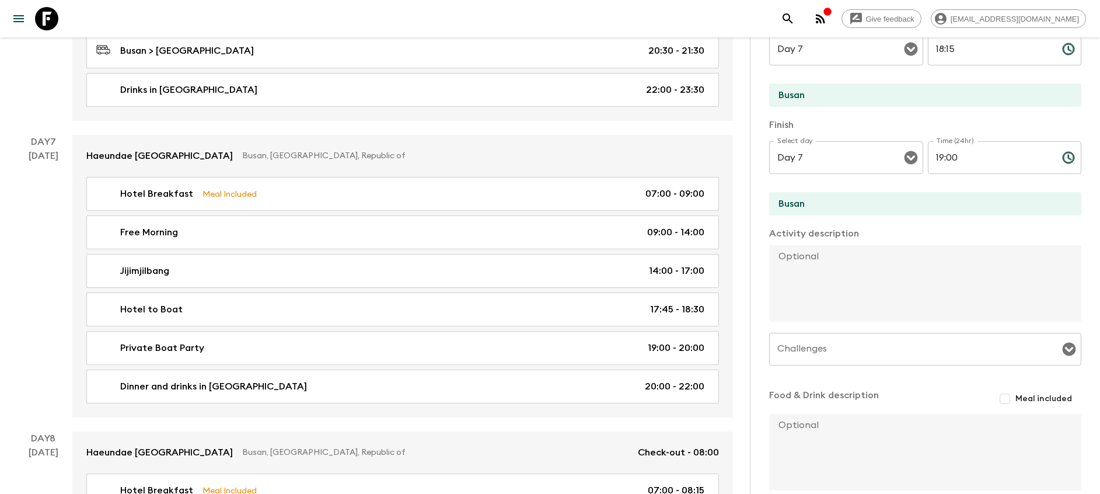
scroll to position [147, 0]
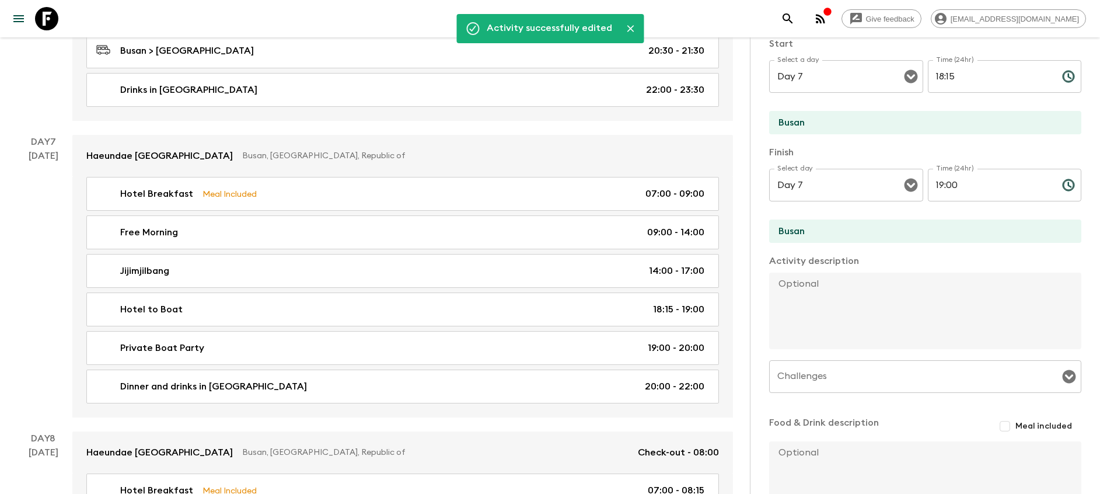
click at [43, 295] on div "[DATE]" at bounding box center [44, 283] width 30 height 268
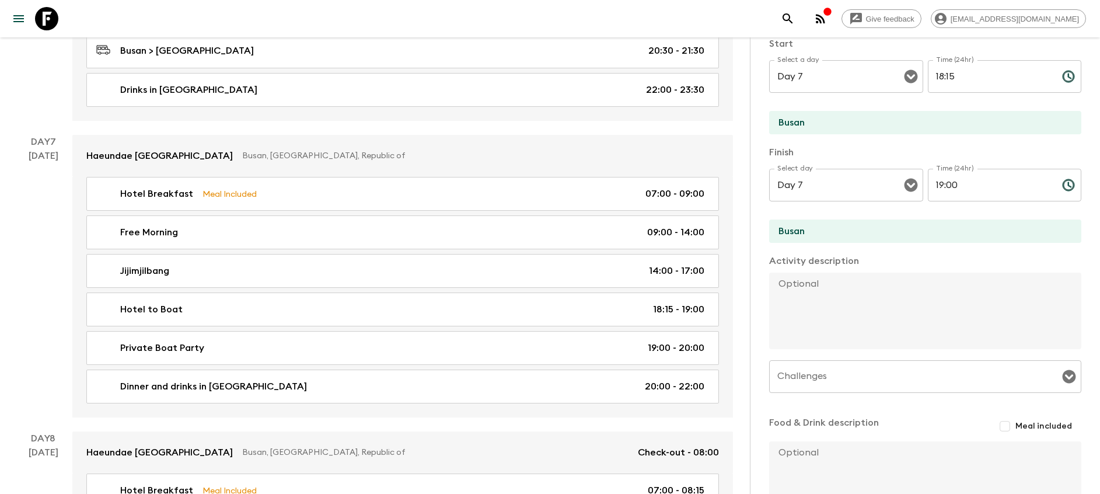
click at [55, 313] on div "[DATE]" at bounding box center [44, 283] width 30 height 268
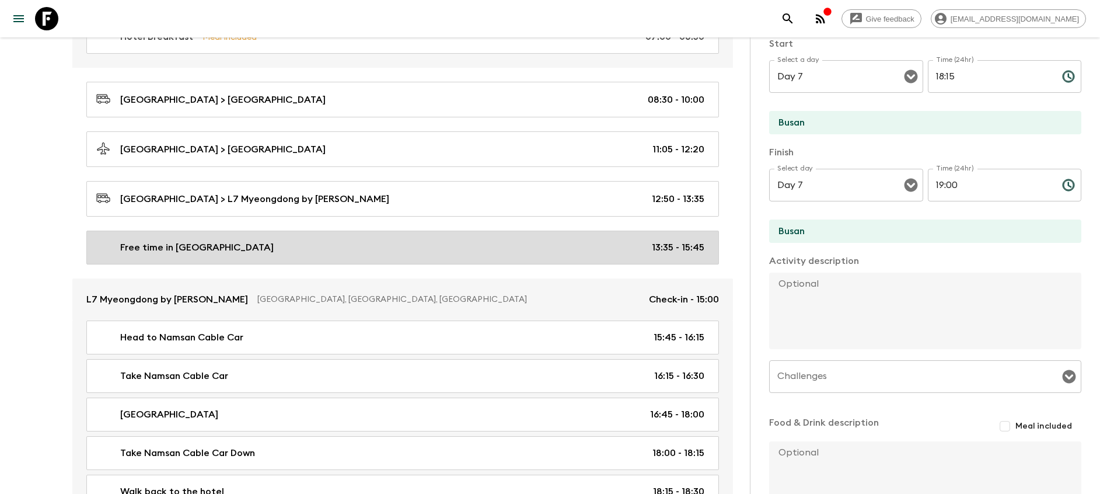
scroll to position [3585, 0]
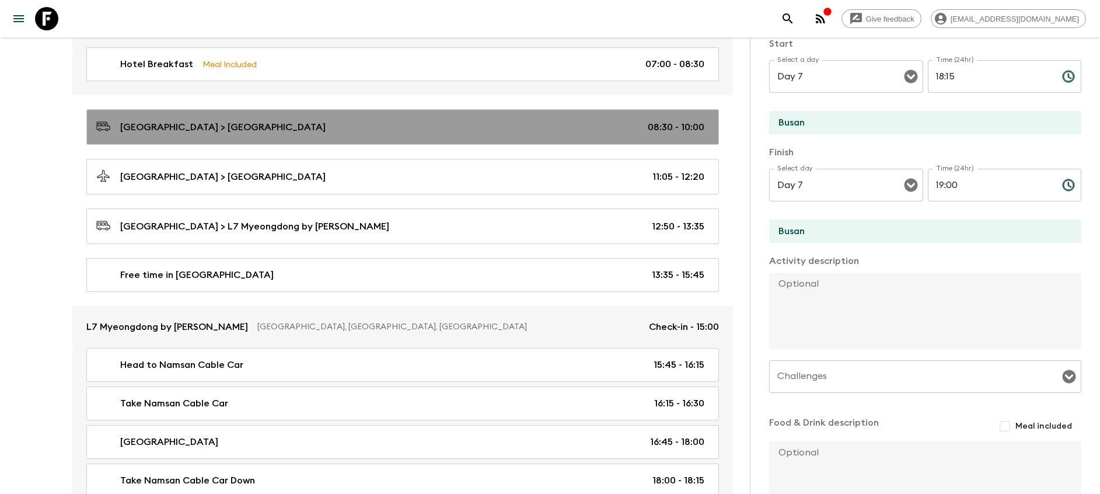
click at [391, 123] on div "[GEOGRAPHIC_DATA] > [GEOGRAPHIC_DATA] 08:30 - 10:00" at bounding box center [400, 127] width 608 height 16
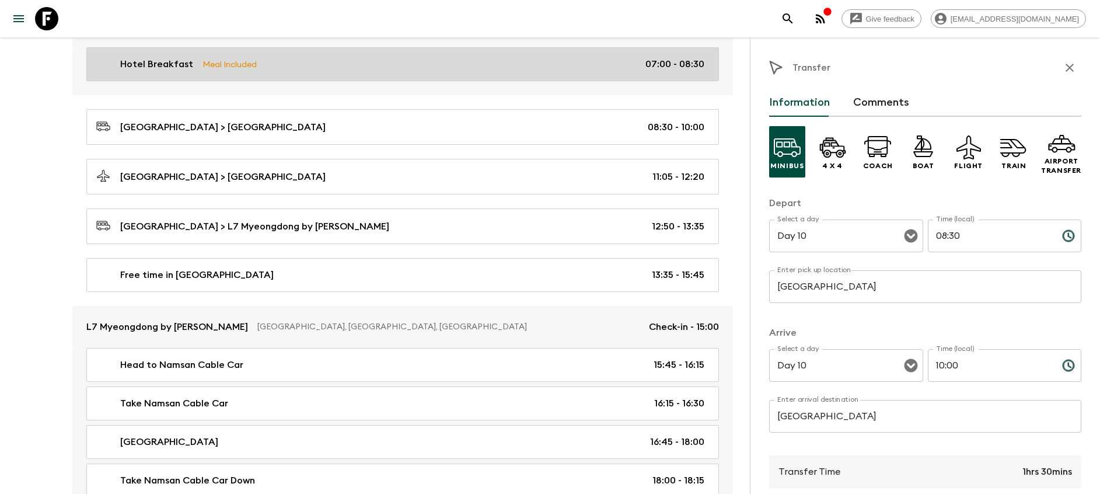
click at [408, 73] on link "Hotel Breakfast Meal Included 07:00 - 08:30" at bounding box center [402, 64] width 632 height 34
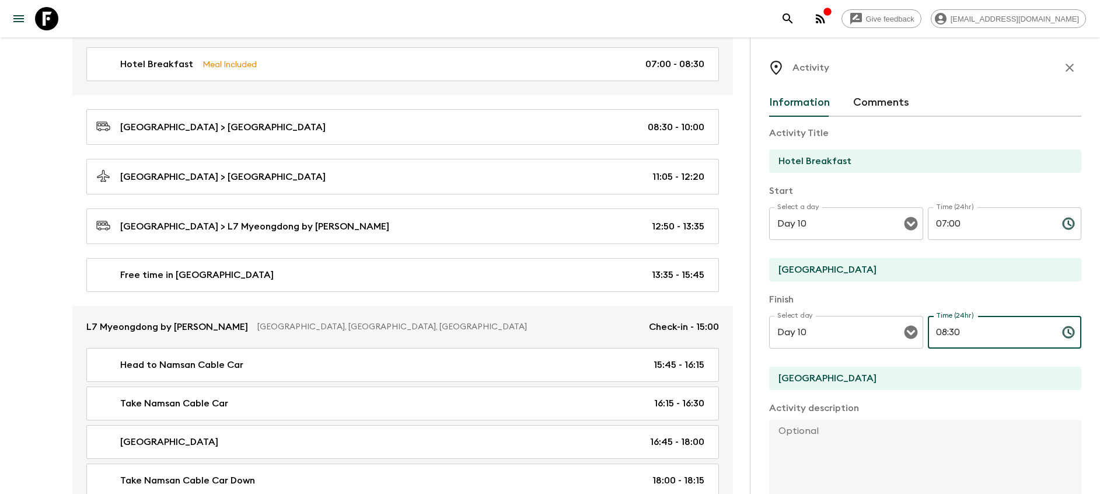
drag, startPoint x: 945, startPoint y: 330, endPoint x: 995, endPoint y: 332, distance: 50.2
click at [551, 332] on input "08:30" at bounding box center [990, 332] width 125 height 33
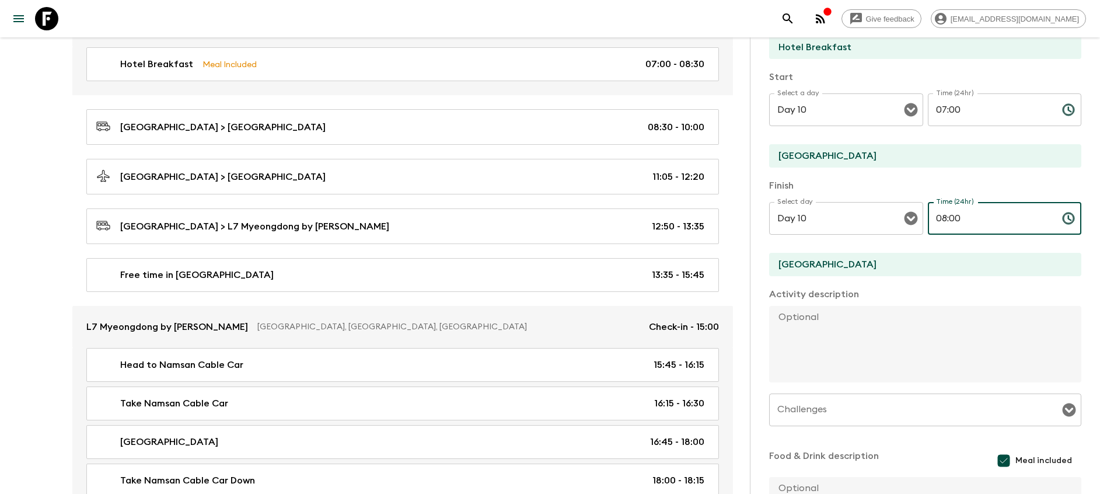
scroll to position [237, 0]
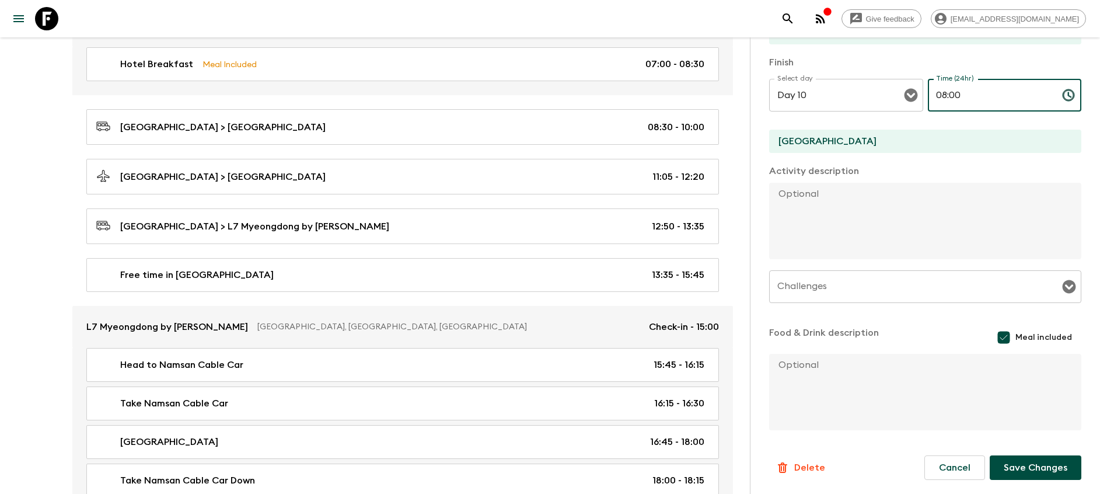
type input "08:00"
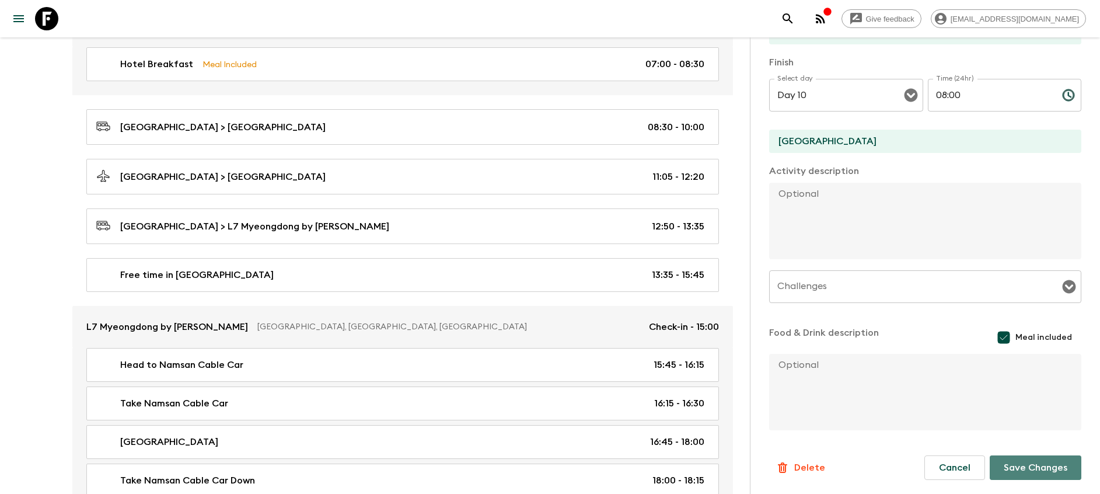
click at [551, 468] on button "Save Changes" at bounding box center [1035, 467] width 92 height 25
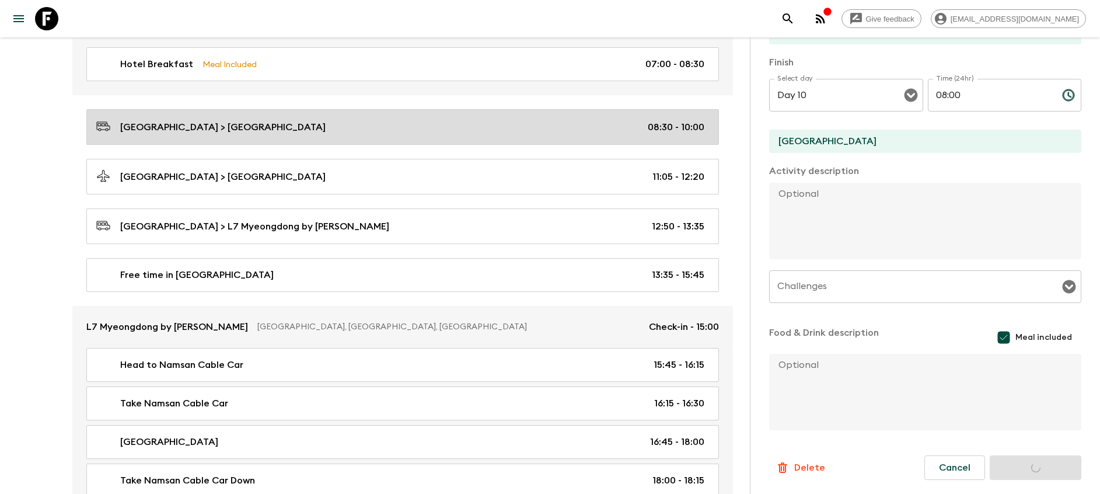
click at [551, 133] on p "08:30 - 10:00" at bounding box center [676, 127] width 57 height 14
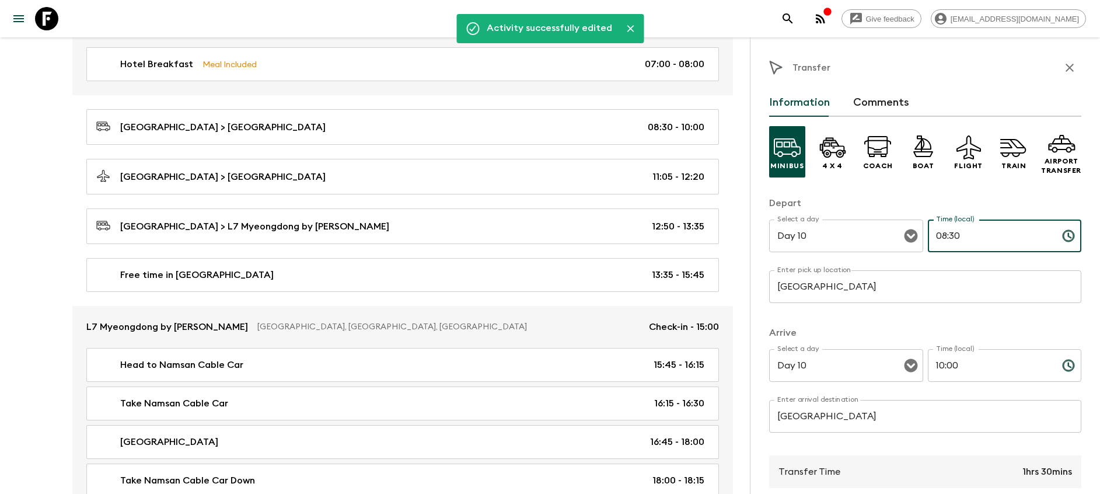
drag, startPoint x: 943, startPoint y: 231, endPoint x: 1029, endPoint y: 233, distance: 86.4
click at [551, 233] on input "08:30" at bounding box center [990, 235] width 125 height 33
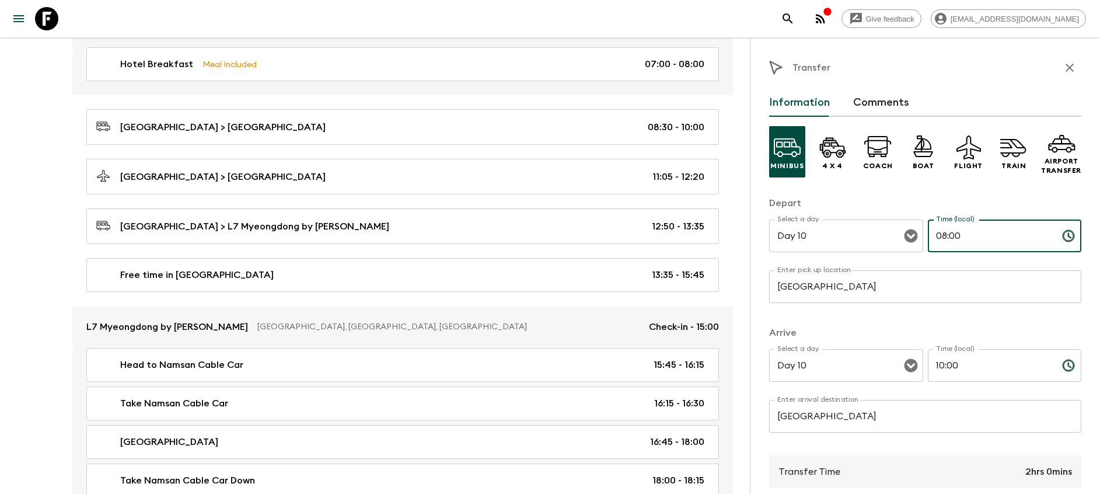
type input "08:00"
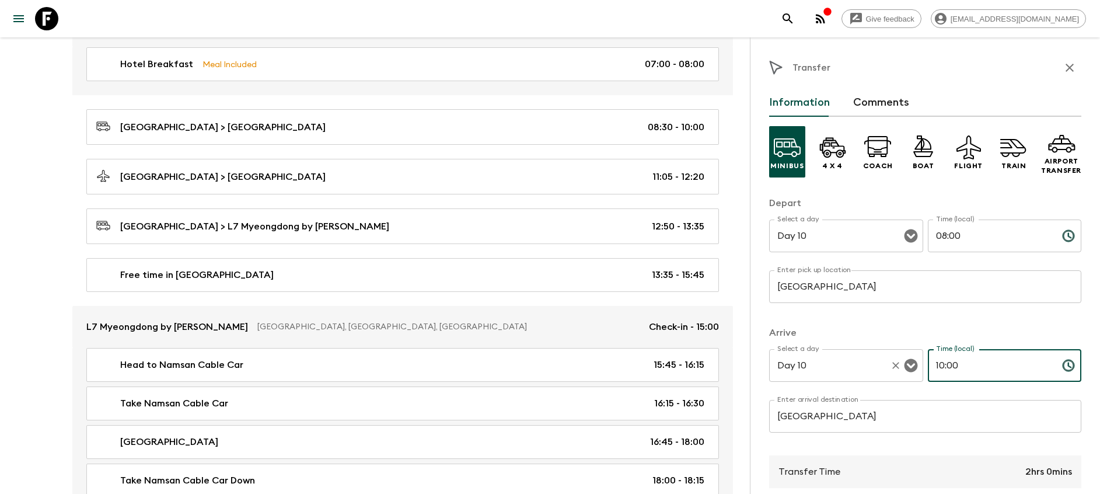
drag, startPoint x: 937, startPoint y: 367, endPoint x: 886, endPoint y: 363, distance: 50.9
click at [551, 364] on div "Select a day Day 10 Select a day ​ Time (local) 10:00 Time (local) ​" at bounding box center [925, 372] width 312 height 46
type input "09:30"
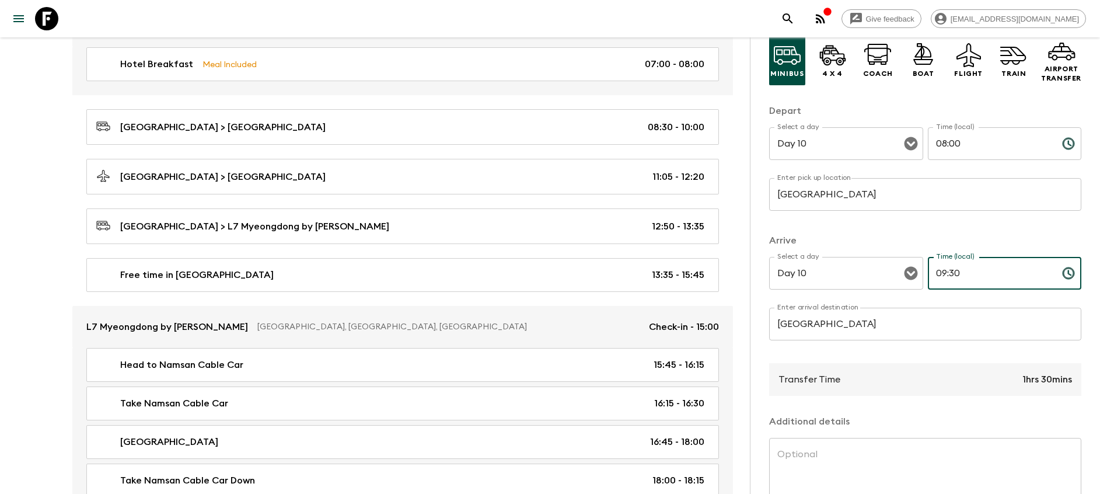
scroll to position [180, 0]
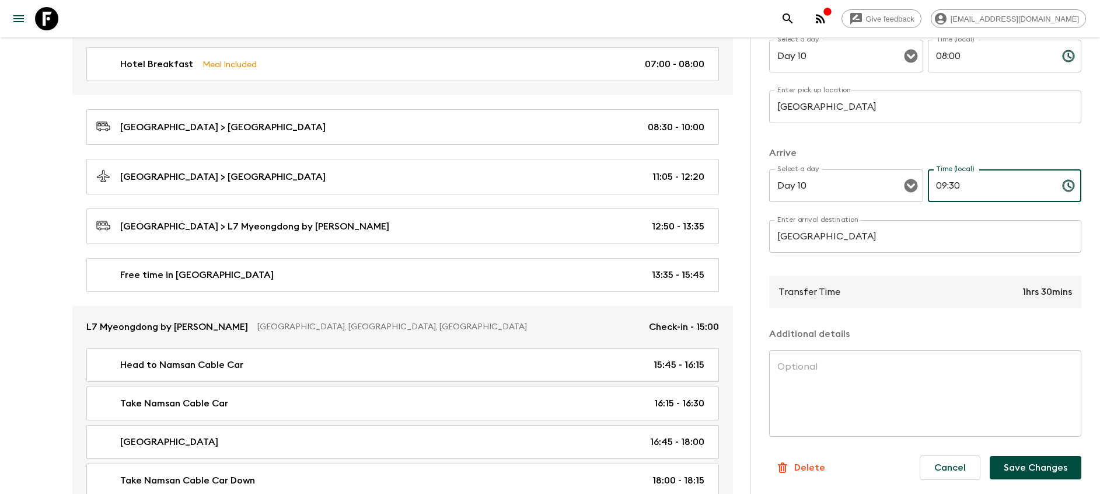
click at [551, 459] on button "Save Changes" at bounding box center [1035, 467] width 92 height 23
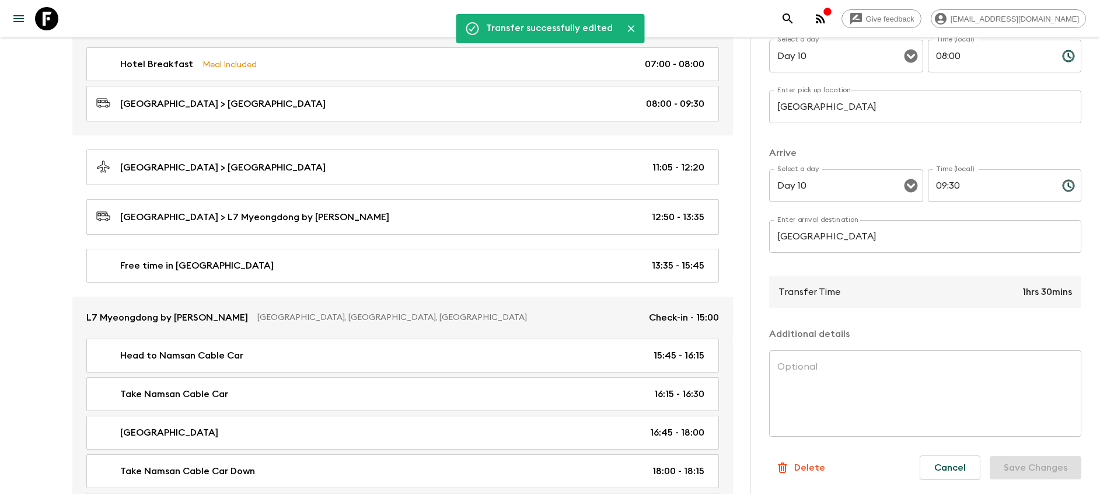
click at [551, 145] on div "[GEOGRAPHIC_DATA] [GEOGRAPHIC_DATA], [GEOGRAPHIC_DATA], [GEOGRAPHIC_DATA] of Ch…" at bounding box center [402, 291] width 660 height 573
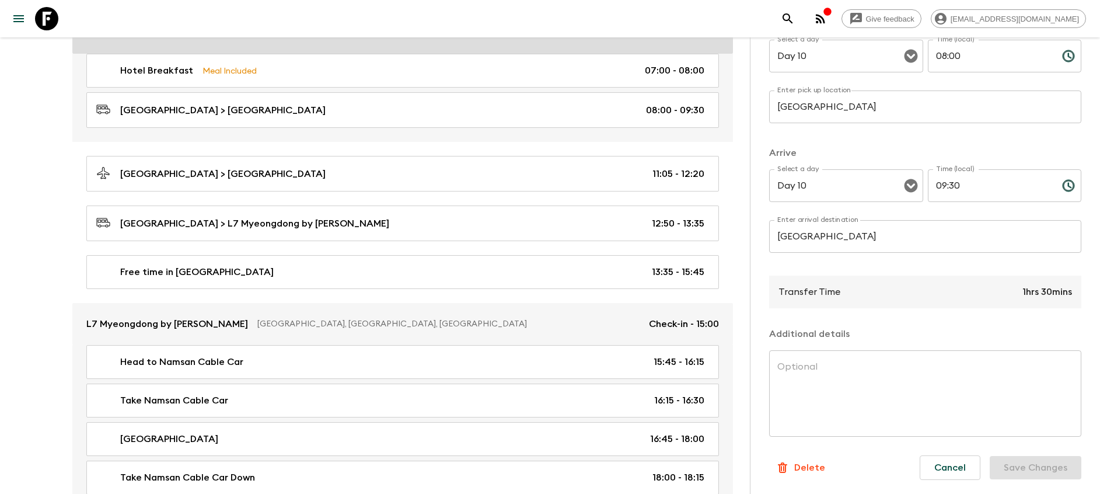
scroll to position [3497, 0]
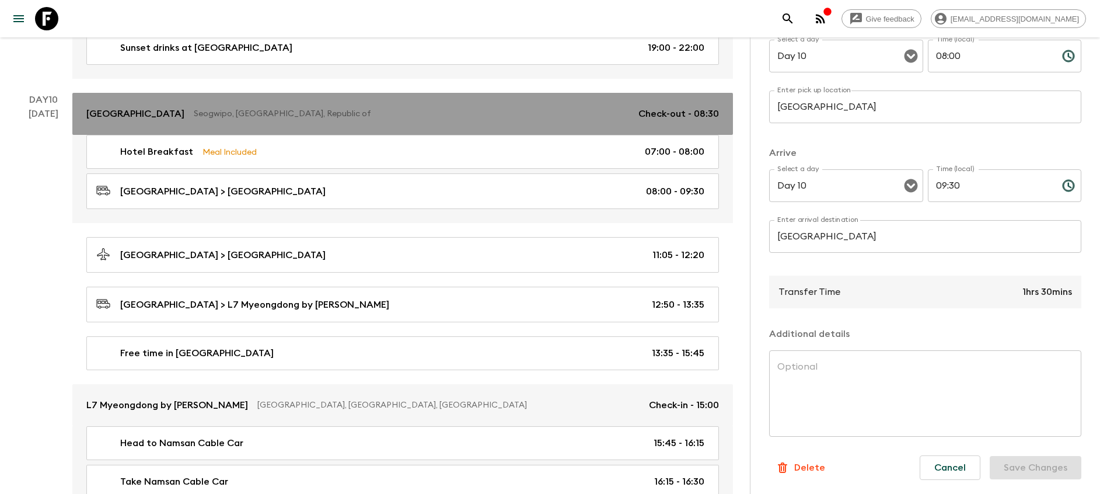
click at [362, 117] on p "Seogwipo, [GEOGRAPHIC_DATA], Republic of" at bounding box center [411, 114] width 435 height 12
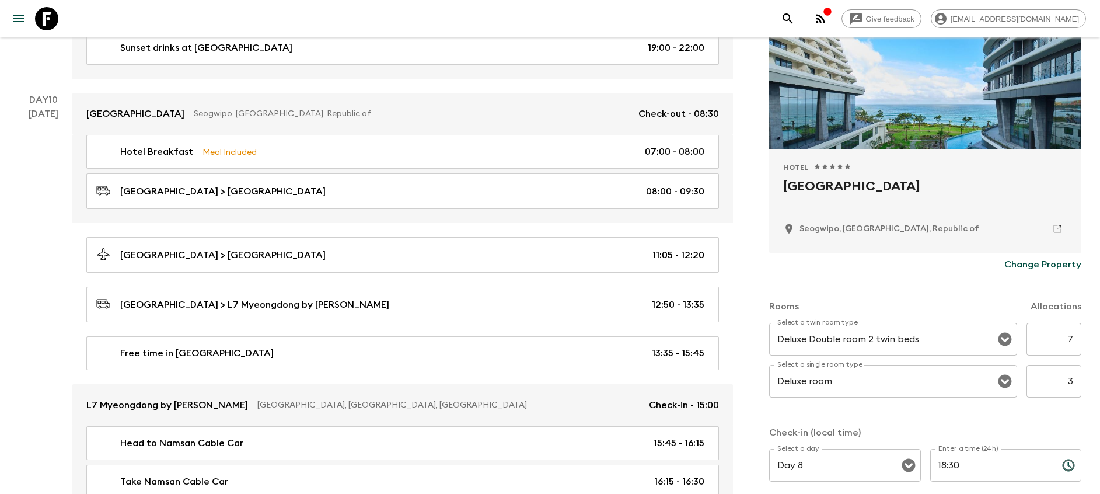
scroll to position [274, 0]
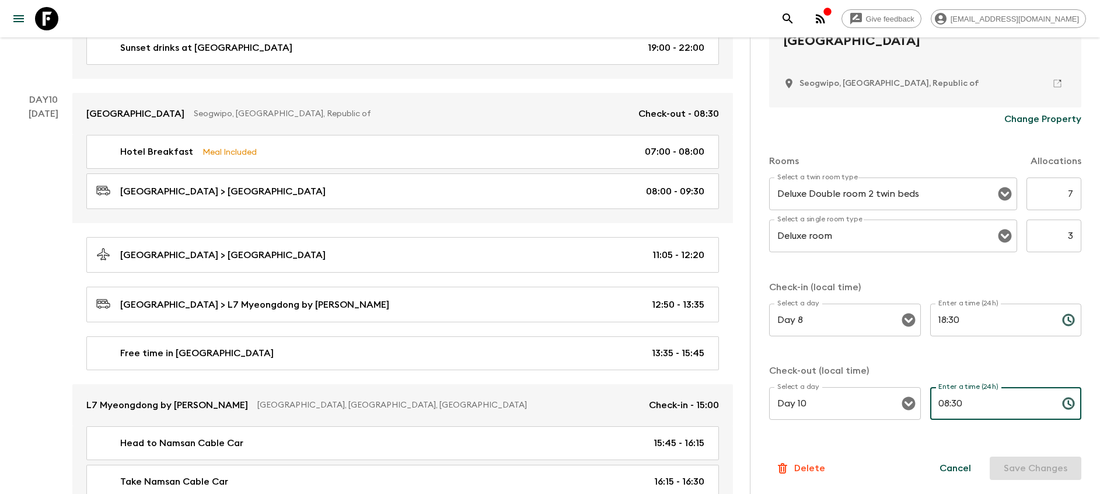
drag, startPoint x: 945, startPoint y: 397, endPoint x: 961, endPoint y: 402, distance: 16.6
click at [551, 402] on input "08:30" at bounding box center [991, 403] width 123 height 33
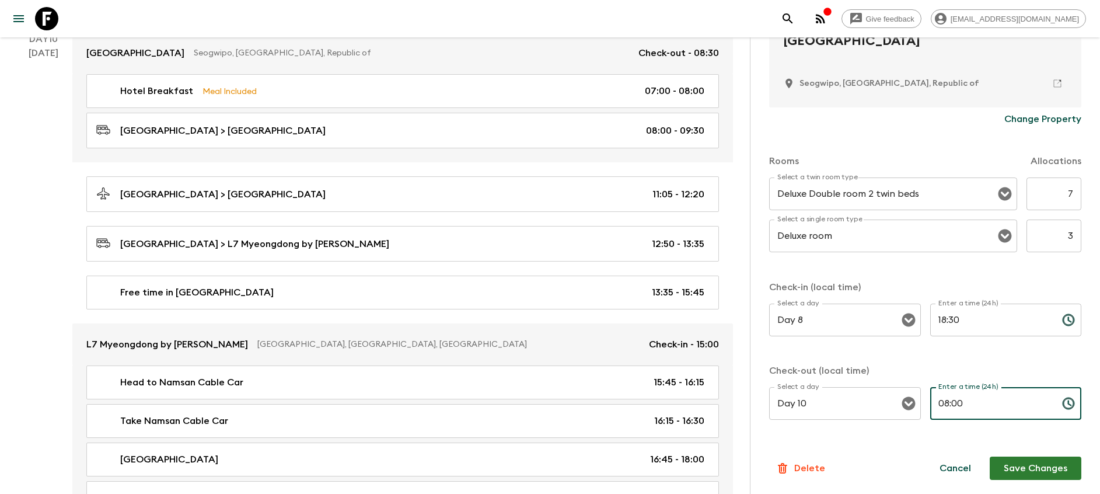
scroll to position [3585, 0]
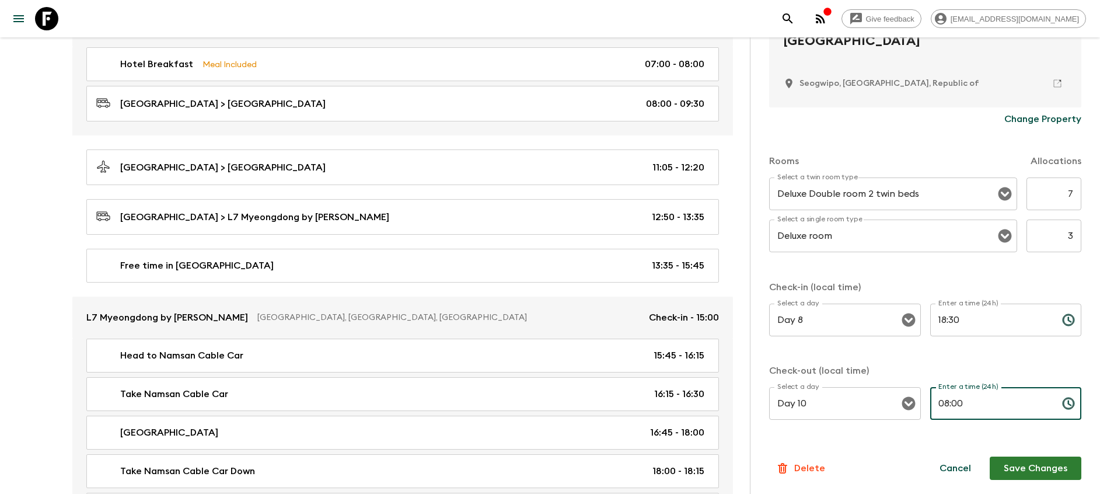
type input "08:00"
click at [551, 462] on button "Save Changes" at bounding box center [1035, 467] width 92 height 23
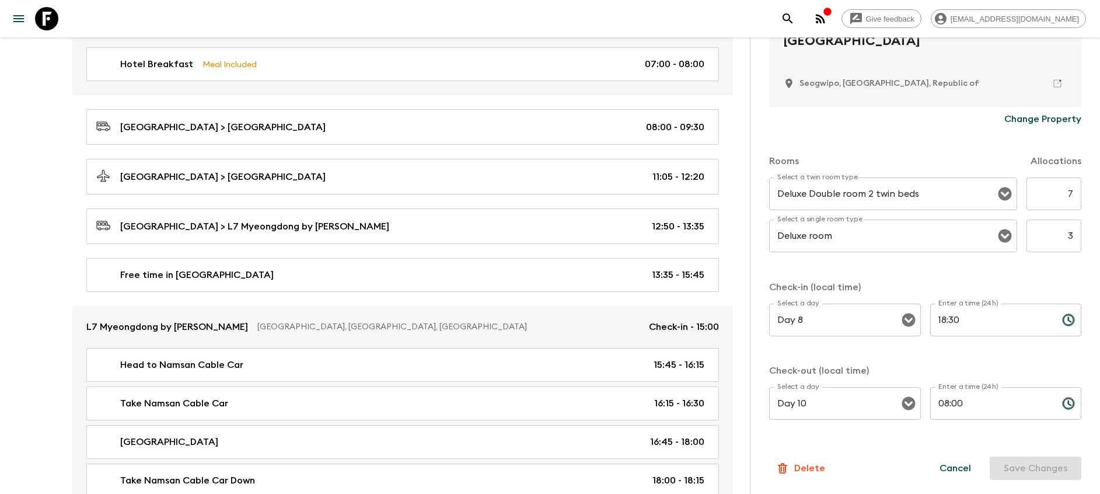
scroll to position [3497, 0]
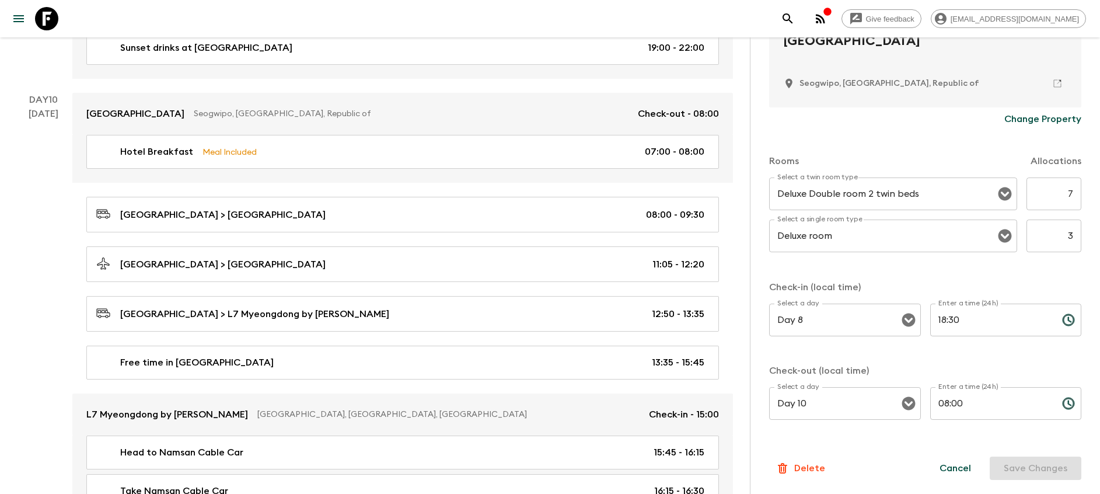
drag, startPoint x: 28, startPoint y: 296, endPoint x: 85, endPoint y: 244, distance: 76.4
click at [28, 296] on div "Day 10 [DATE]" at bounding box center [43, 384] width 58 height 583
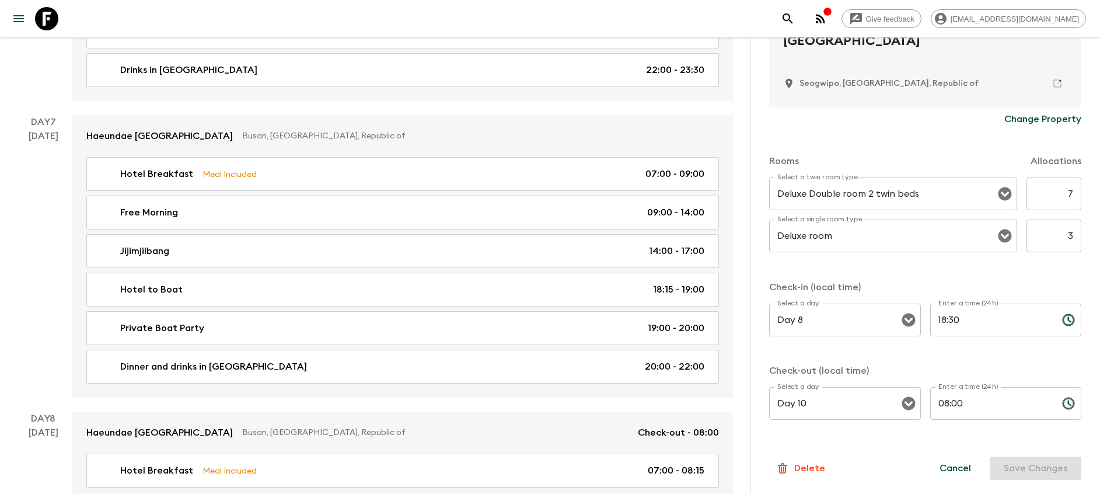
scroll to position [2359, 0]
